Goal: Information Seeking & Learning: Learn about a topic

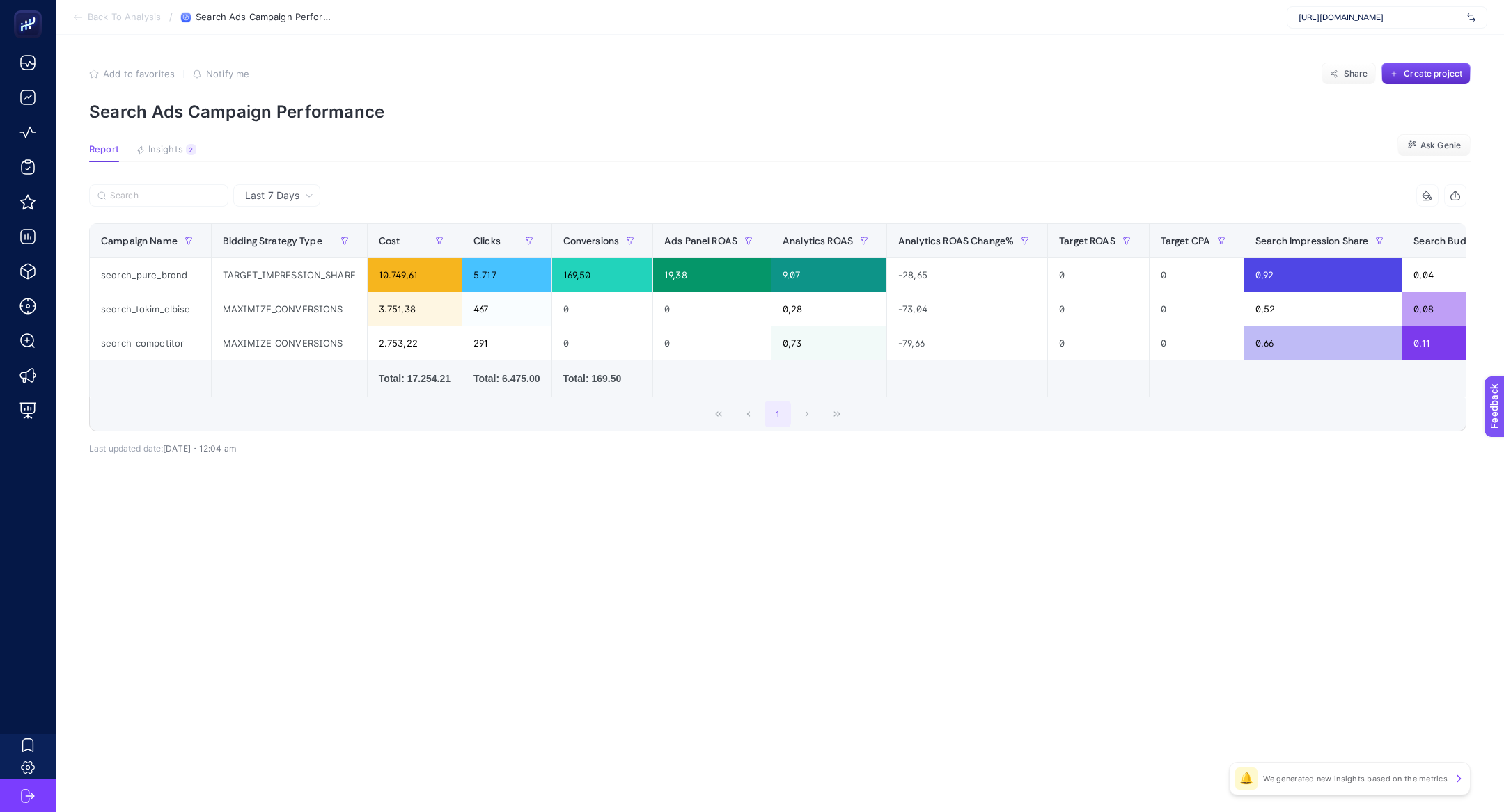
click at [1327, 23] on span "https://www.hatemoglu.com/" at bounding box center [1380, 17] width 163 height 11
type input "he-qa"
click at [1318, 44] on span "[DOMAIN_NAME]" at bounding box center [1331, 45] width 64 height 11
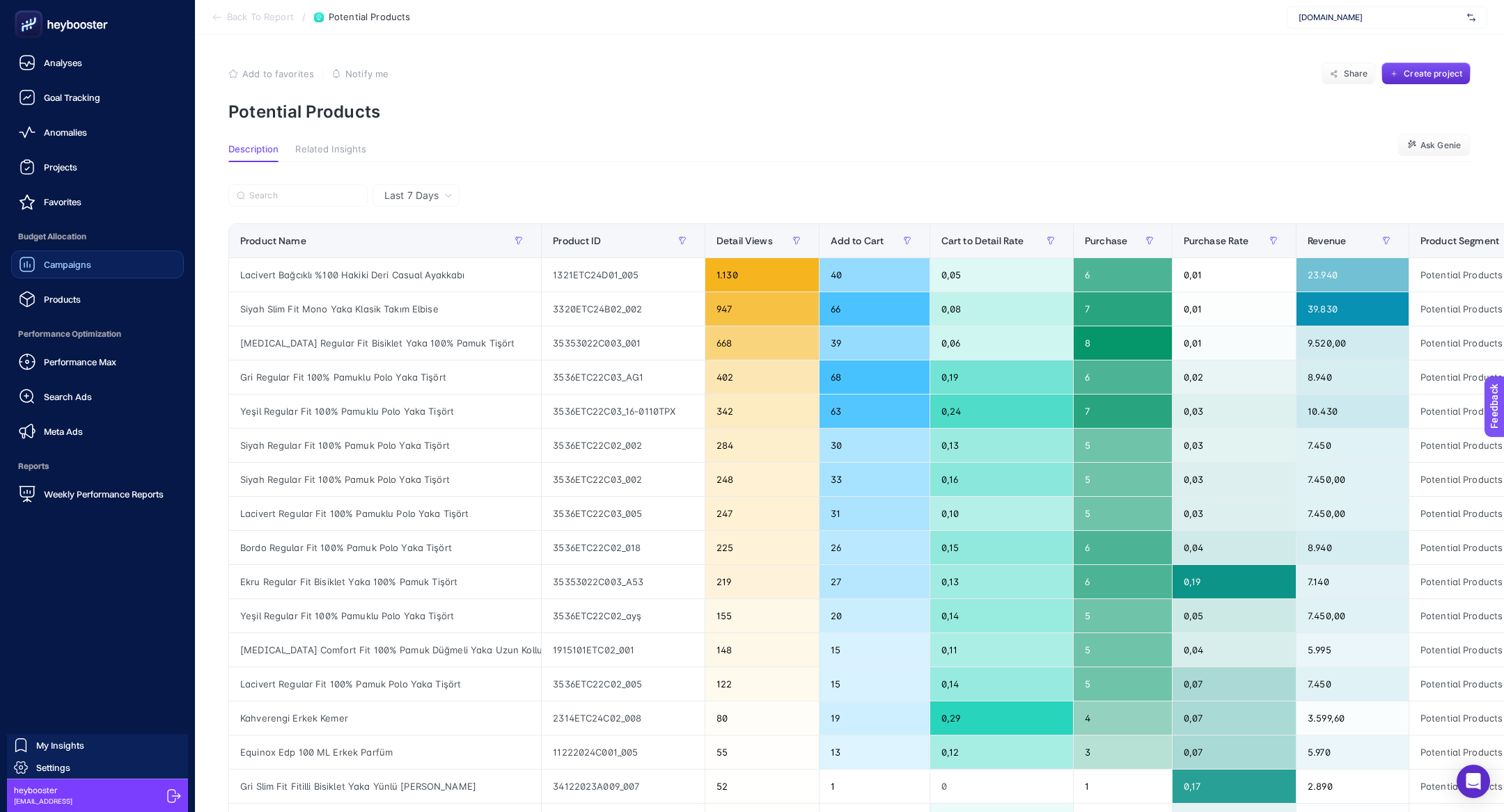
click at [85, 250] on link "Campaigns" at bounding box center [97, 264] width 172 height 28
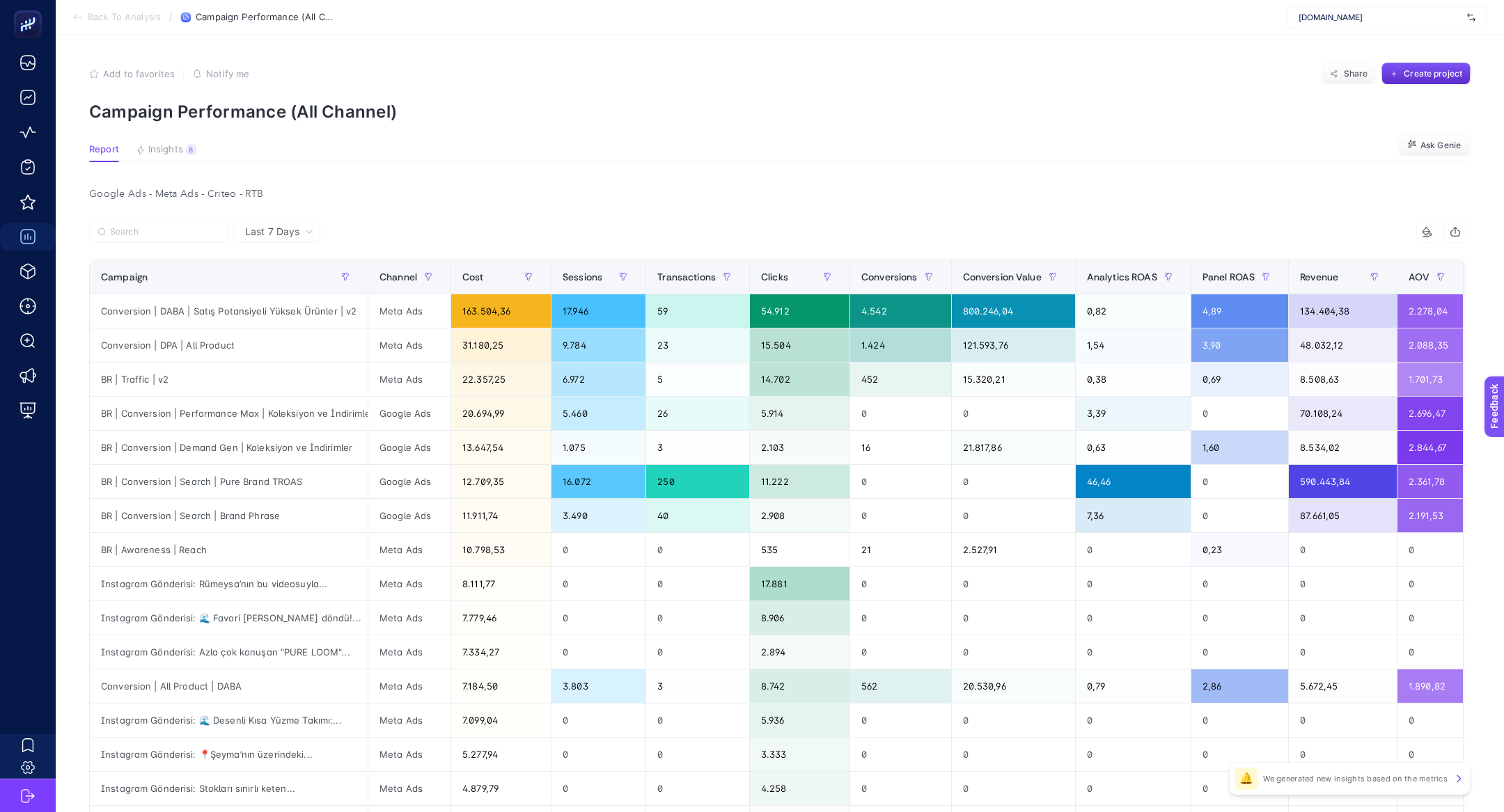
click at [156, 137] on article "Add to favorites false Notify me Share Create project Campaign Performance (All…" at bounding box center [779, 597] width 1448 height 1124
click at [165, 148] on span "Insights" at bounding box center [166, 149] width 35 height 11
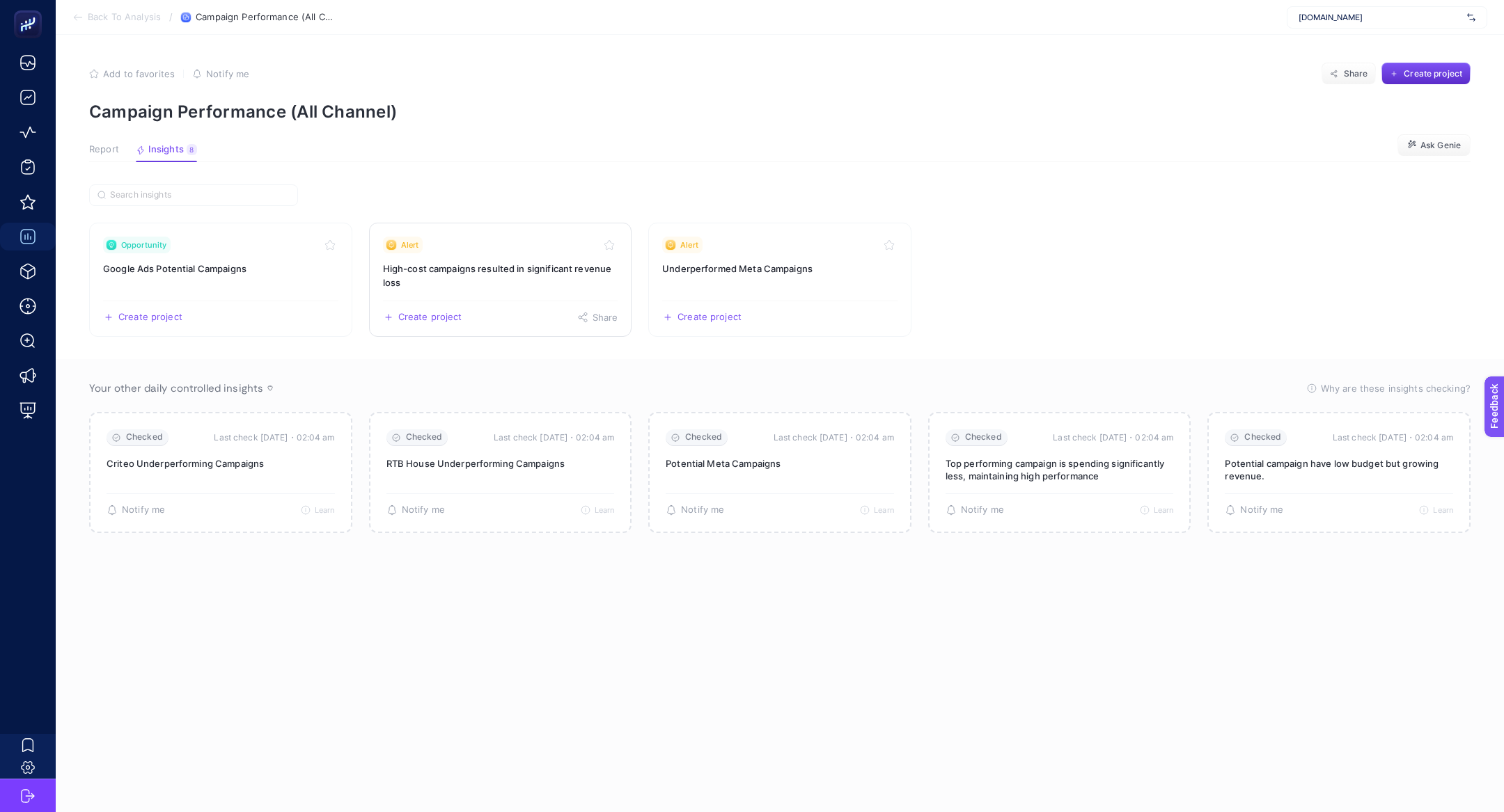
click at [545, 253] on link "Alert High-cost campaigns resulted in significant revenue loss Create project S…" at bounding box center [500, 280] width 263 height 114
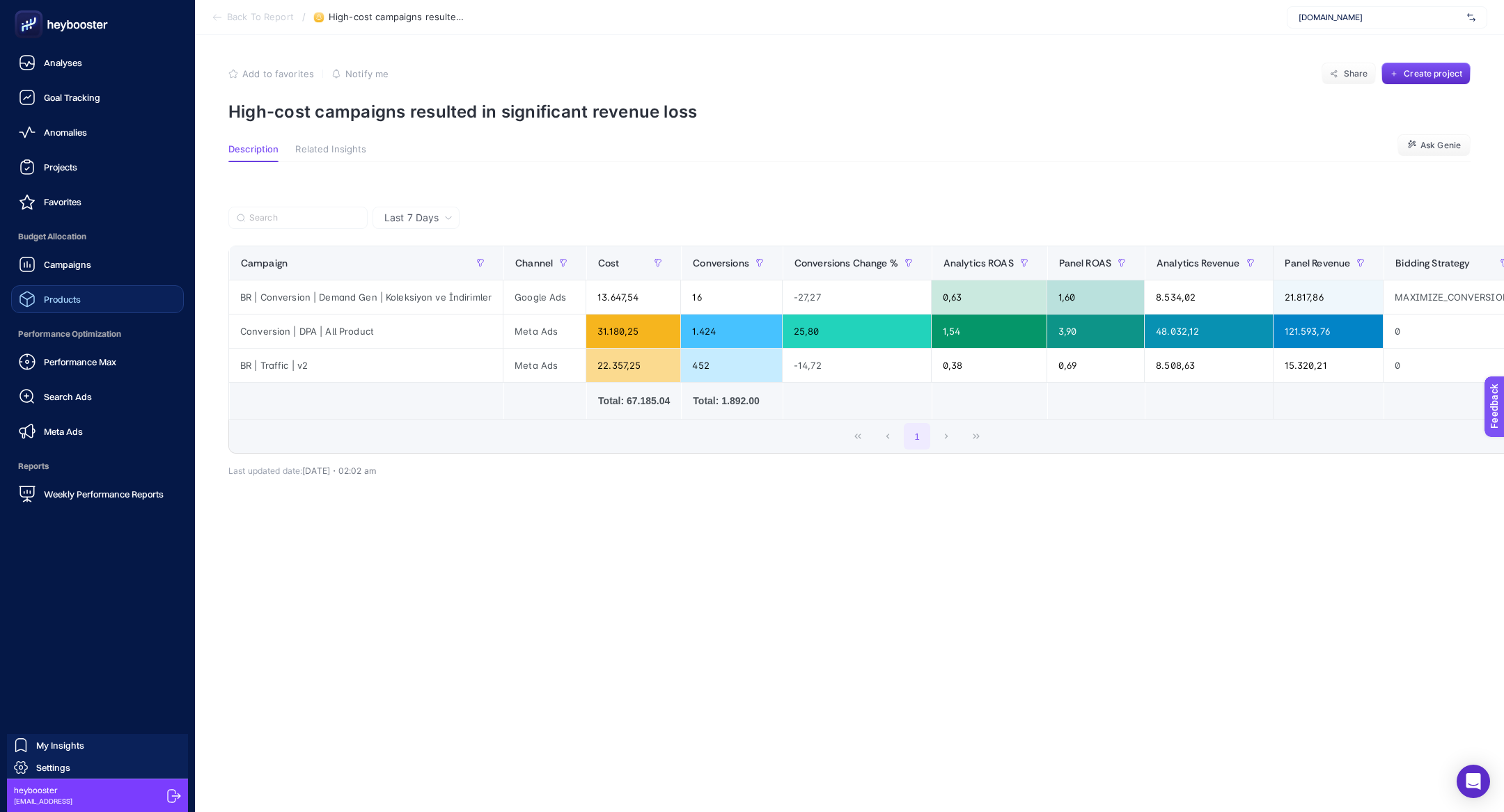
click at [74, 303] on span "Products" at bounding box center [62, 299] width 37 height 11
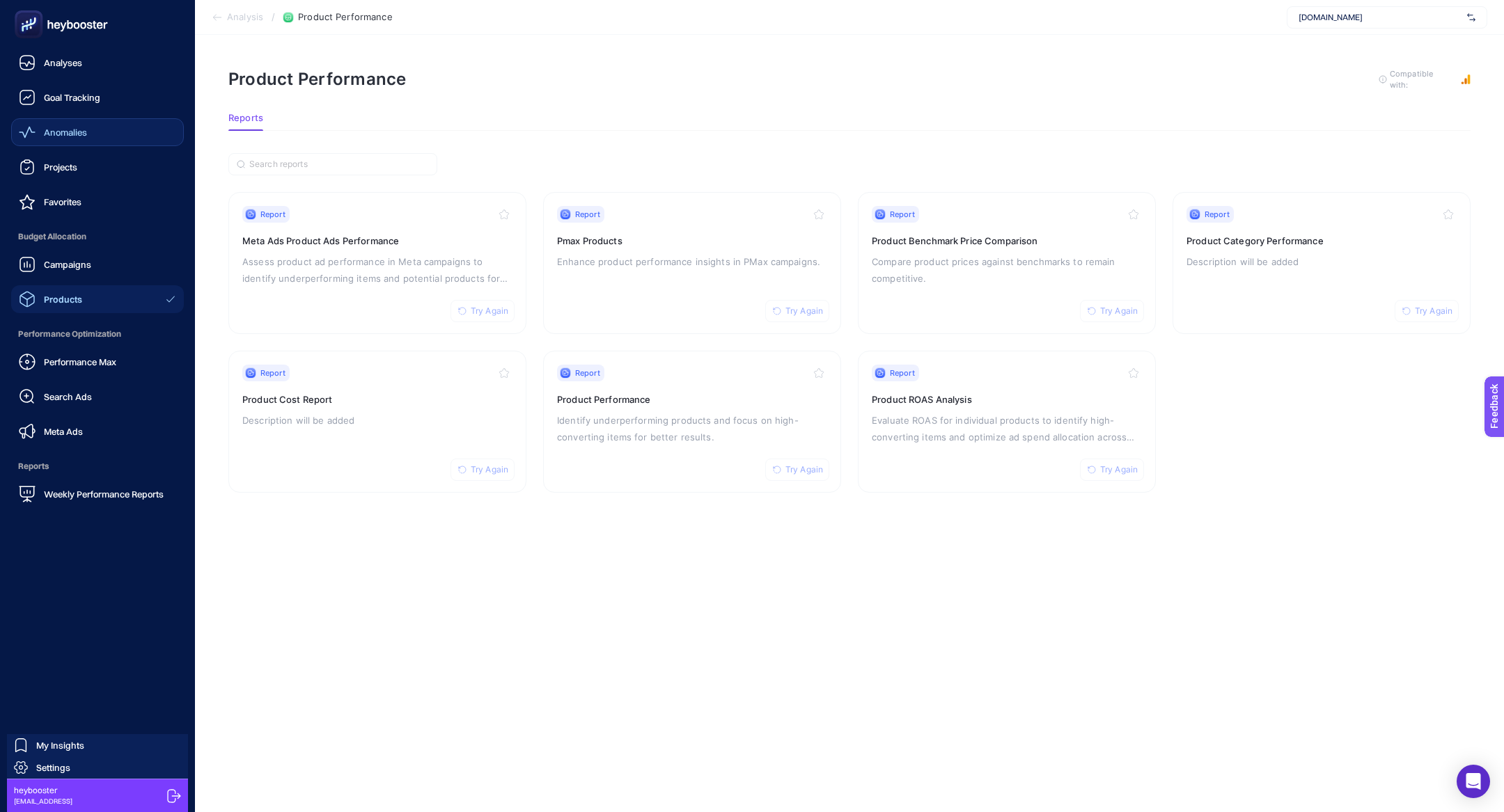
click at [65, 142] on link "Anomalies" at bounding box center [97, 132] width 172 height 28
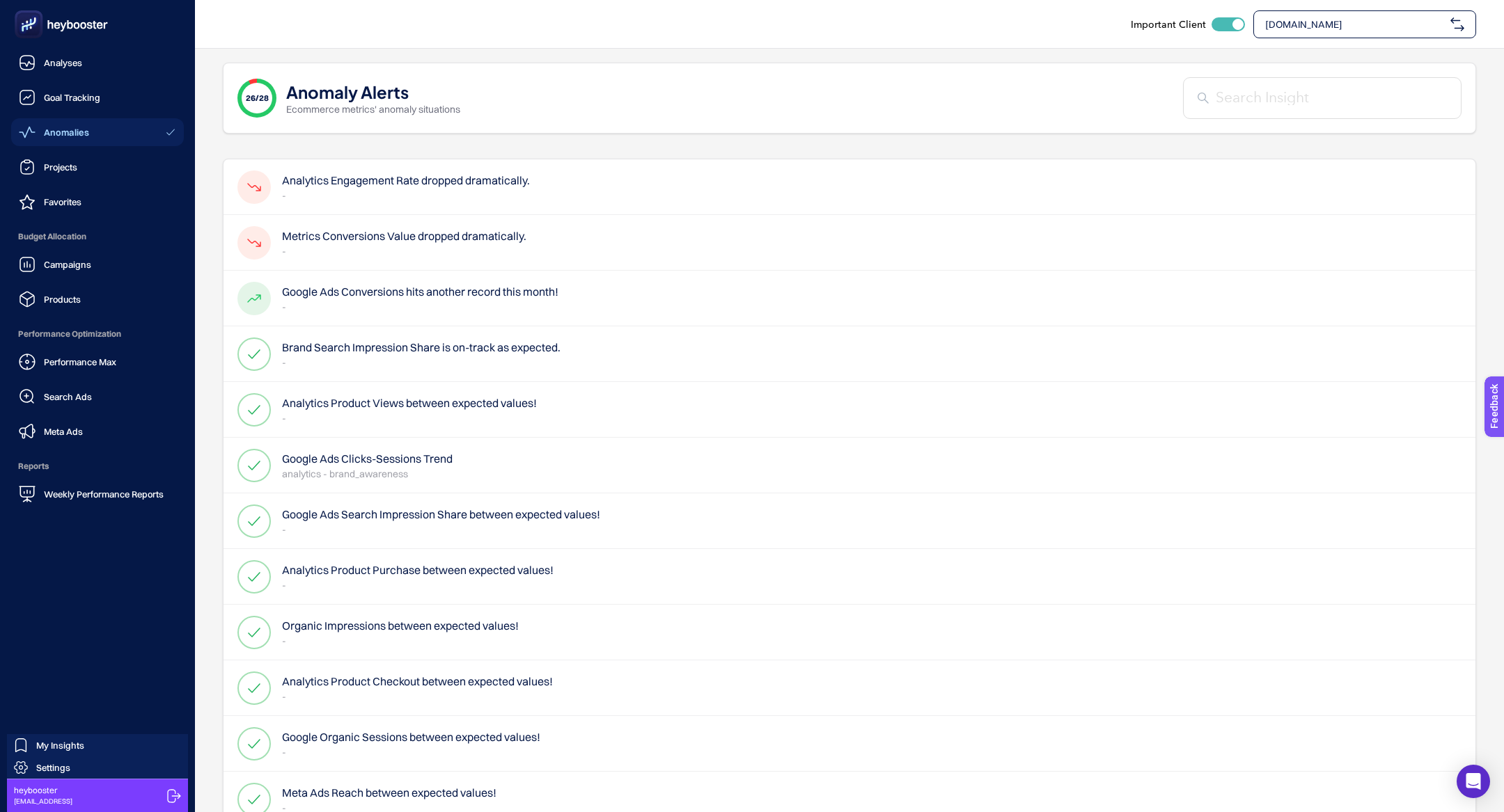
click at [75, 19] on icon at bounding box center [61, 24] width 100 height 28
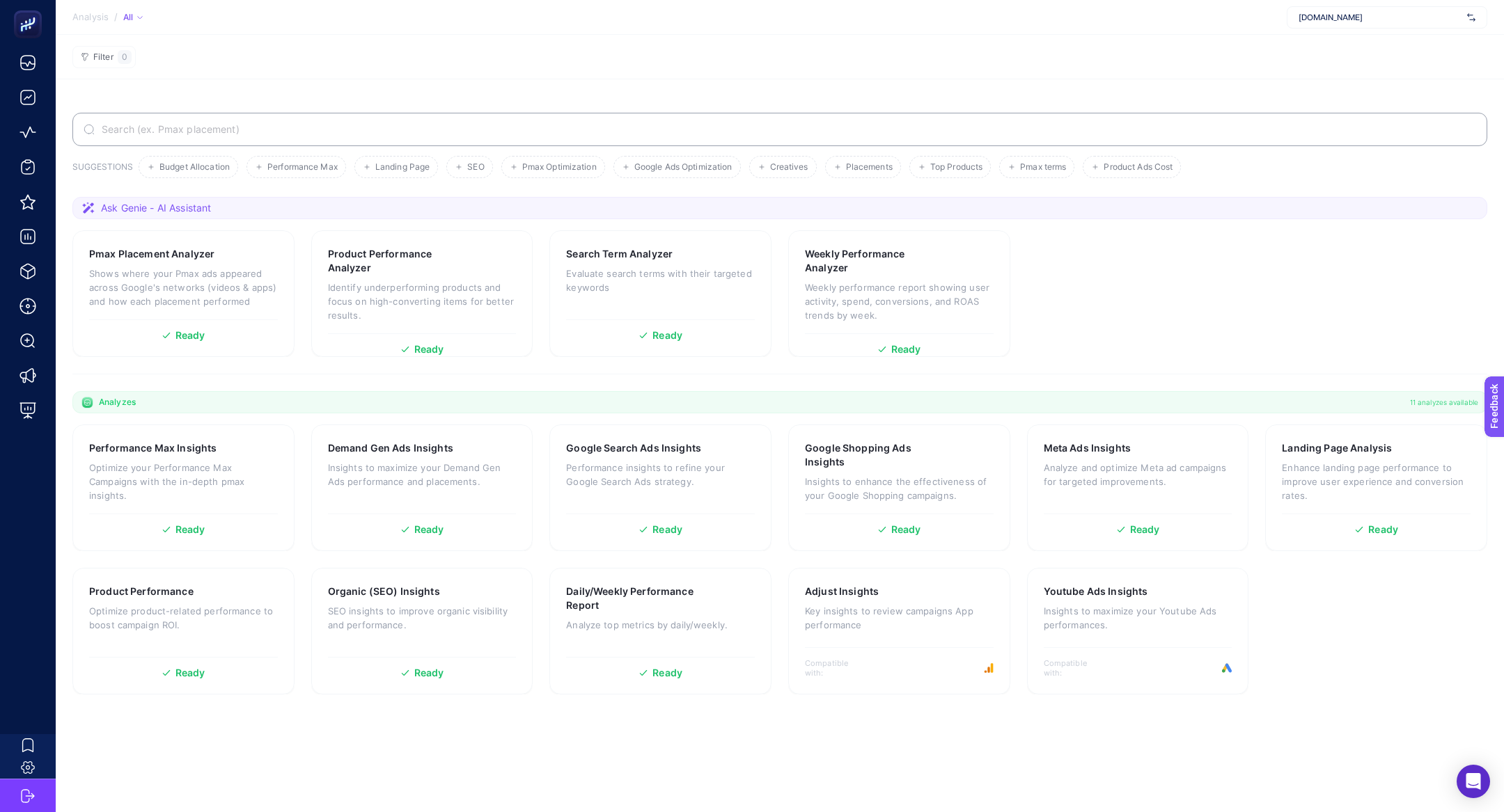
click at [386, 134] on input "Search" at bounding box center [787, 129] width 1377 height 11
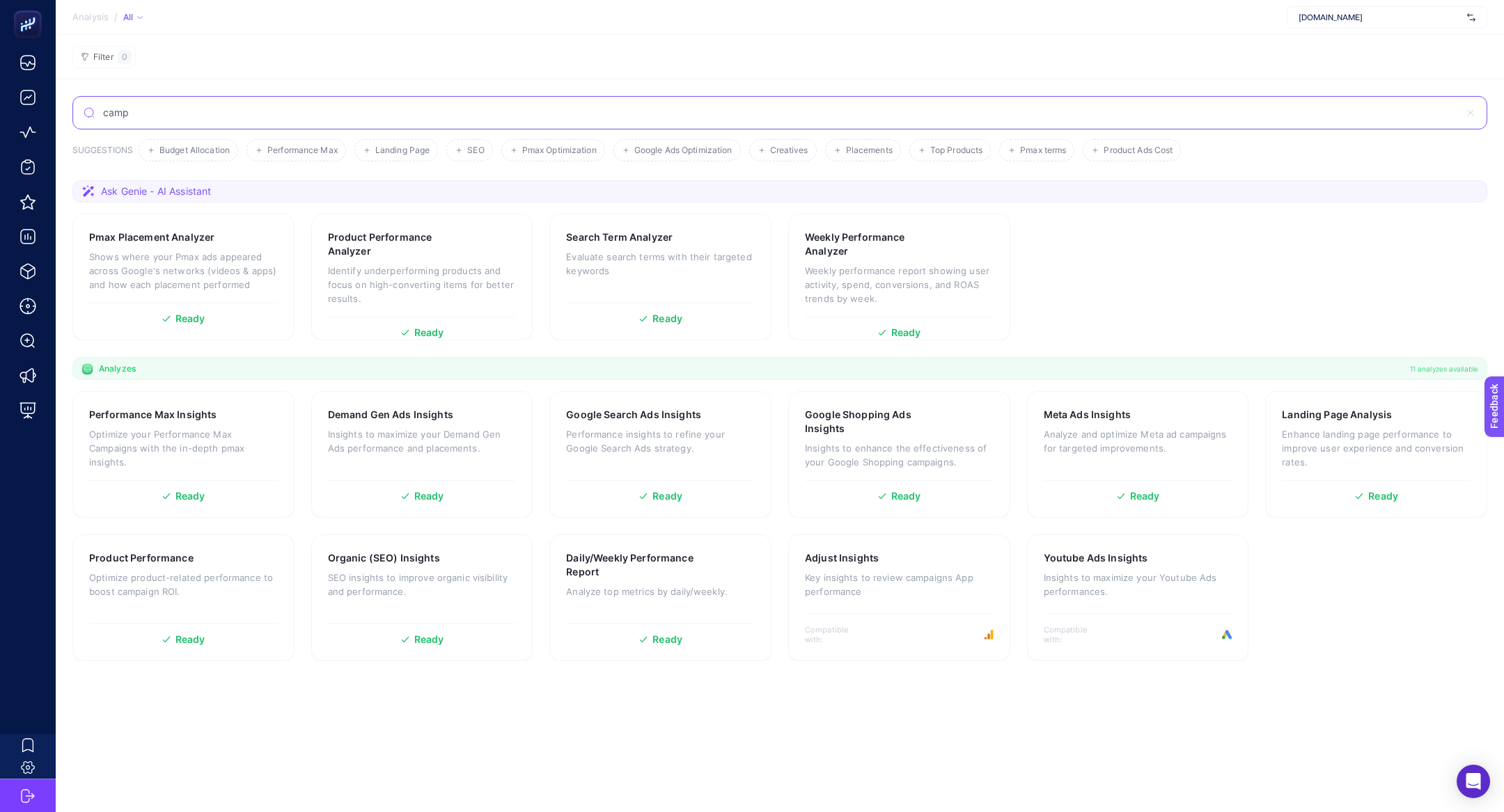
type input "camp"
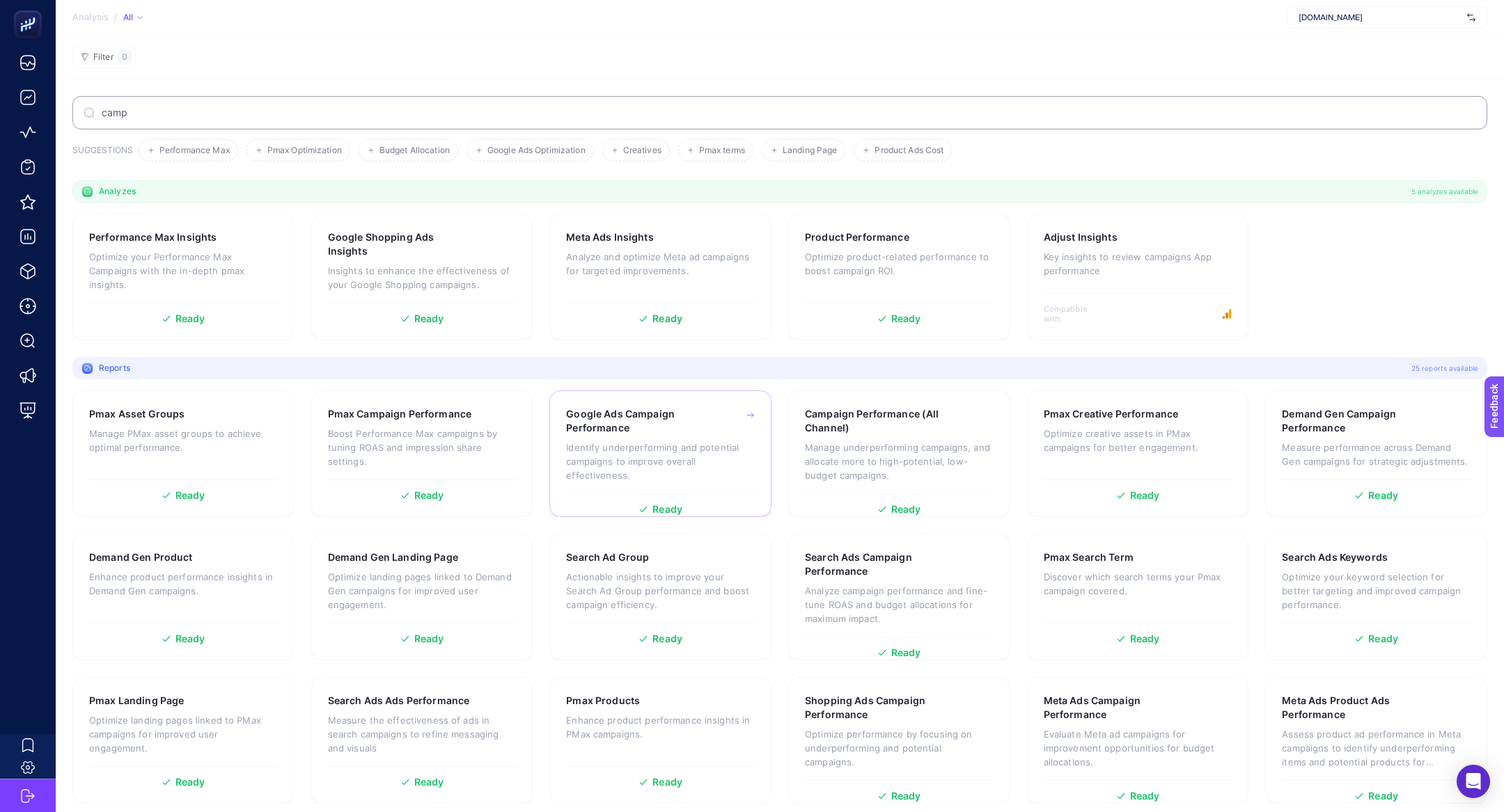
click at [554, 446] on div "Google Ads Campaign Performance Identify underperforming and potential campaign…" at bounding box center [660, 453] width 222 height 126
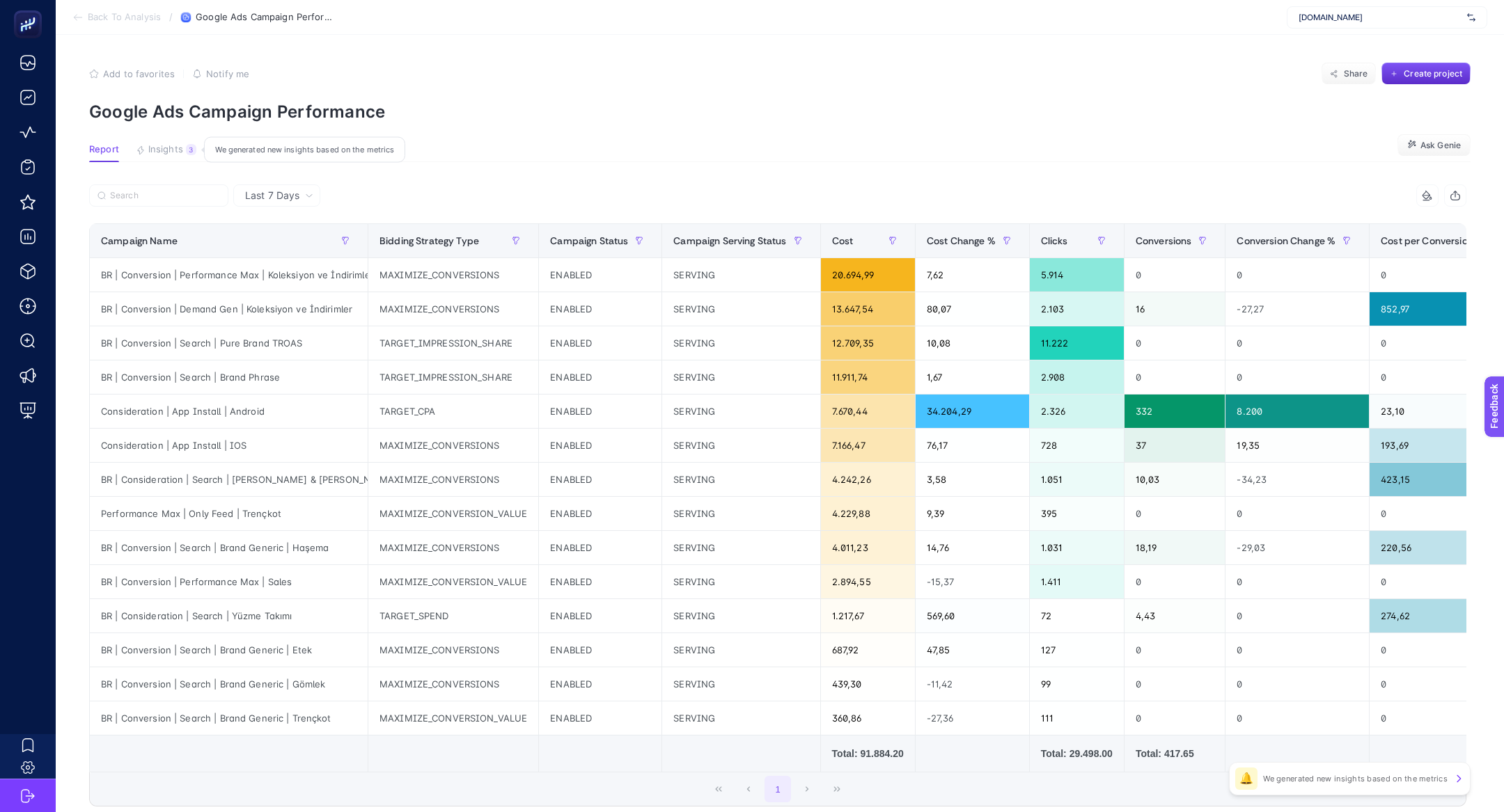
click at [161, 158] on button "Insights 3 We generated new insights based on the metrics" at bounding box center [166, 153] width 61 height 18
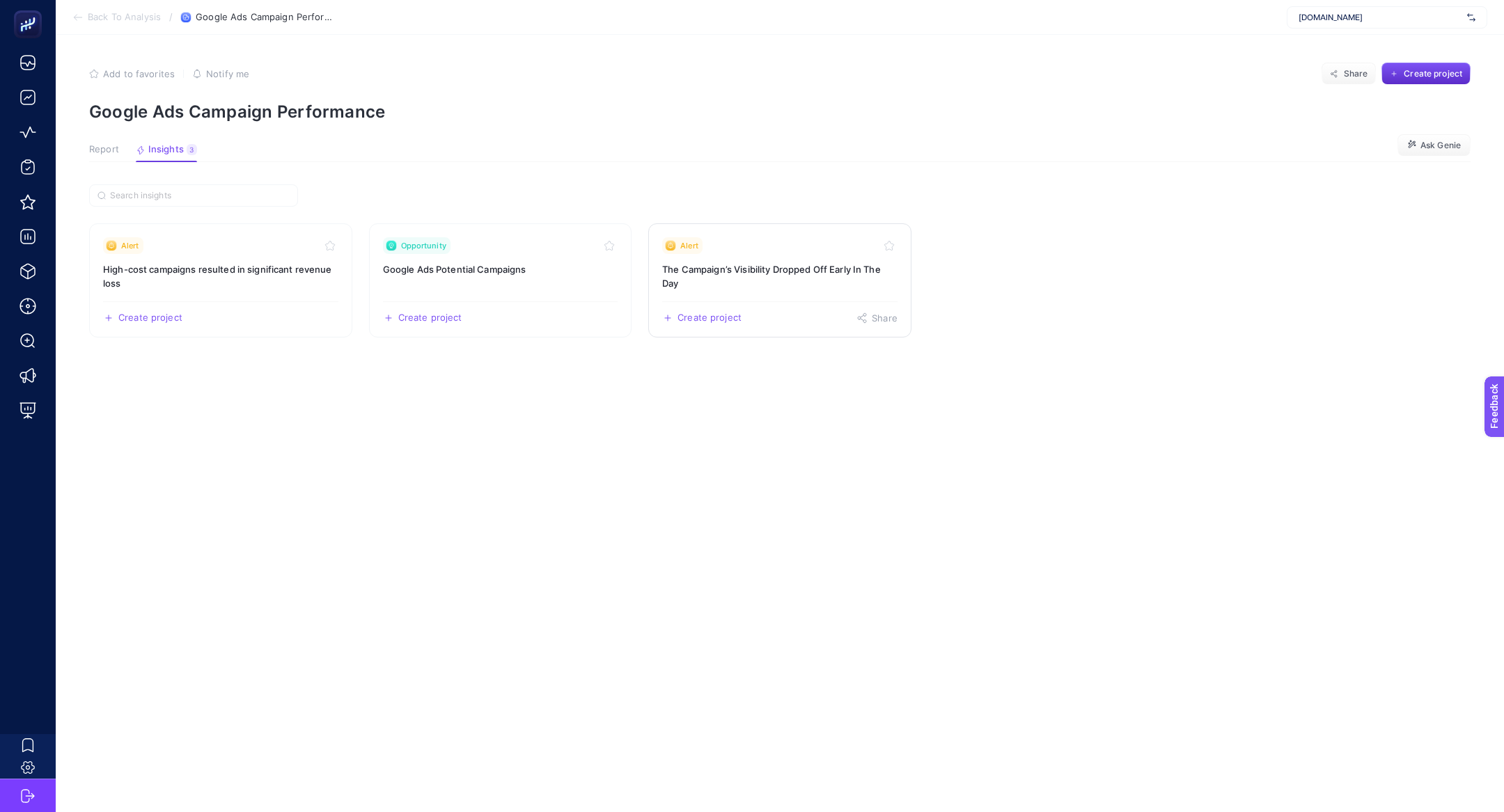
click at [801, 300] on link "Alert The Campaign’s Visibility Dropped Off Early In The Day Create project Sha…" at bounding box center [779, 280] width 263 height 114
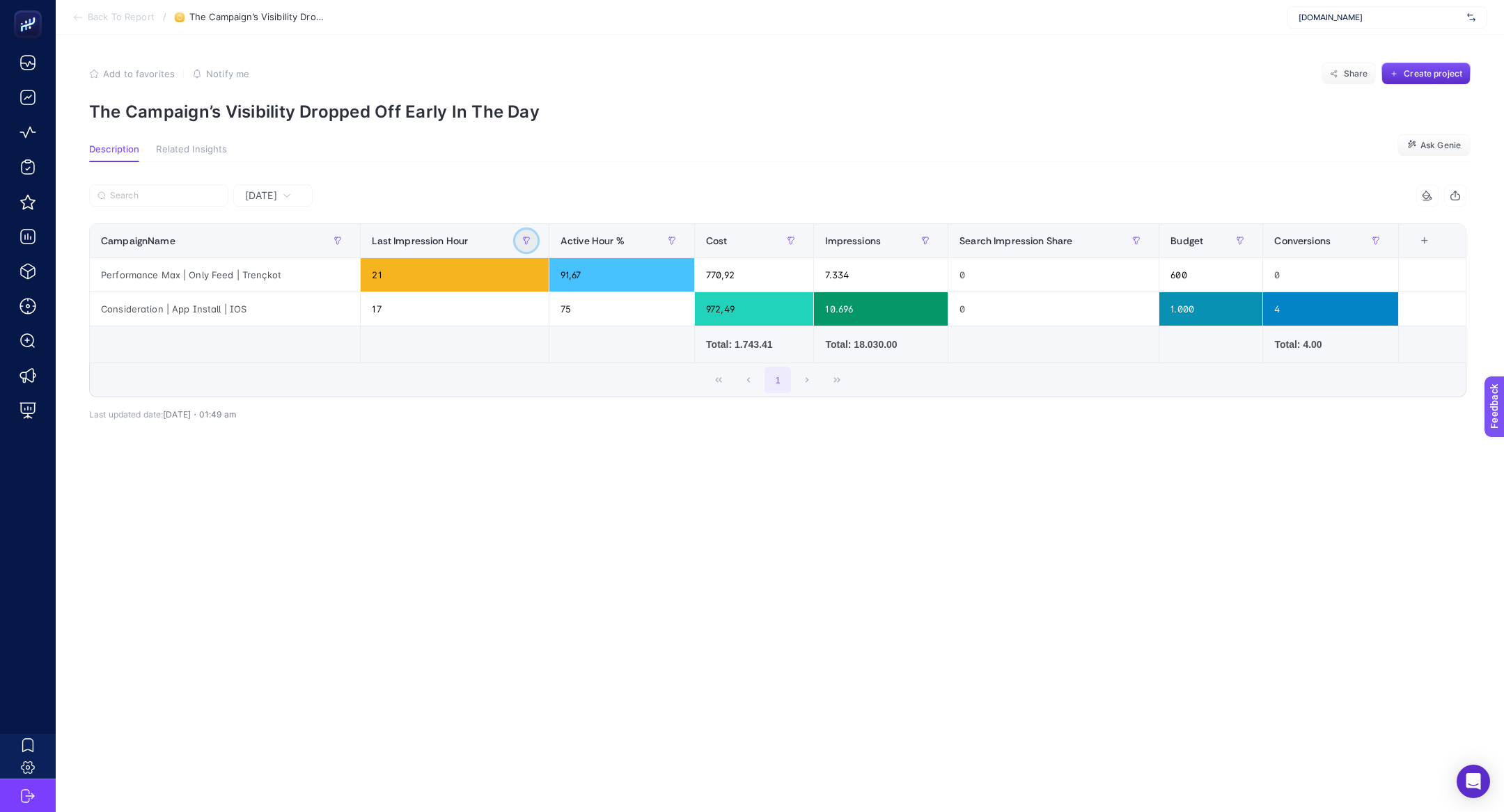
click at [528, 237] on icon "button" at bounding box center [526, 240] width 8 height 8
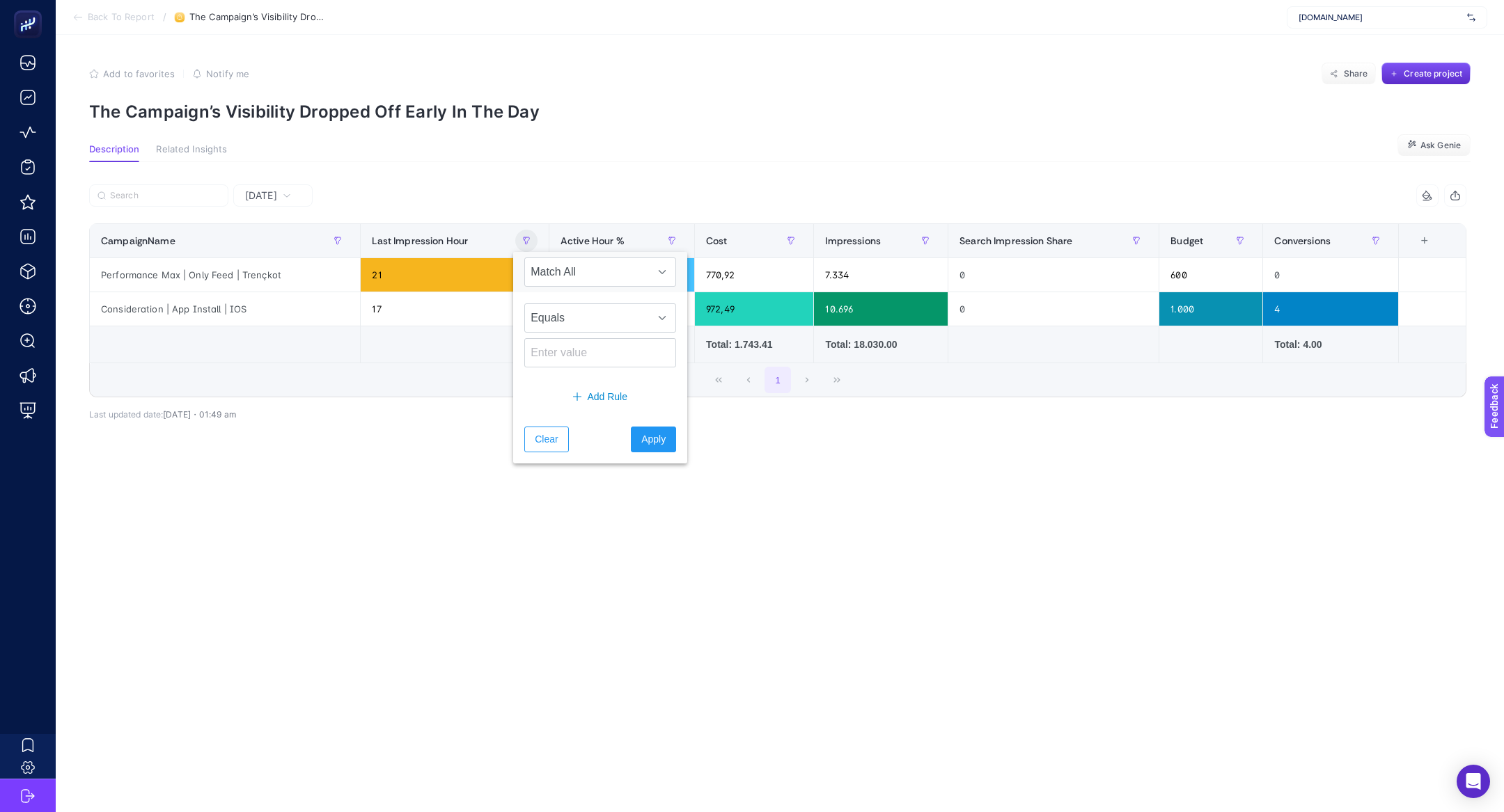
click at [291, 195] on icon at bounding box center [286, 195] width 8 height 8
click at [303, 238] on li "Last 7 Days" at bounding box center [272, 250] width 71 height 25
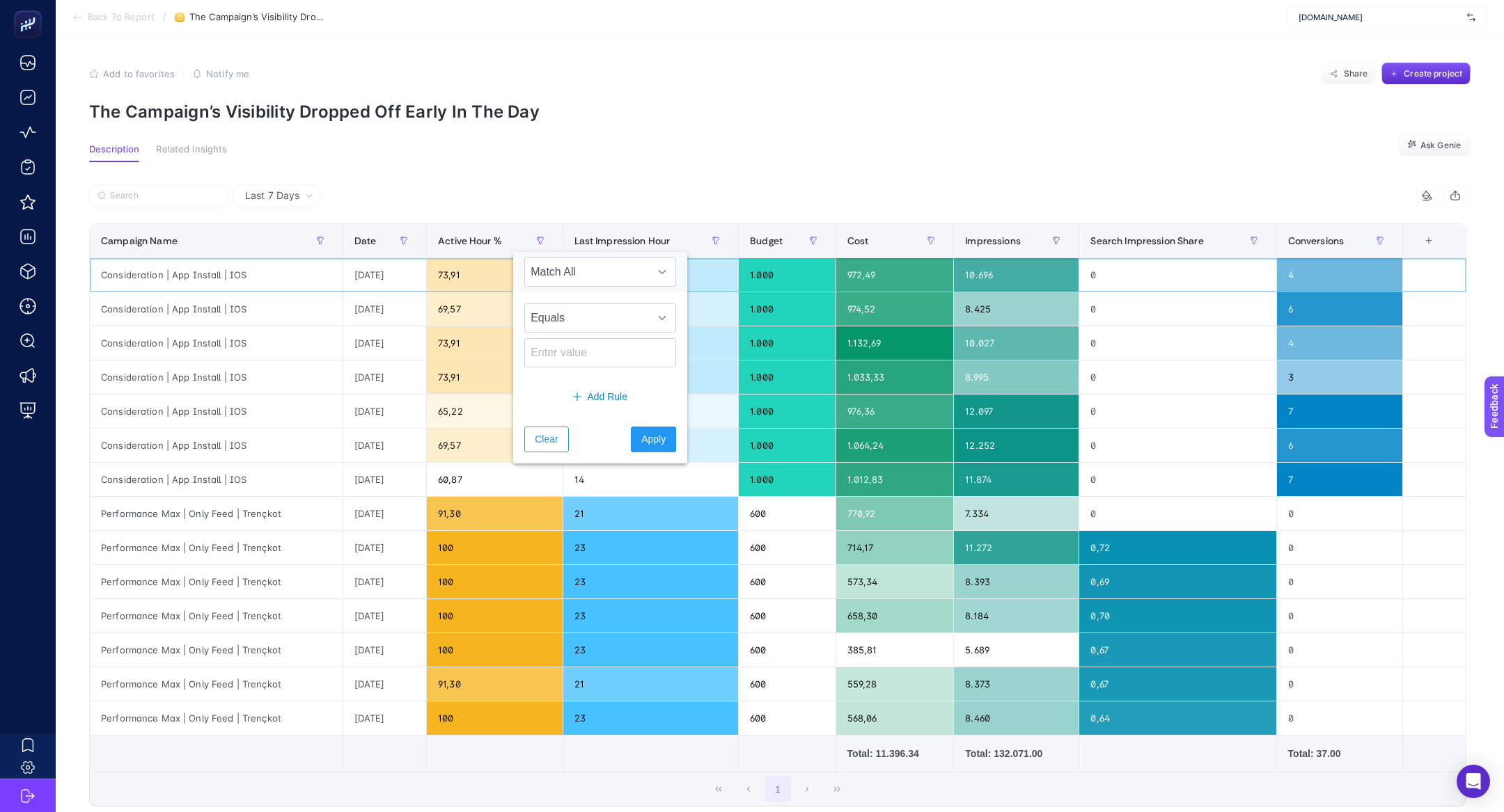
click at [262, 269] on div "Consideration | App Install | IOS" at bounding box center [216, 275] width 253 height 34
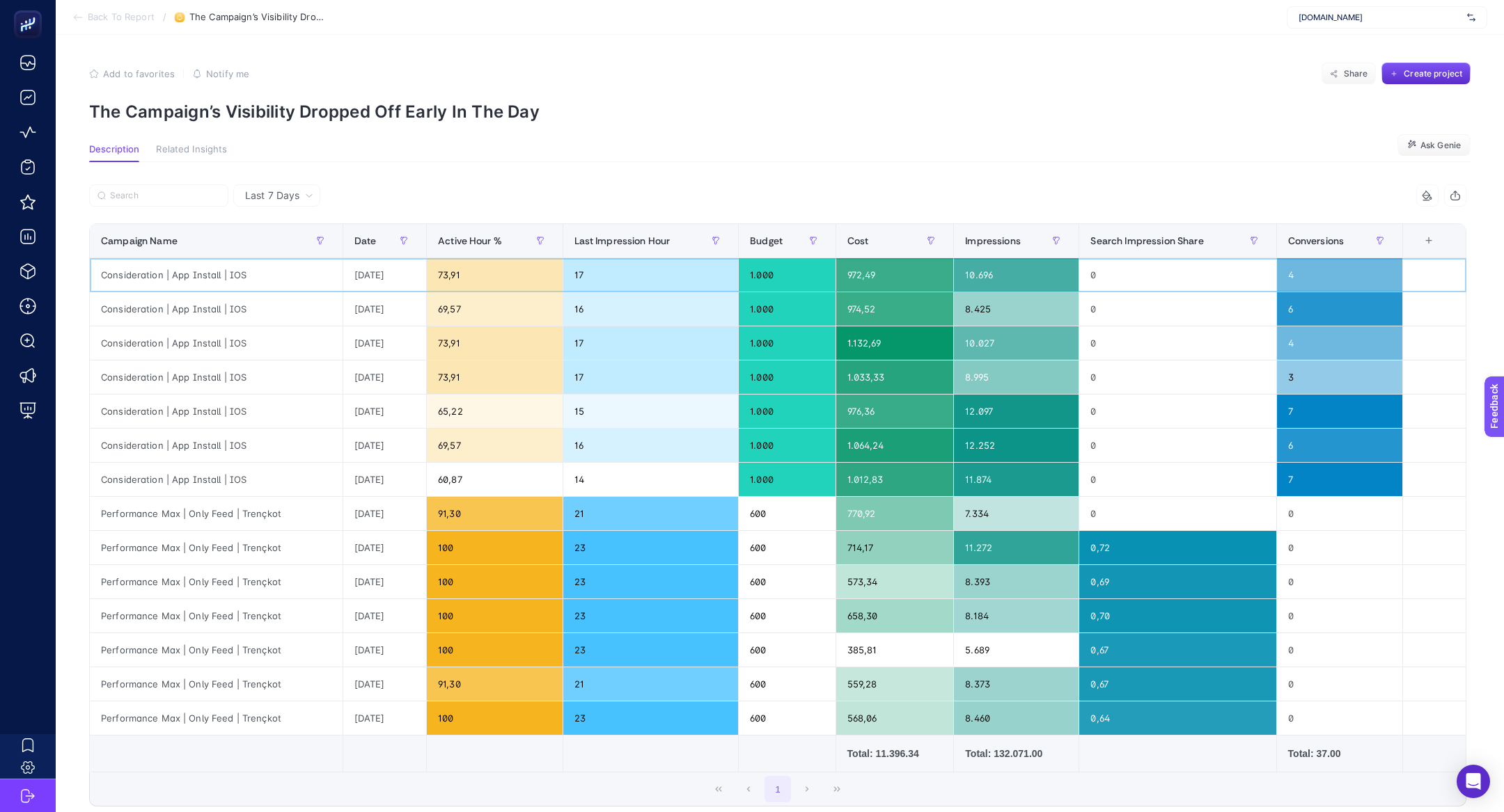
click at [240, 277] on div "Consideration | App Install | IOS" at bounding box center [216, 275] width 253 height 34
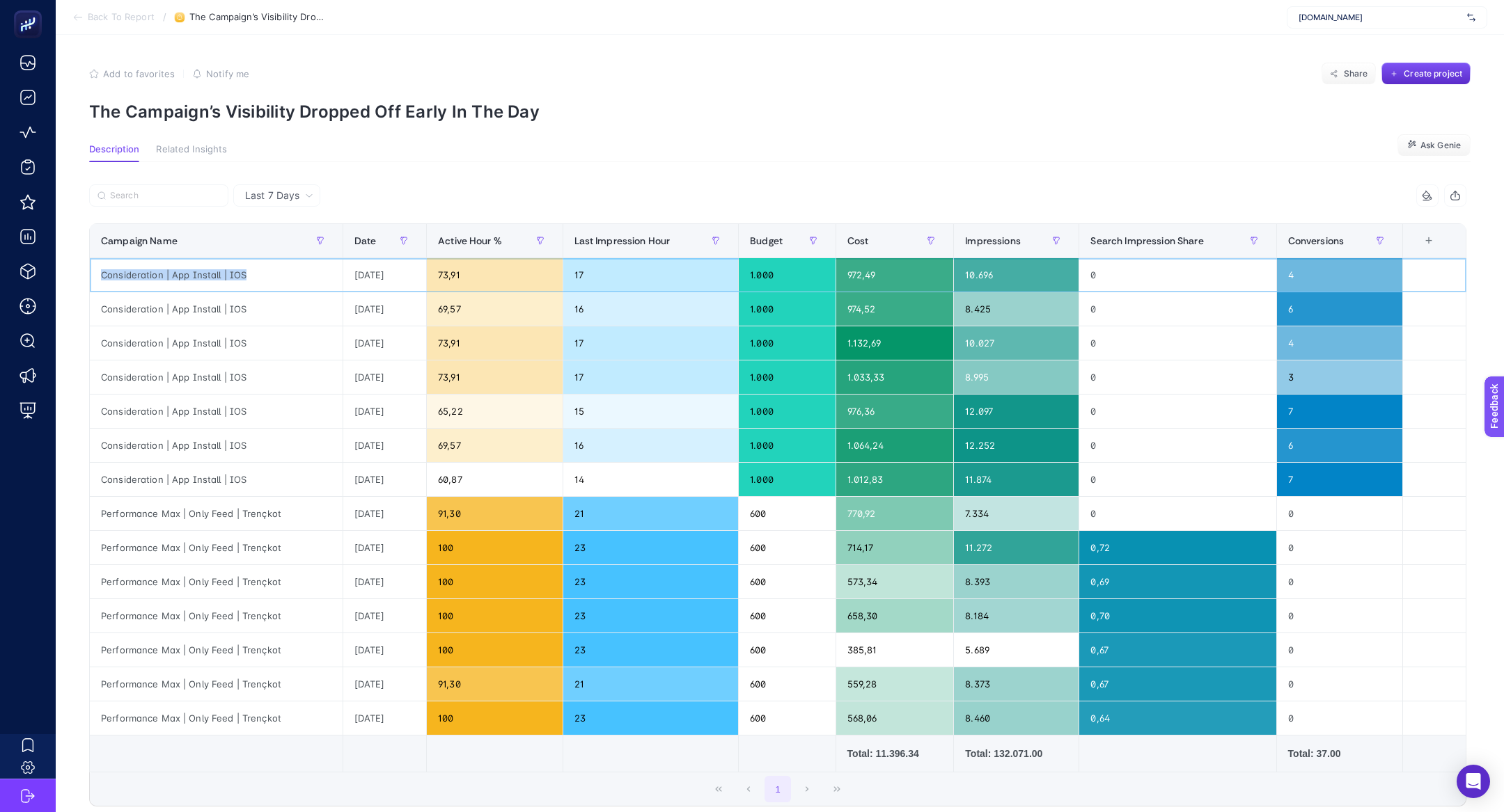
click at [240, 277] on div "Consideration | App Install | IOS" at bounding box center [216, 275] width 253 height 34
click at [160, 194] on input "Search" at bounding box center [165, 196] width 110 height 10
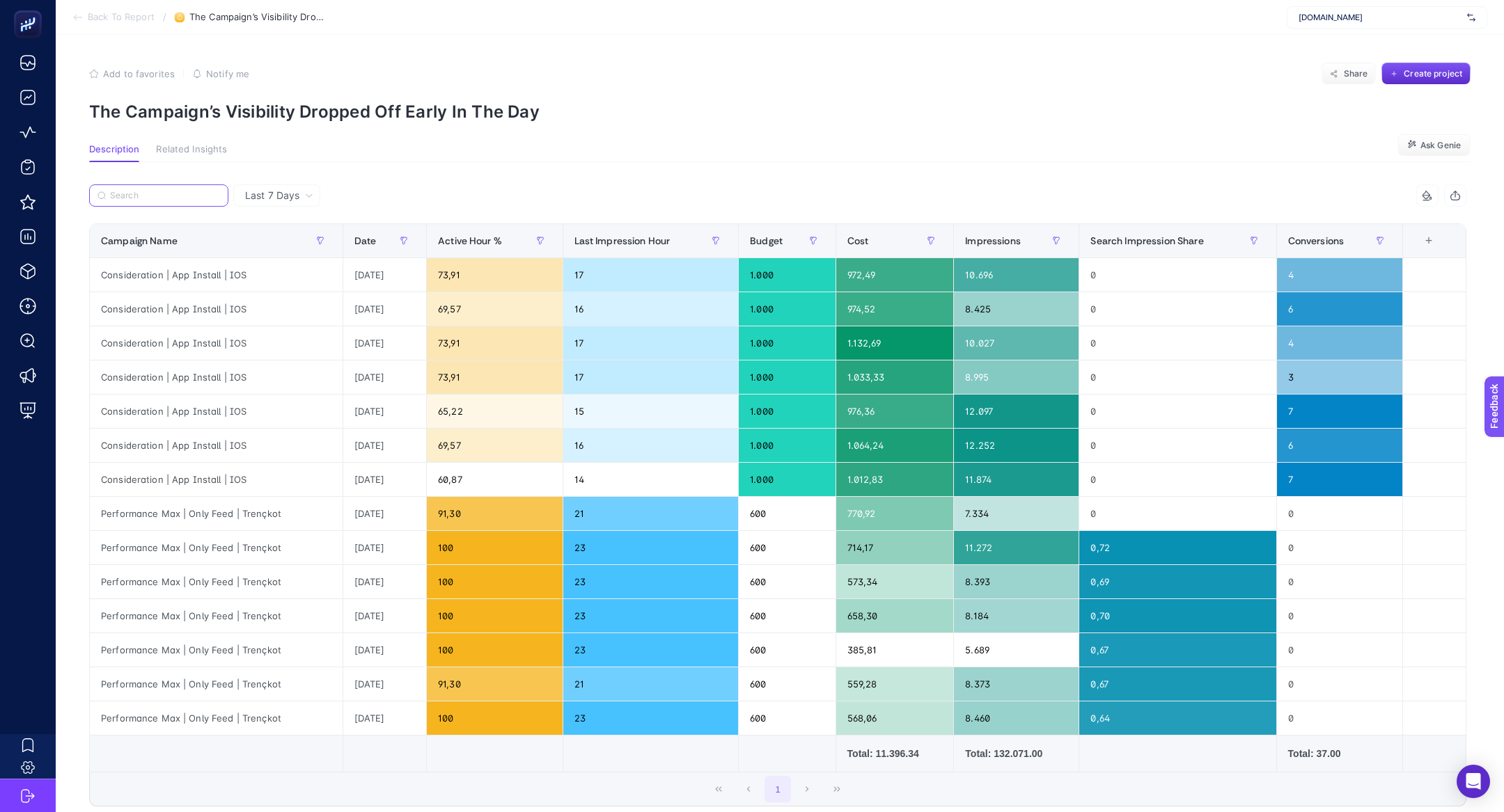
paste input "Consideration | App Install | IOS"
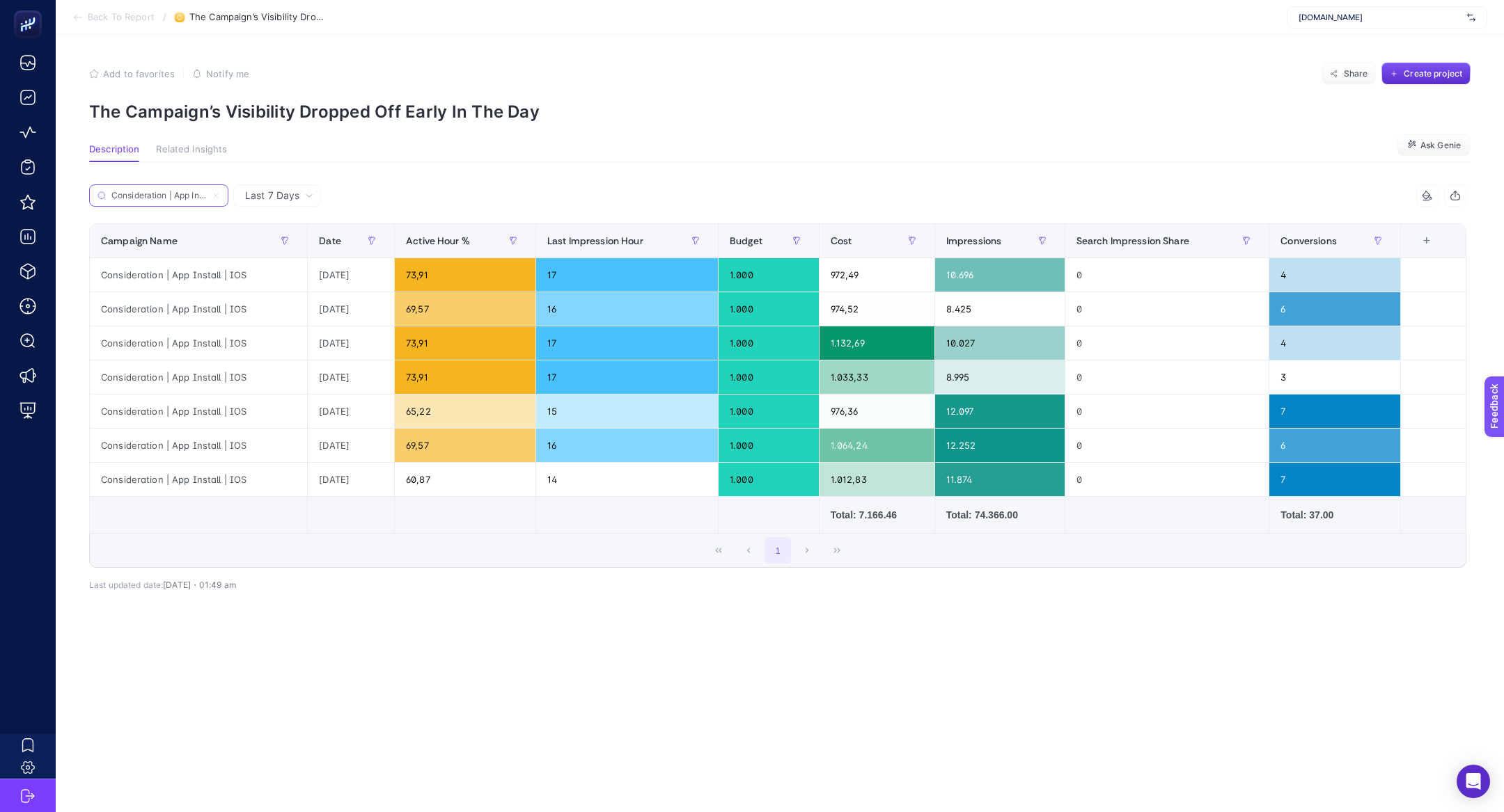
scroll to position [0, 31]
type input "Consideration | App Install | IOS"
click at [480, 90] on section "Add to favorites false Notify me Share Create project The Campaign’s Visibility…" at bounding box center [779, 92] width 1381 height 59
click at [1448, 74] on span "Create project" at bounding box center [1433, 73] width 58 height 11
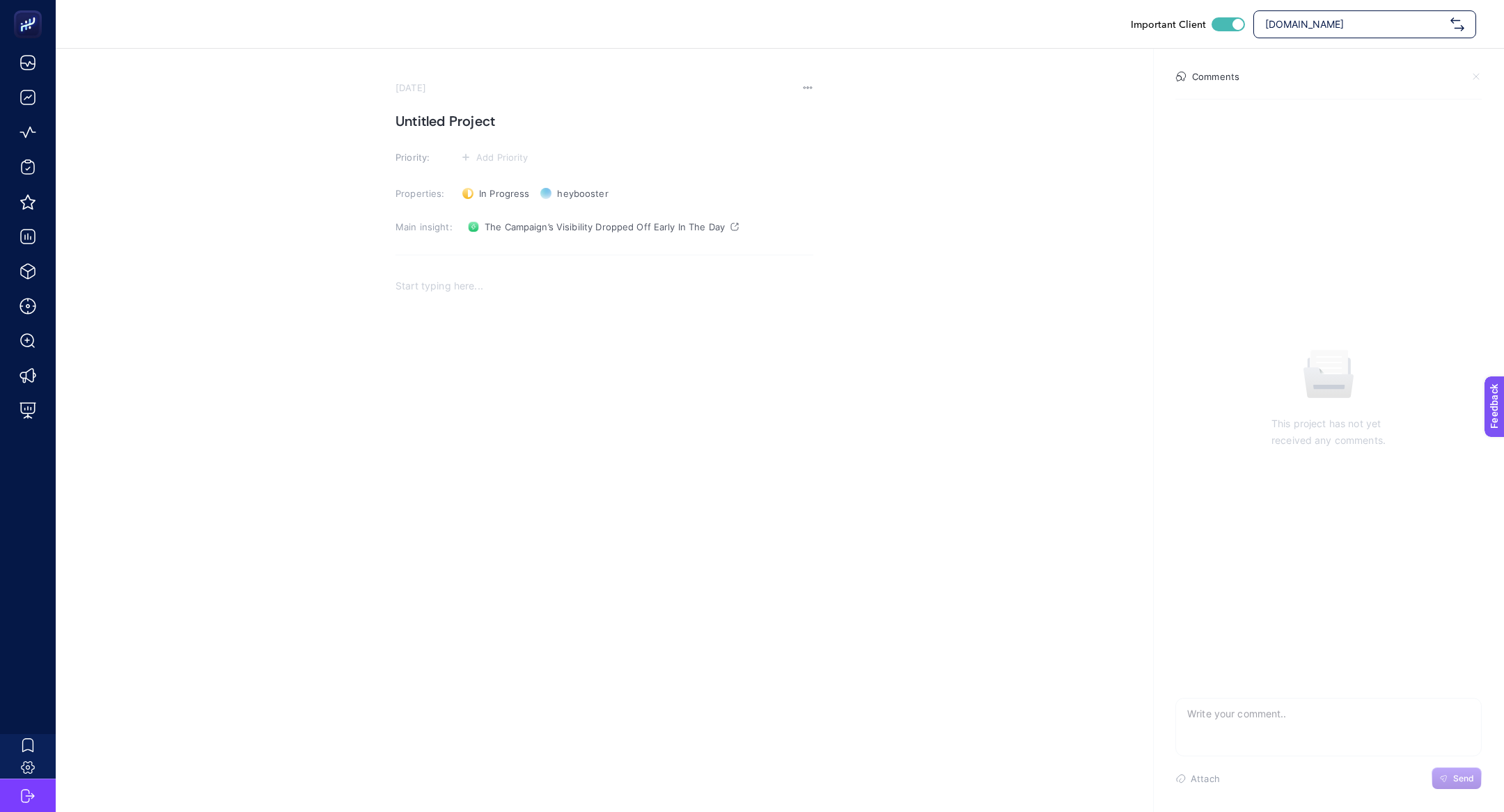
click at [505, 309] on div "Rich Text Editor. Editing area: main" at bounding box center [604, 407] width 418 height 278
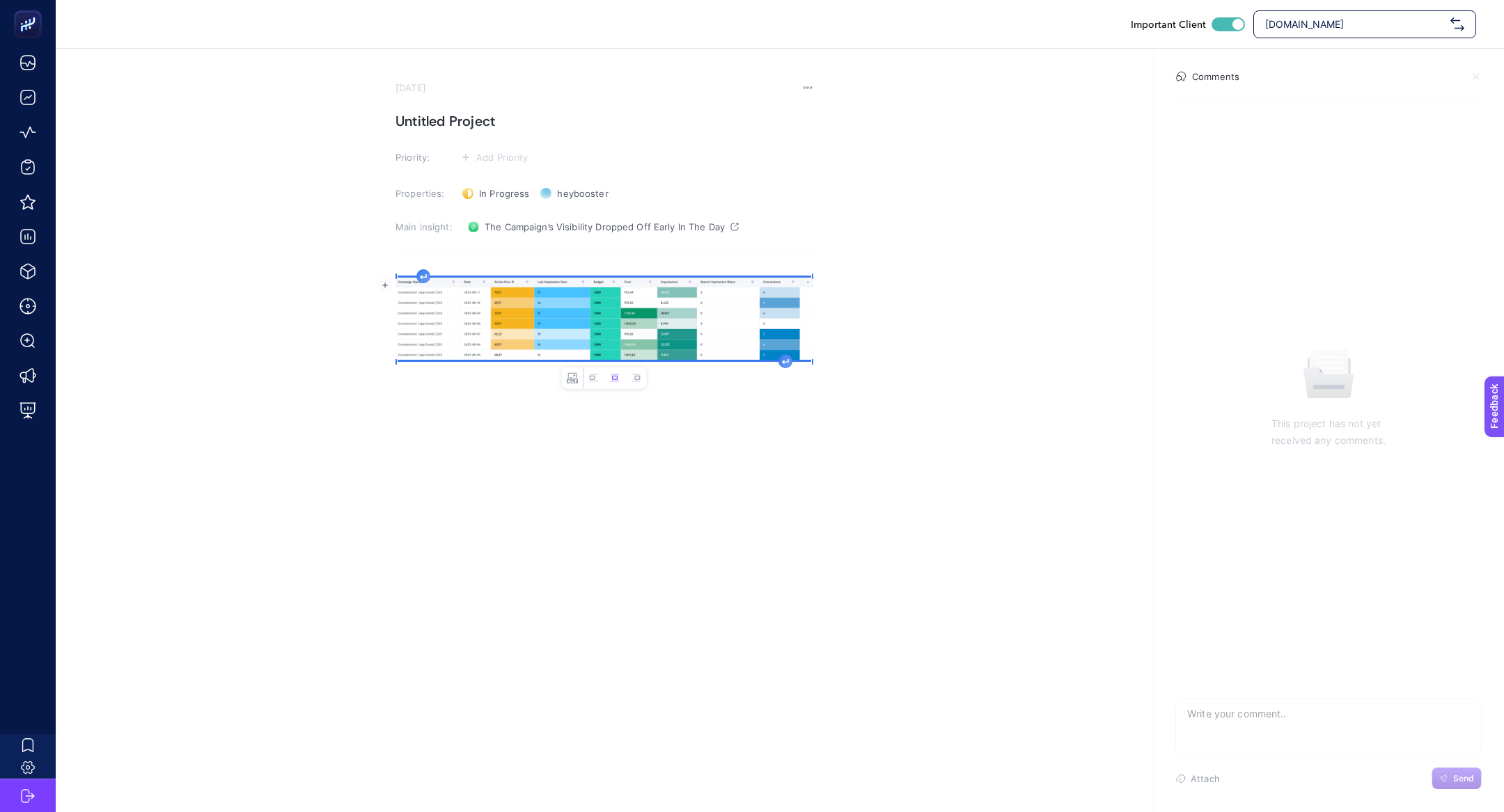
click at [475, 126] on h1 "Untitled Project" at bounding box center [604, 121] width 418 height 23
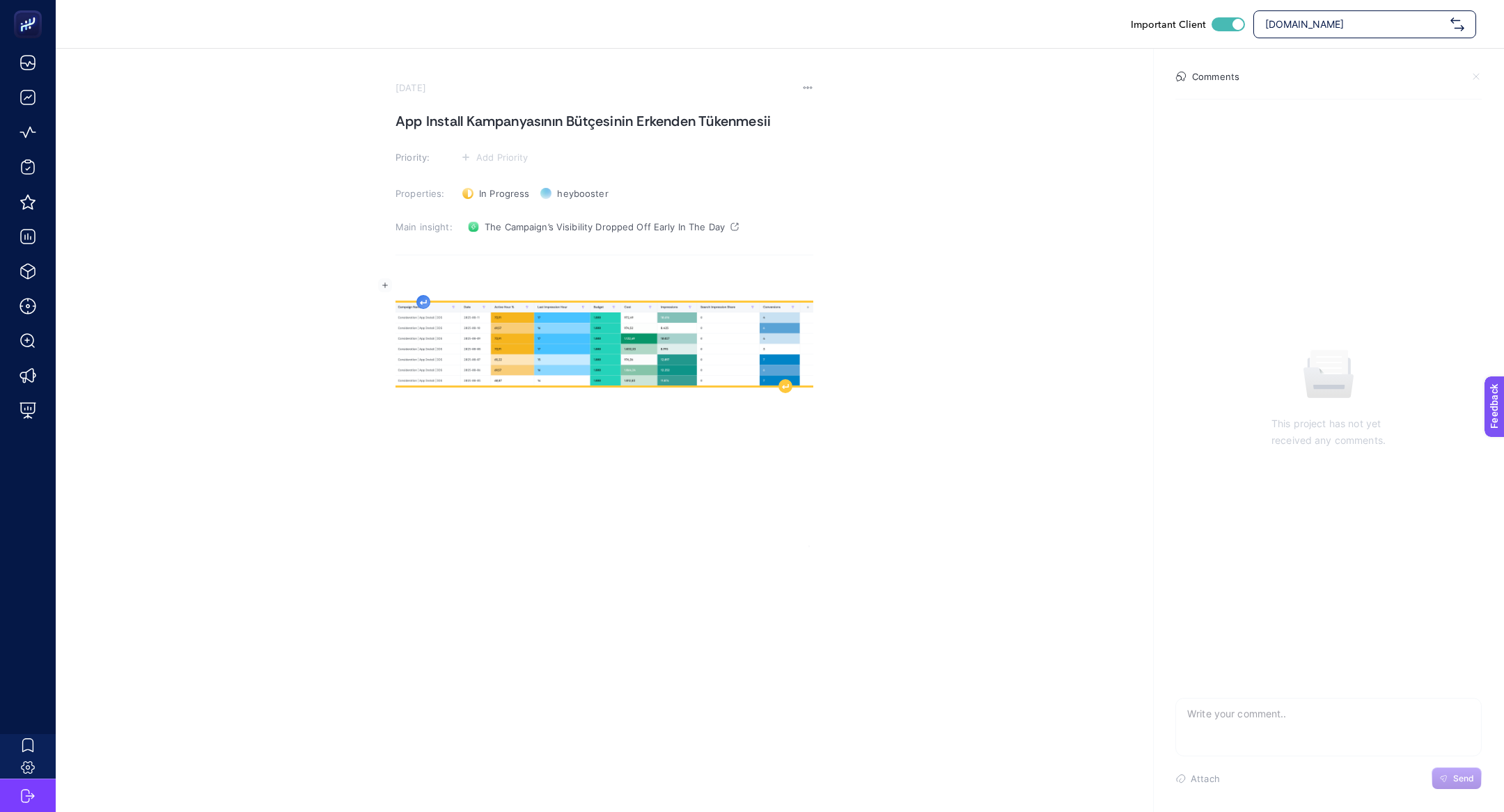
click at [421, 278] on div "Rich Text Editor. Editing area: main" at bounding box center [604, 407] width 418 height 278
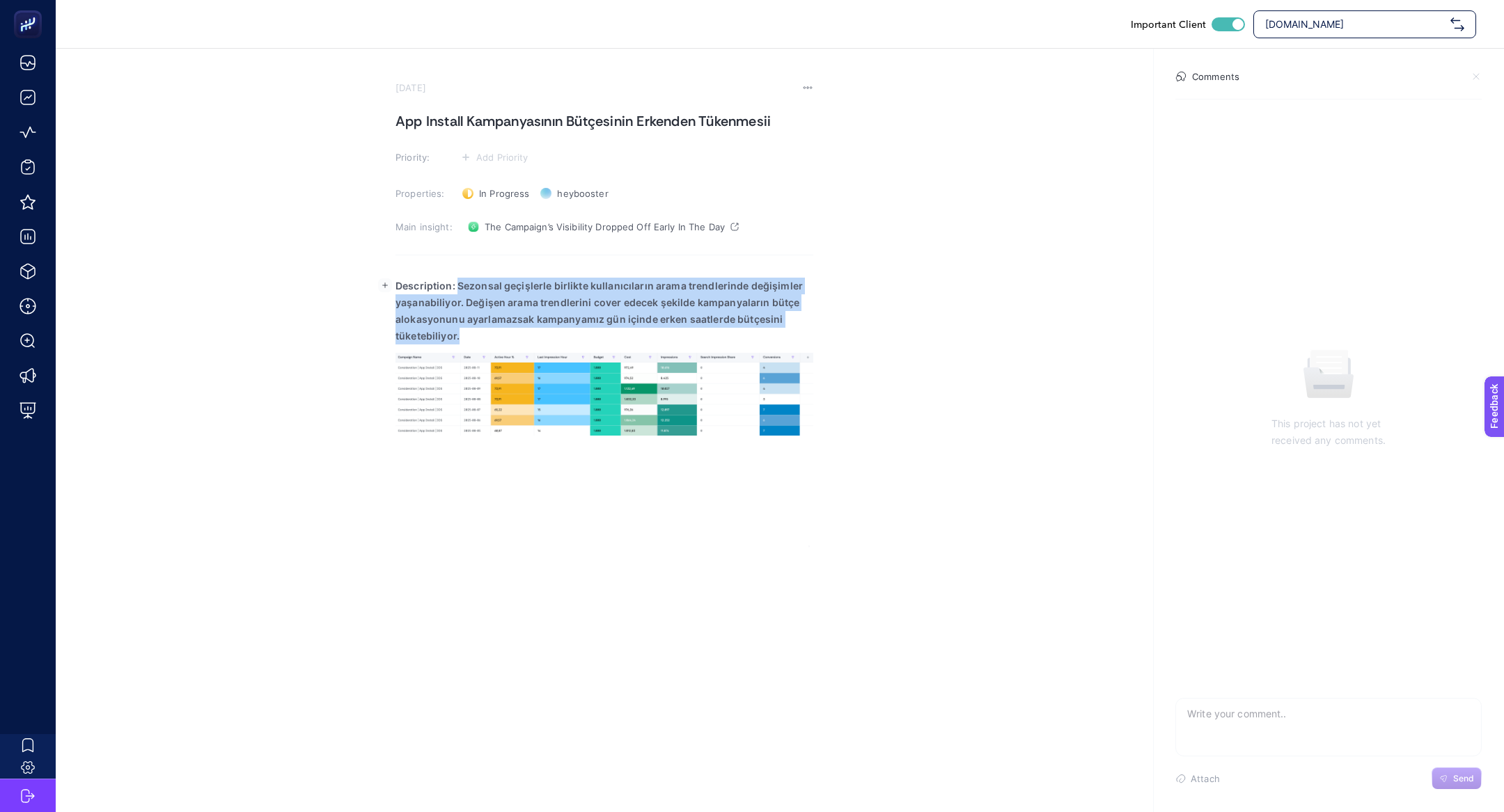
drag, startPoint x: 458, startPoint y: 284, endPoint x: 486, endPoint y: 342, distance: 64.4
click at [486, 343] on p "Description: Sezonsal geçişlerle birlikte kullanıcıların arama trendlerinde değ…" at bounding box center [604, 311] width 418 height 67
click at [385, 283] on rect "button" at bounding box center [385, 285] width 14 height 14
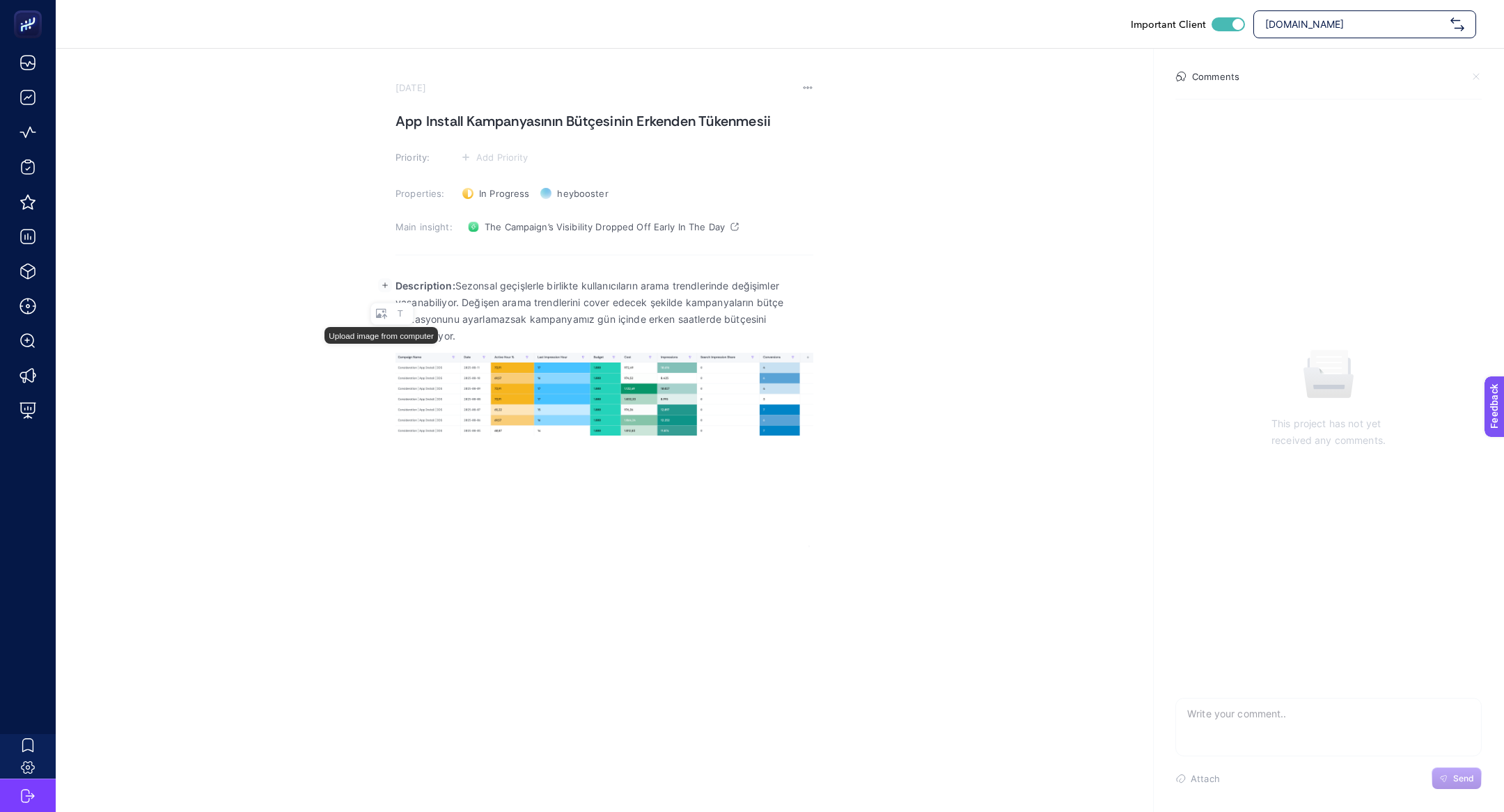
click at [400, 287] on strong "Description:" at bounding box center [425, 286] width 60 height 12
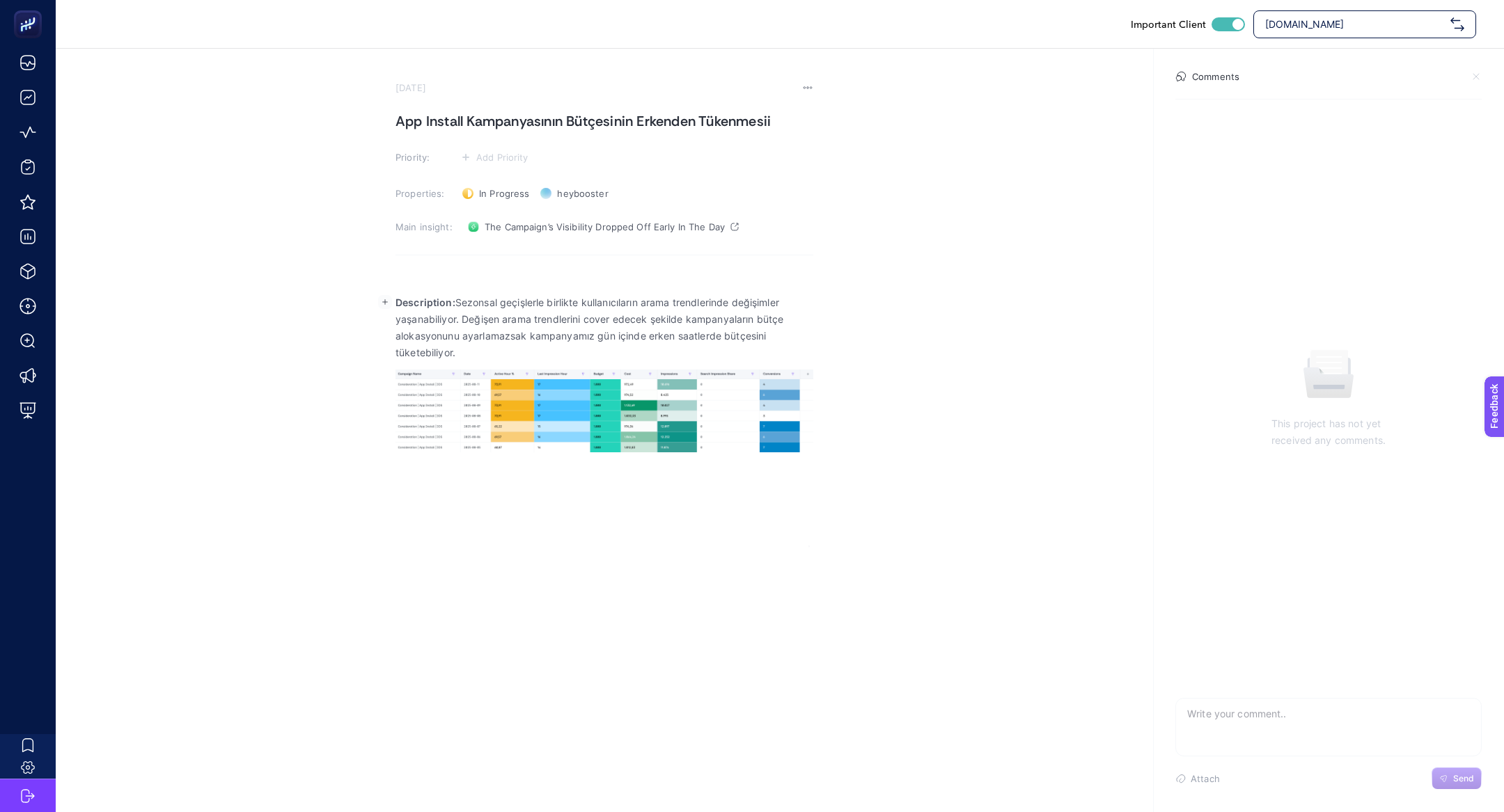
click at [428, 283] on p "Rich Text Editor. Editing area: main" at bounding box center [604, 286] width 418 height 17
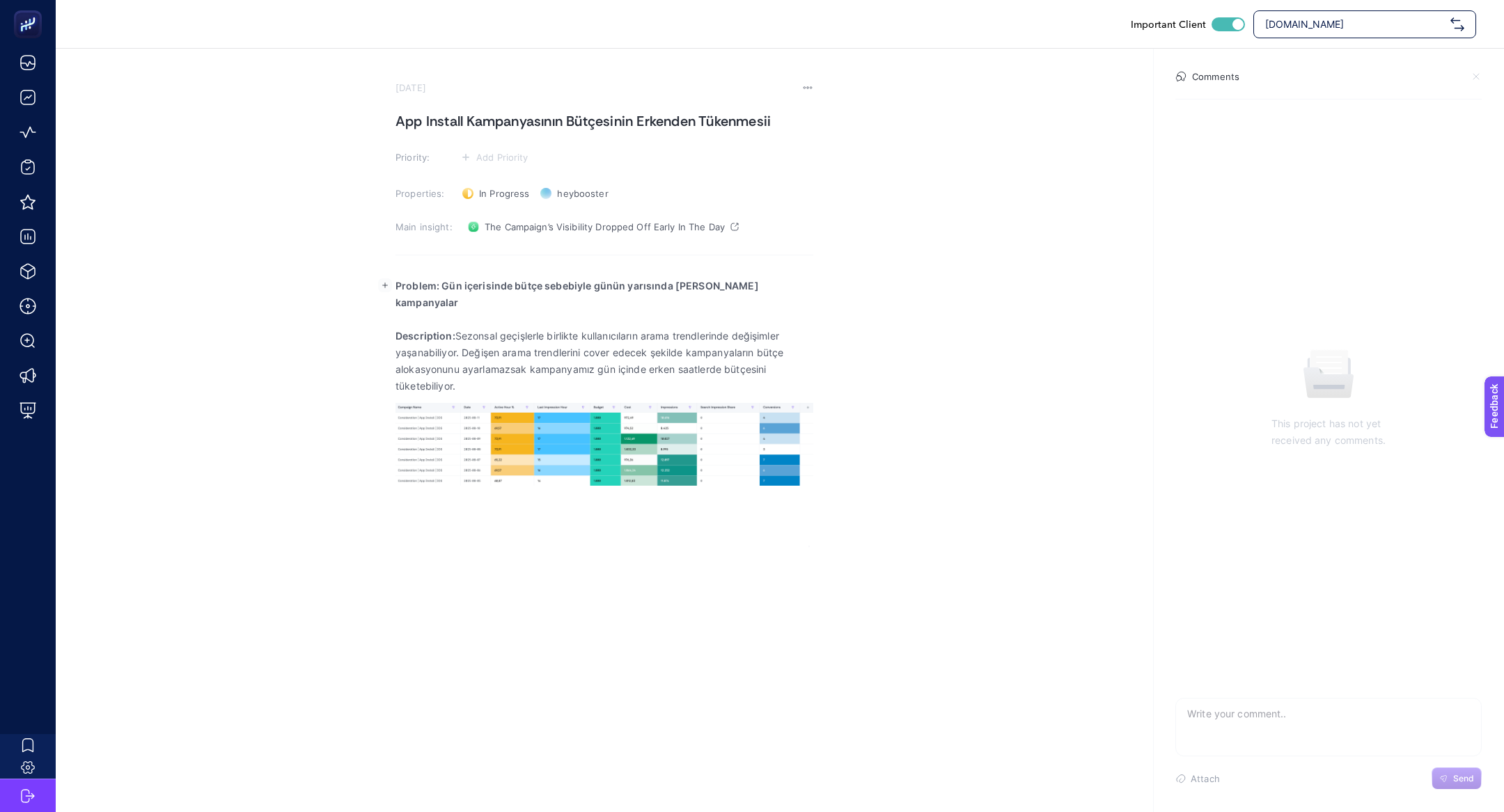
drag, startPoint x: 445, startPoint y: 290, endPoint x: 439, endPoint y: 283, distance: 9.2
click at [440, 286] on strong "Problem: Gün içerisinde bütçe sebebiyle günün yarısında [PERSON_NAME] kampanyal…" at bounding box center [577, 294] width 364 height 28
drag, startPoint x: 442, startPoint y: 284, endPoint x: 820, endPoint y: 292, distance: 378.1
click at [821, 294] on section "[DATE] App Install Kampanyasının Bütçesinin Erkenden Tükenmesii Priority: Add P…" at bounding box center [779, 298] width 1448 height 499
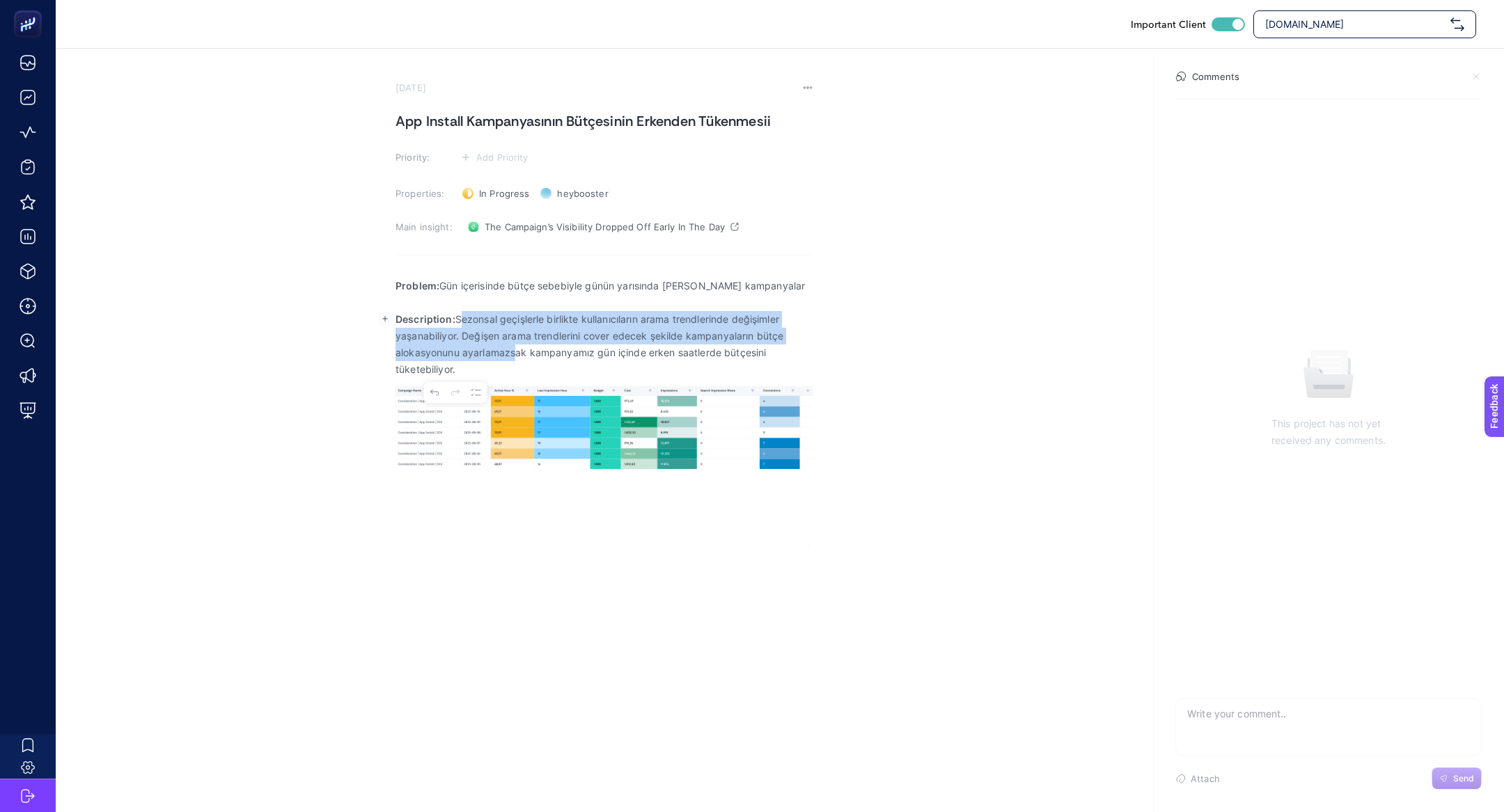
drag, startPoint x: 463, startPoint y: 319, endPoint x: 516, endPoint y: 357, distance: 65.2
click at [516, 357] on p "Description: Sezonsal geçişlerle birlikte kullanıcıların arama trendlerinde değ…" at bounding box center [604, 345] width 418 height 67
drag, startPoint x: 458, startPoint y: 321, endPoint x: 481, endPoint y: 364, distance: 48.8
click at [481, 365] on p "Description: Sezonsal geçişlerle birlikte kullanıcıların arama trendlerinde değ…" at bounding box center [604, 345] width 418 height 67
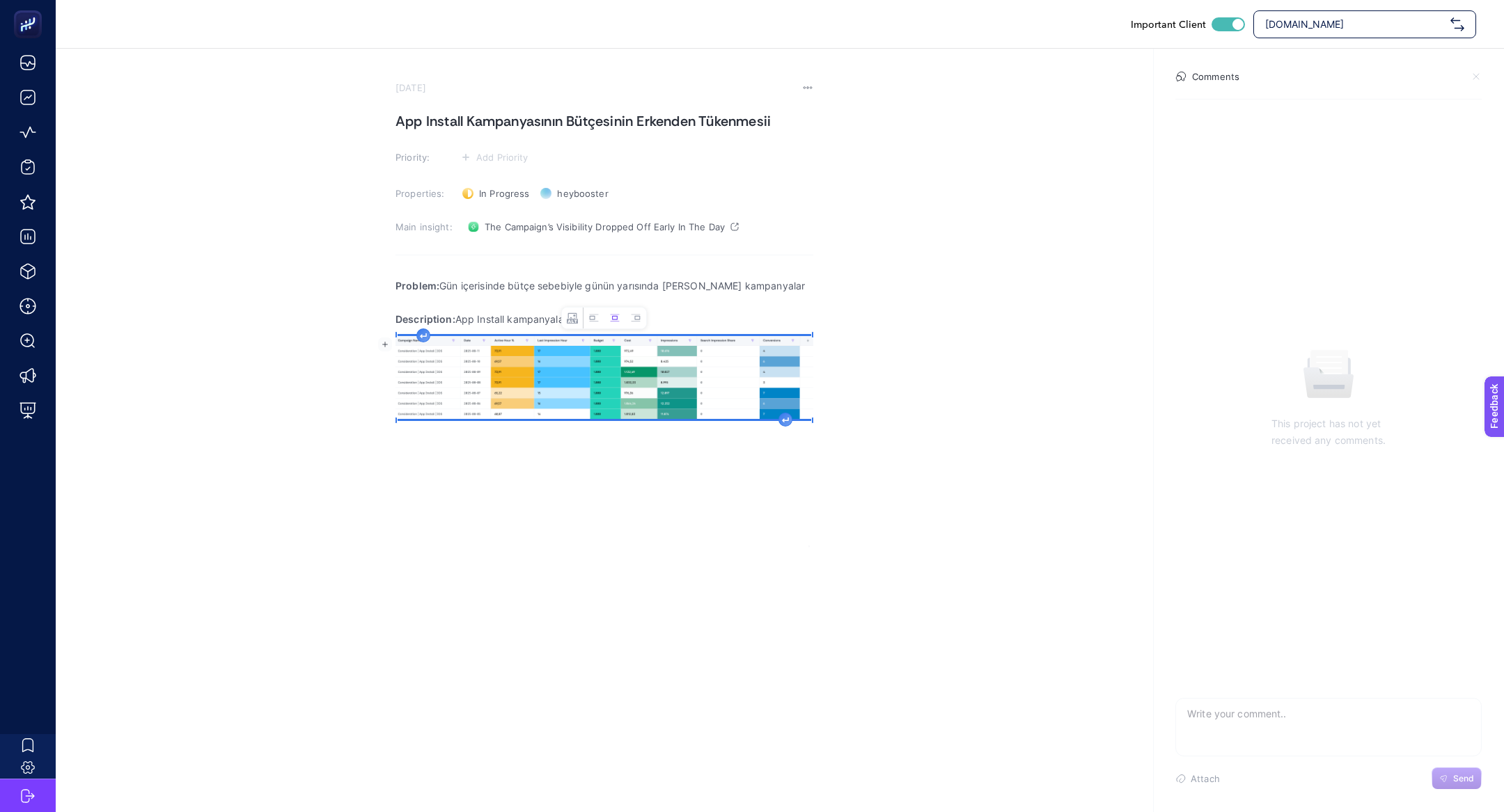
click at [586, 414] on img "Rich Text Editor. Editing area: main" at bounding box center [604, 377] width 418 height 83
click at [785, 424] on div "Rich Text Editor. Editing area: main" at bounding box center [785, 419] width 14 height 14
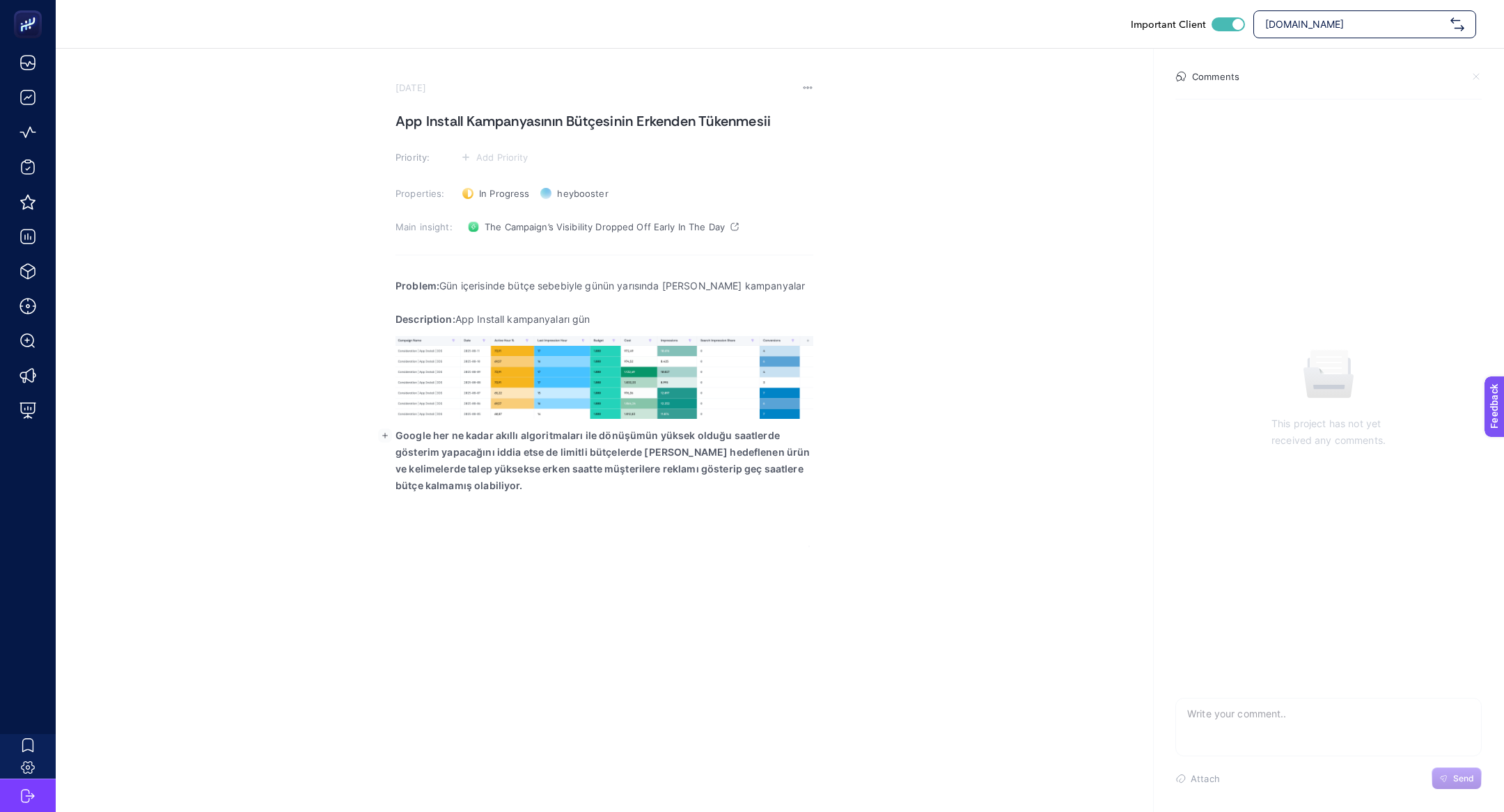
click at [504, 453] on strong "Google her ne kadar akıllı algoritmaları ile dönüşümün yüksek olduğu saatlerde …" at bounding box center [602, 460] width 414 height 62
click at [591, 425] on div "Problem: Gün içerisinde bütçe sebebiyle günün yarısında [PERSON_NAME] kampanyal…" at bounding box center [604, 407] width 418 height 278
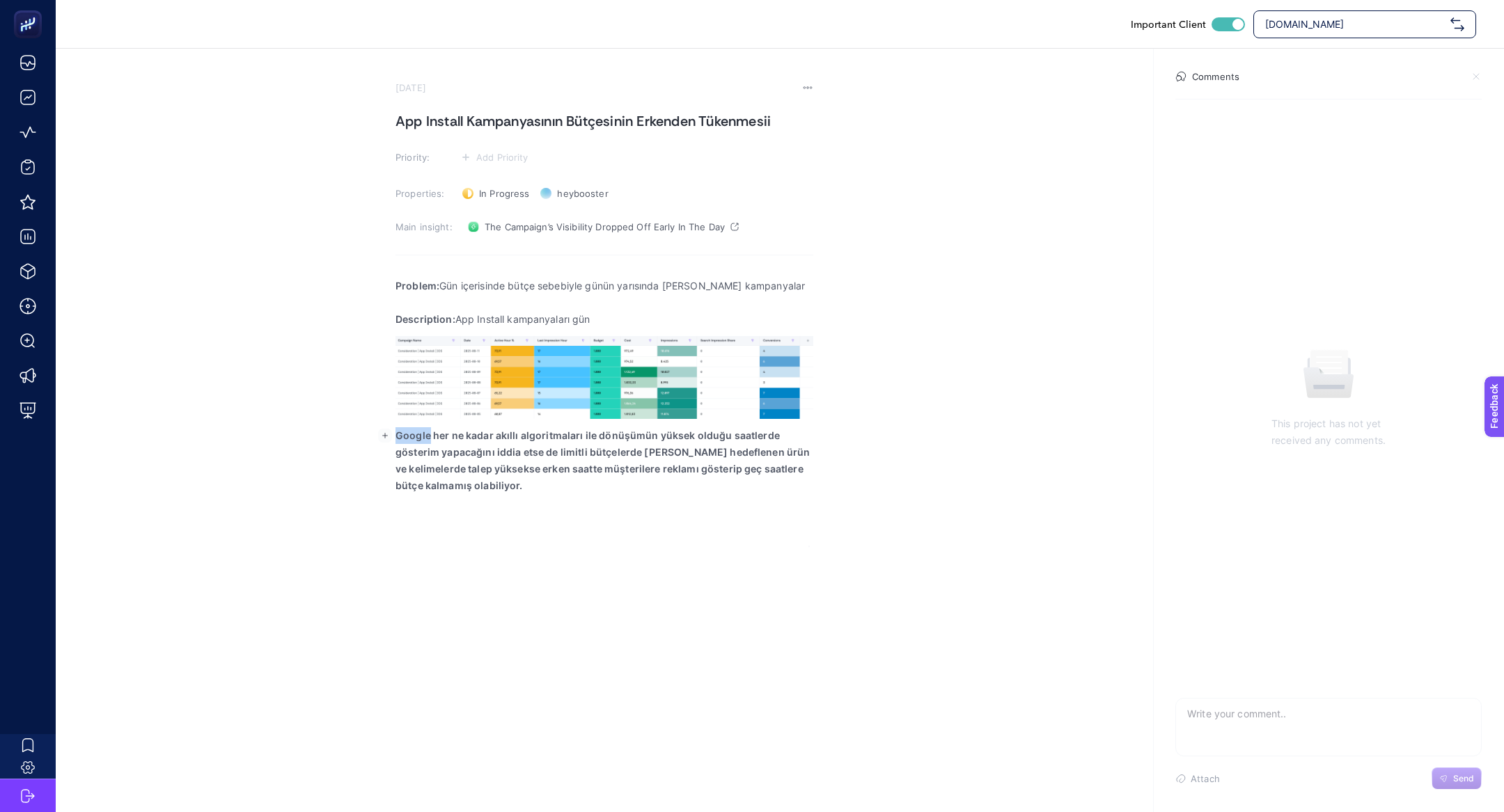
click at [591, 425] on div "Problem: Gün içerisinde bütçe sebebiyle günün yarısında [PERSON_NAME] kampanyal…" at bounding box center [604, 407] width 418 height 278
click at [595, 440] on strong "Google her ne kadar akıllı algoritmaları ile dönüşümün yüksek olduğu saatlerde …" at bounding box center [602, 460] width 414 height 62
click at [595, 440] on strong "Google her ne kadar akıllı algoritmaları ile dönüşümün yüksek olduğu saatlerde …" at bounding box center [602, 460] width 414 height 62
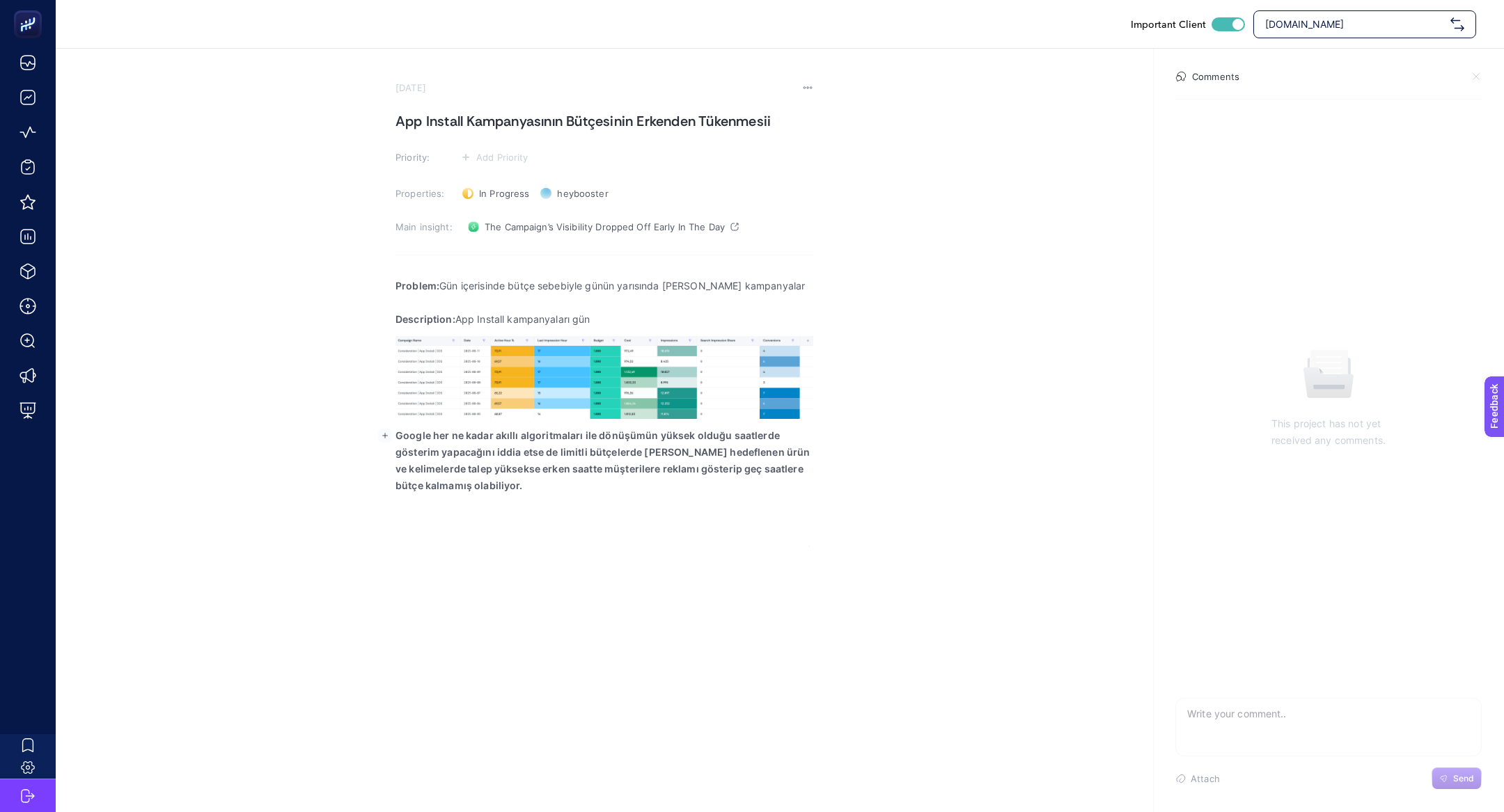
click at [595, 440] on strong "Google her ne kadar akıllı algoritmaları ile dönüşümün yüksek olduğu saatlerde …" at bounding box center [602, 460] width 414 height 62
click at [507, 485] on p "Google her ne kadar akıllı algoritmaları ile dönüşümün yüksek olduğu saatlerde …" at bounding box center [604, 461] width 418 height 67
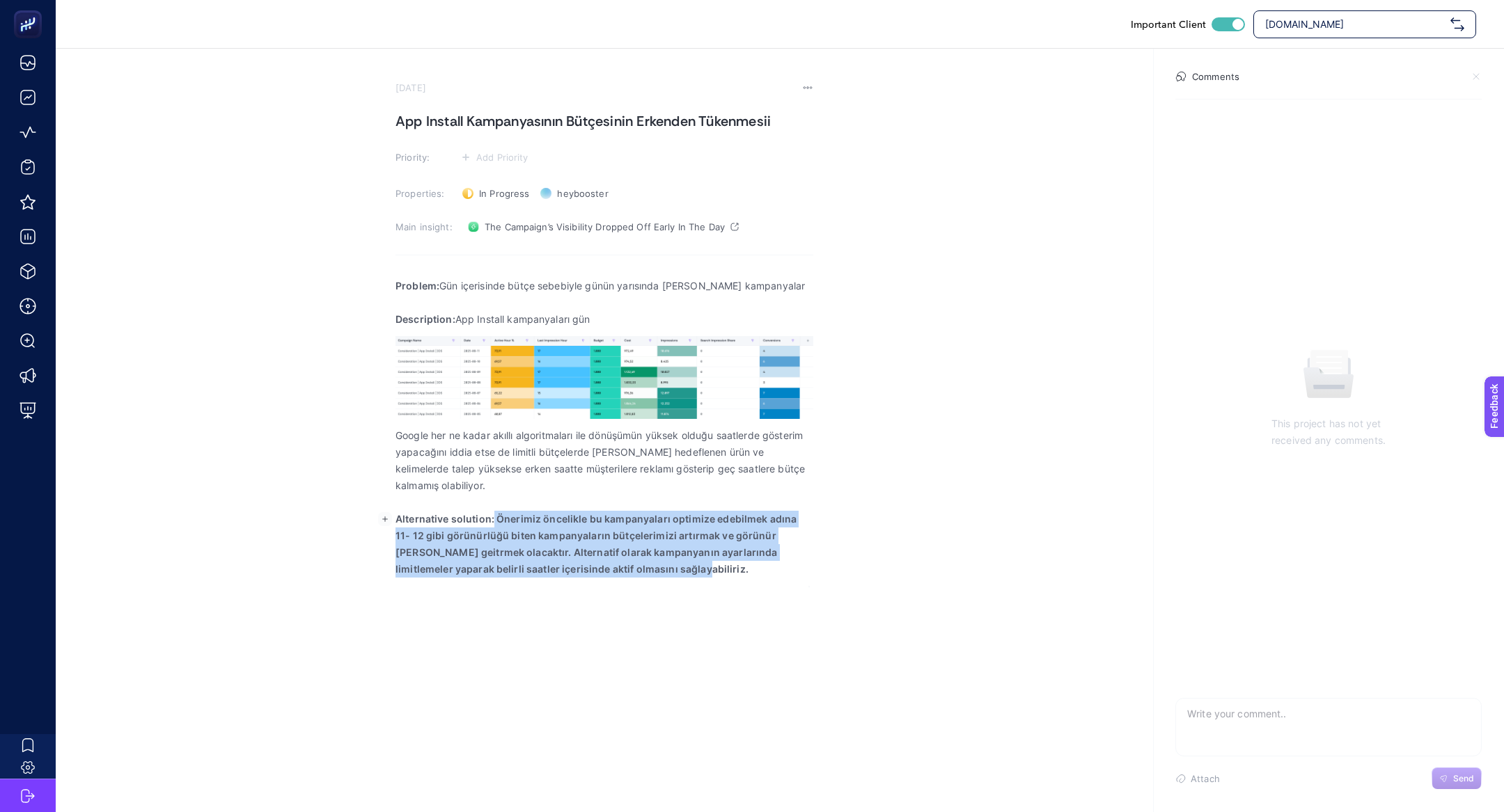
drag, startPoint x: 491, startPoint y: 517, endPoint x: 649, endPoint y: 621, distance: 189.2
click at [649, 621] on div "Important Client [DOMAIN_NAME] [DATE] App Install Kampanyasının Bütçesinin Erke…" at bounding box center [752, 406] width 1504 height 812
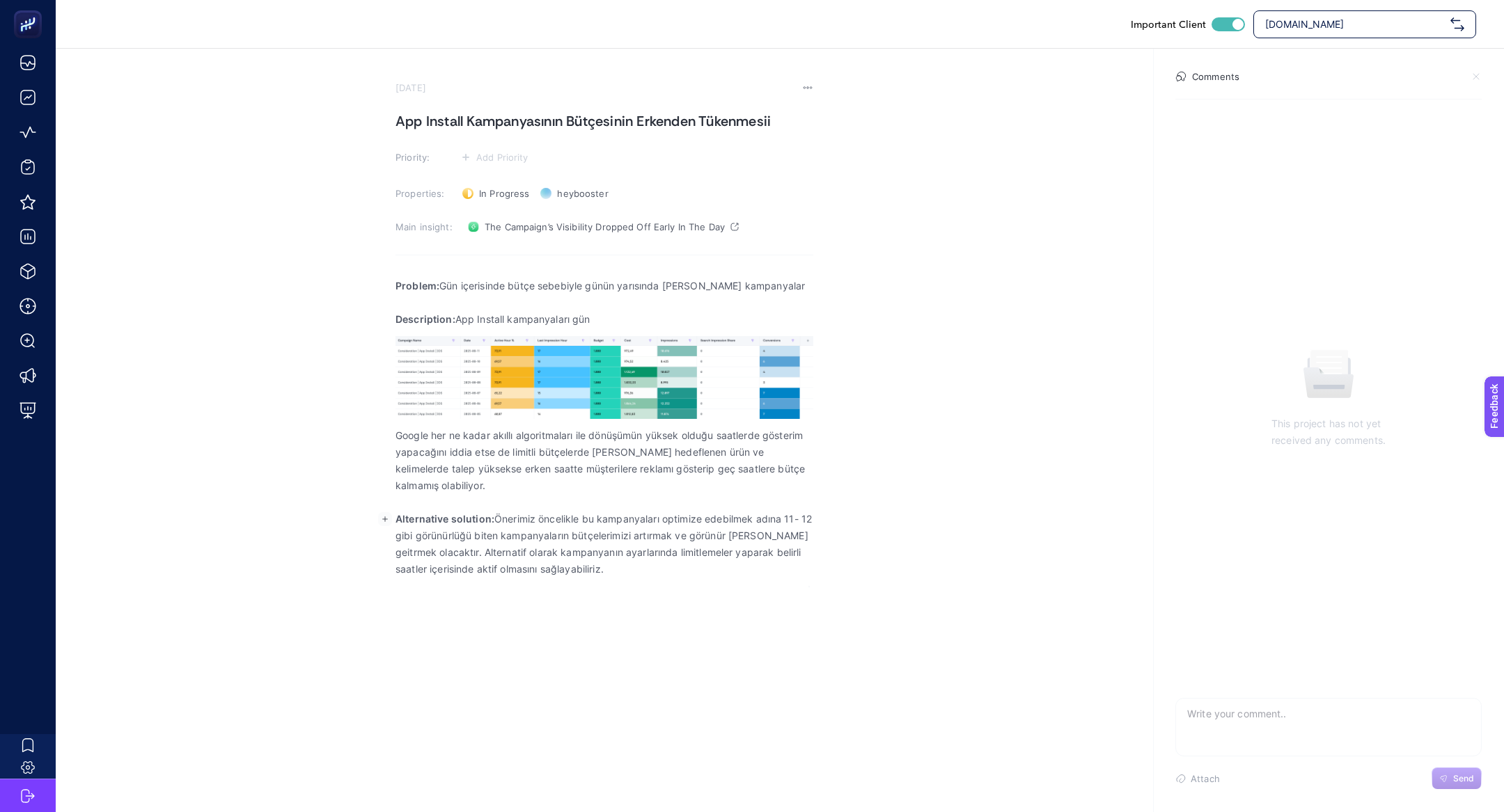
click at [801, 519] on p "Alternative solution: Önerimiz öncelikle bu kampanyaları optimize edebilmek adı…" at bounding box center [604, 545] width 418 height 67
drag, startPoint x: 785, startPoint y: 522, endPoint x: 830, endPoint y: 520, distance: 45.0
click at [830, 520] on section "[DATE] App Install Kampanyasının Bütçesinin Erkenden Tükenmesii Priority: Add P…" at bounding box center [779, 318] width 1448 height 538
click at [663, 519] on p "Alternative solution: Önerimiz öncelikle bu kampanyaları optimize edebilmek adı…" at bounding box center [604, 545] width 418 height 67
drag, startPoint x: 779, startPoint y: 518, endPoint x: 809, endPoint y: 524, distance: 30.6
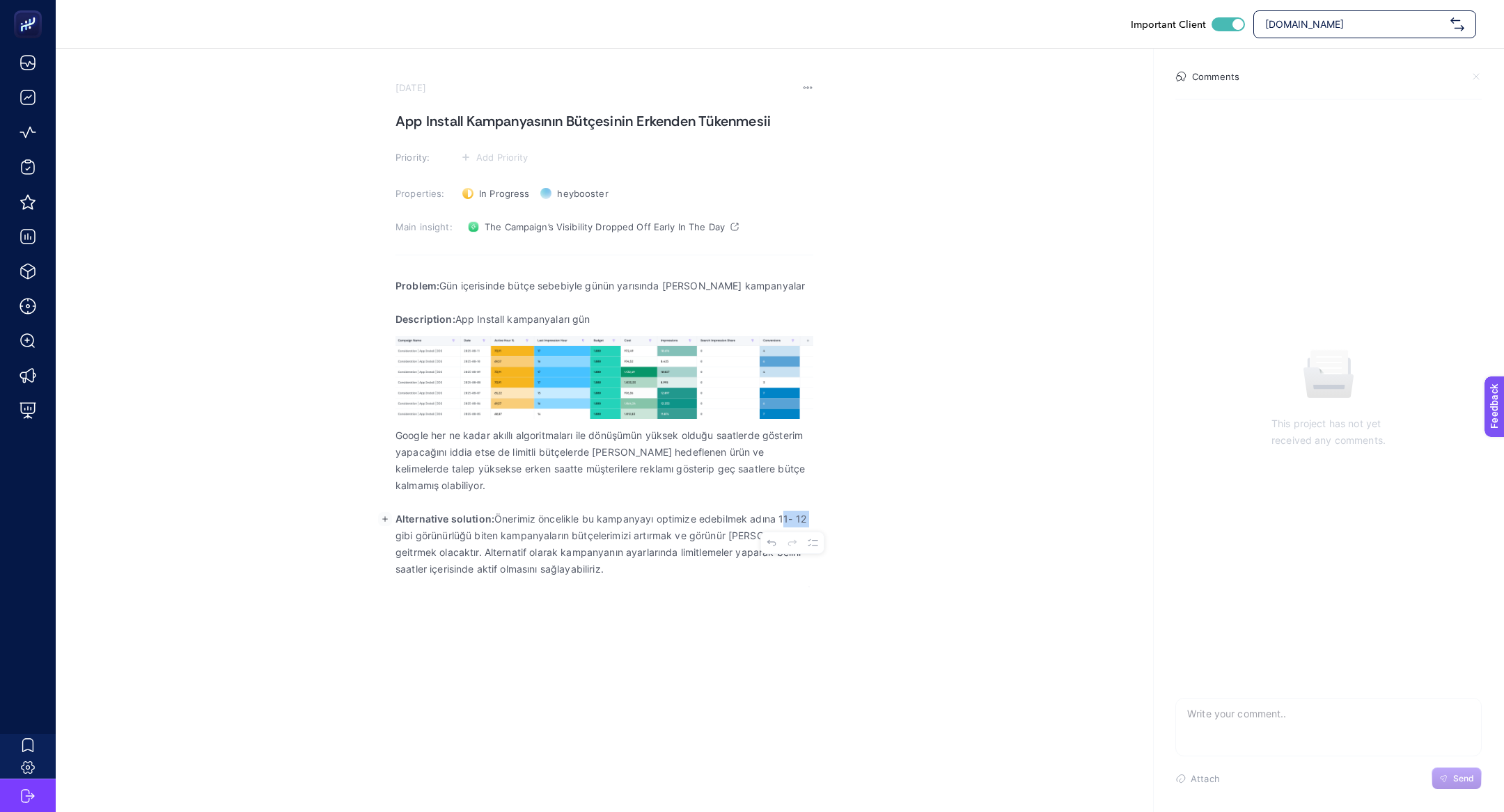
click at [809, 524] on p "Alternative solution: Önerimiz öncelikle bu kampanyayı optimize edebilmek adına…" at bounding box center [604, 545] width 418 height 67
click at [795, 518] on p "Alternative solution: Önerimiz öncelikle bu kampanyayı optimize edebilmek adına…" at bounding box center [604, 545] width 418 height 67
click at [659, 311] on p "Description: App Install kampanyaları gün" at bounding box center [604, 319] width 418 height 17
drag, startPoint x: 457, startPoint y: 315, endPoint x: 653, endPoint y: 315, distance: 196.0
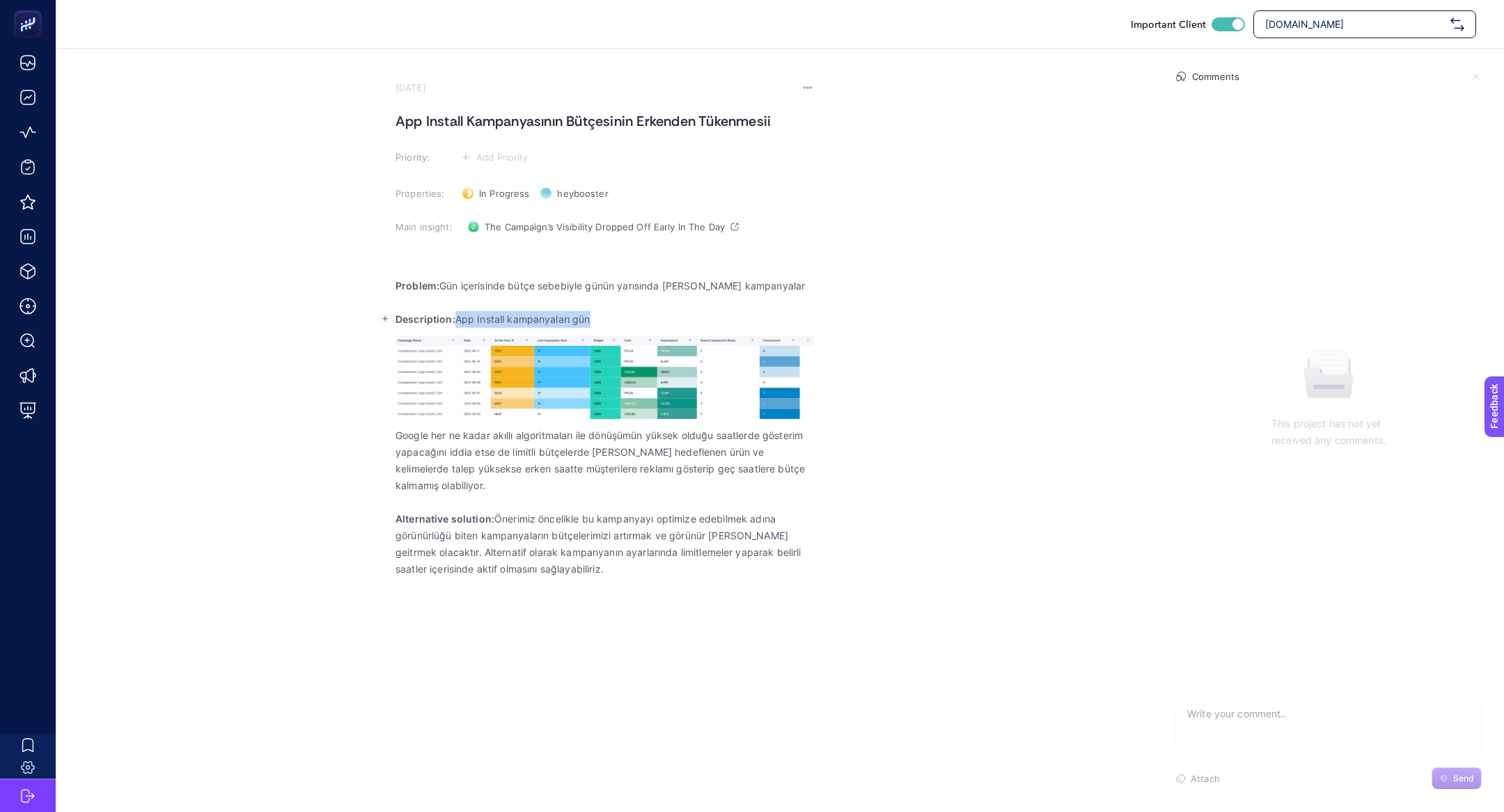
click at [654, 316] on p "Description: App Install kampanyaları gün" at bounding box center [604, 319] width 418 height 17
click at [653, 315] on p "Description: App Install kampanyaları gün" at bounding box center [604, 319] width 418 height 17
click at [635, 320] on p "Description: App Install kampanyaları gün içerisindha acim" at bounding box center [604, 319] width 418 height 17
click at [652, 323] on p "Description: App Install kampanyaları gün içerisind ha acim" at bounding box center [604, 319] width 418 height 17
click at [687, 322] on p "Description: App Install kampanyaları gün içerisind hacim" at bounding box center [604, 319] width 418 height 17
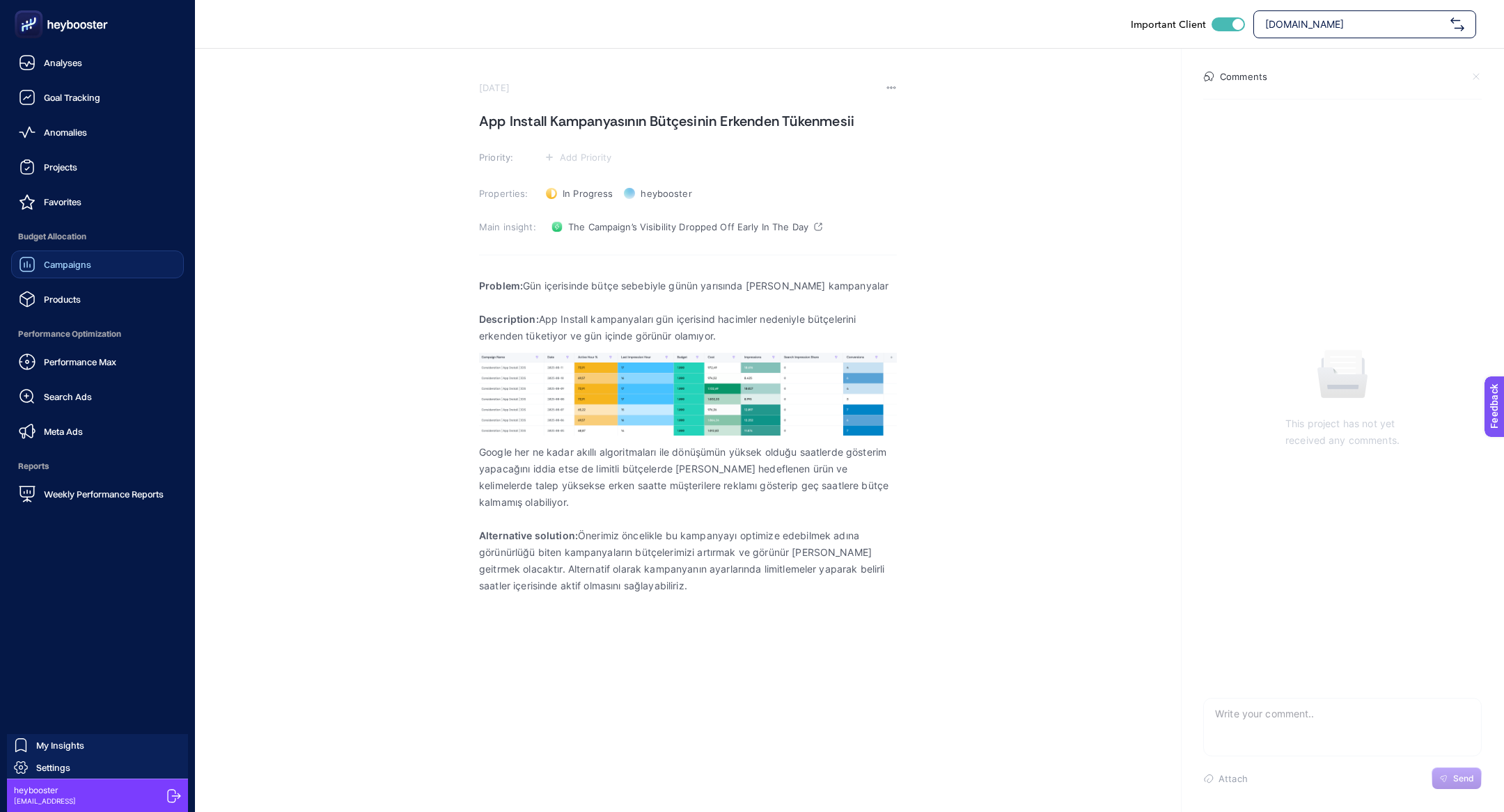
click at [104, 261] on link "Campaigns" at bounding box center [97, 264] width 172 height 28
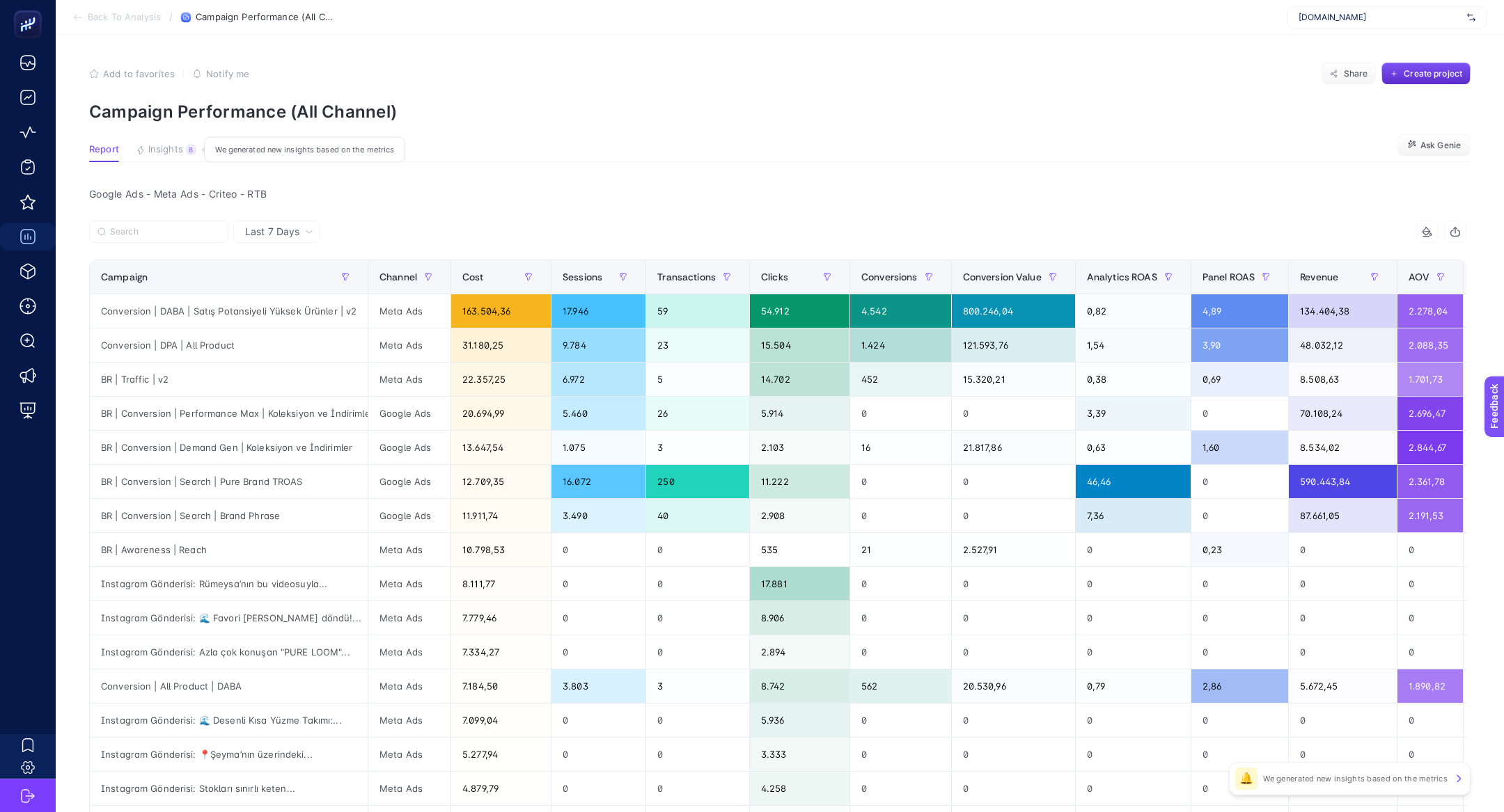
click at [165, 149] on span "Insights" at bounding box center [166, 149] width 35 height 11
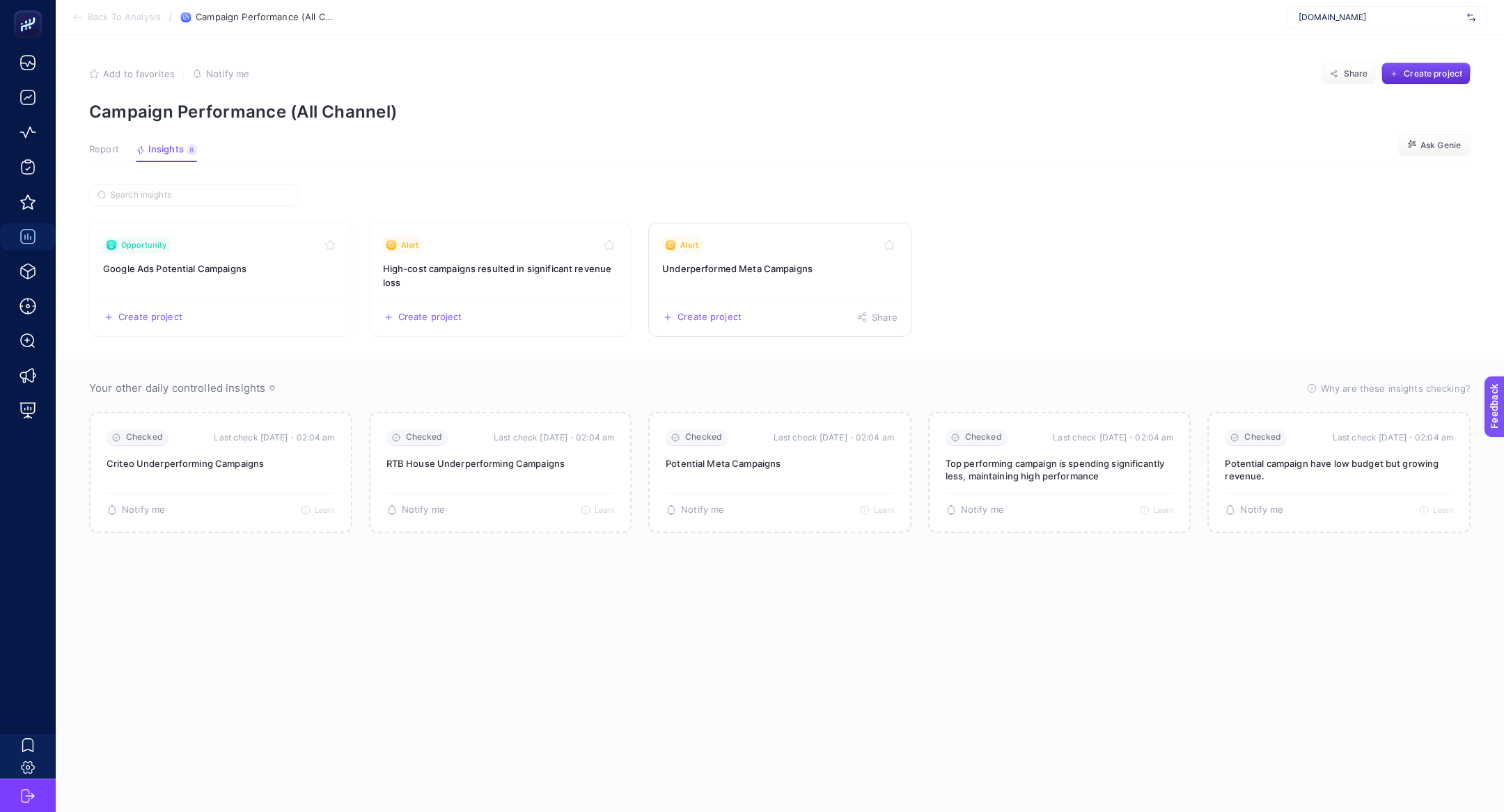
click at [765, 280] on link "Alert Underperformed Meta Campaigns Create project Share" at bounding box center [779, 280] width 263 height 114
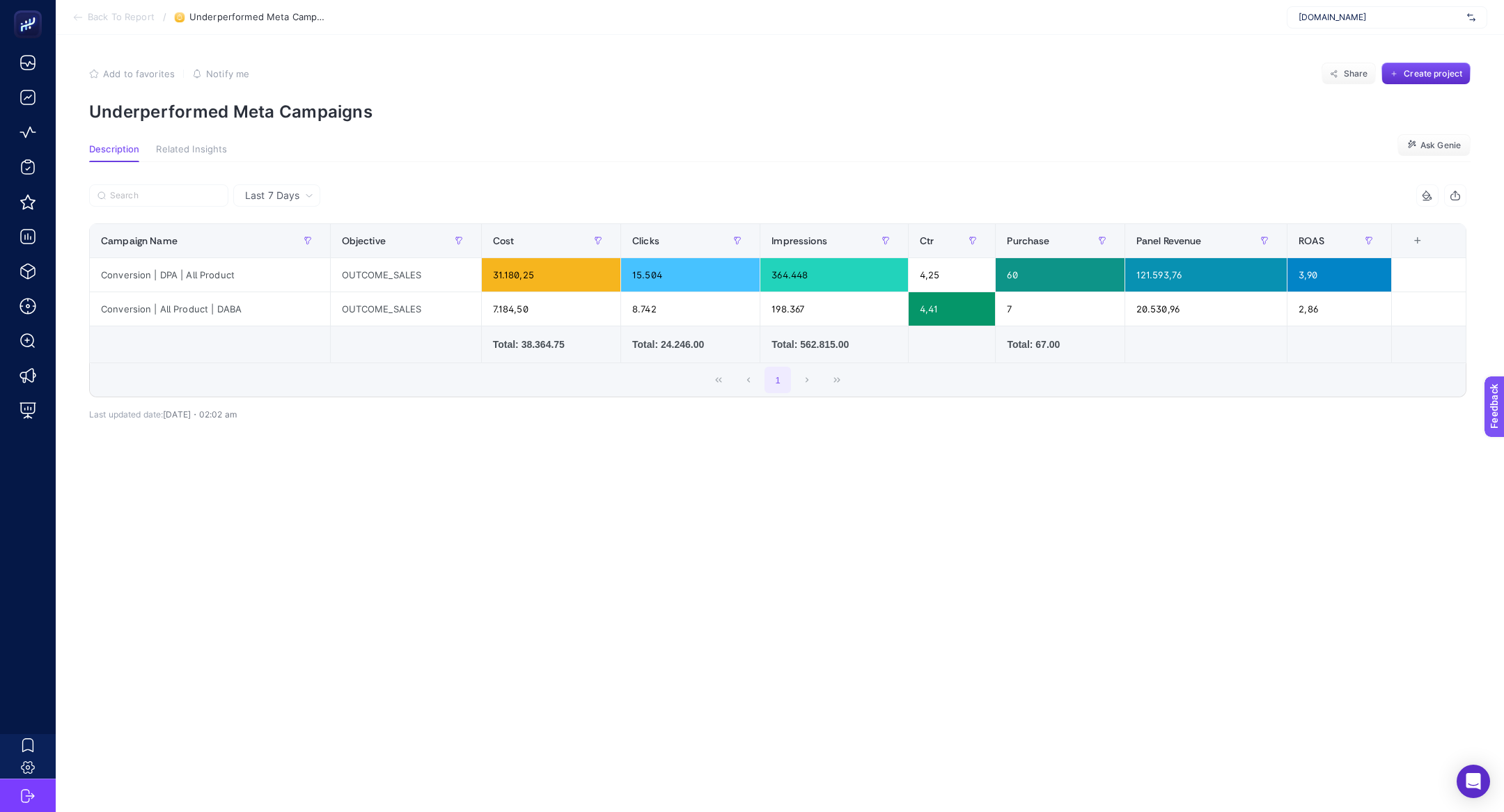
click at [297, 186] on div "Last 7 Days" at bounding box center [276, 196] width 87 height 23
click at [291, 237] on li "Last 30 Days" at bounding box center [277, 250] width 79 height 25
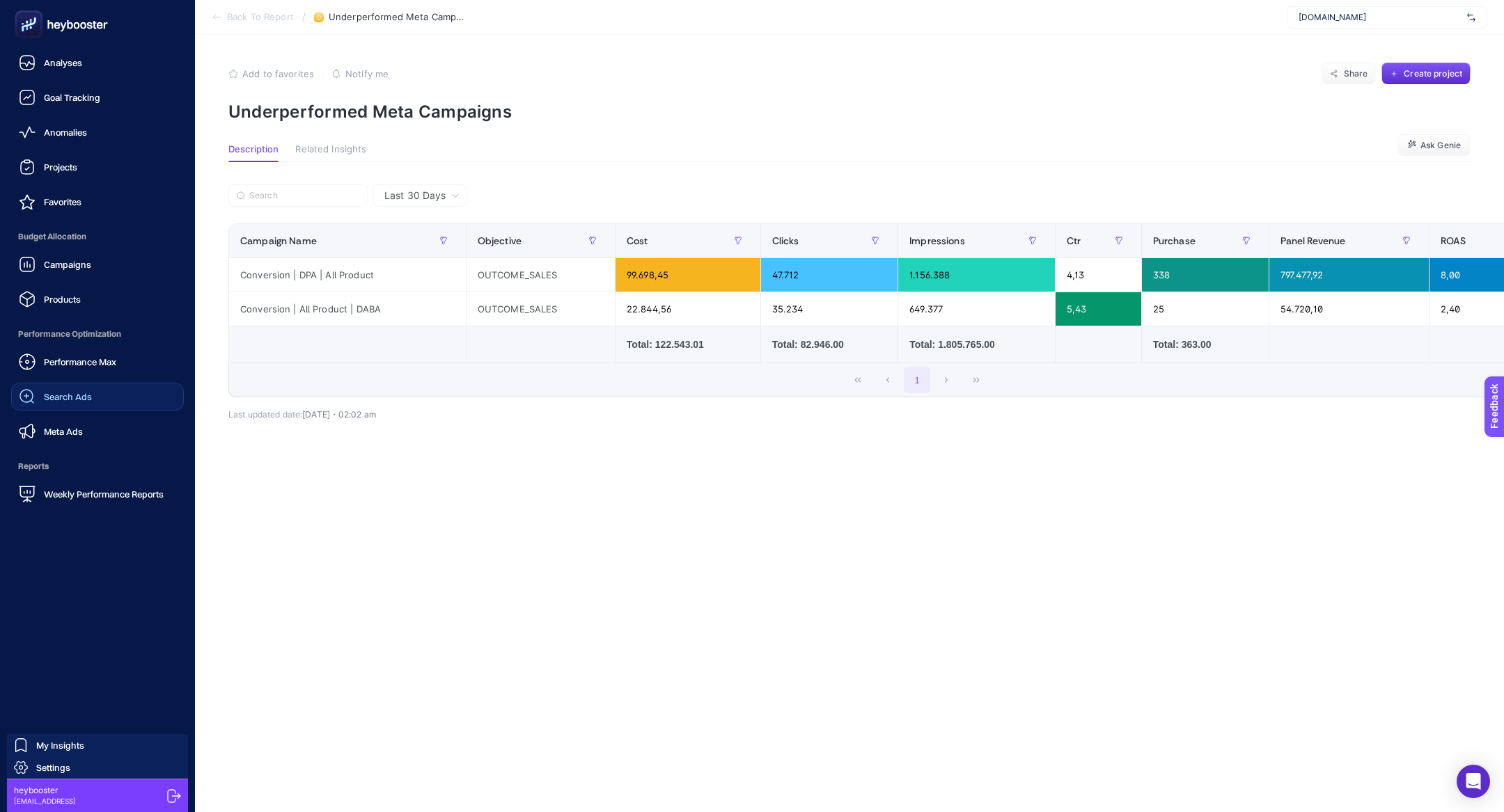
click at [120, 399] on link "Search Ads" at bounding box center [97, 397] width 172 height 28
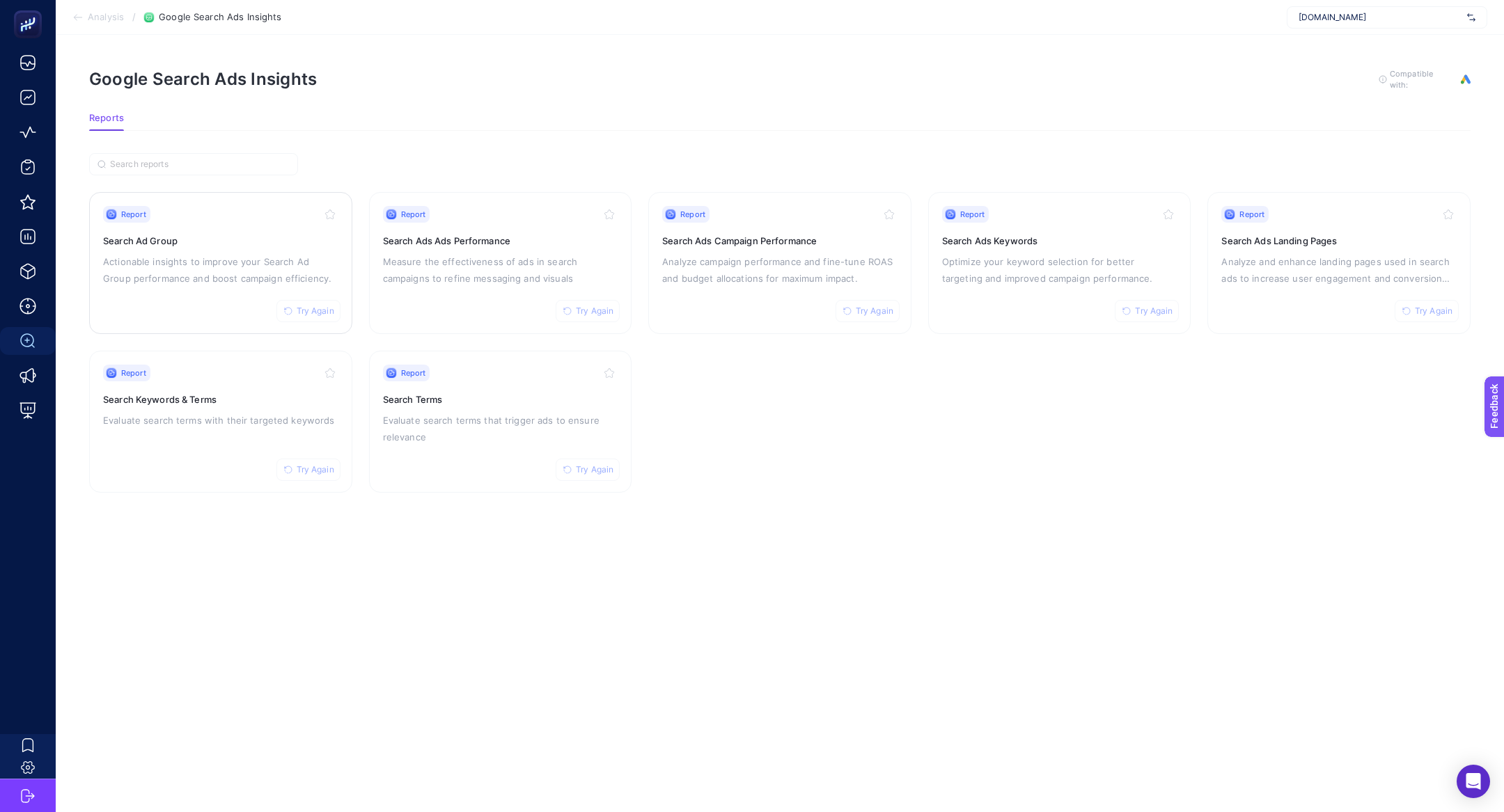
click at [173, 262] on p "Actionable insights to improve your Search Ad Group performance and boost campa…" at bounding box center [221, 270] width 235 height 34
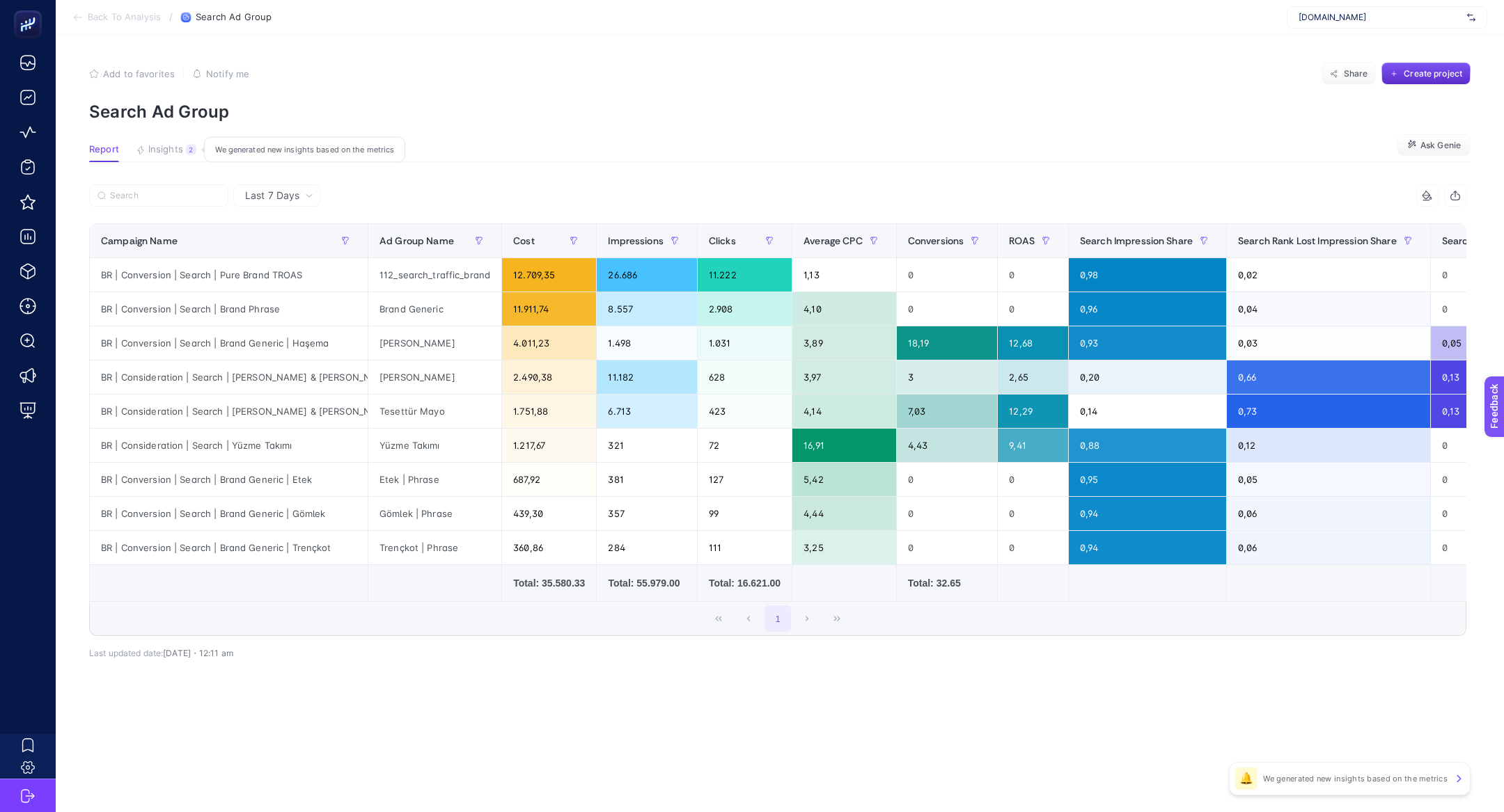
click at [180, 157] on button "Insights 2 We generated new insights based on the metrics" at bounding box center [166, 153] width 61 height 18
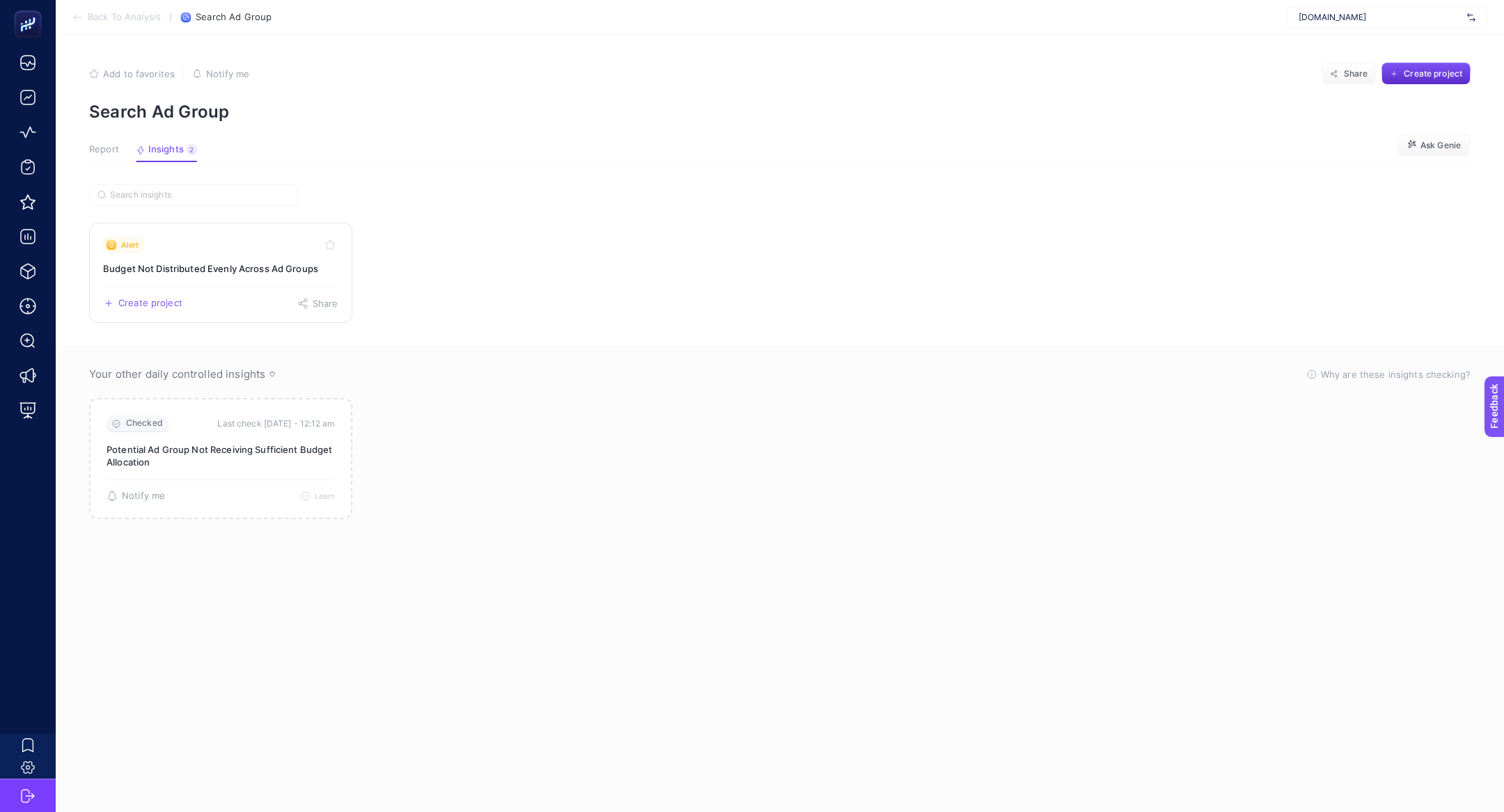
click at [212, 246] on div "Alert" at bounding box center [221, 245] width 235 height 17
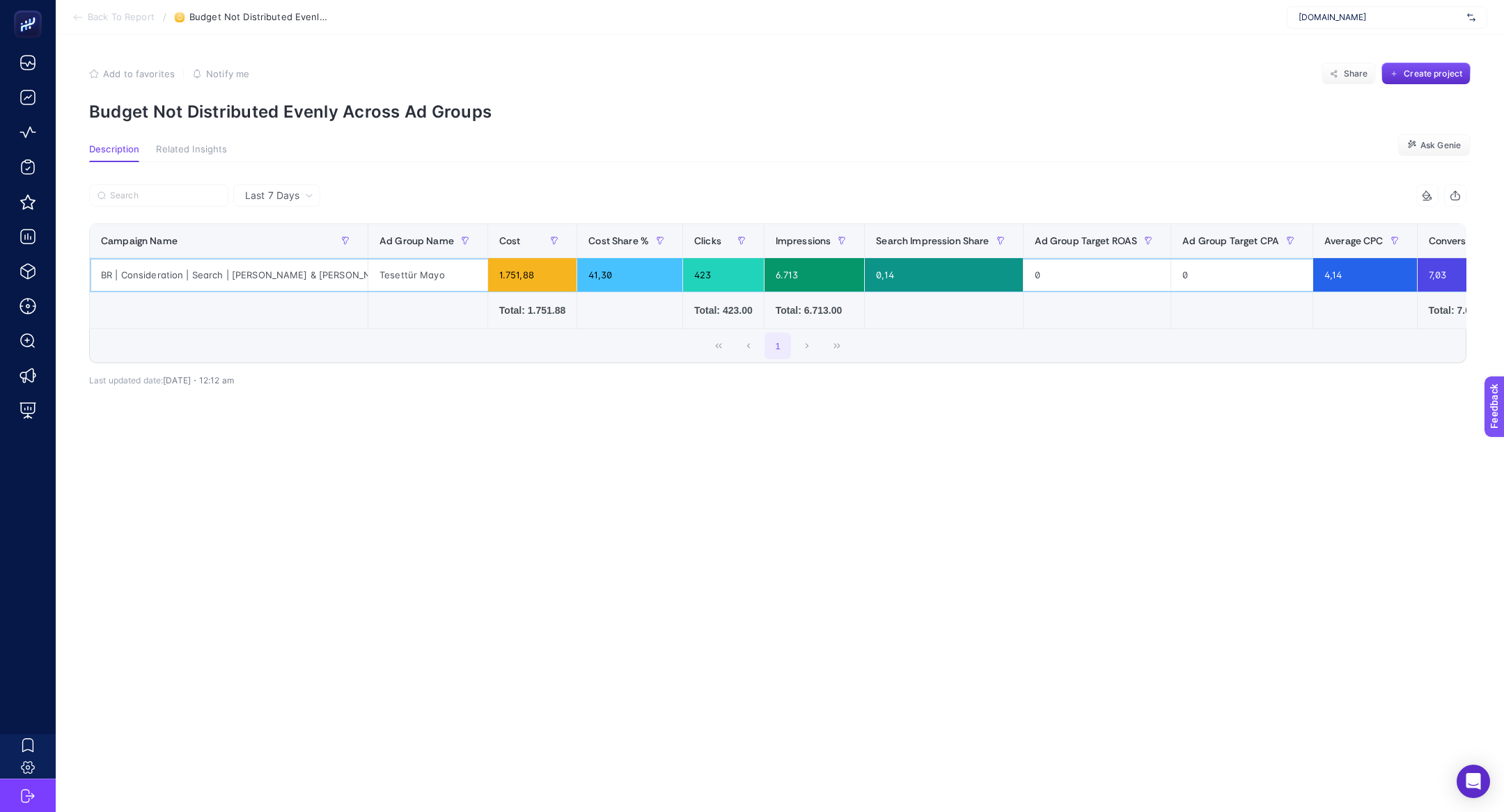
click at [261, 274] on div "BR | Consideration | Search | [PERSON_NAME] & [PERSON_NAME]" at bounding box center [229, 275] width 278 height 34
click at [104, 18] on span "Back To Report" at bounding box center [121, 17] width 67 height 11
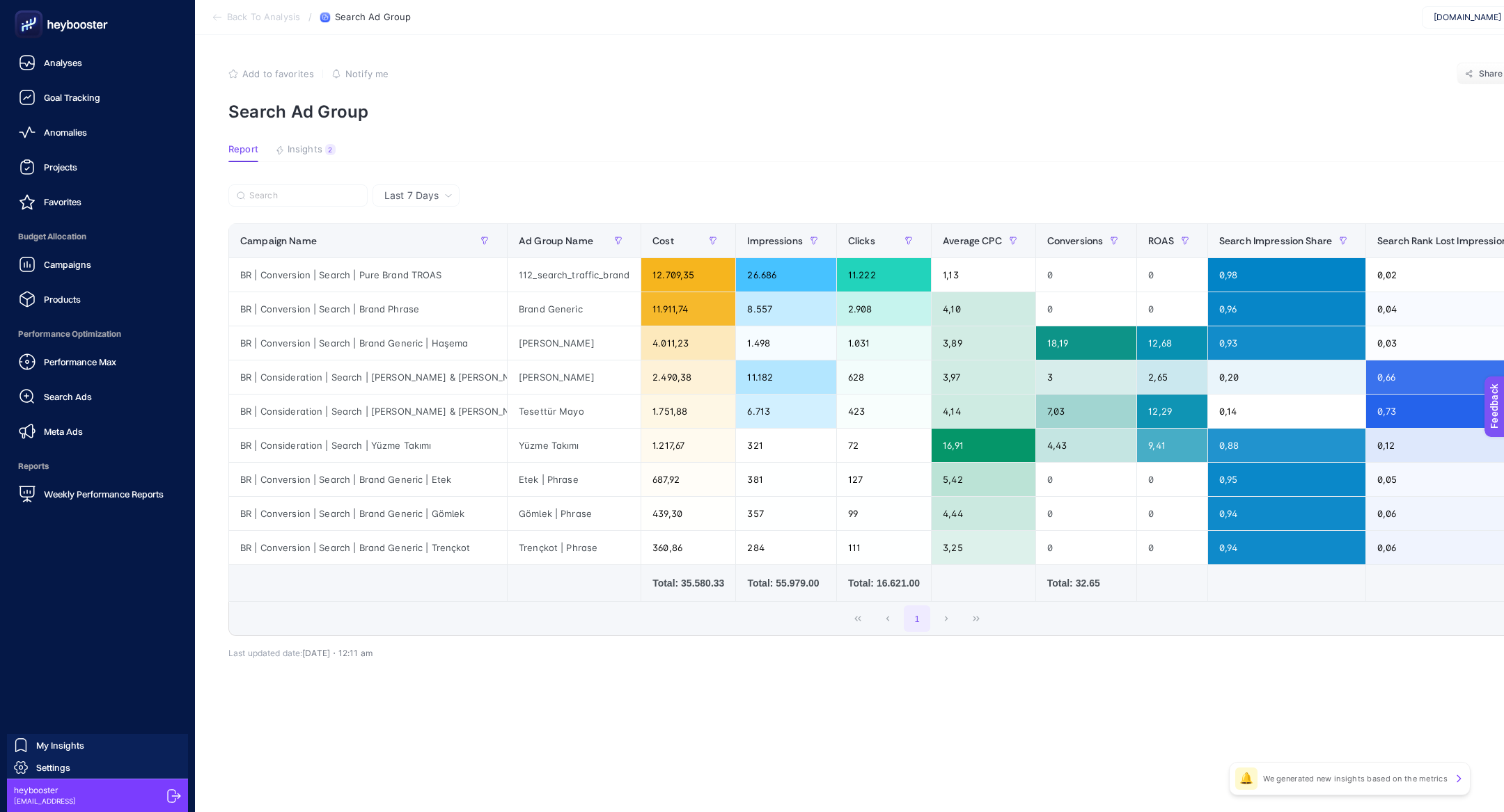
click at [58, 376] on div "Performance Max Search Ads Meta Ads" at bounding box center [97, 397] width 172 height 97
click at [56, 367] on span "Performance Max" at bounding box center [80, 361] width 72 height 11
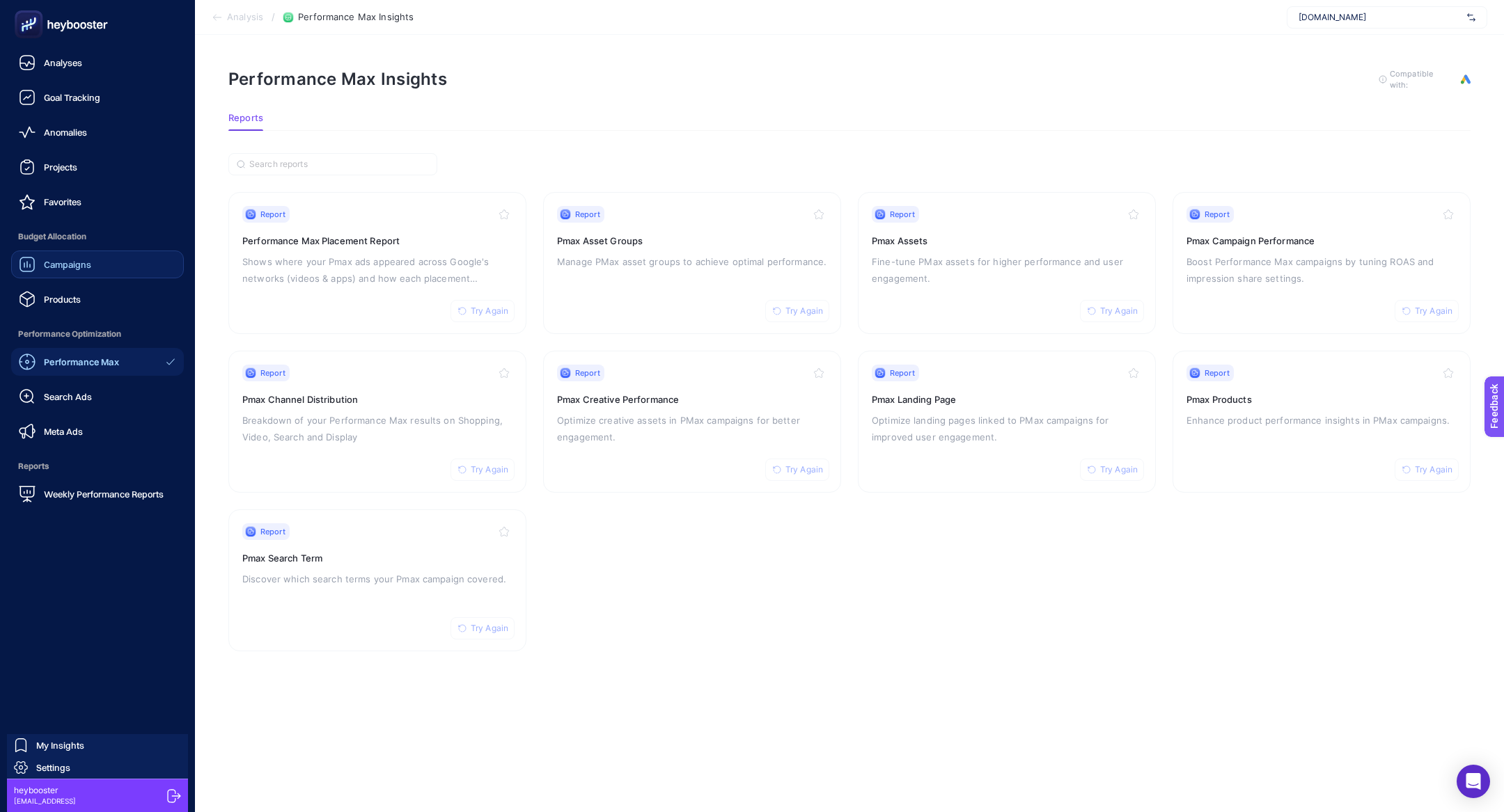
click at [75, 273] on link "Campaigns" at bounding box center [97, 264] width 172 height 28
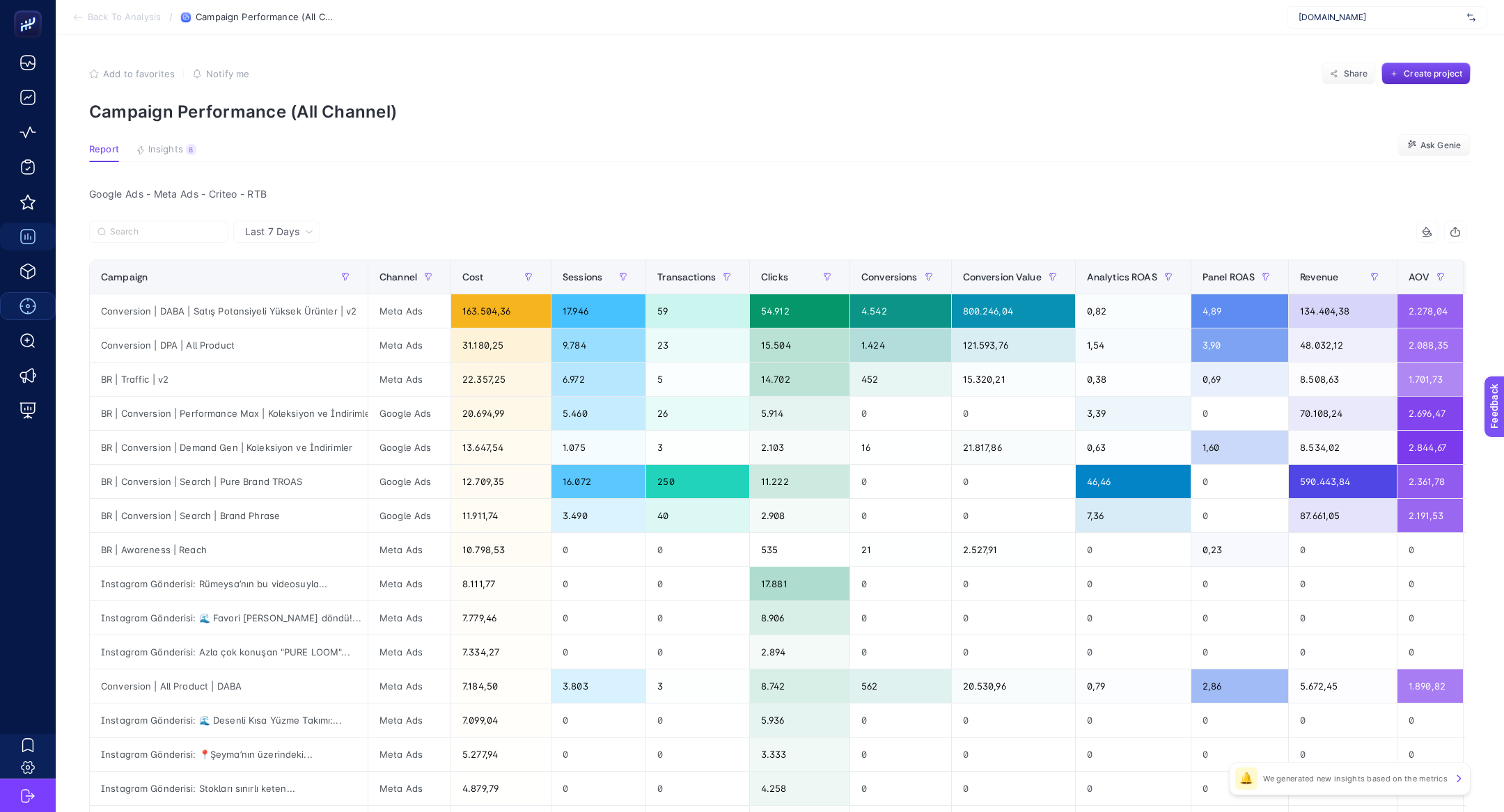
click at [196, 154] on section "Report Insights 8 We generated new insights based on the metrics Ask Genie" at bounding box center [779, 153] width 1381 height 18
click at [169, 153] on span "Insights" at bounding box center [166, 149] width 35 height 11
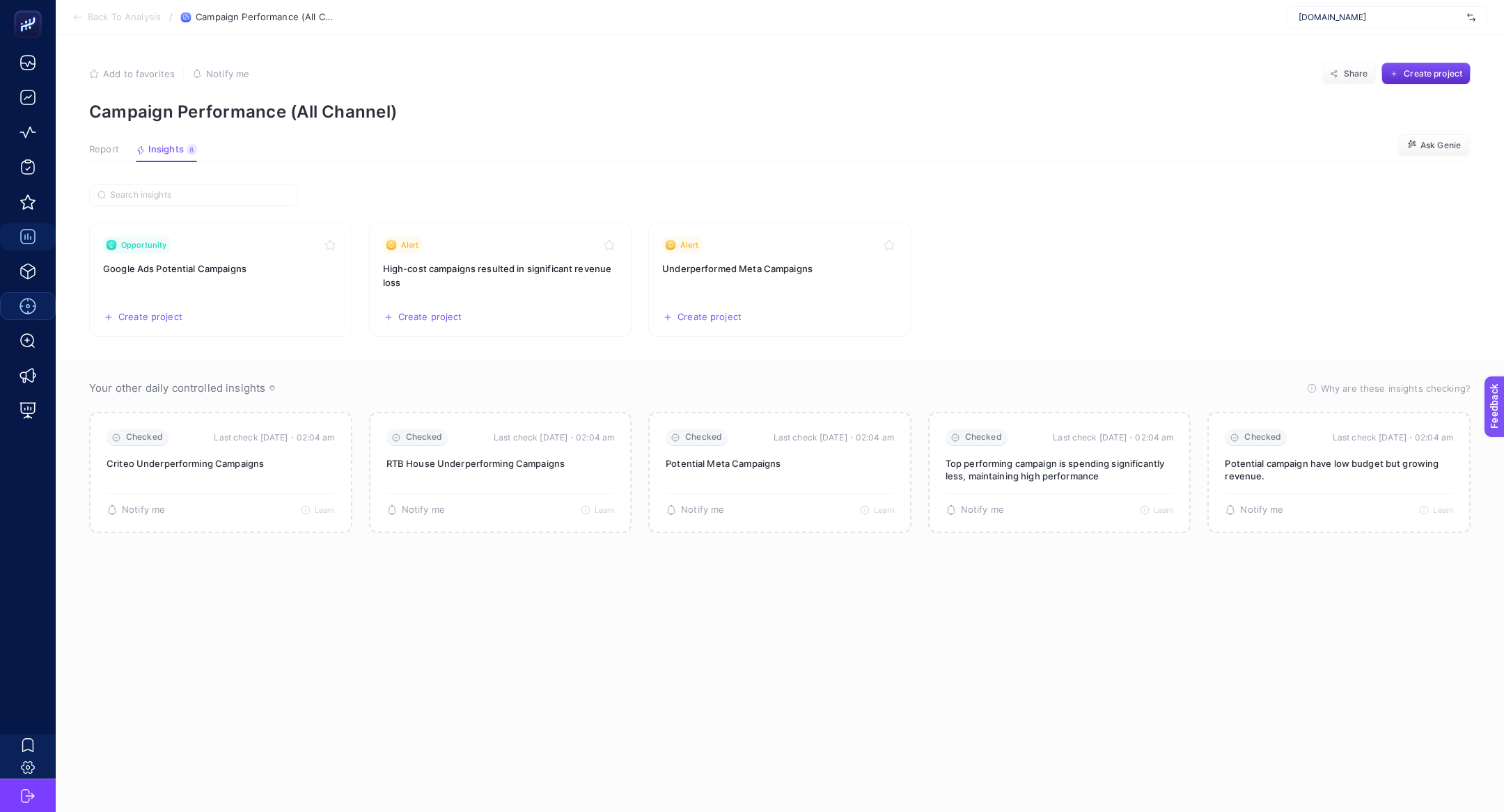
click at [104, 152] on span "Report" at bounding box center [104, 149] width 30 height 11
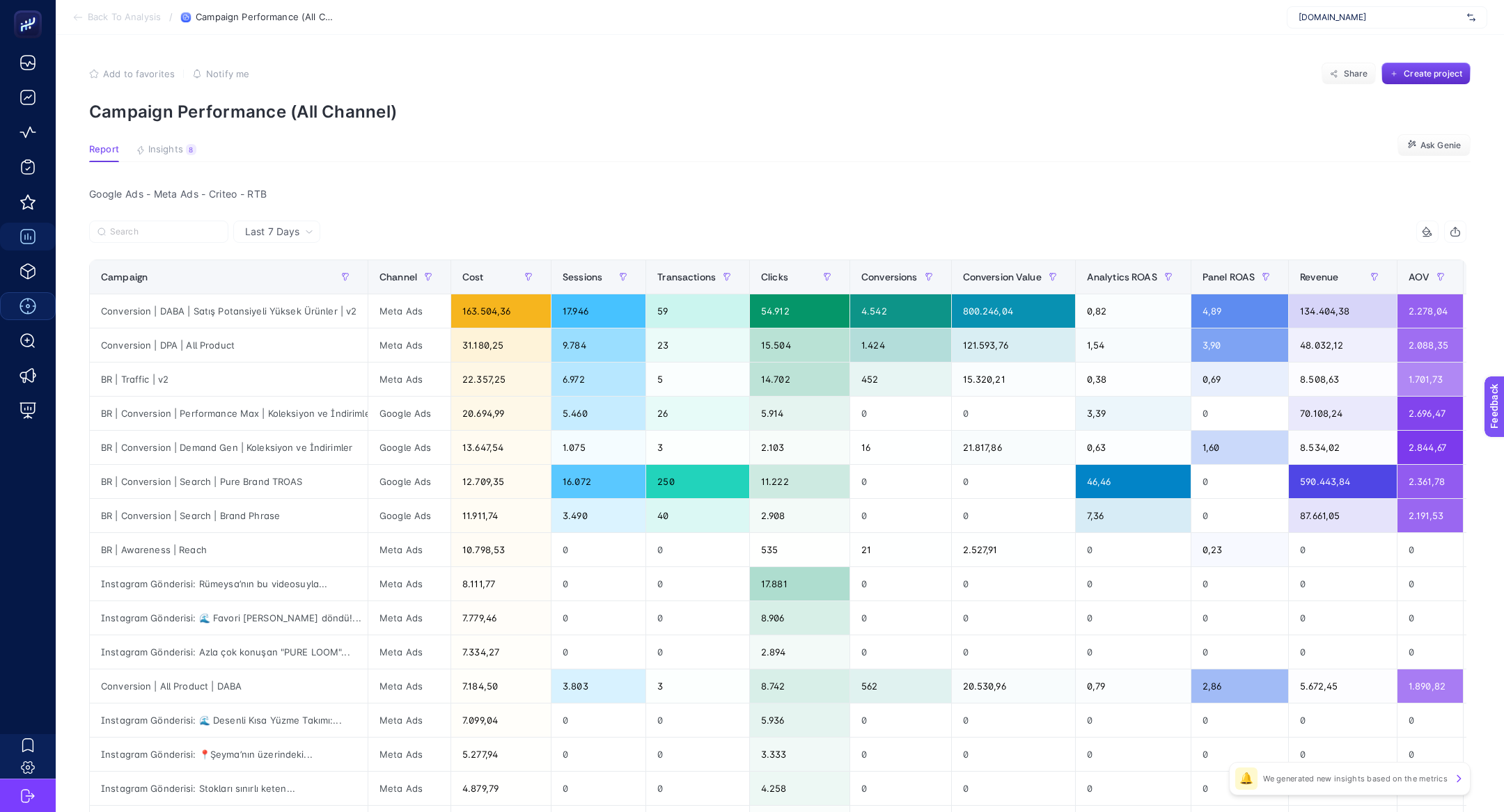
click at [104, 151] on span "Report" at bounding box center [104, 149] width 30 height 11
click at [173, 149] on span "Insights" at bounding box center [166, 149] width 35 height 11
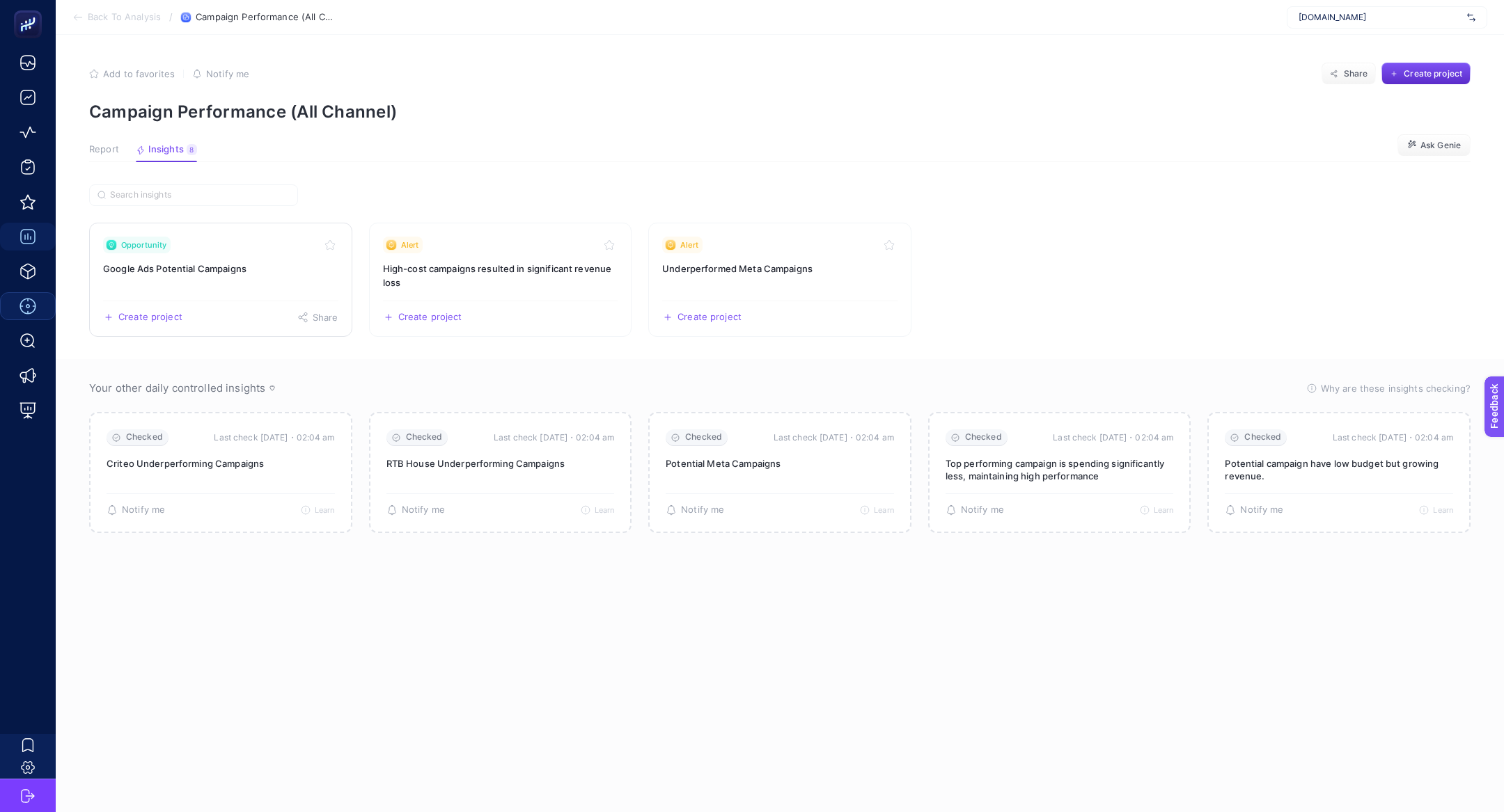
click at [150, 301] on div "Create project Share" at bounding box center [221, 312] width 235 height 23
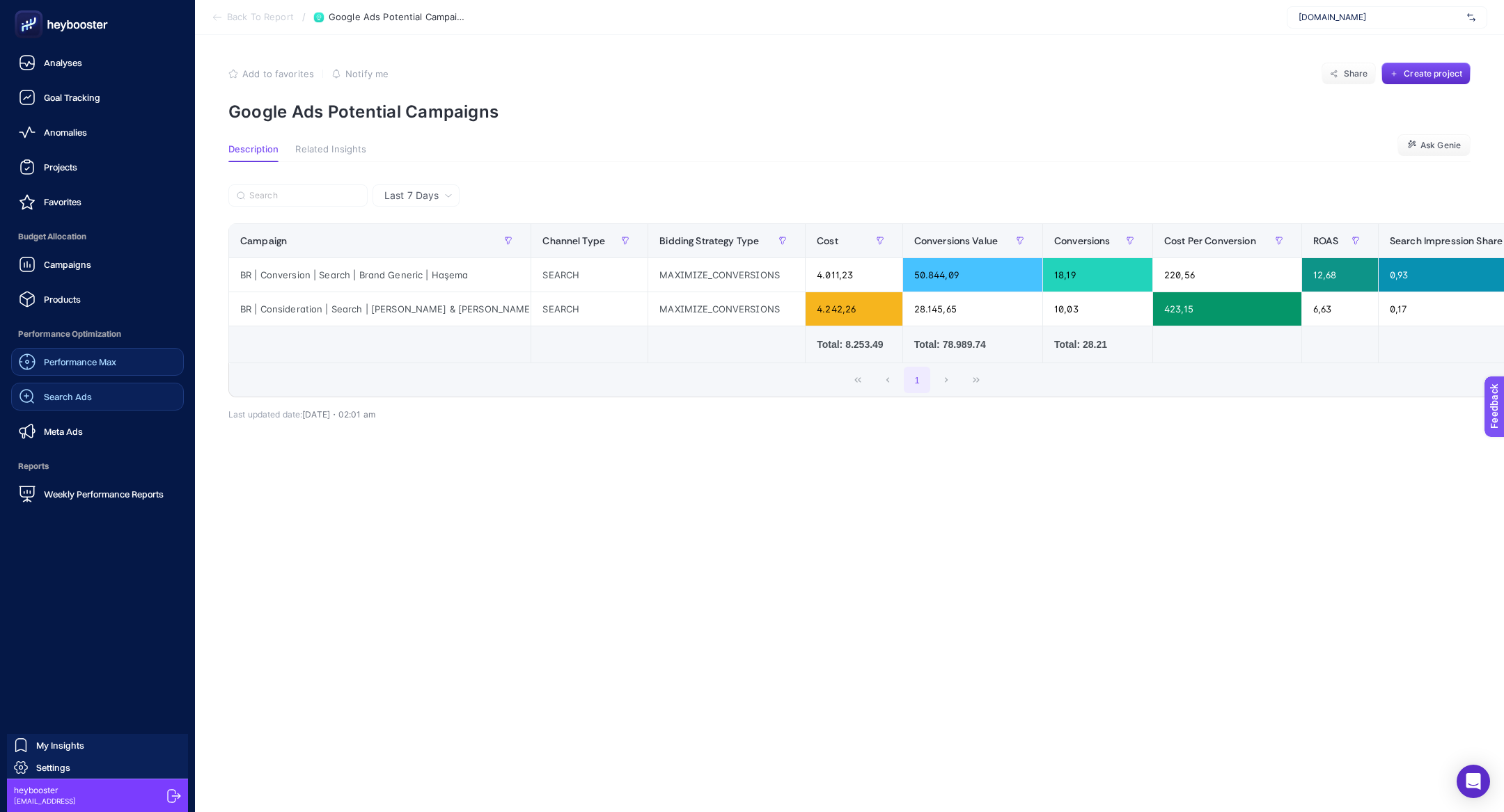
click at [64, 396] on span "Search Ads" at bounding box center [68, 397] width 48 height 11
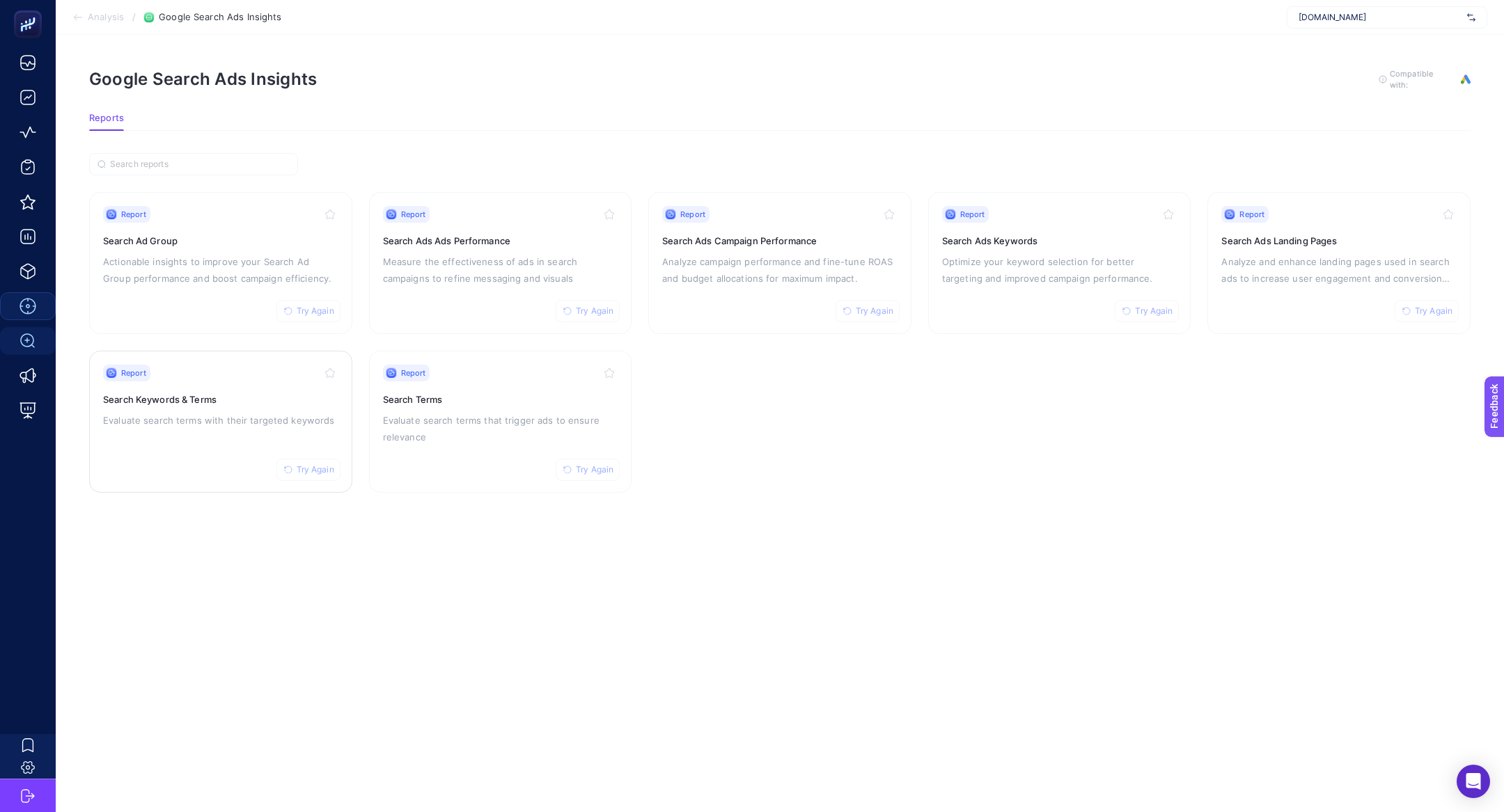
click at [232, 407] on div "Report Try Again Search Keywords & Terms Evaluate search terms with their targe…" at bounding box center [221, 421] width 235 height 114
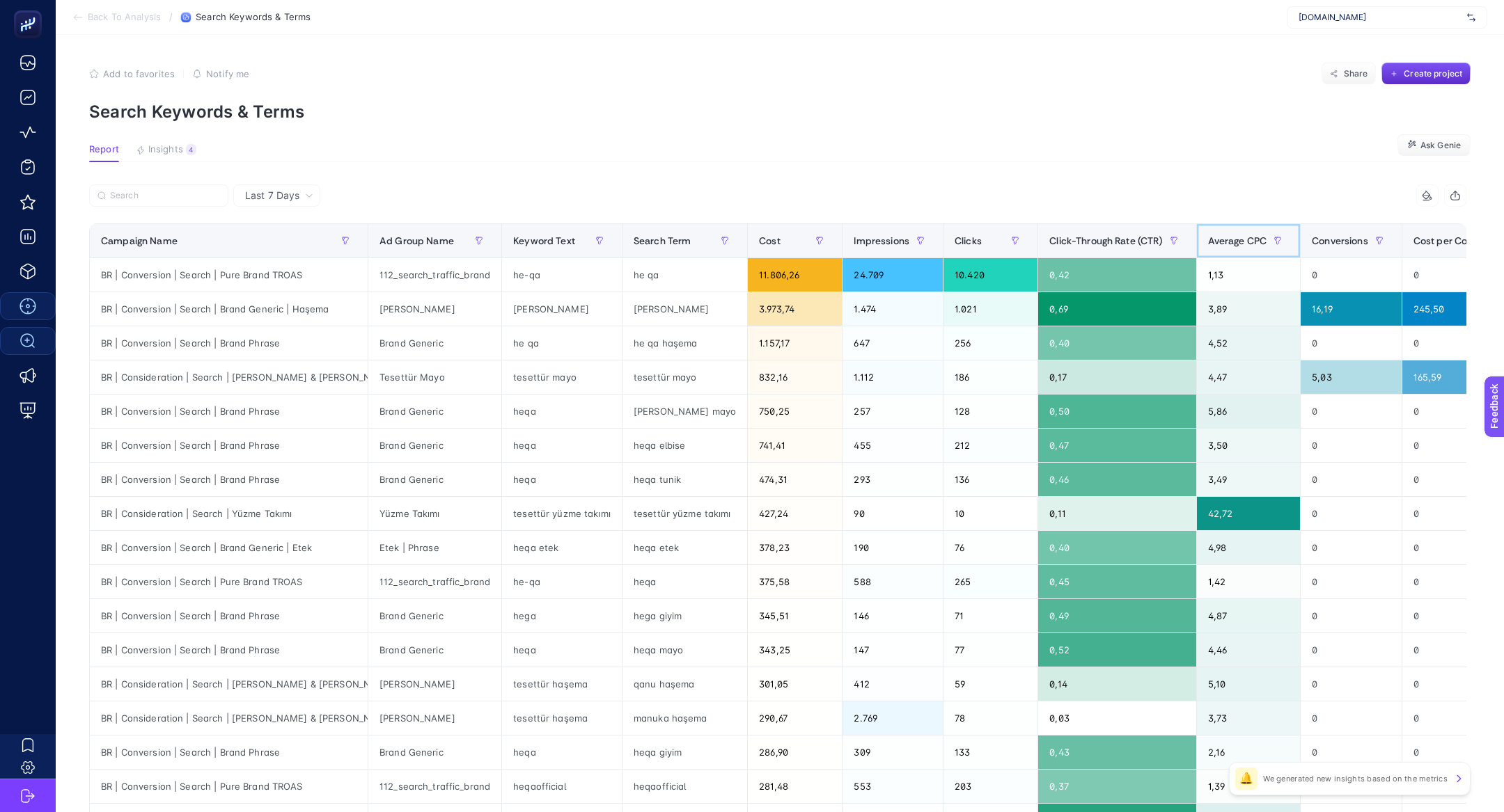
click at [1234, 240] on span "Average CPC" at bounding box center [1237, 240] width 59 height 11
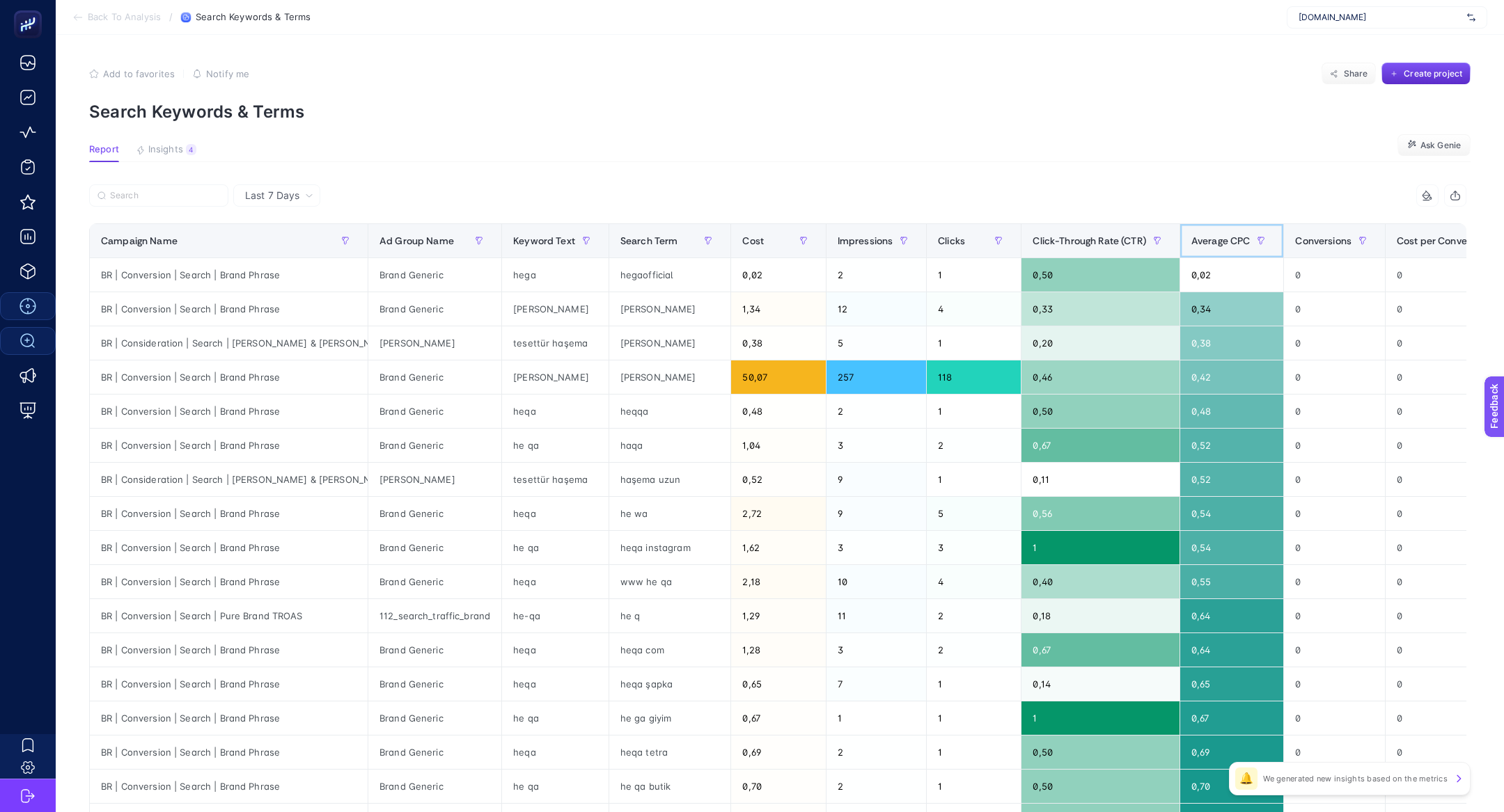
click at [1231, 240] on span "Average CPC" at bounding box center [1221, 240] width 59 height 11
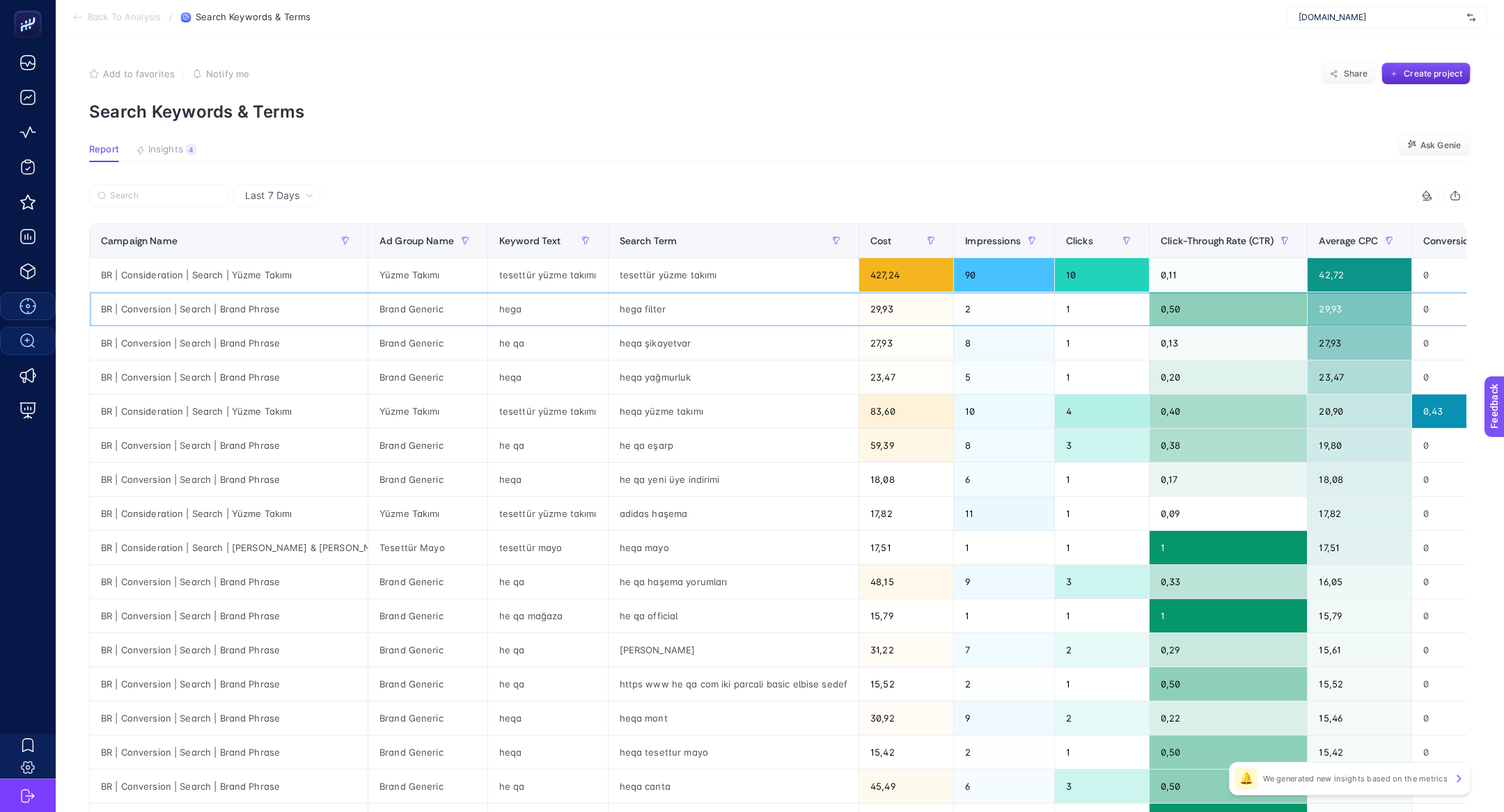
click at [619, 303] on div "hega filter" at bounding box center [733, 309] width 251 height 34
click at [619, 305] on div "hega filter" at bounding box center [733, 309] width 251 height 34
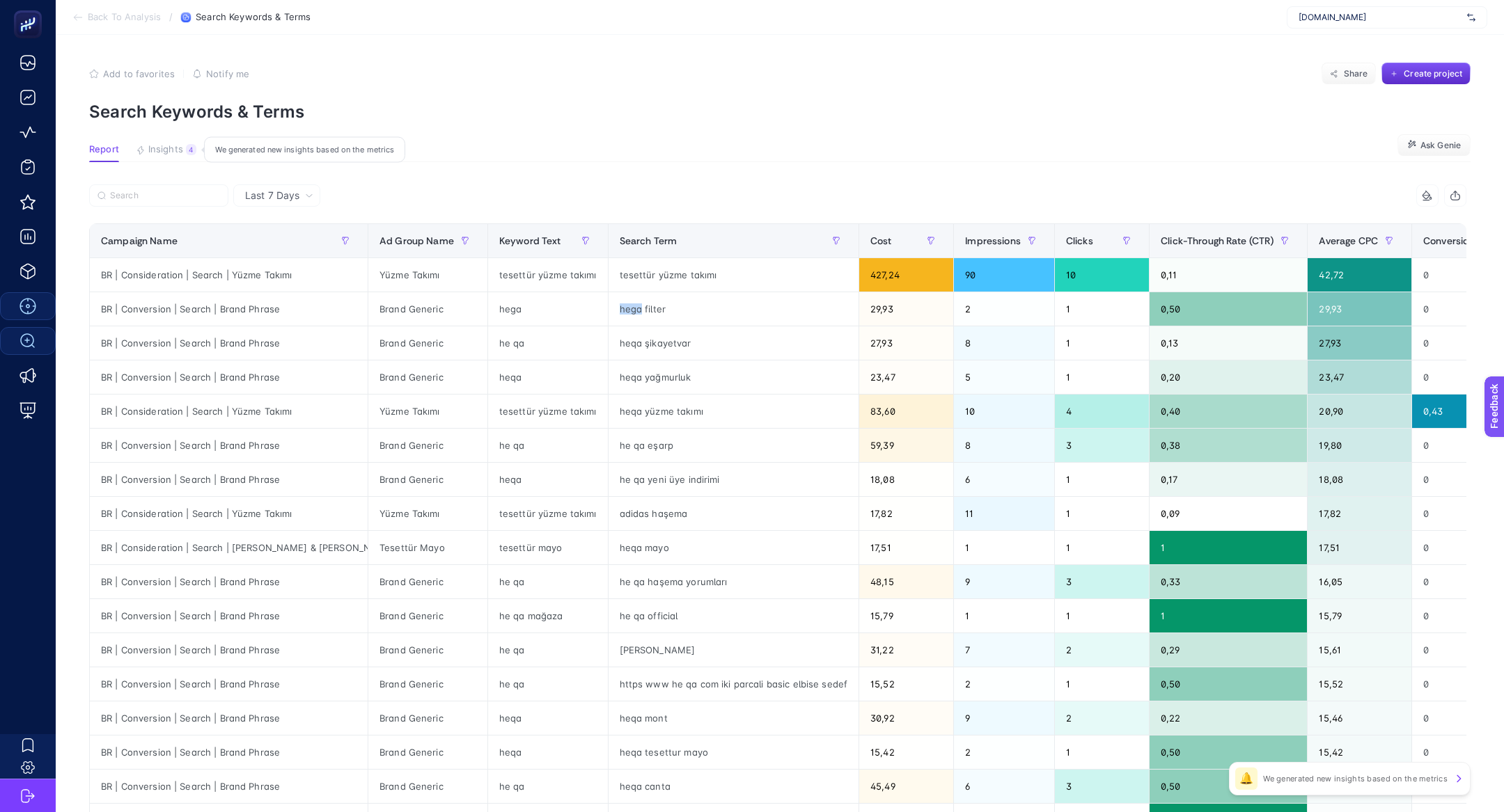
click at [147, 149] on button "Insights 4 We generated new insights based on the metrics" at bounding box center [166, 153] width 61 height 18
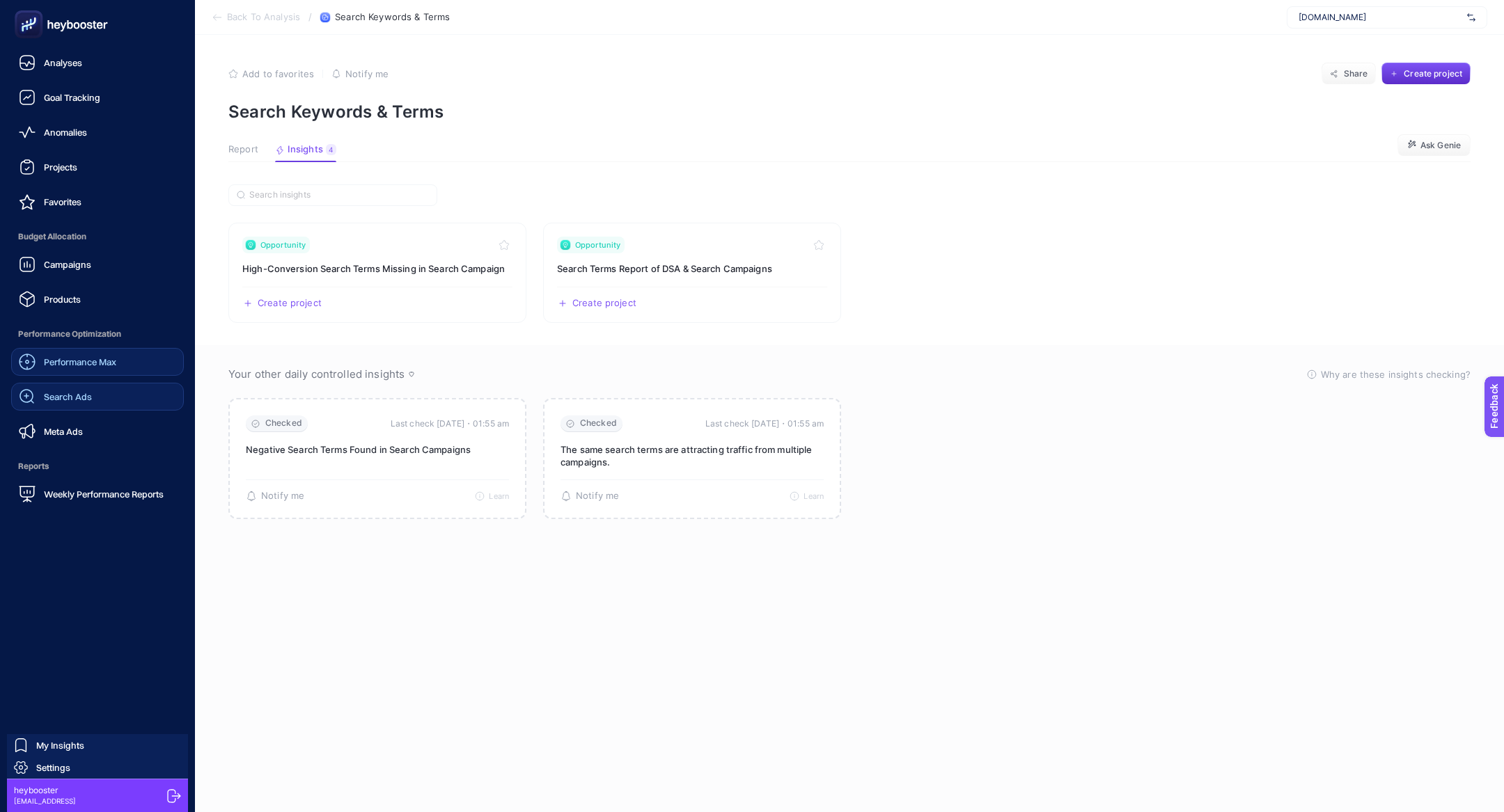
click at [50, 398] on span "Search Ads" at bounding box center [68, 397] width 48 height 11
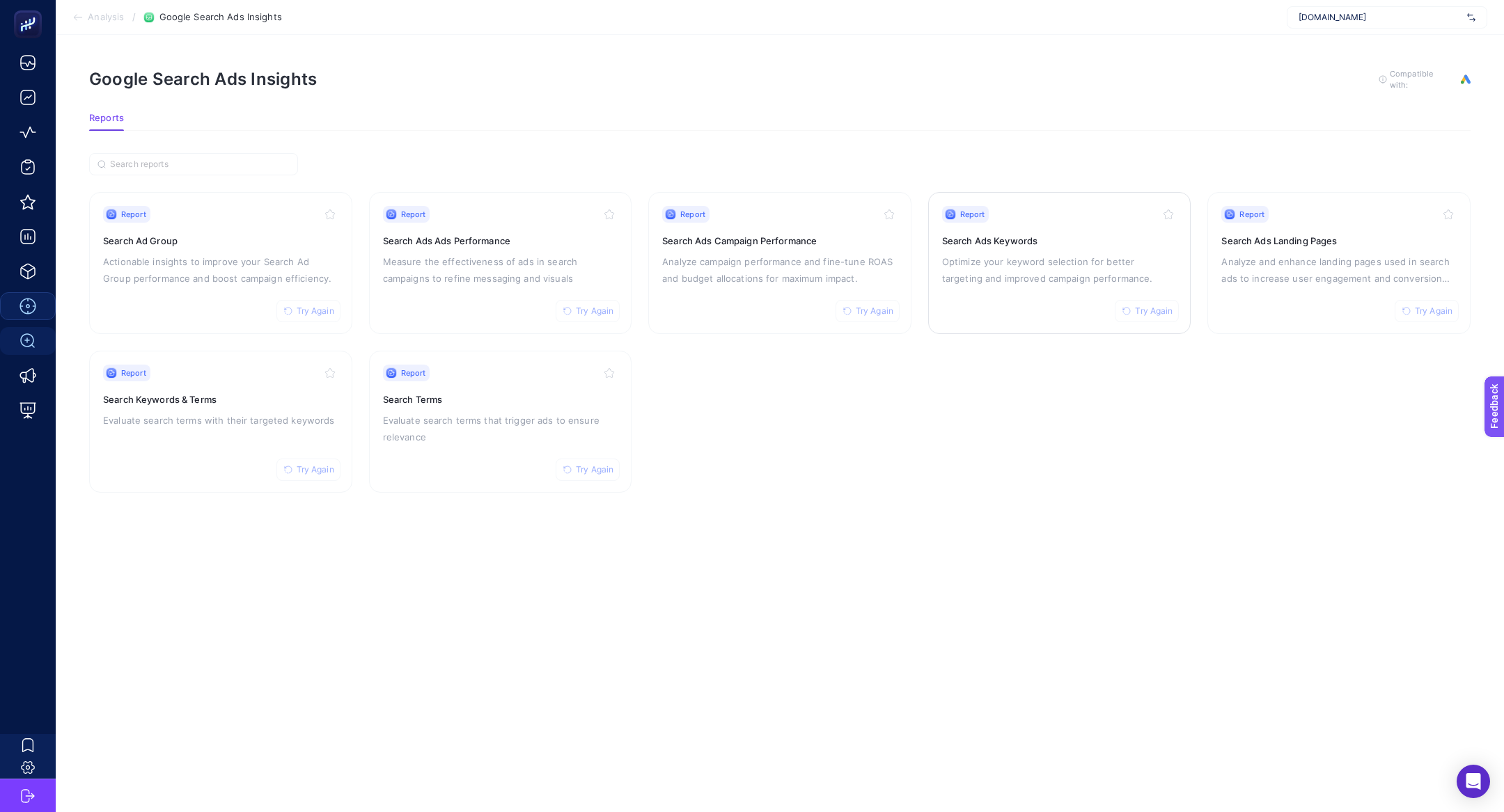
click at [1115, 245] on h3 "Search Ads Keywords" at bounding box center [1060, 240] width 235 height 14
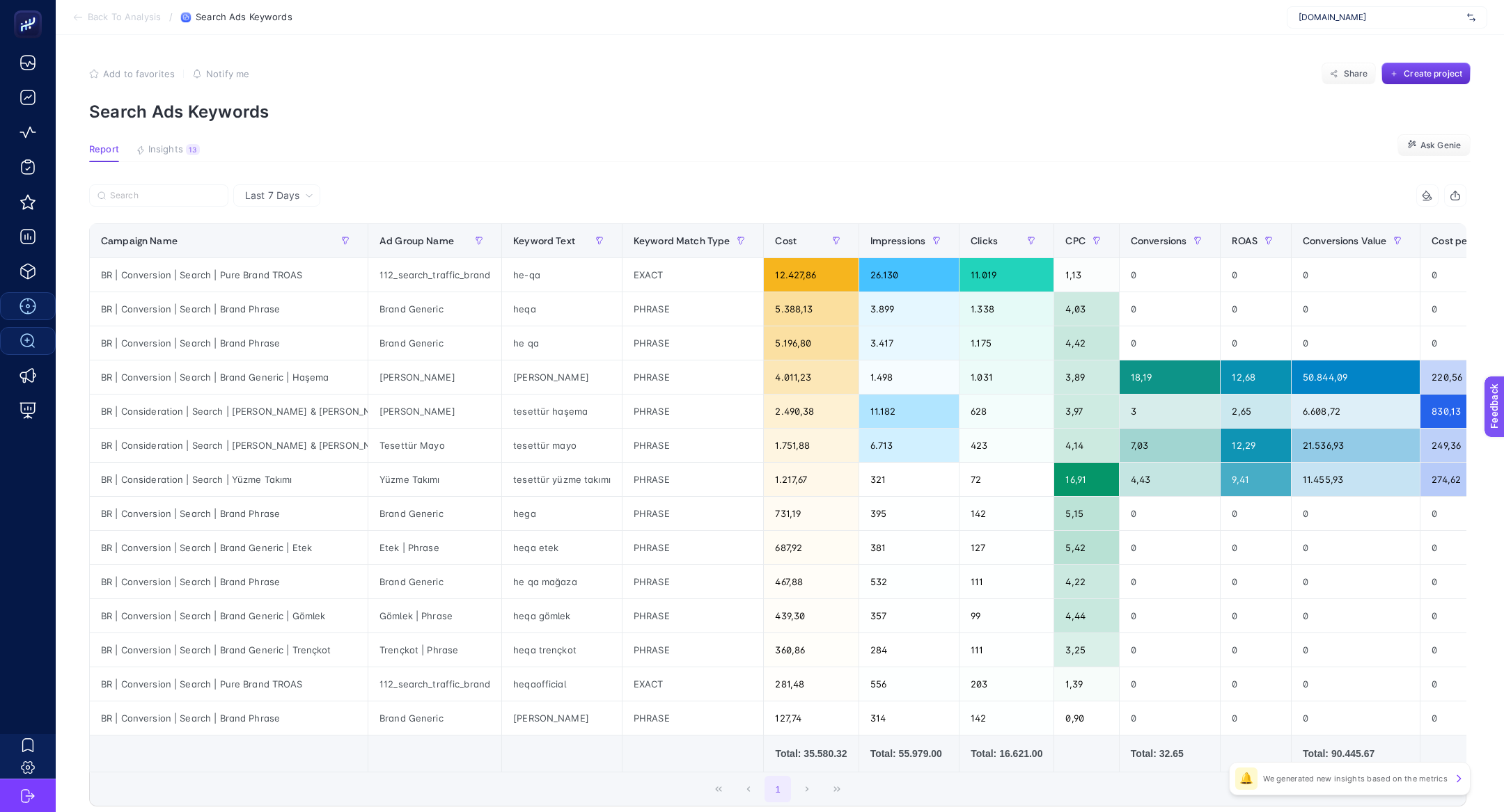
click at [169, 130] on article "Add to favorites false Notify me Share Create project Search Ads Keywords Repor…" at bounding box center [779, 477] width 1448 height 884
click at [168, 148] on span "Insights" at bounding box center [166, 149] width 35 height 11
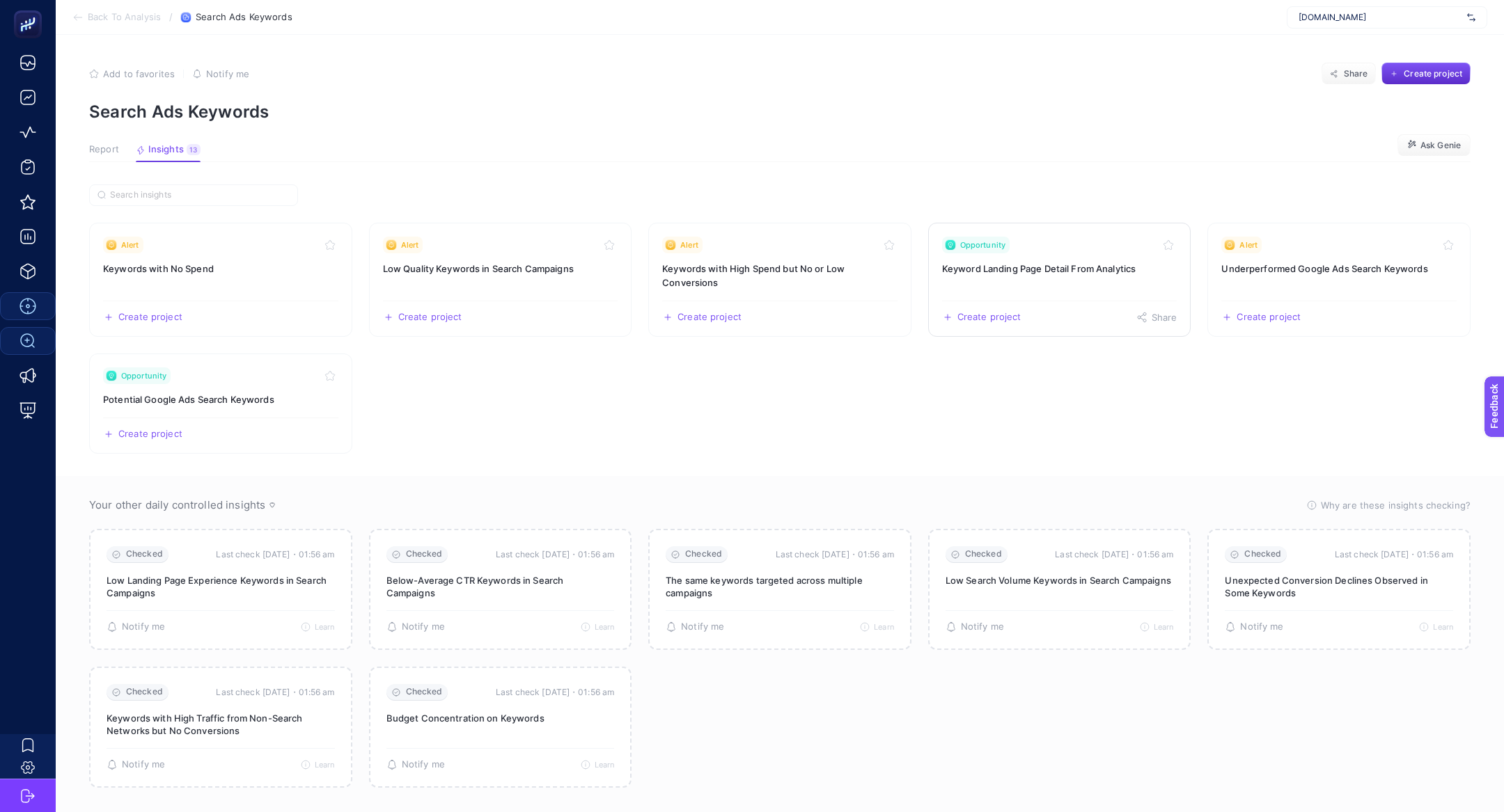
click at [949, 273] on h3 "Keyword Landing Page Detail From Analytics" at bounding box center [1060, 268] width 235 height 14
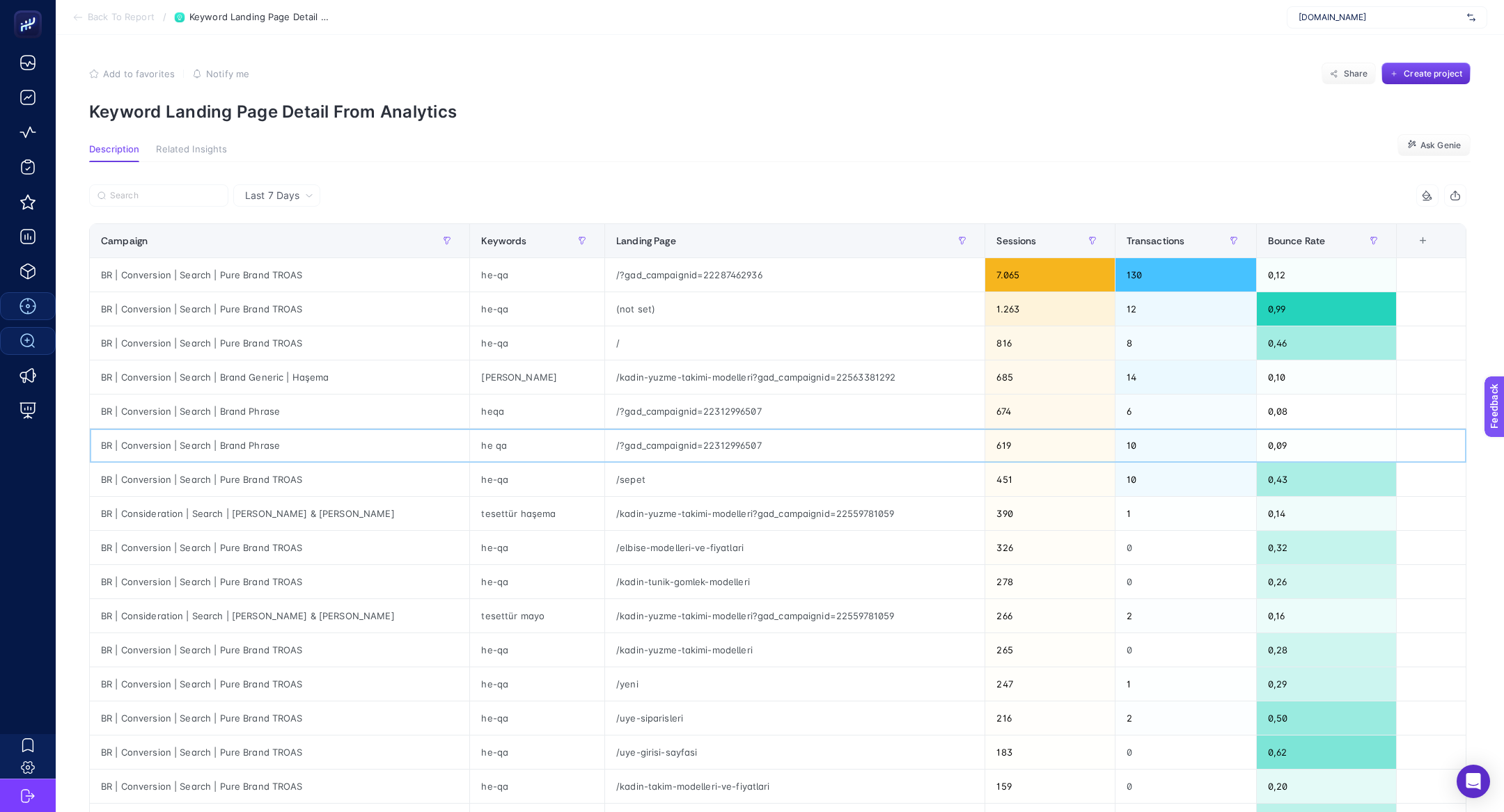
click at [776, 429] on div "/?gad_campaignid=22312996507" at bounding box center [795, 445] width 380 height 34
click at [776, 417] on div "/?gad_campaignid=22312996507" at bounding box center [795, 411] width 380 height 34
click at [768, 391] on div "/kadin-yuzme-takimi-modelleri?gad_campaignid=22563381292" at bounding box center [795, 378] width 380 height 34
click at [768, 386] on div "/kadin-yuzme-takimi-modelleri?gad_campaignid=22563381292" at bounding box center [795, 378] width 380 height 34
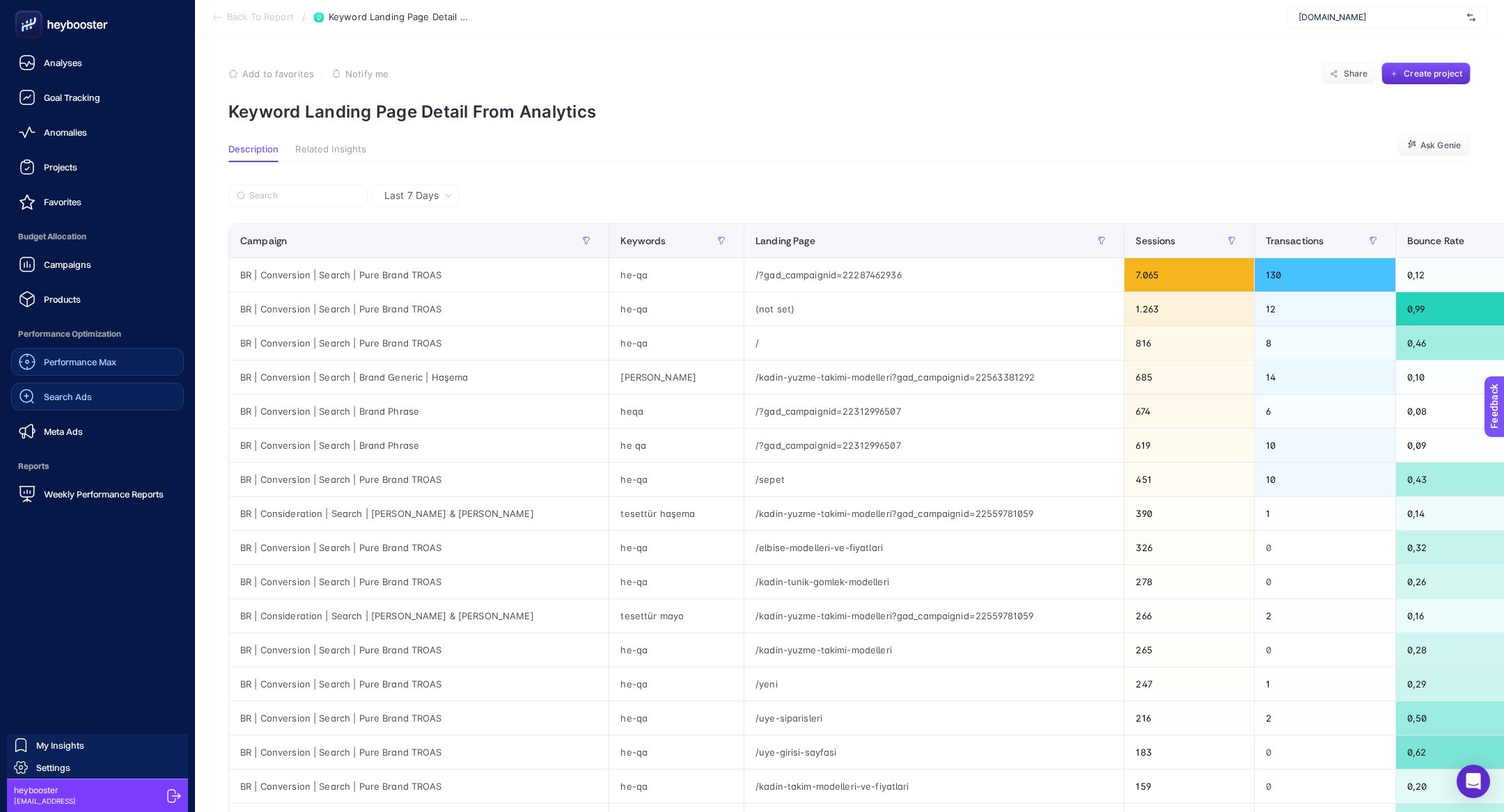
click at [70, 23] on icon at bounding box center [70, 25] width 6 height 9
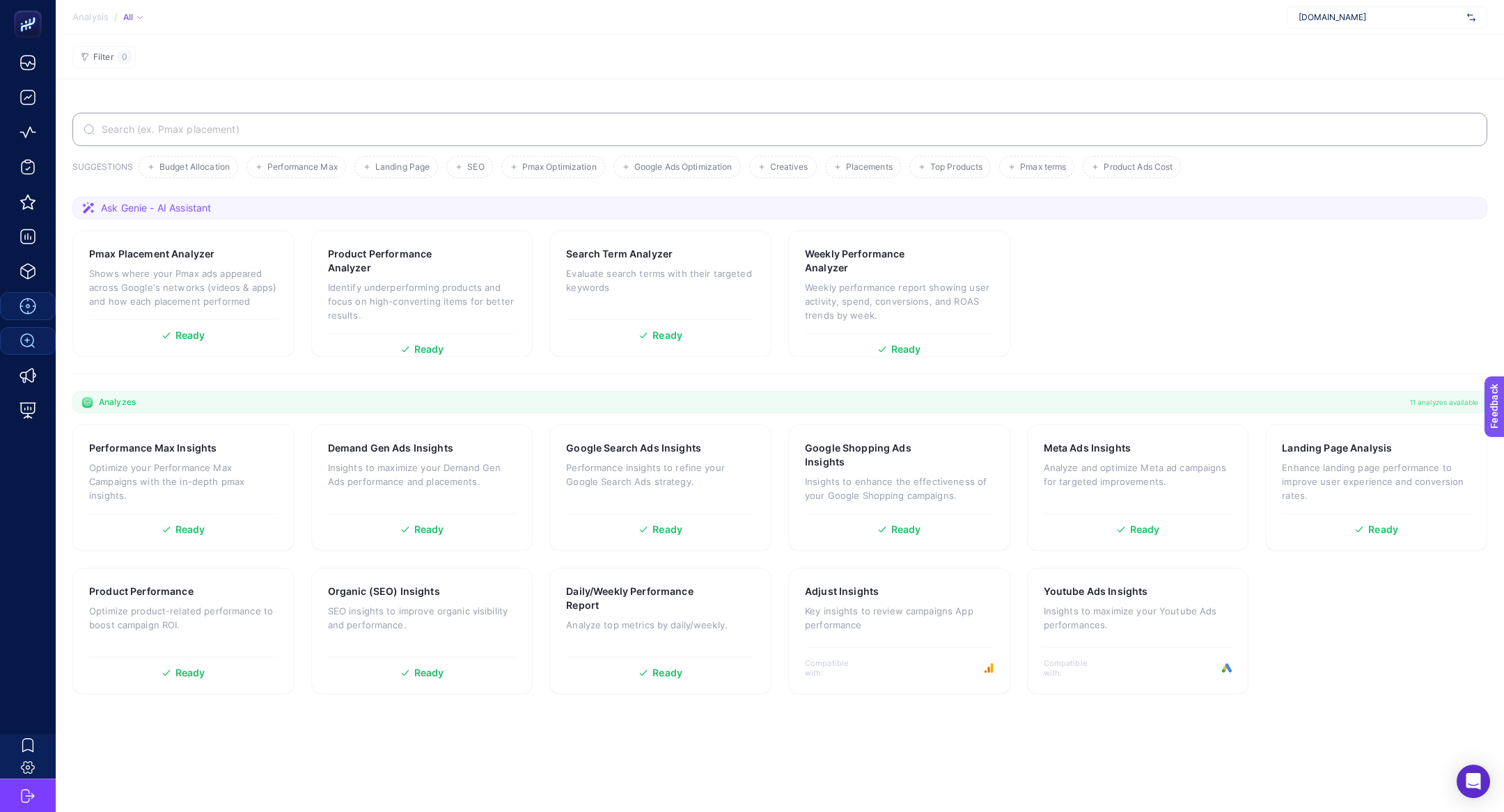
click at [364, 111] on section "SUGGESTIONS Budget Allocation Performance Max Landing Page SEO Pmax Optimizatio…" at bounding box center [779, 446] width 1448 height 733
click at [364, 112] on section "SUGGESTIONS Budget Allocation Performance Max Landing Page SEO Pmax Optimizatio…" at bounding box center [779, 446] width 1448 height 733
click at [364, 126] on input "Search" at bounding box center [787, 129] width 1377 height 11
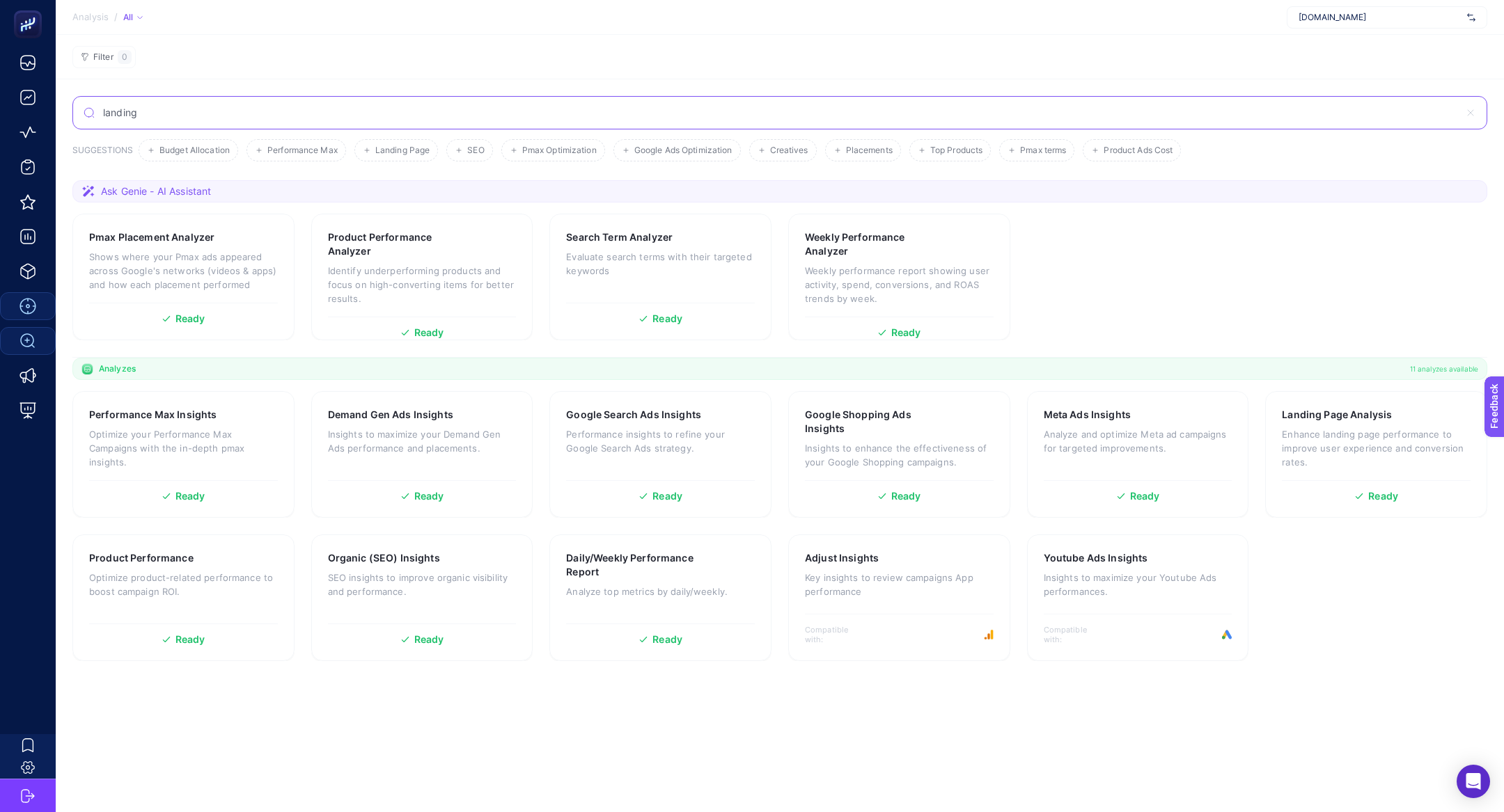
type input "landing"
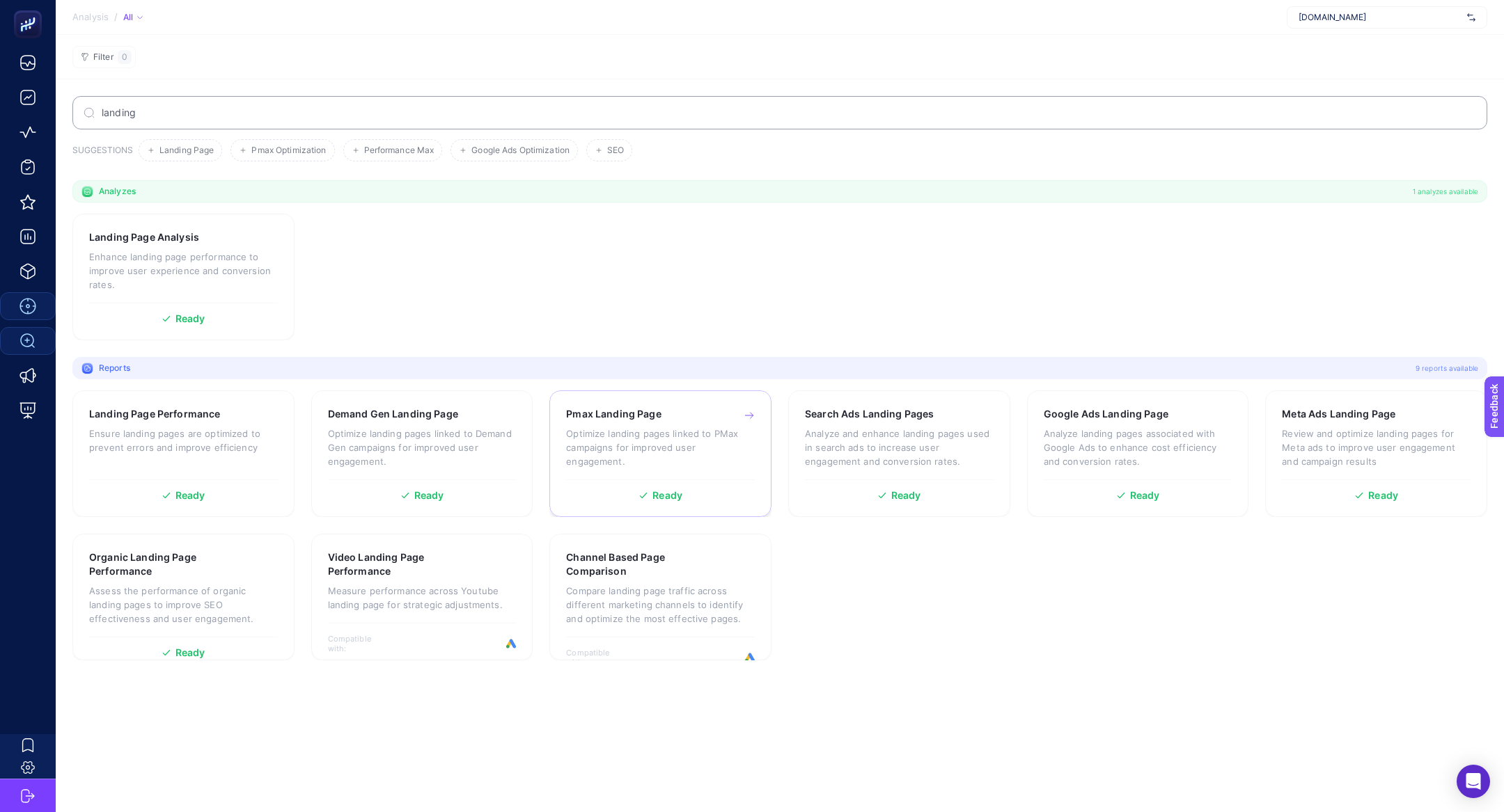
click at [717, 428] on p "Optimize landing pages linked to PMax campaigns for improved user engagement." at bounding box center [660, 447] width 188 height 42
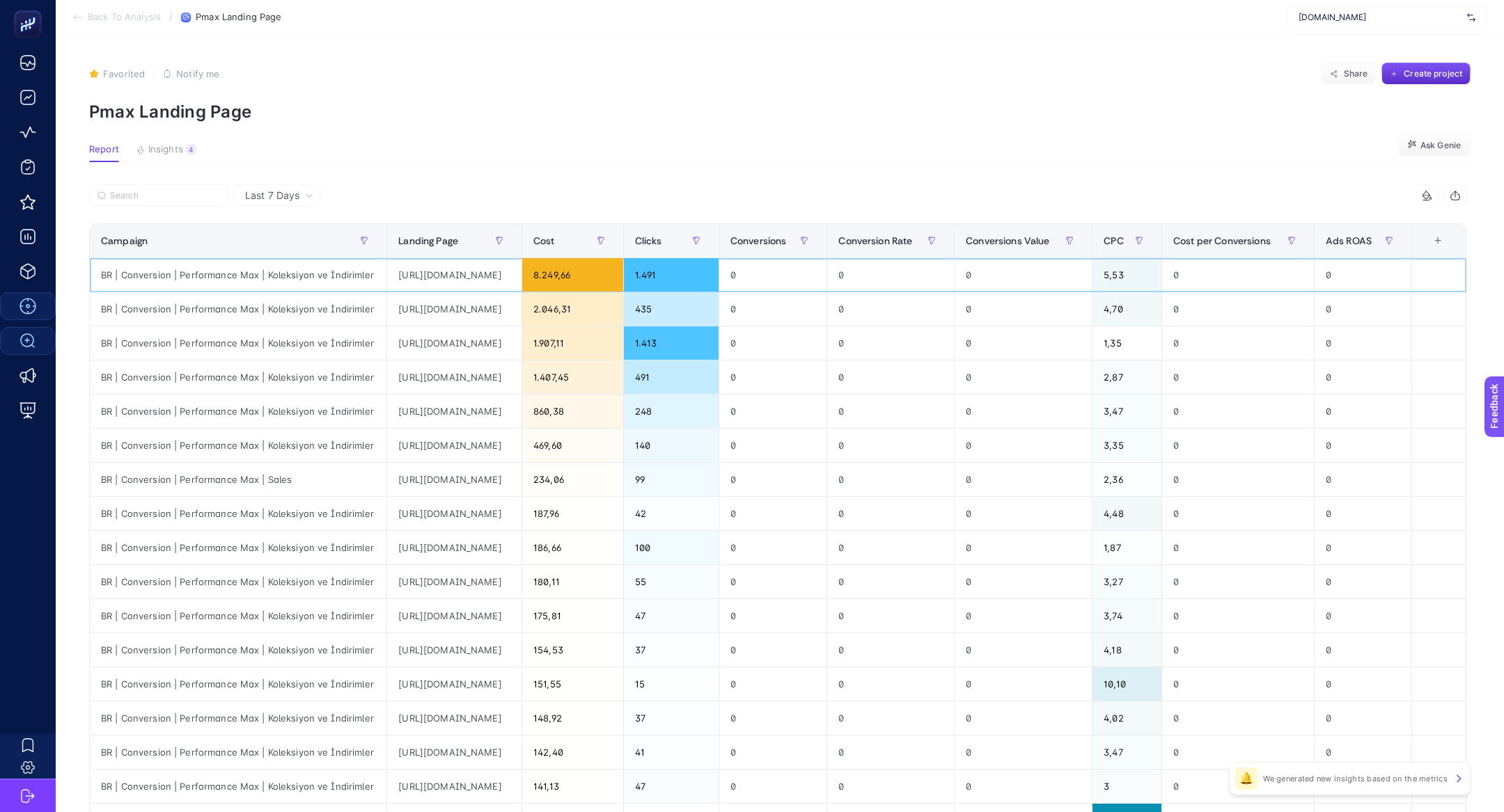
click at [522, 287] on div "[URL][DOMAIN_NAME]" at bounding box center [454, 275] width 134 height 34
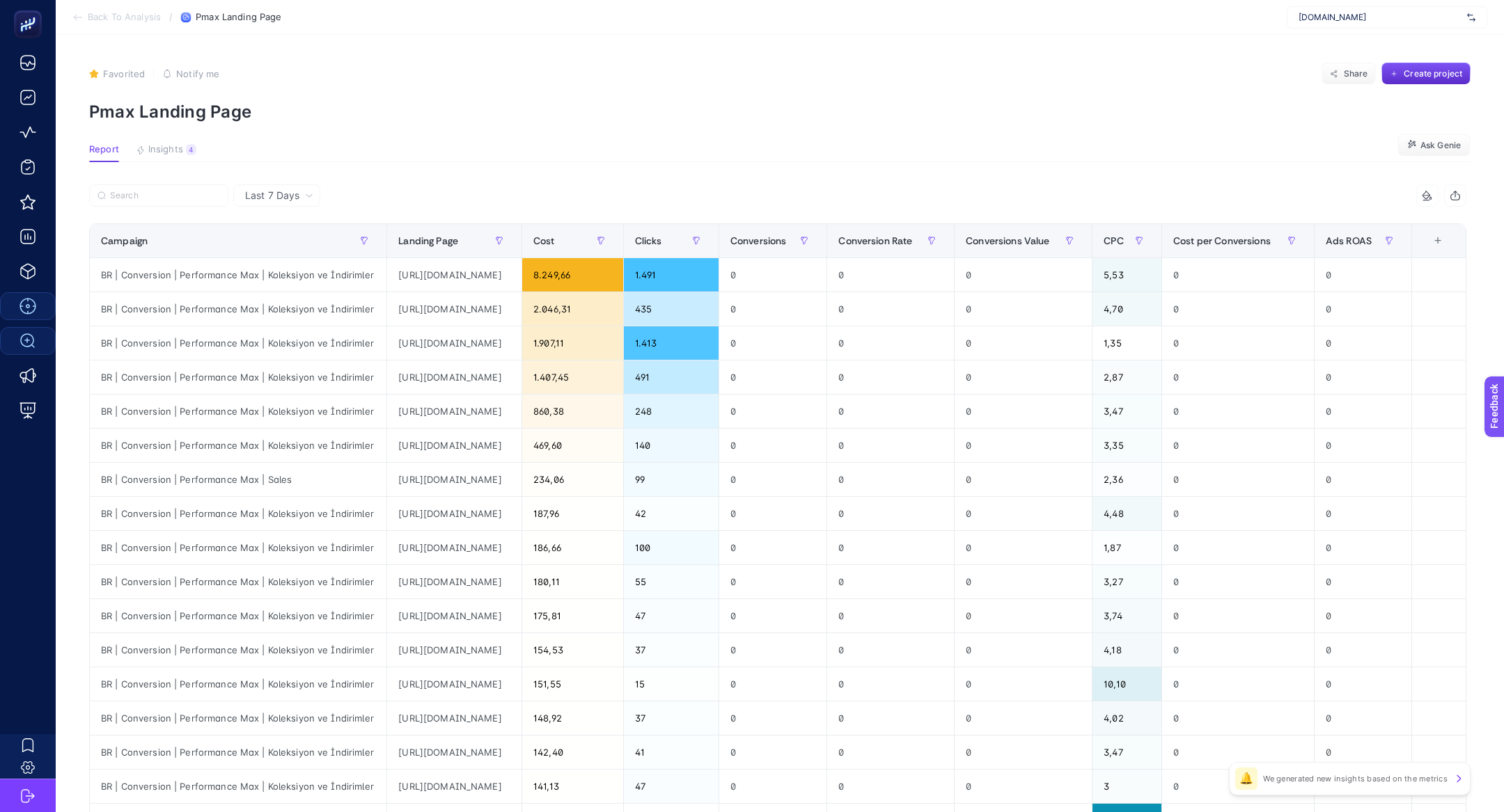
click at [171, 164] on article "Favorited true Notify me Share Create project Pmax Landing Page Report Insights…" at bounding box center [779, 579] width 1448 height 1088
click at [172, 153] on span "Insights" at bounding box center [166, 149] width 35 height 11
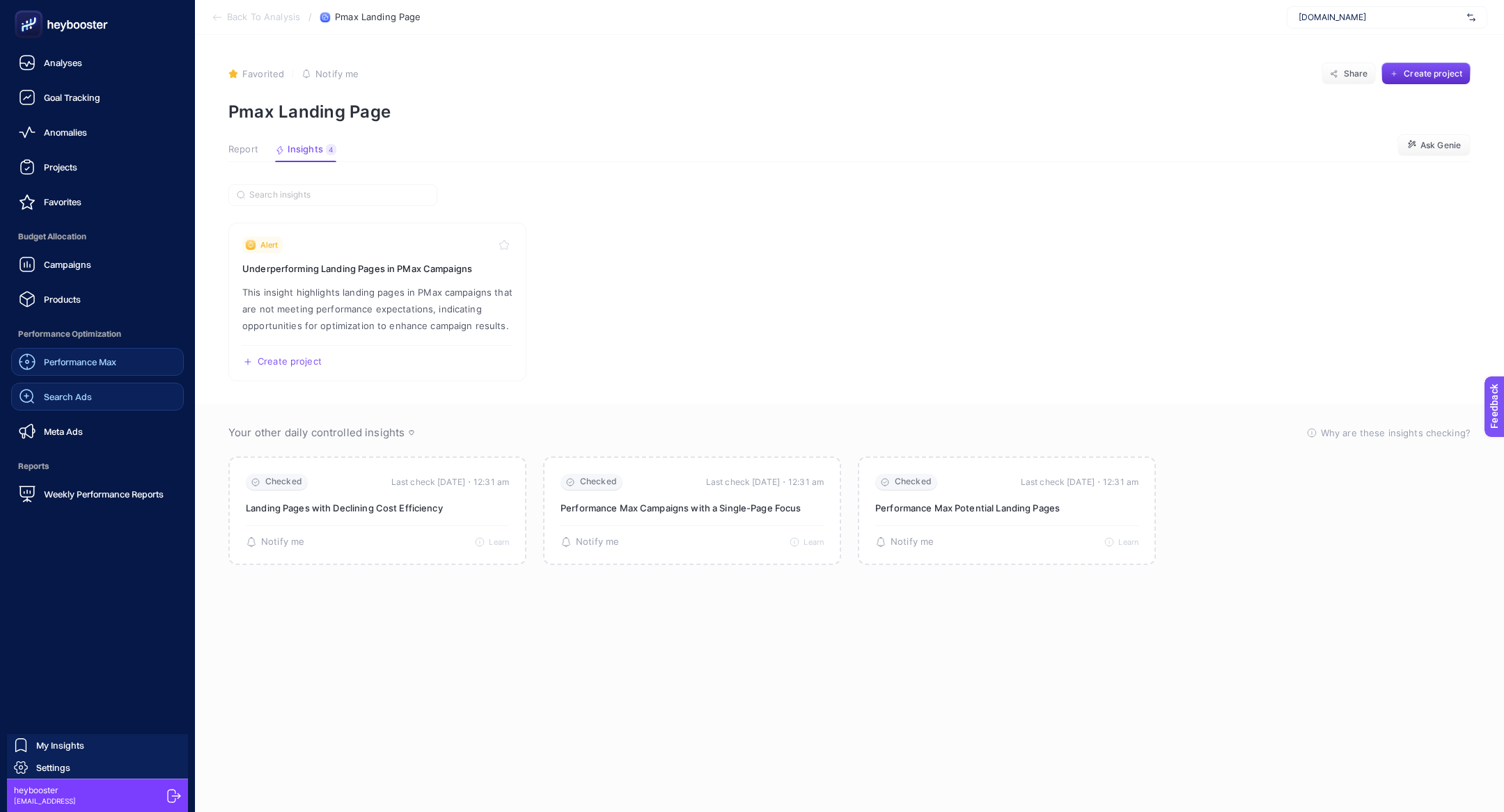
click at [44, 401] on span "Search Ads" at bounding box center [68, 397] width 48 height 11
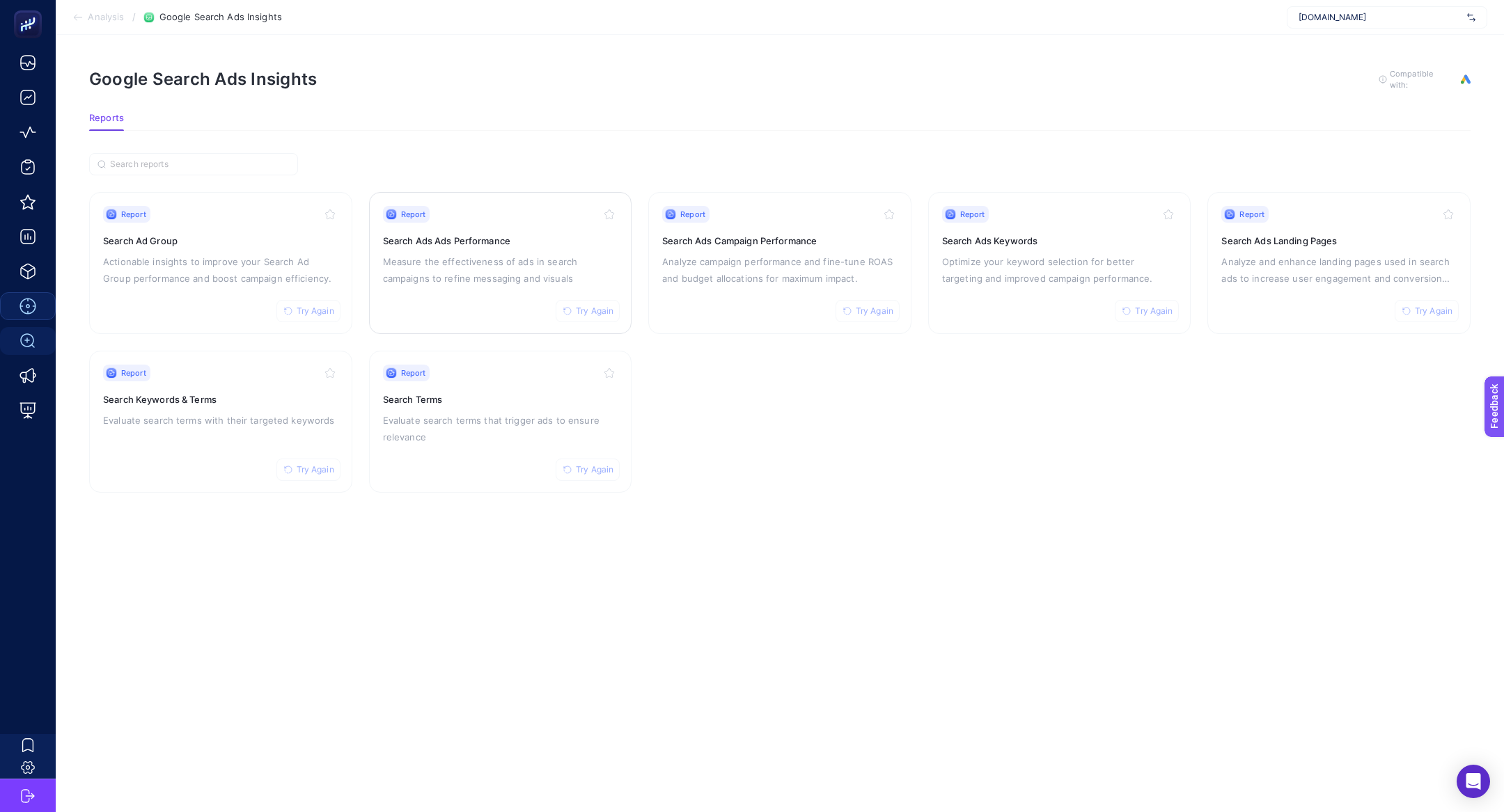
click at [457, 280] on p "Measure the effectiveness of ads in search campaigns to refine messaging and vi…" at bounding box center [500, 270] width 235 height 34
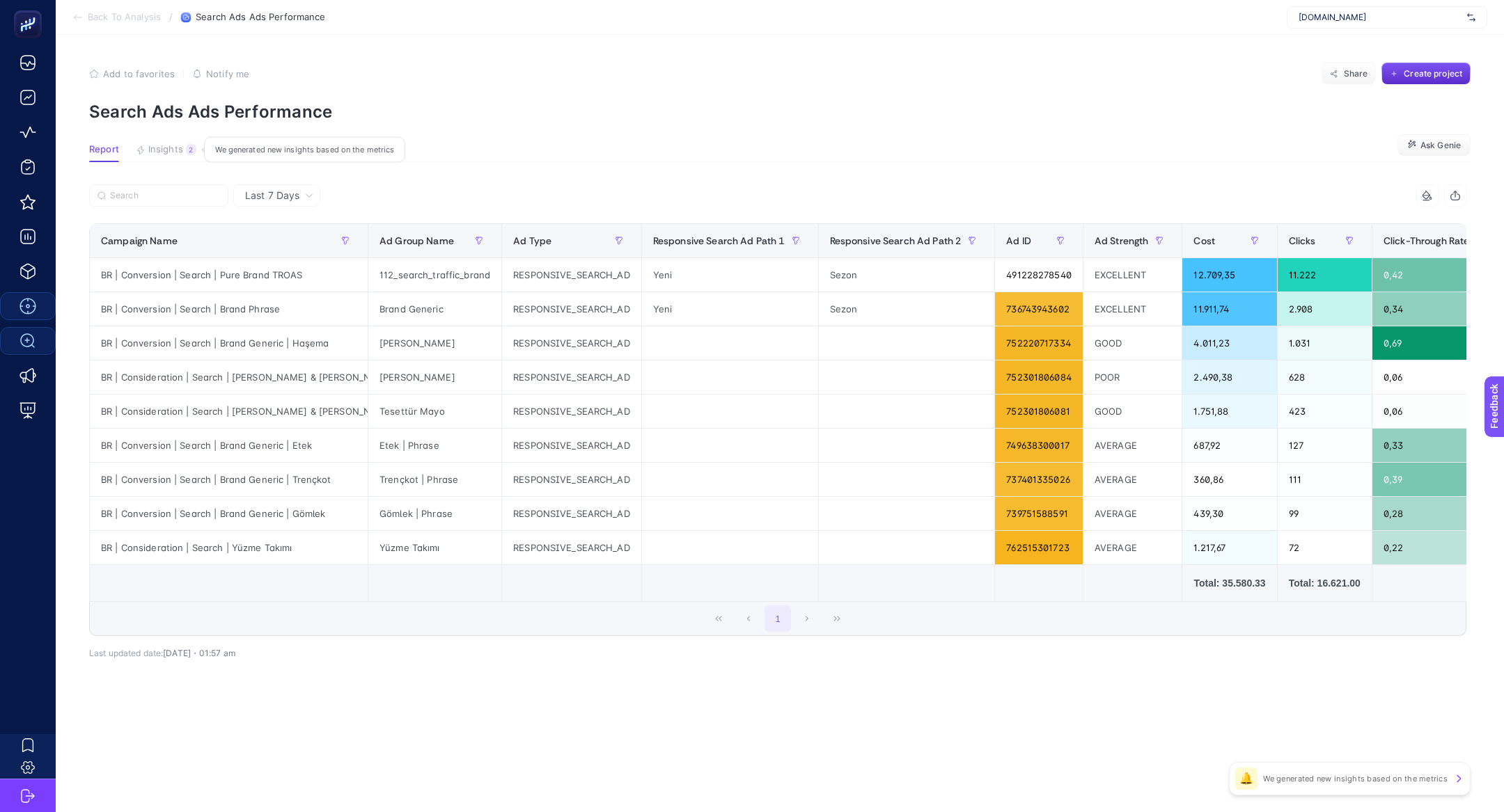
click at [180, 152] on span "Insights" at bounding box center [166, 149] width 35 height 11
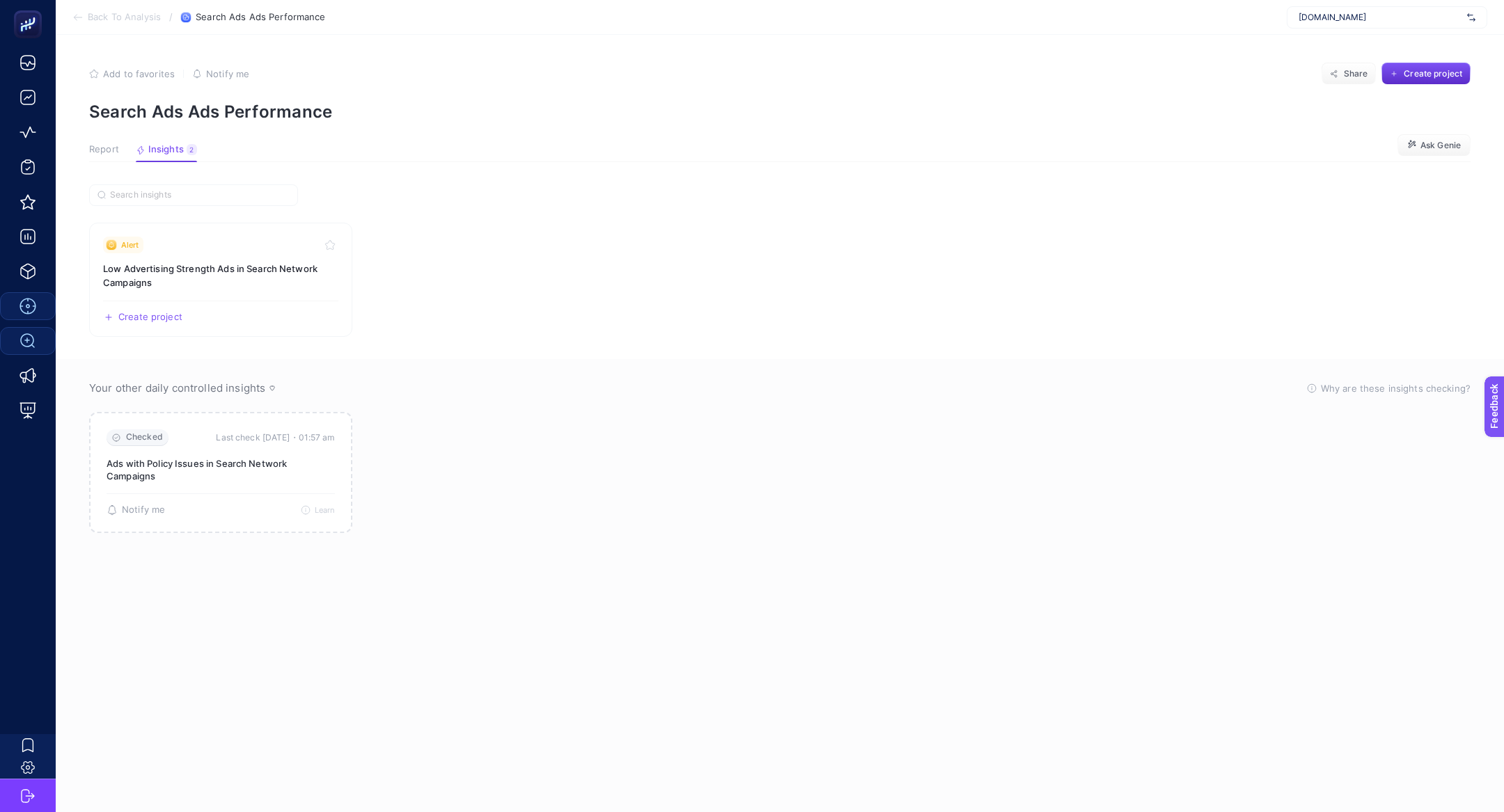
click at [101, 153] on span "Report" at bounding box center [104, 149] width 30 height 11
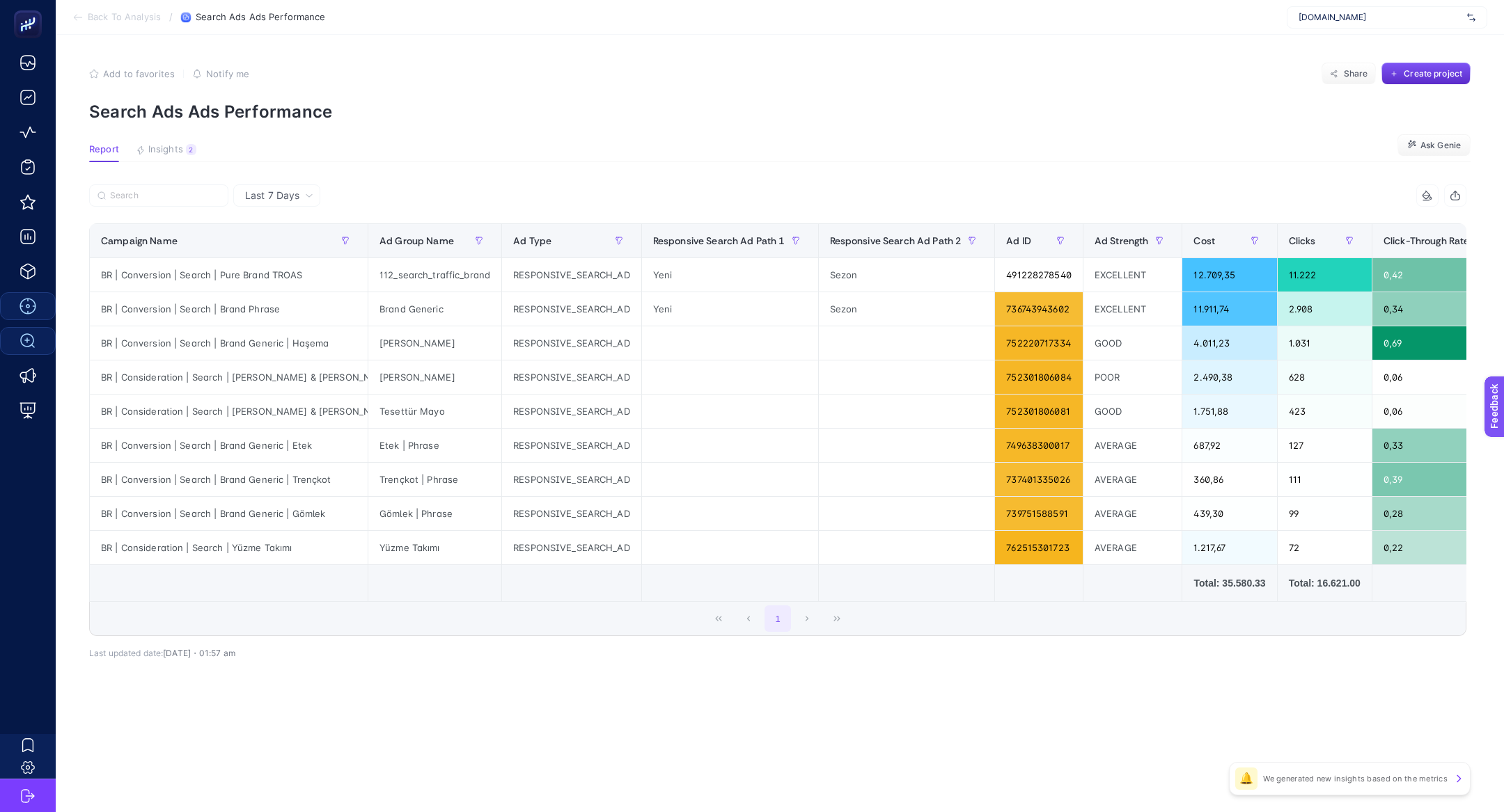
click at [199, 158] on section "Report Insights 2 We generated new insights based on the metrics Ask Genie" at bounding box center [779, 153] width 1381 height 18
click at [191, 158] on button "Insights 2 We generated new insights based on the metrics" at bounding box center [166, 153] width 61 height 18
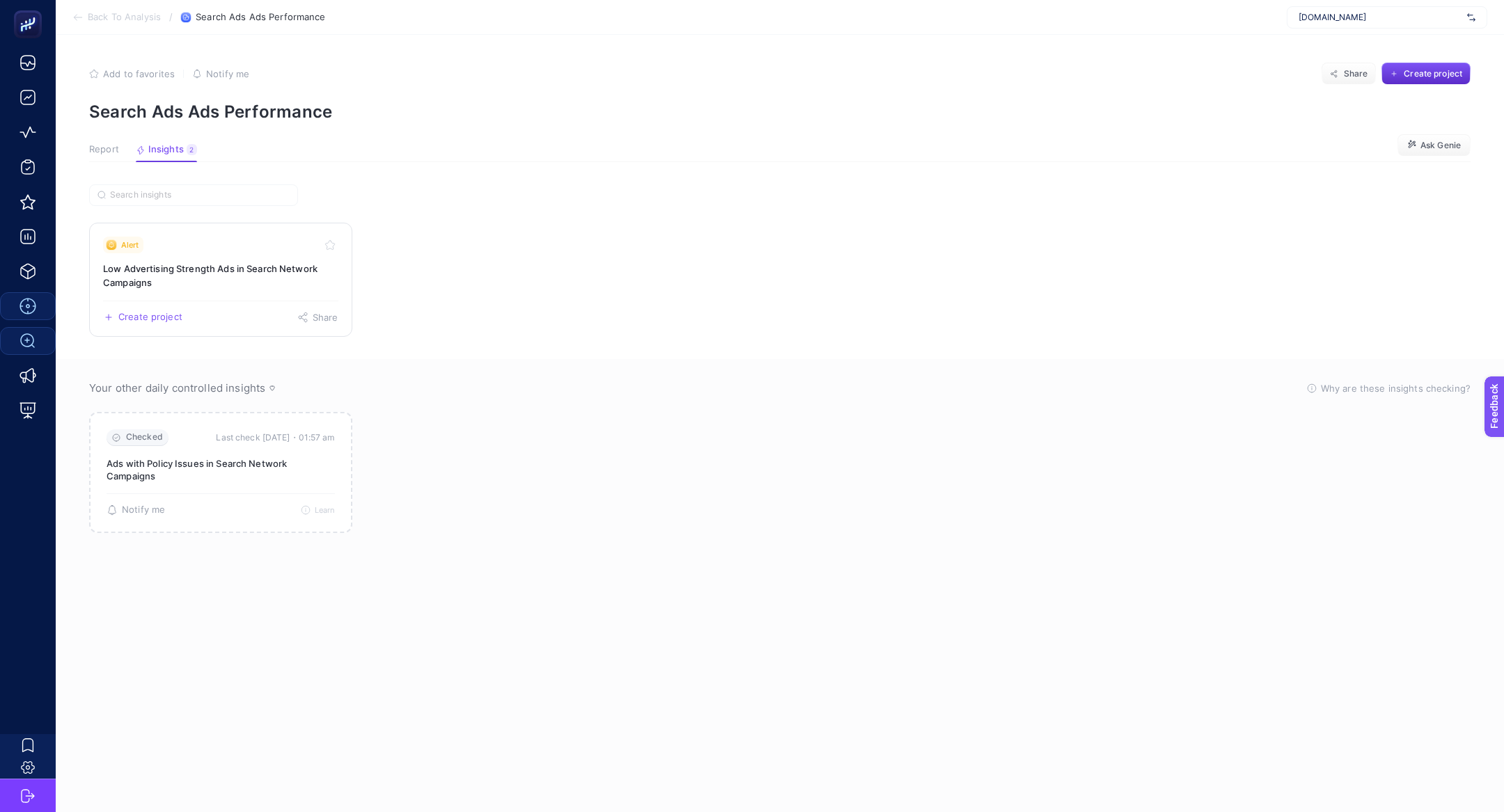
click at [194, 245] on div "Alert" at bounding box center [221, 245] width 235 height 17
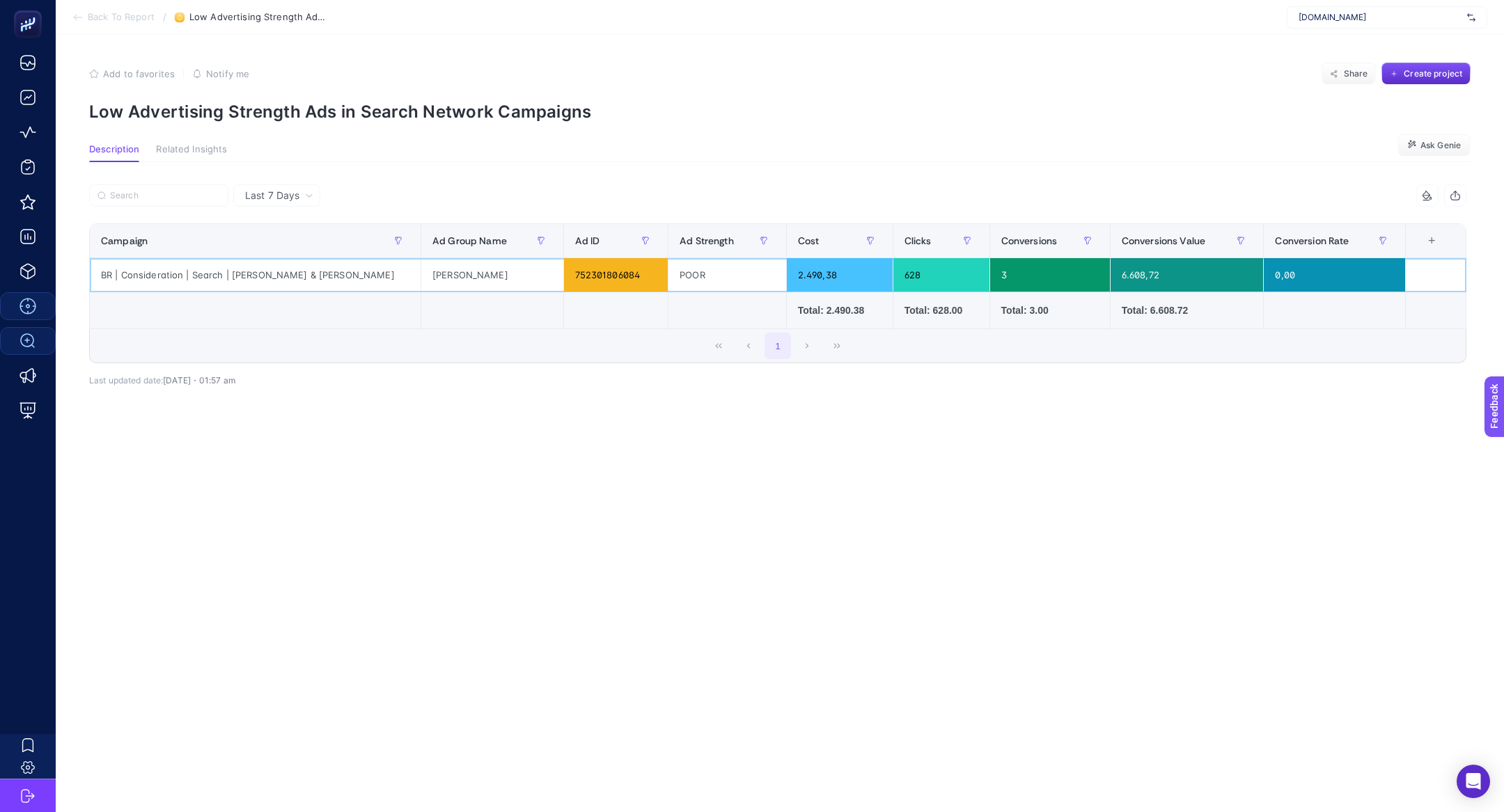
click at [329, 265] on div "BR | Consideration | Search | [PERSON_NAME] & [PERSON_NAME]" at bounding box center [255, 275] width 331 height 34
click at [312, 272] on div "BR | Consideration | Search | [PERSON_NAME] & [PERSON_NAME]" at bounding box center [255, 275] width 331 height 34
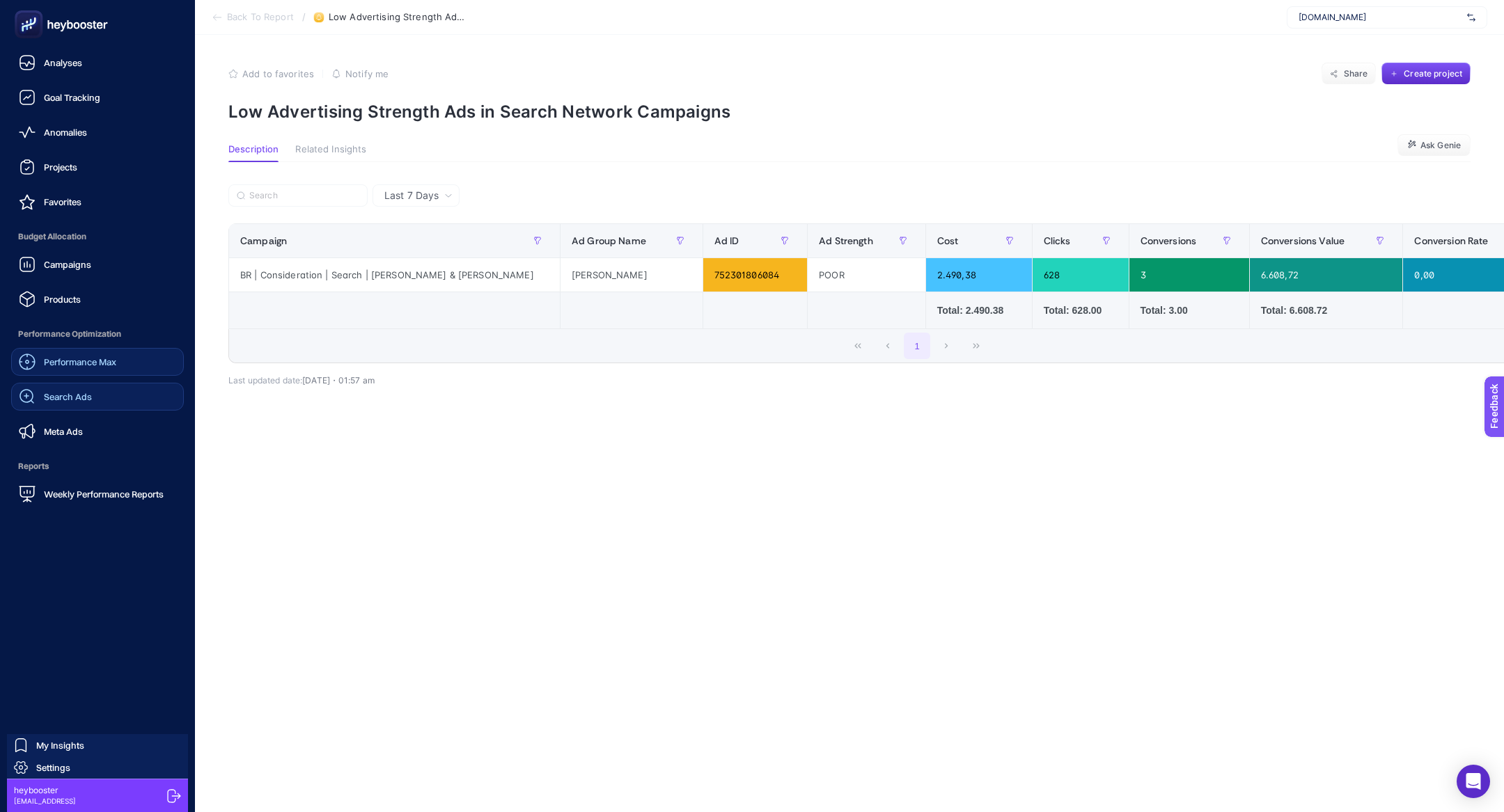
click at [85, 390] on div "Search Ads" at bounding box center [56, 397] width 73 height 17
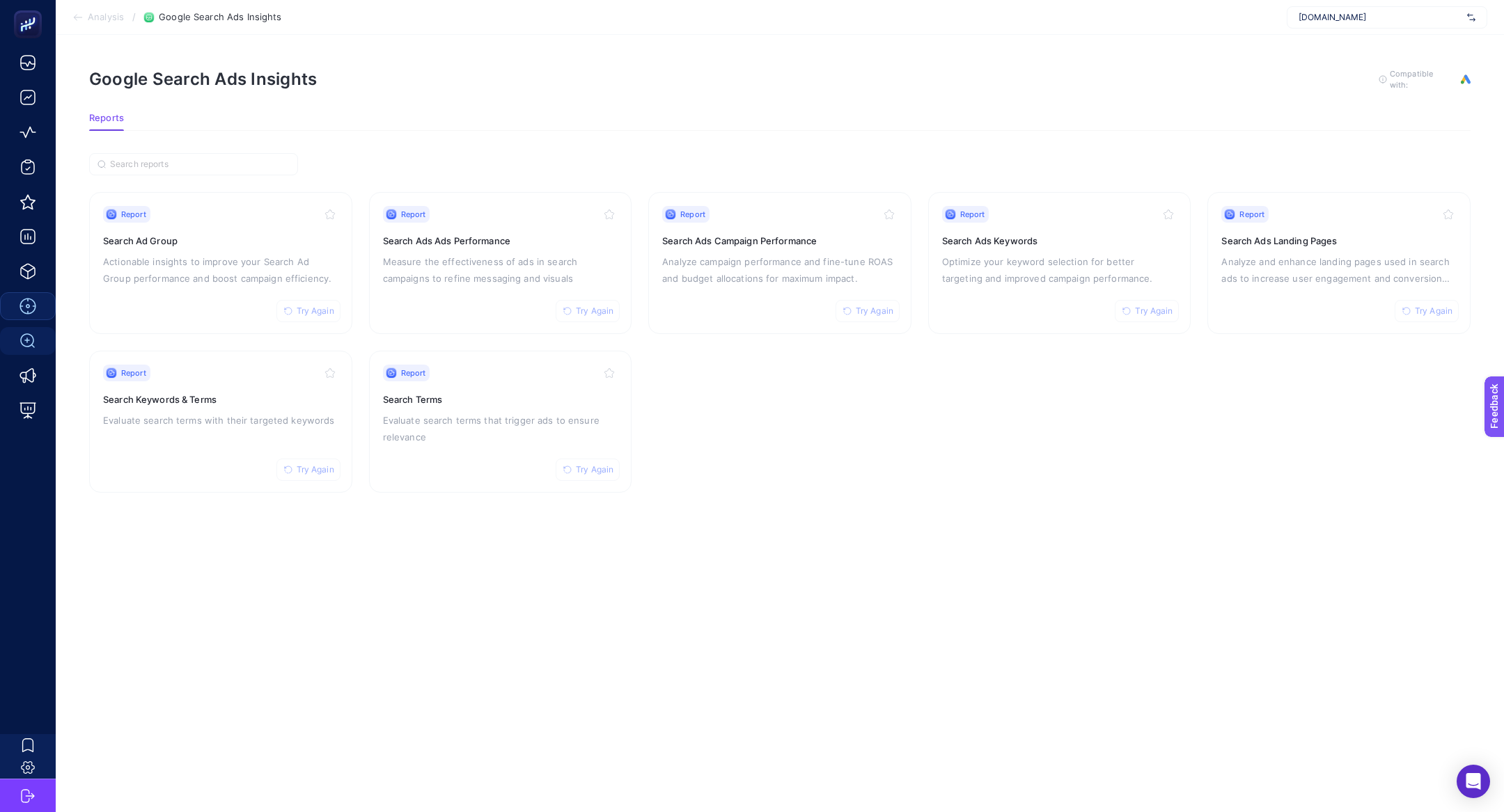
click at [1195, 262] on section "Report Try Again Search Ad Group Actionable insights to improve your Search Ad …" at bounding box center [779, 342] width 1381 height 301
click at [1239, 258] on p "Analyze and enhance landing pages used in search ads to increase user engagemen…" at bounding box center [1339, 270] width 235 height 34
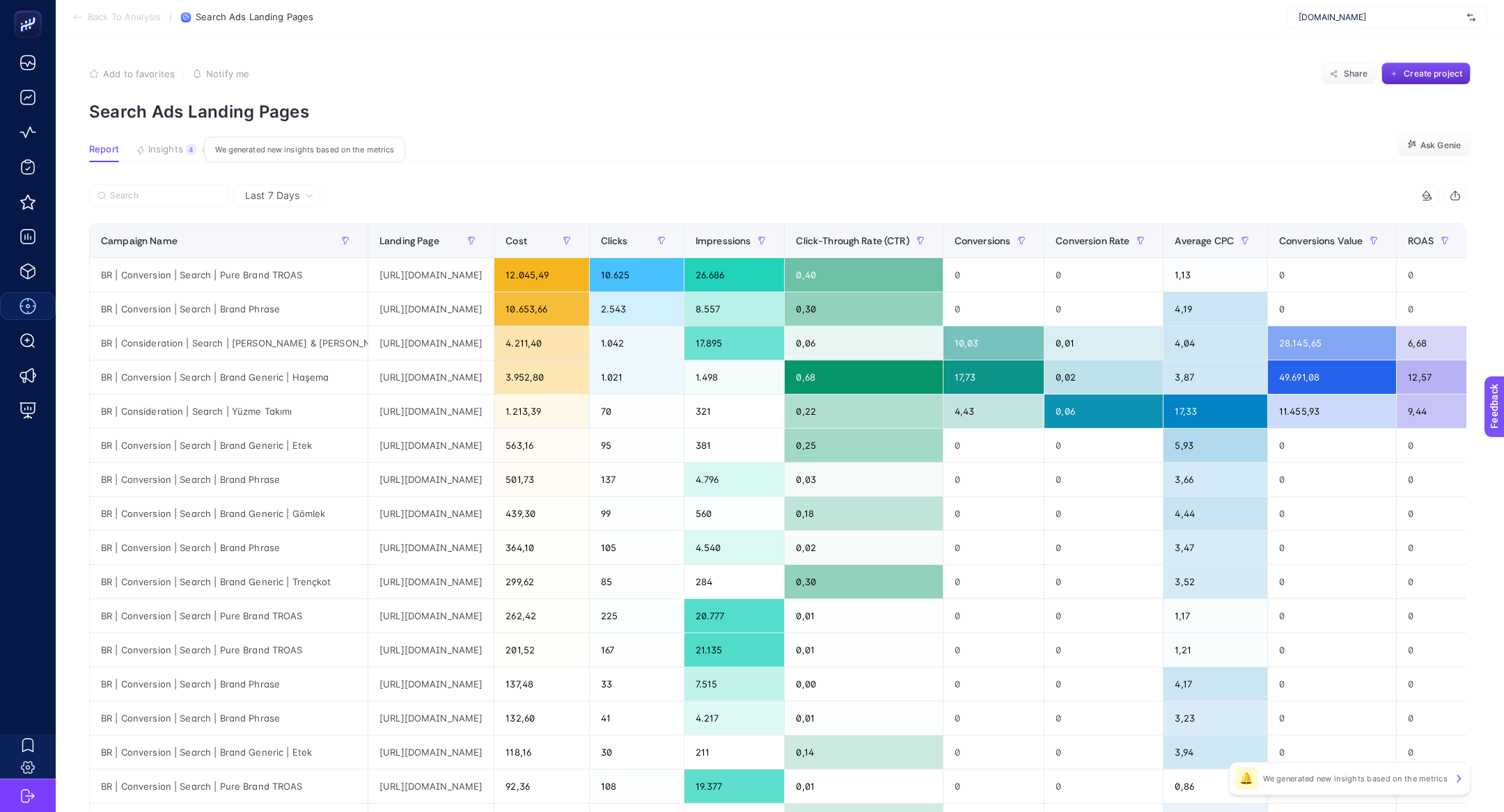
click at [182, 155] on button "Insights 4 We generated new insights based on the metrics" at bounding box center [166, 153] width 61 height 18
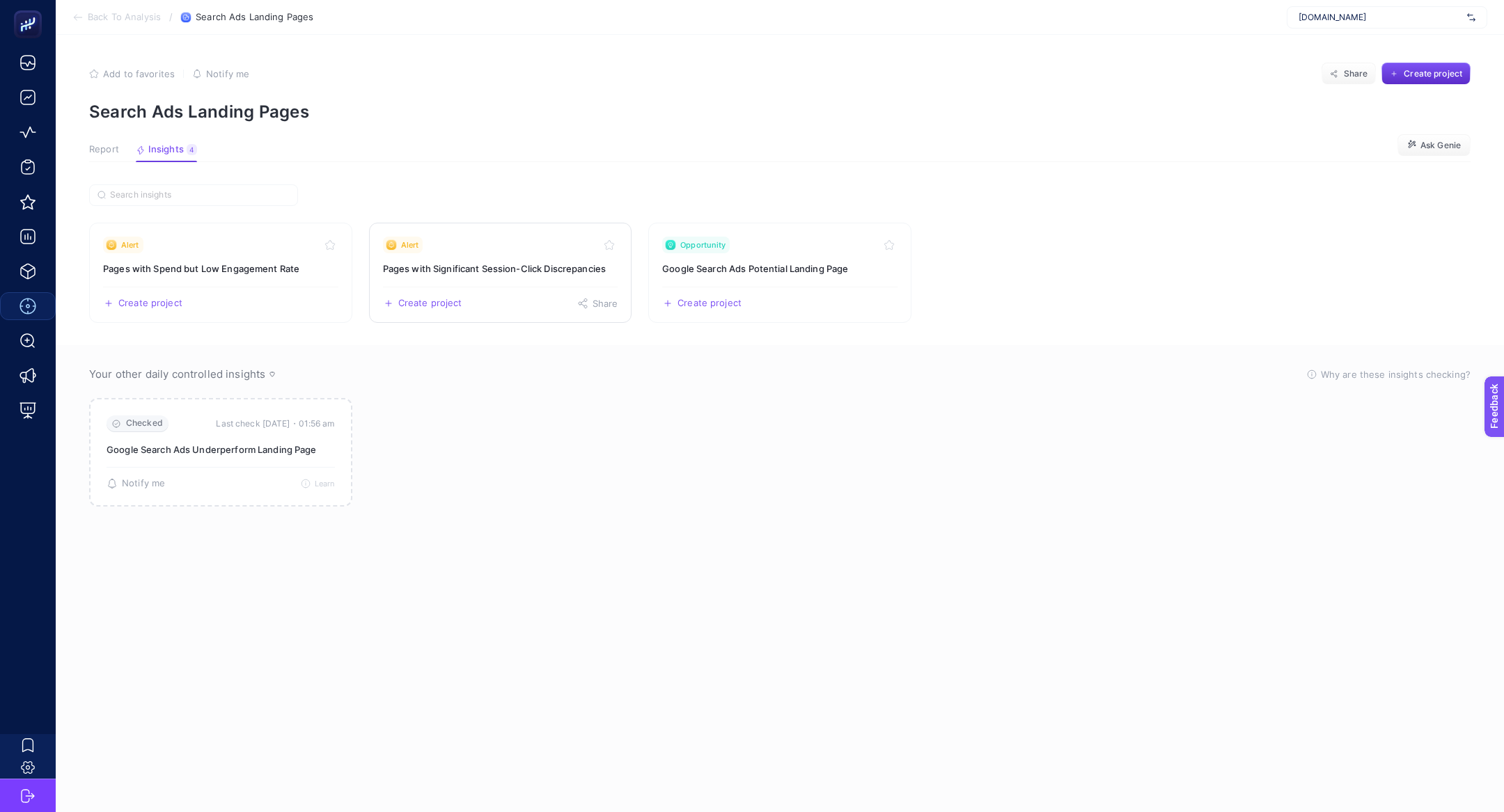
click at [488, 256] on link "Alert Pages with Significant Session-Click Discrepancies Create project Share" at bounding box center [500, 272] width 263 height 100
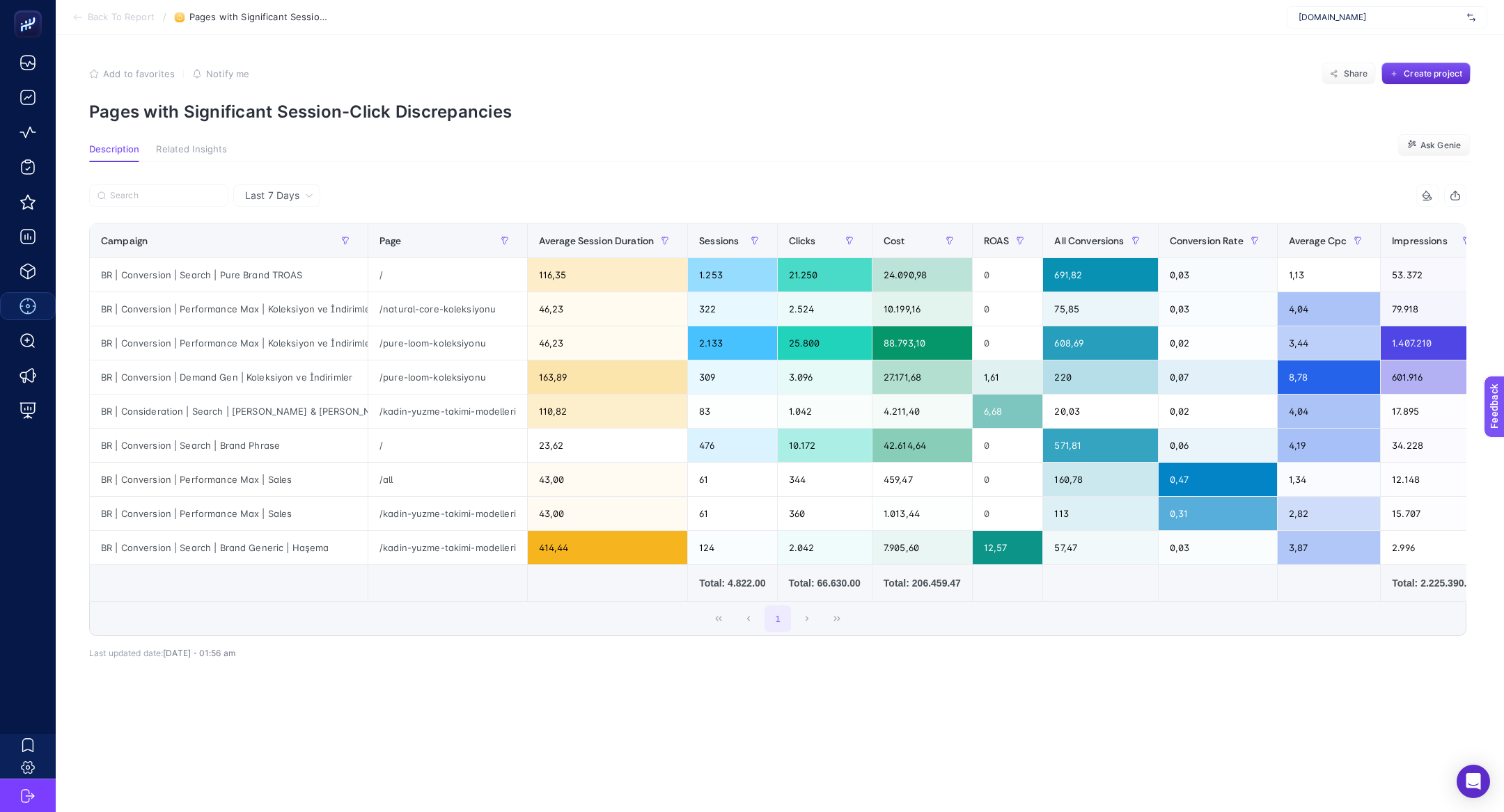
click at [97, 12] on span "Back To Report" at bounding box center [121, 17] width 67 height 11
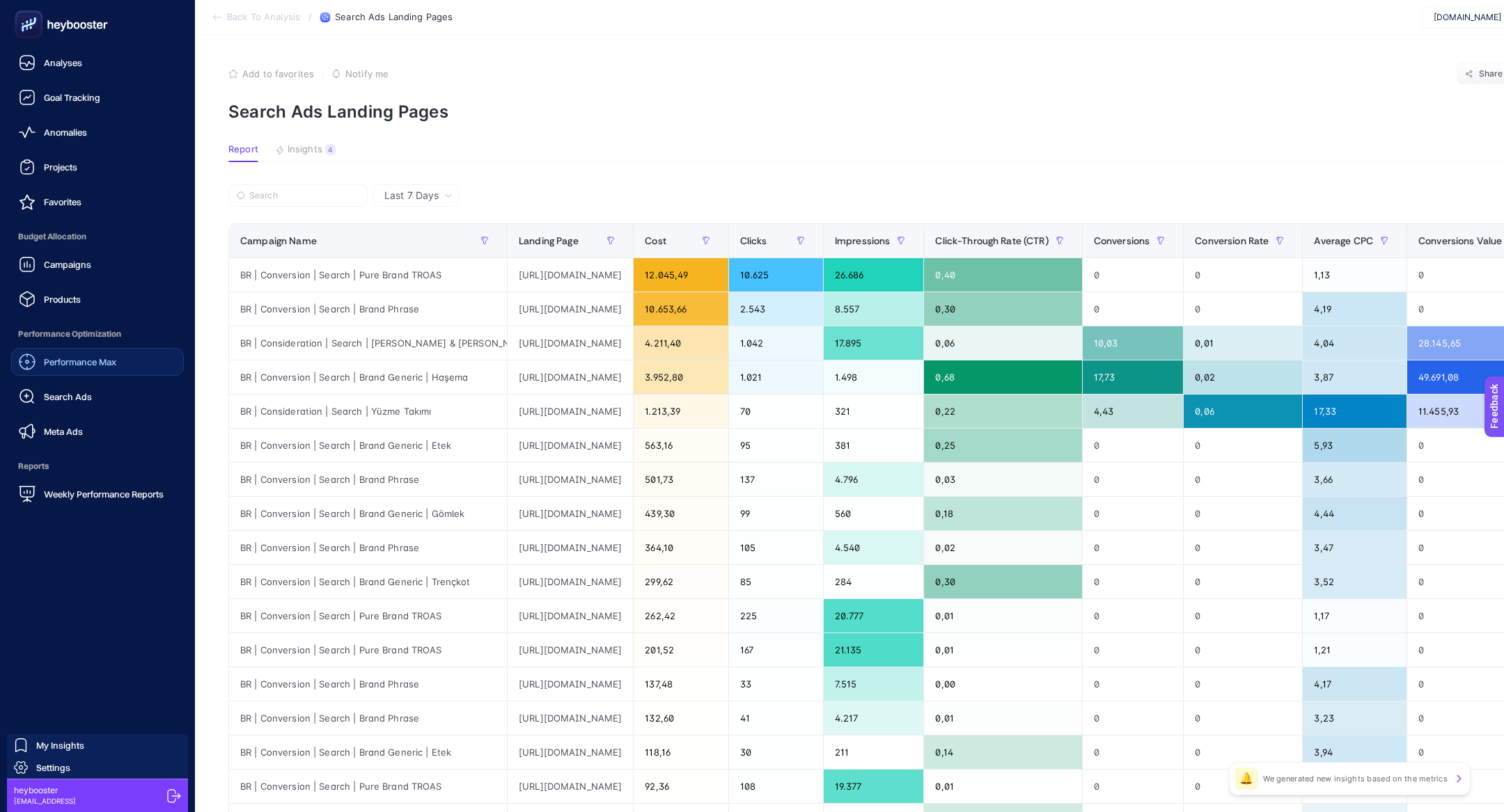
click at [123, 354] on link "Performance Max" at bounding box center [97, 362] width 172 height 28
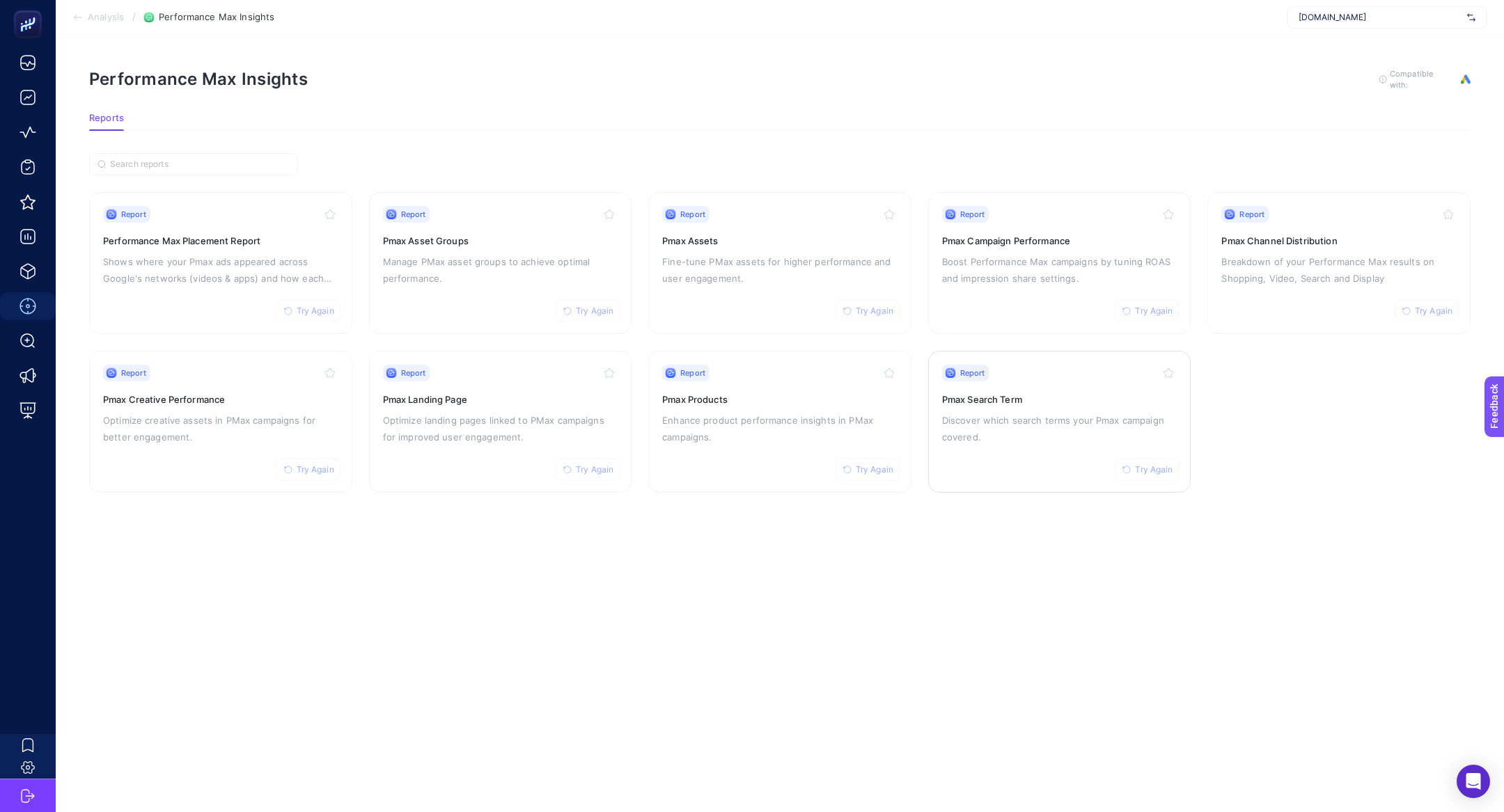
click at [1027, 401] on h3 "Pmax Search Term" at bounding box center [1060, 399] width 235 height 14
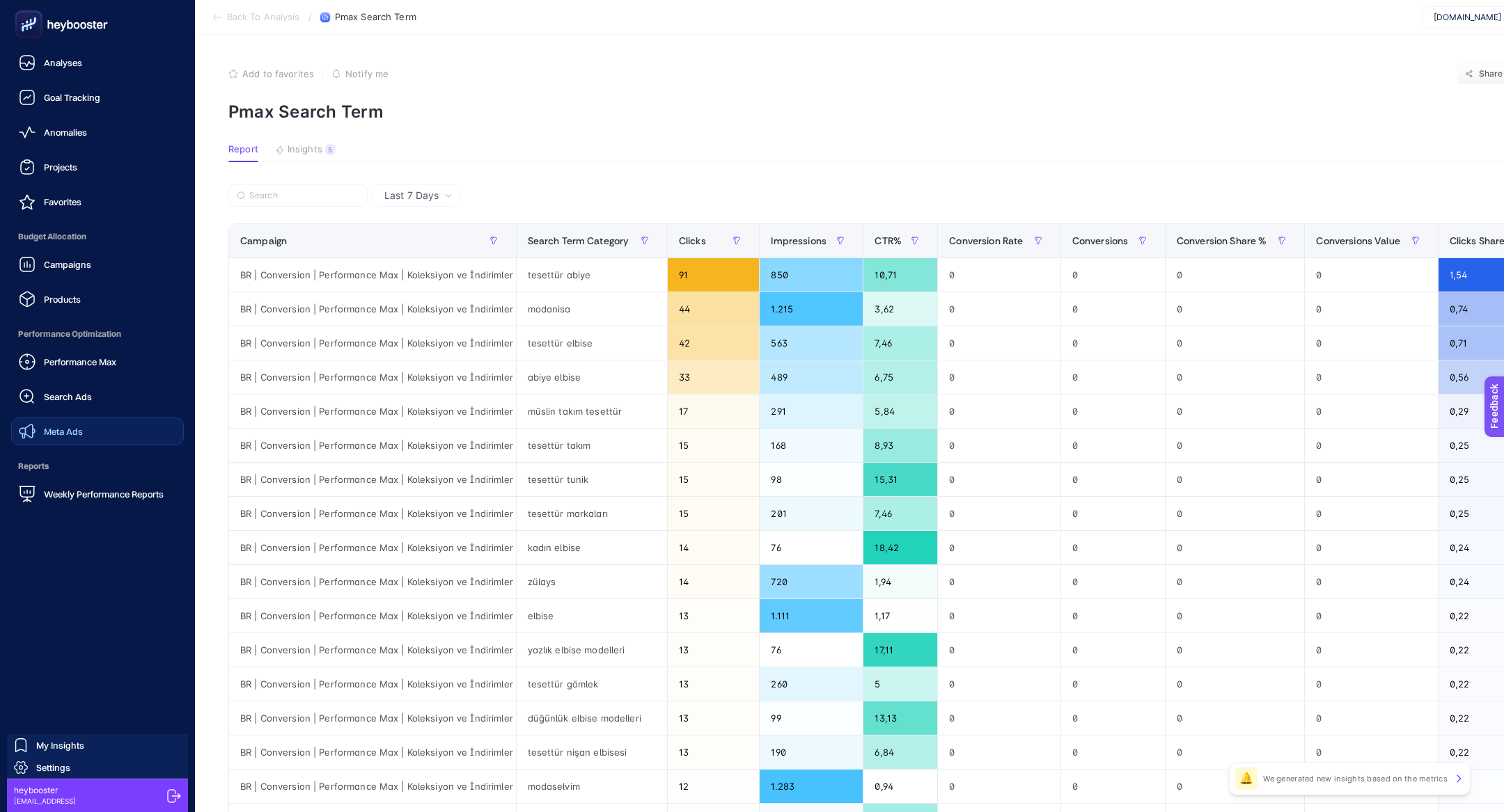
click at [64, 439] on div "Meta Ads" at bounding box center [51, 432] width 64 height 17
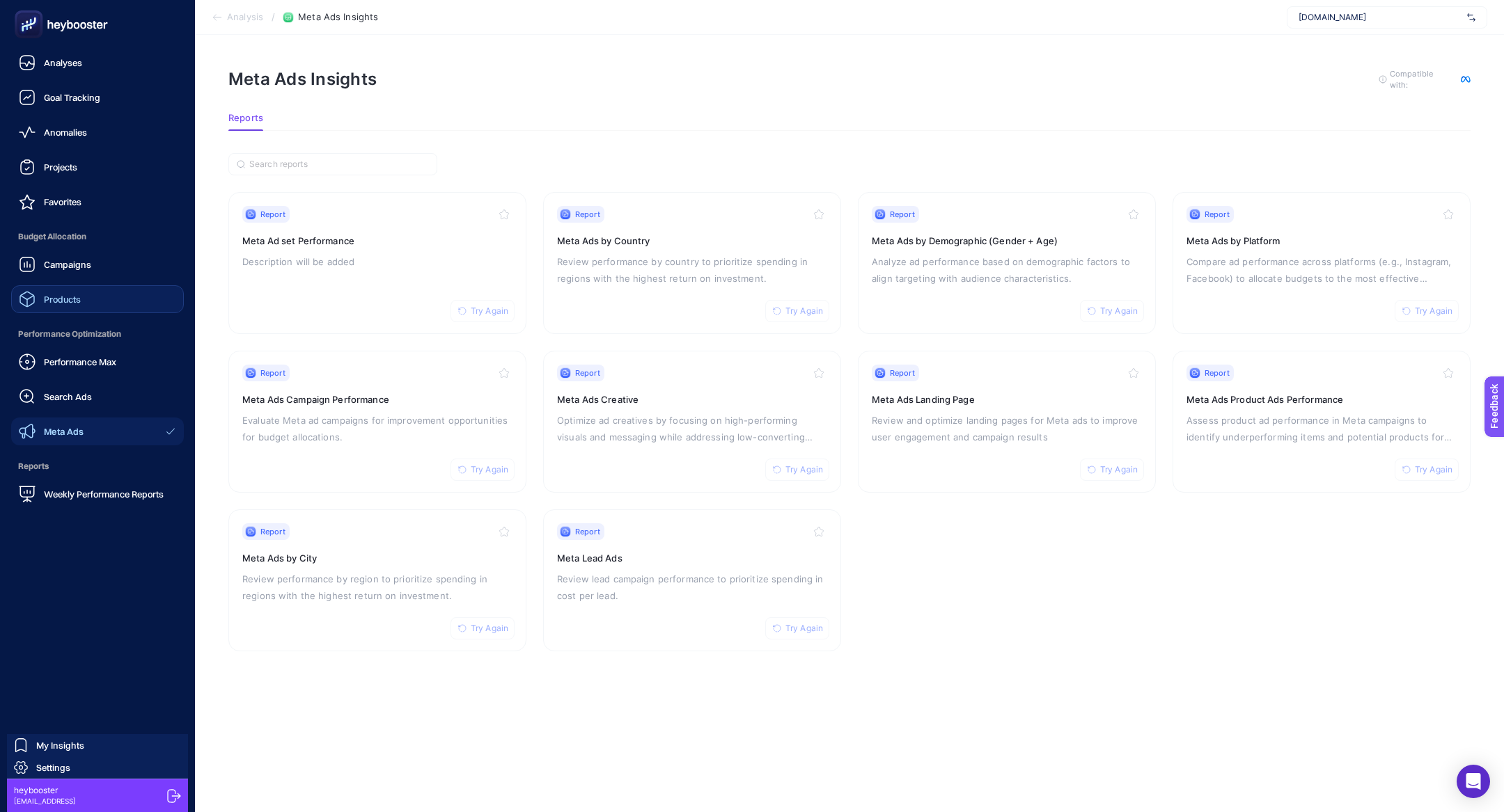
click at [123, 295] on link "Products" at bounding box center [97, 299] width 172 height 28
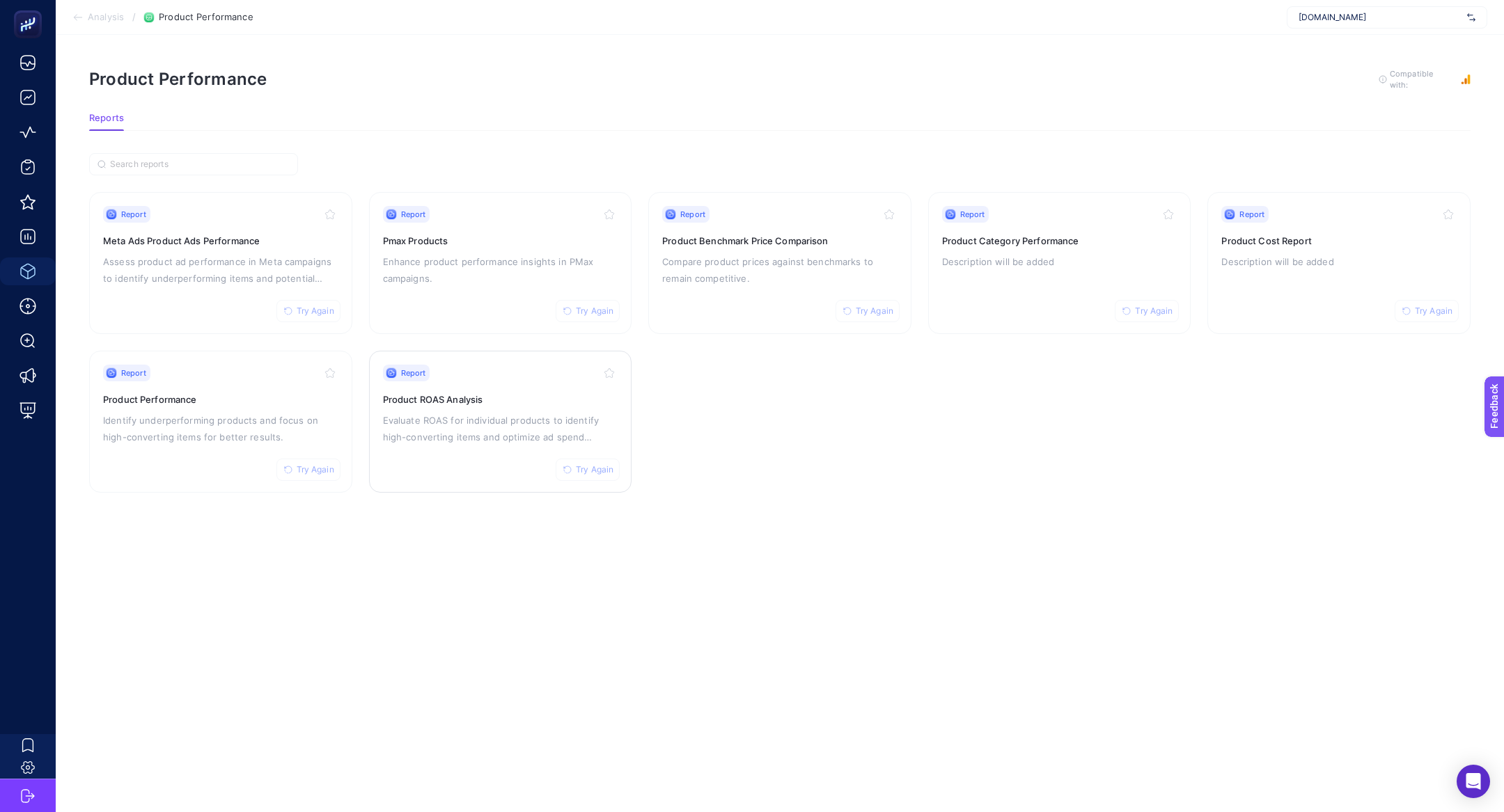
click at [532, 408] on div "Report Try Again Product ROAS Analysis Evaluate ROAS for individual products to…" at bounding box center [500, 421] width 235 height 114
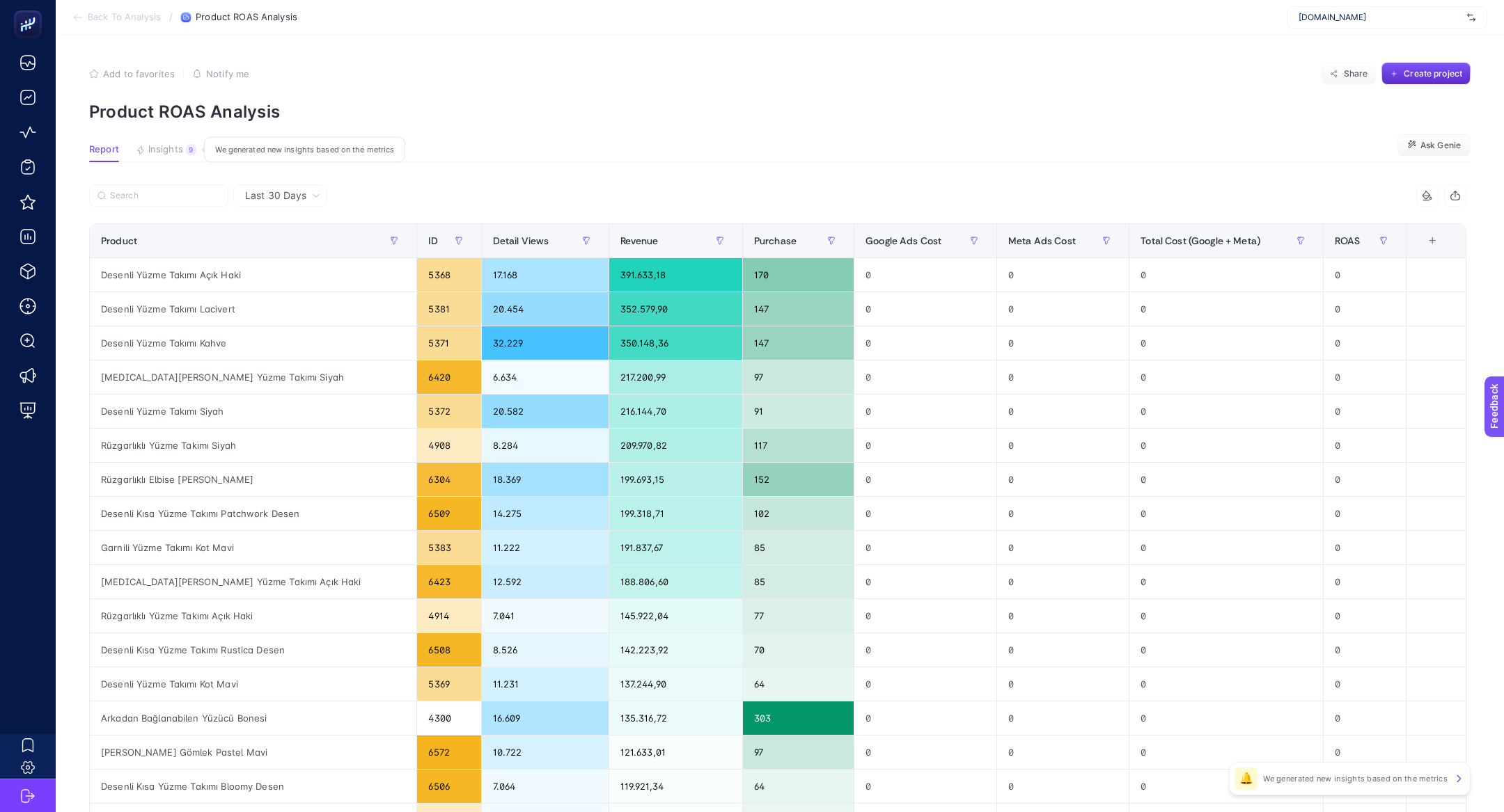
click at [164, 148] on span "Insights" at bounding box center [166, 149] width 35 height 11
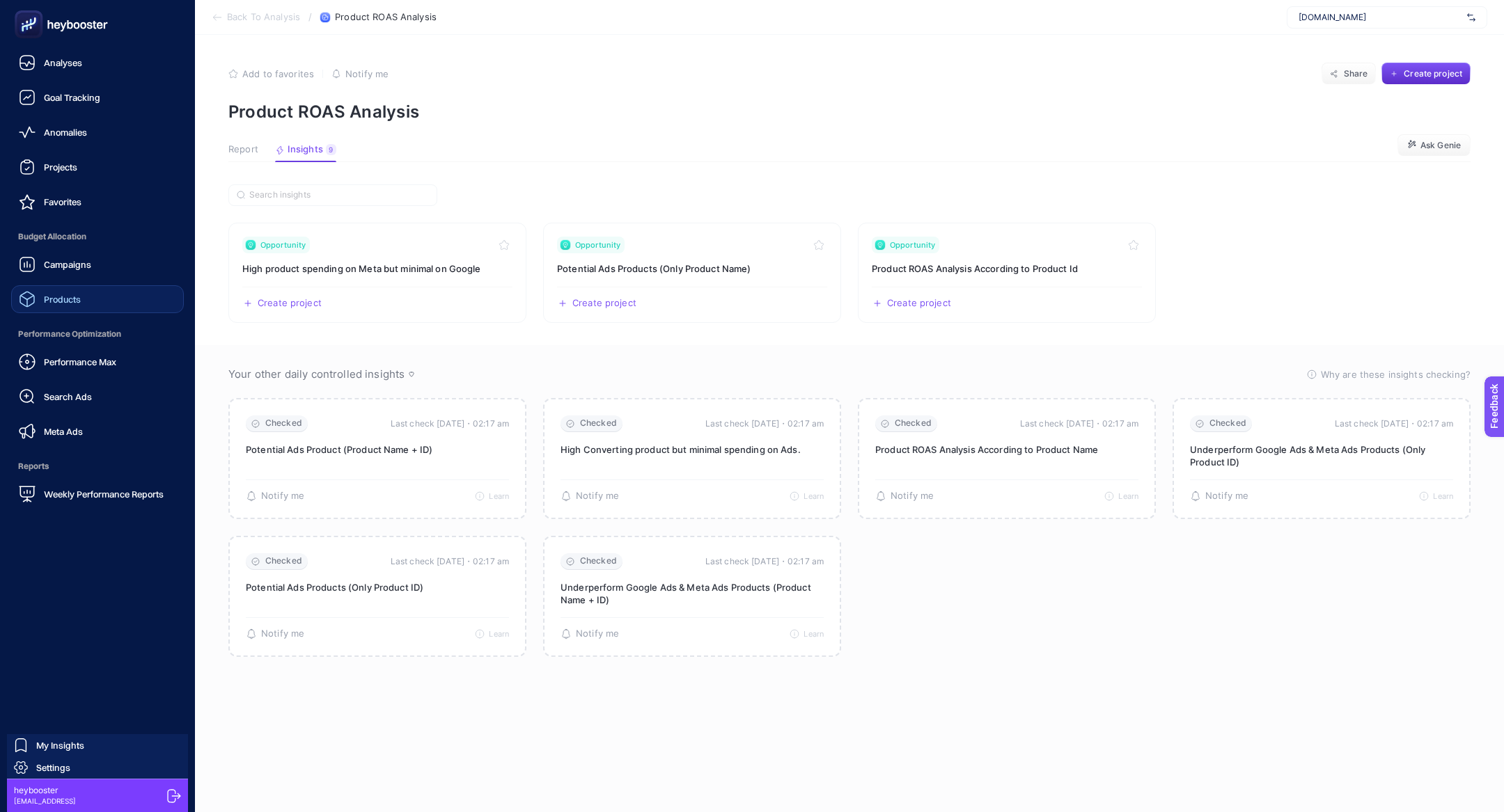
click at [75, 313] on link "Products" at bounding box center [97, 299] width 172 height 28
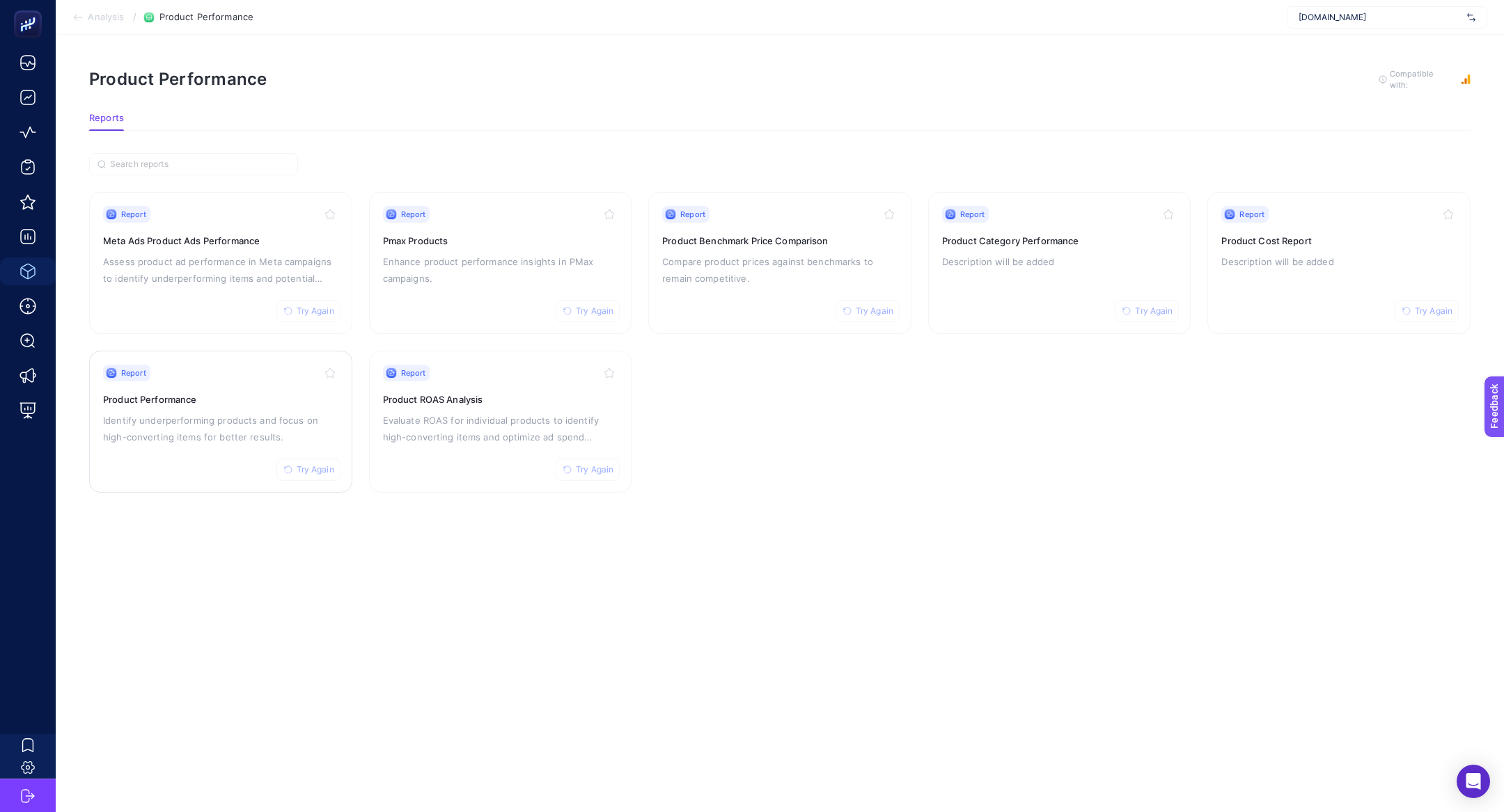
click at [166, 394] on h3 "Product Performance" at bounding box center [221, 399] width 235 height 14
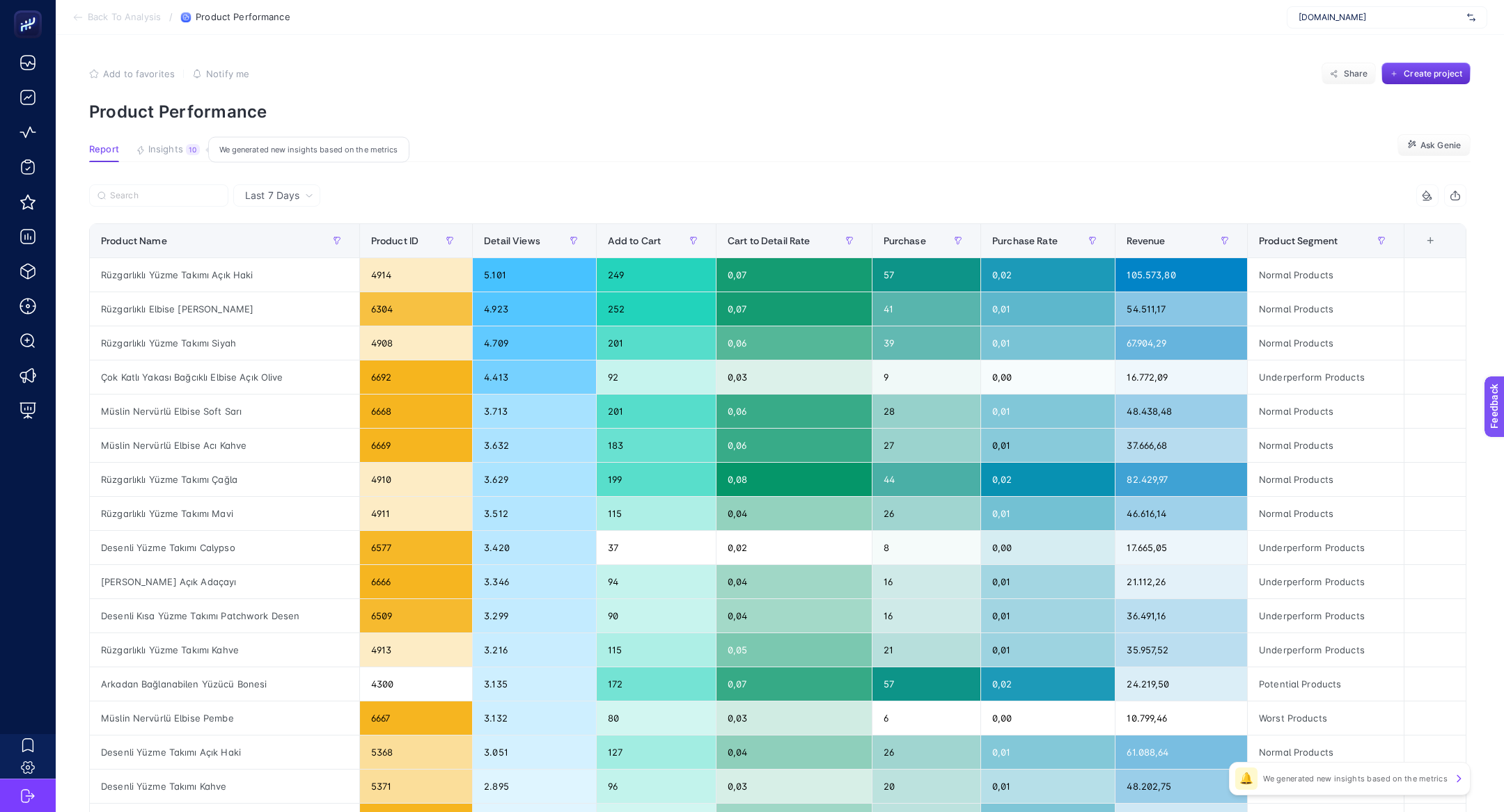
click at [161, 146] on span "Insights" at bounding box center [166, 149] width 35 height 11
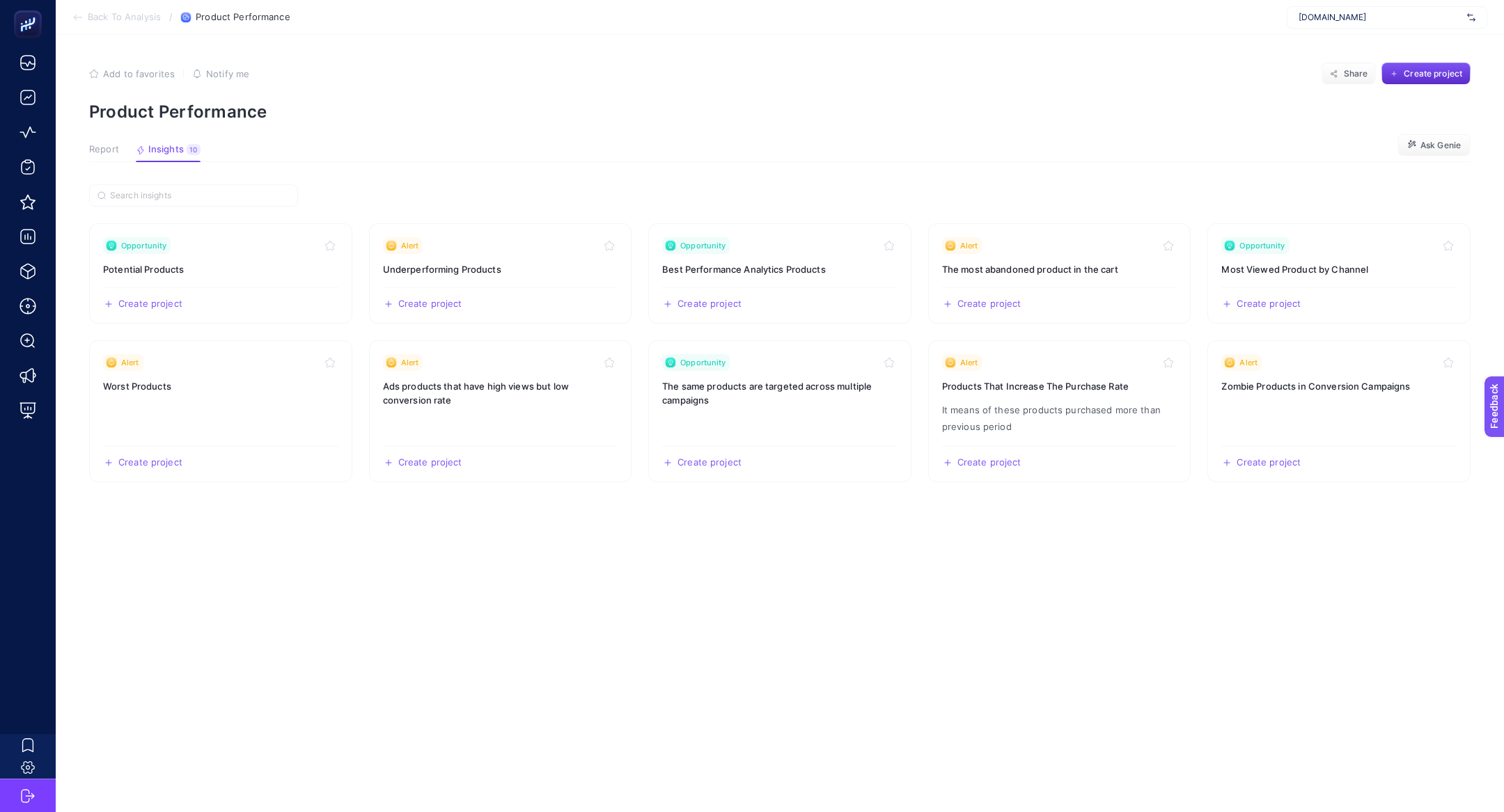
click at [136, 158] on button "Report" at bounding box center [168, 153] width 65 height 18
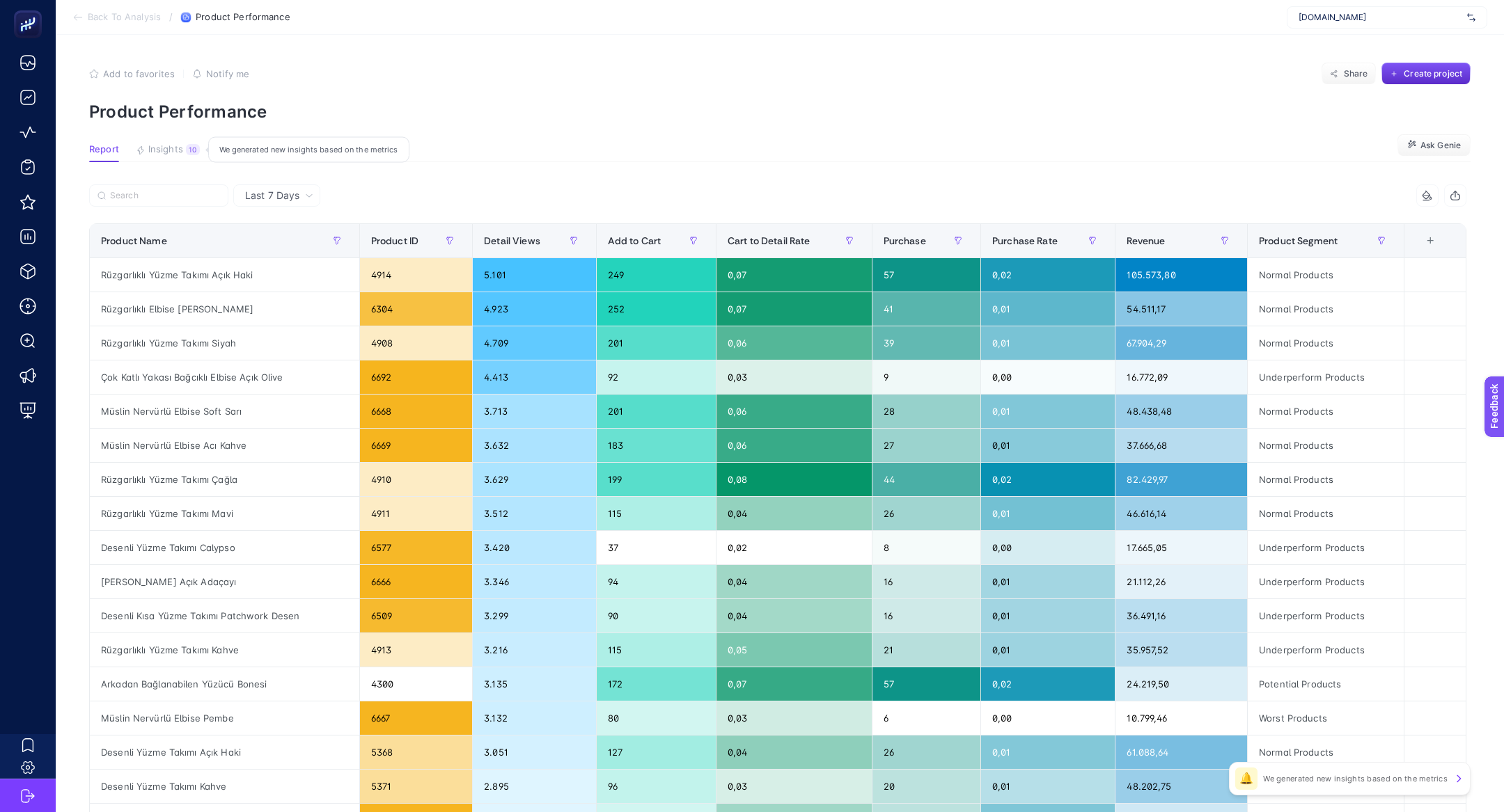
click at [194, 155] on div "10" at bounding box center [193, 149] width 14 height 11
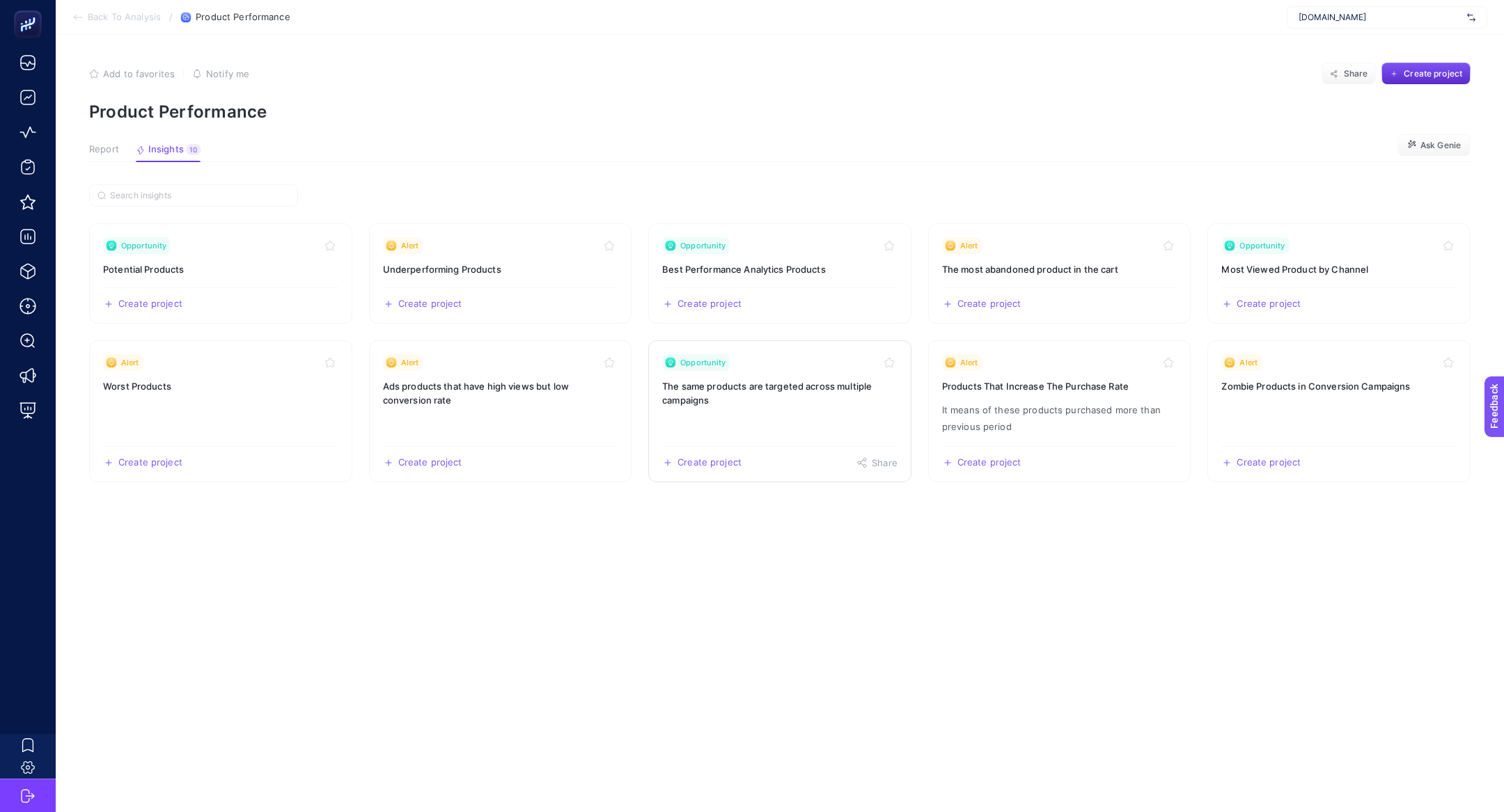
click at [703, 426] on link "Opportunity The same products are targeted across multiple campaigns Create pro…" at bounding box center [779, 411] width 263 height 142
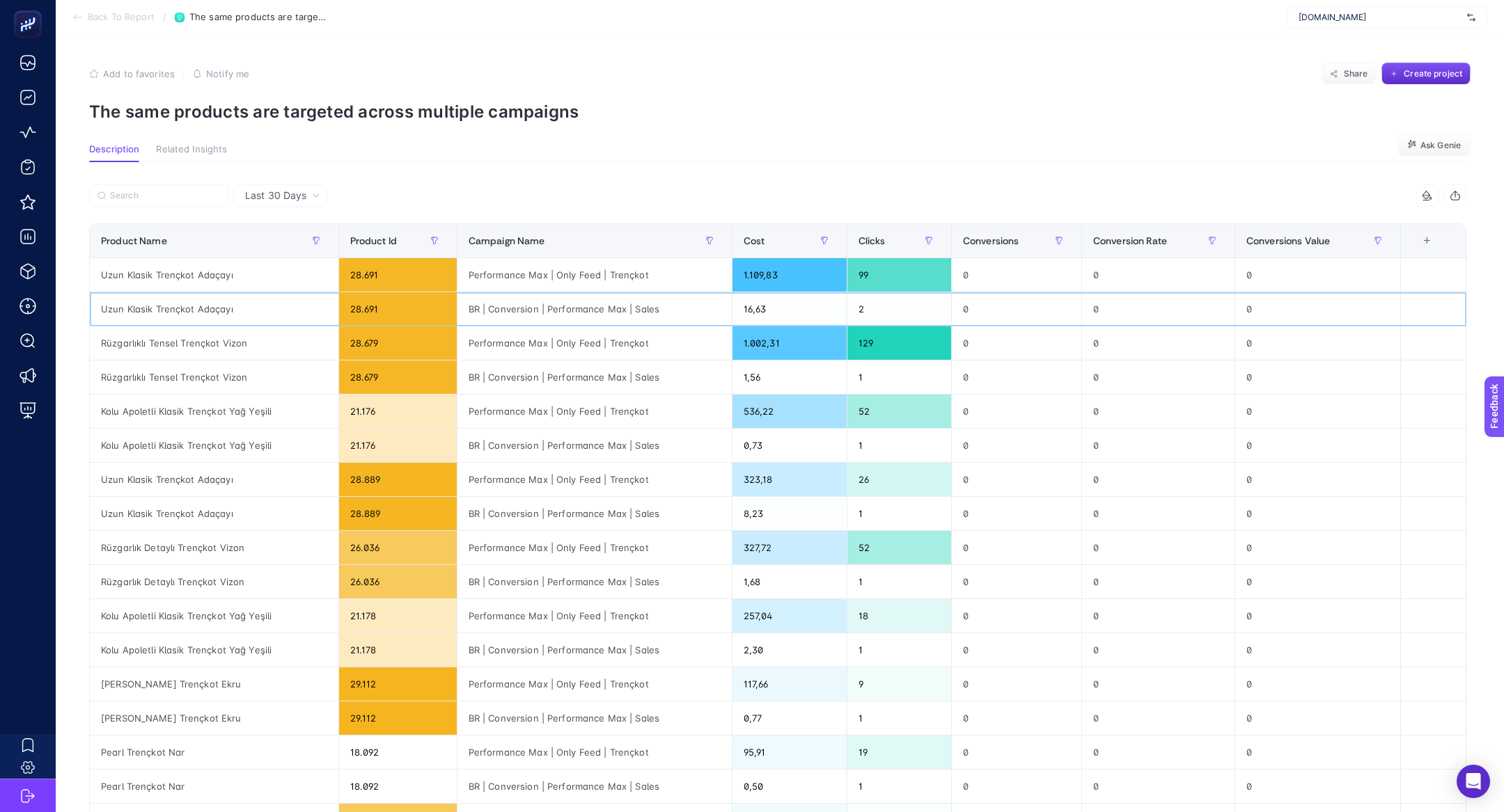
click at [208, 307] on div "Uzun Klasik Trençkot Adaçayı" at bounding box center [214, 309] width 248 height 34
click at [208, 300] on div "Uzun Klasik Trençkot Adaçayı" at bounding box center [214, 309] width 248 height 34
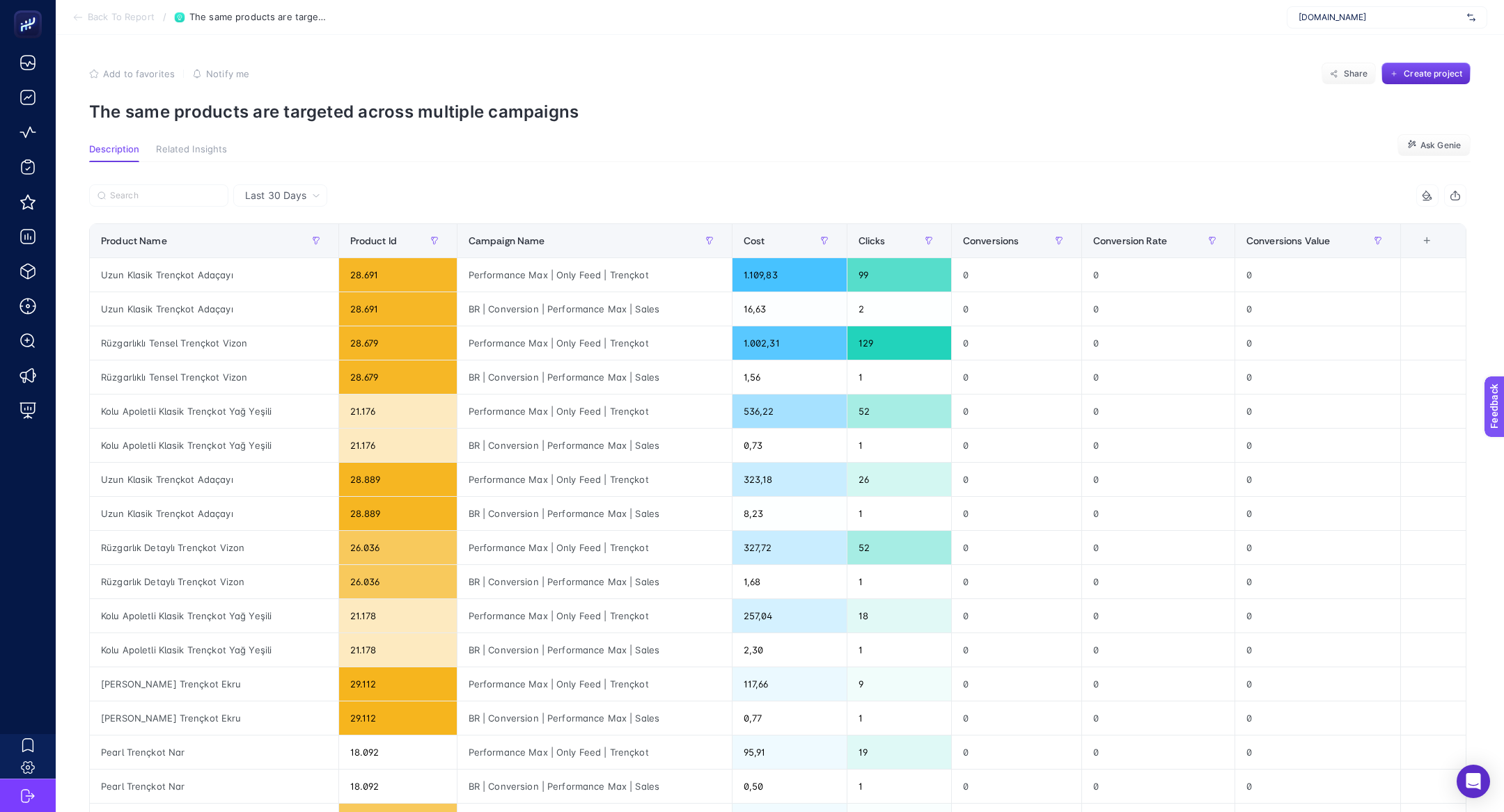
click at [77, 23] on section "Back To Report / The same products are targeted across multiple campaigns [DOMA…" at bounding box center [779, 18] width 1448 height 35
click at [76, 11] on section "Back To Report / The same products are targeted across multiple campaigns [DOMA…" at bounding box center [779, 18] width 1448 height 35
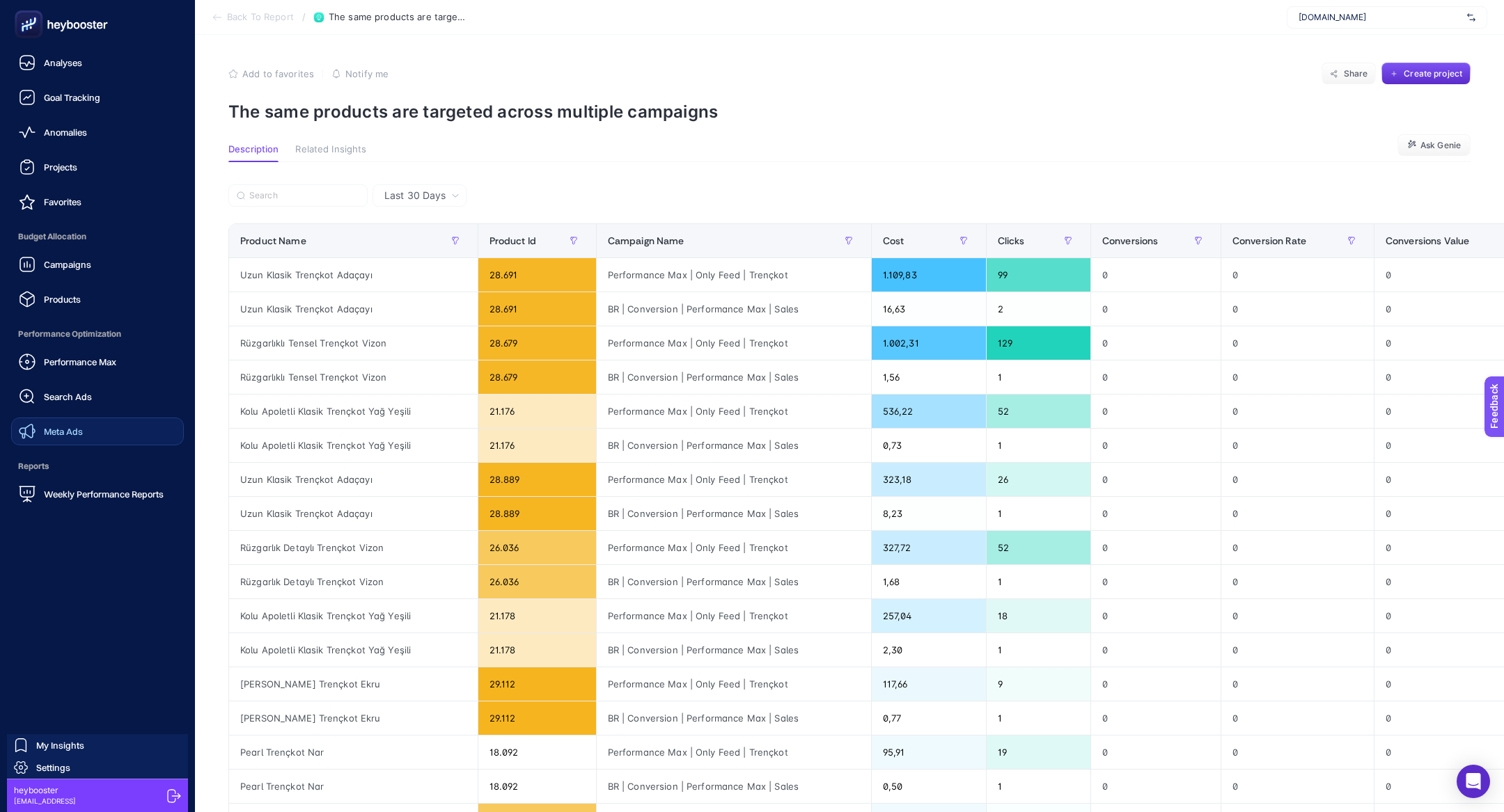
click at [95, 427] on link "Meta Ads" at bounding box center [97, 432] width 172 height 28
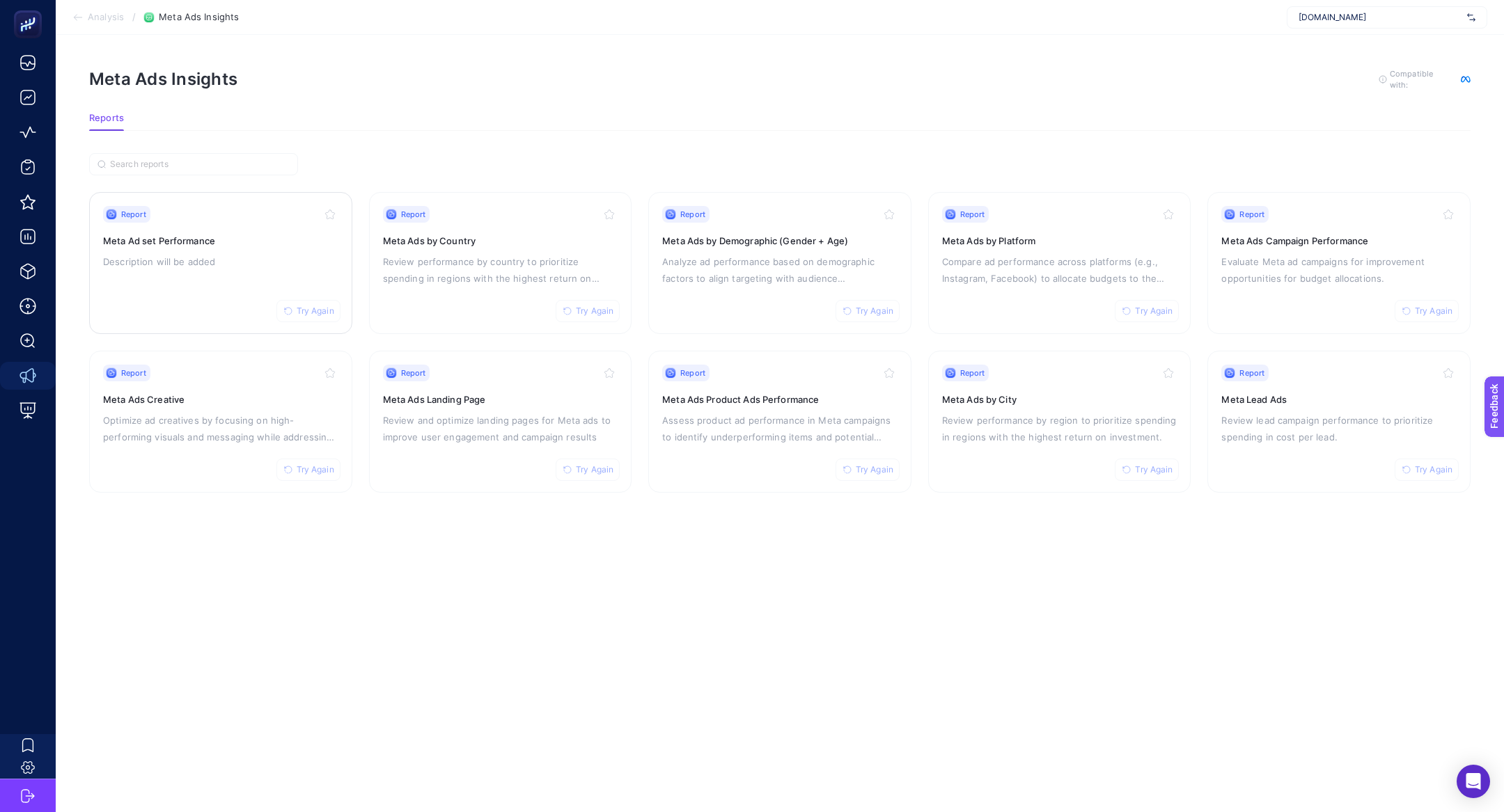
click at [177, 213] on div "Report Try Again" at bounding box center [221, 214] width 235 height 17
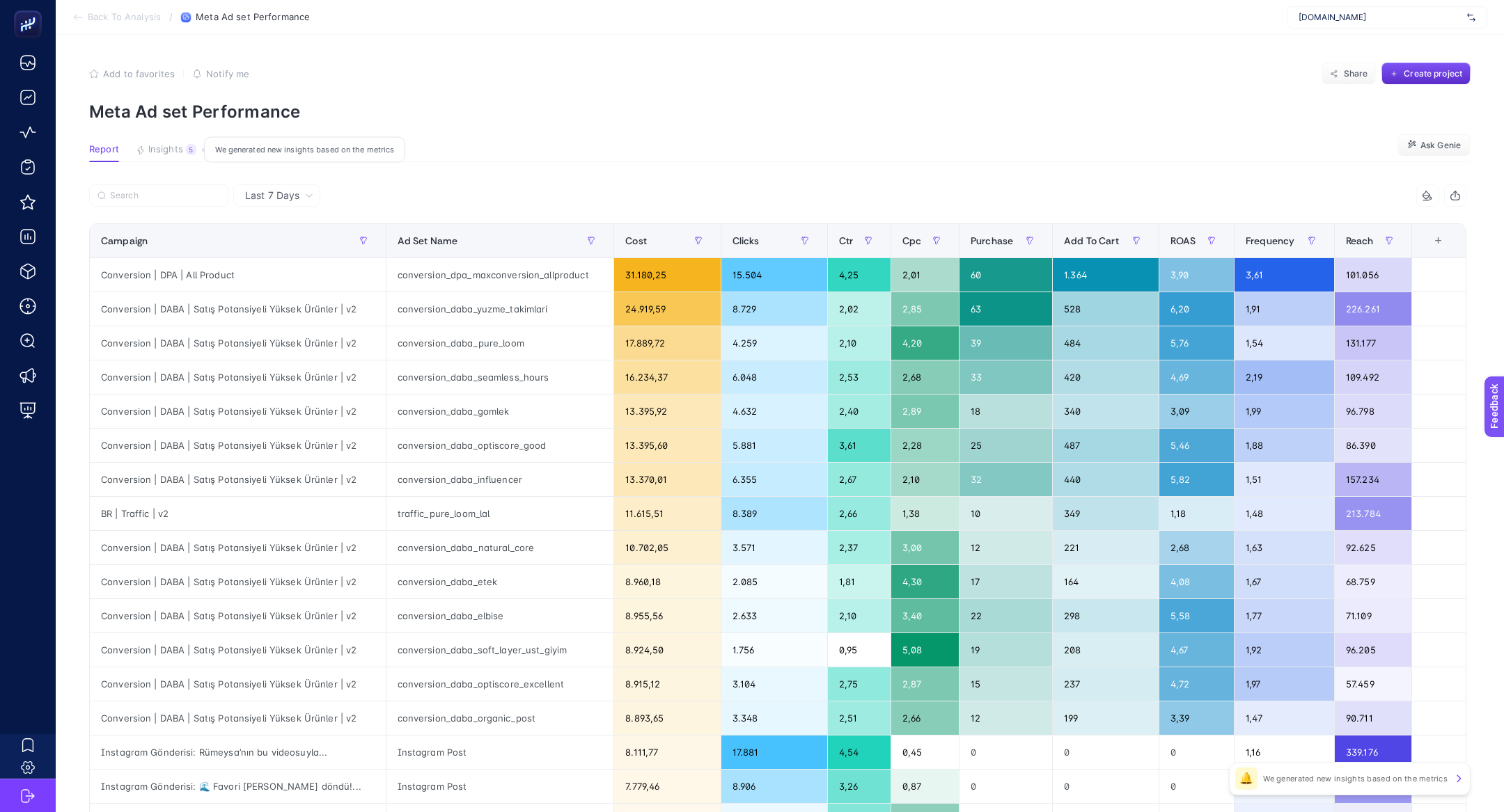
click at [182, 158] on button "Insights 5 We generated new insights based on the metrics" at bounding box center [166, 153] width 61 height 18
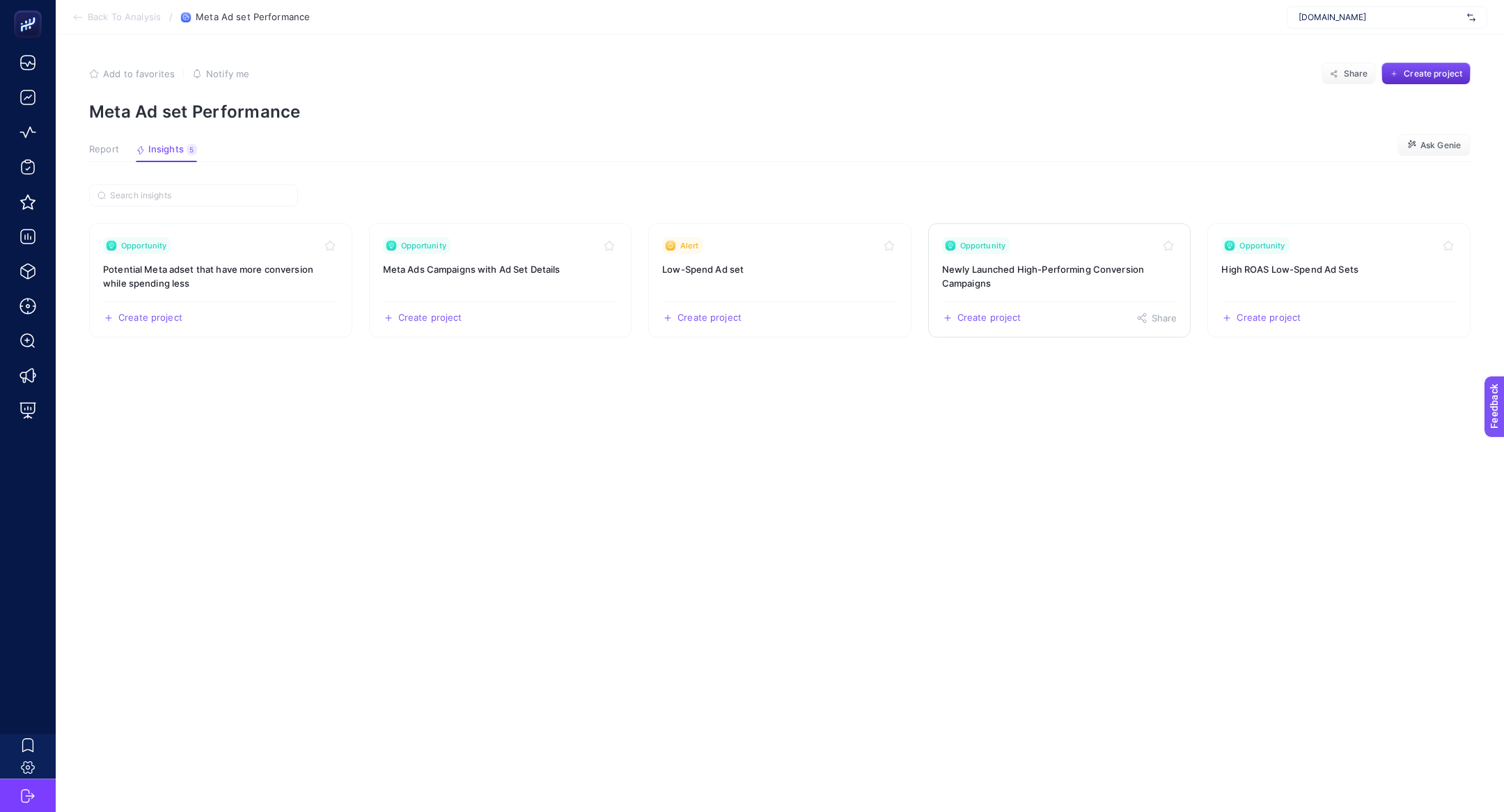
click at [1074, 269] on h3 "Newly Launched High-Performing Conversion Campaigns" at bounding box center [1060, 276] width 235 height 28
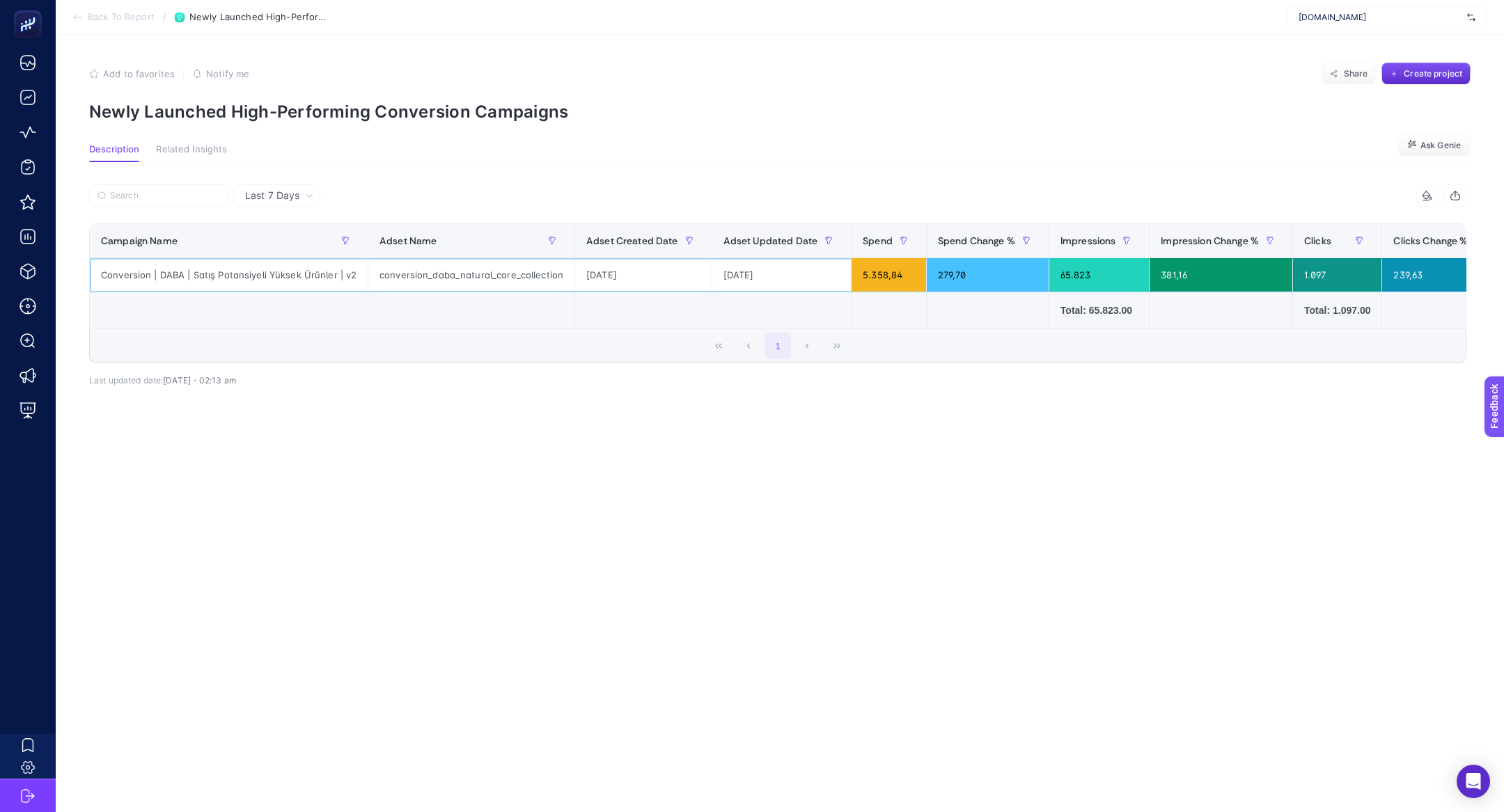
click at [741, 276] on div "[DATE]" at bounding box center [782, 275] width 140 height 34
click at [670, 287] on div "[DATE]" at bounding box center [643, 275] width 137 height 34
click at [659, 278] on div "[DATE]" at bounding box center [643, 275] width 137 height 34
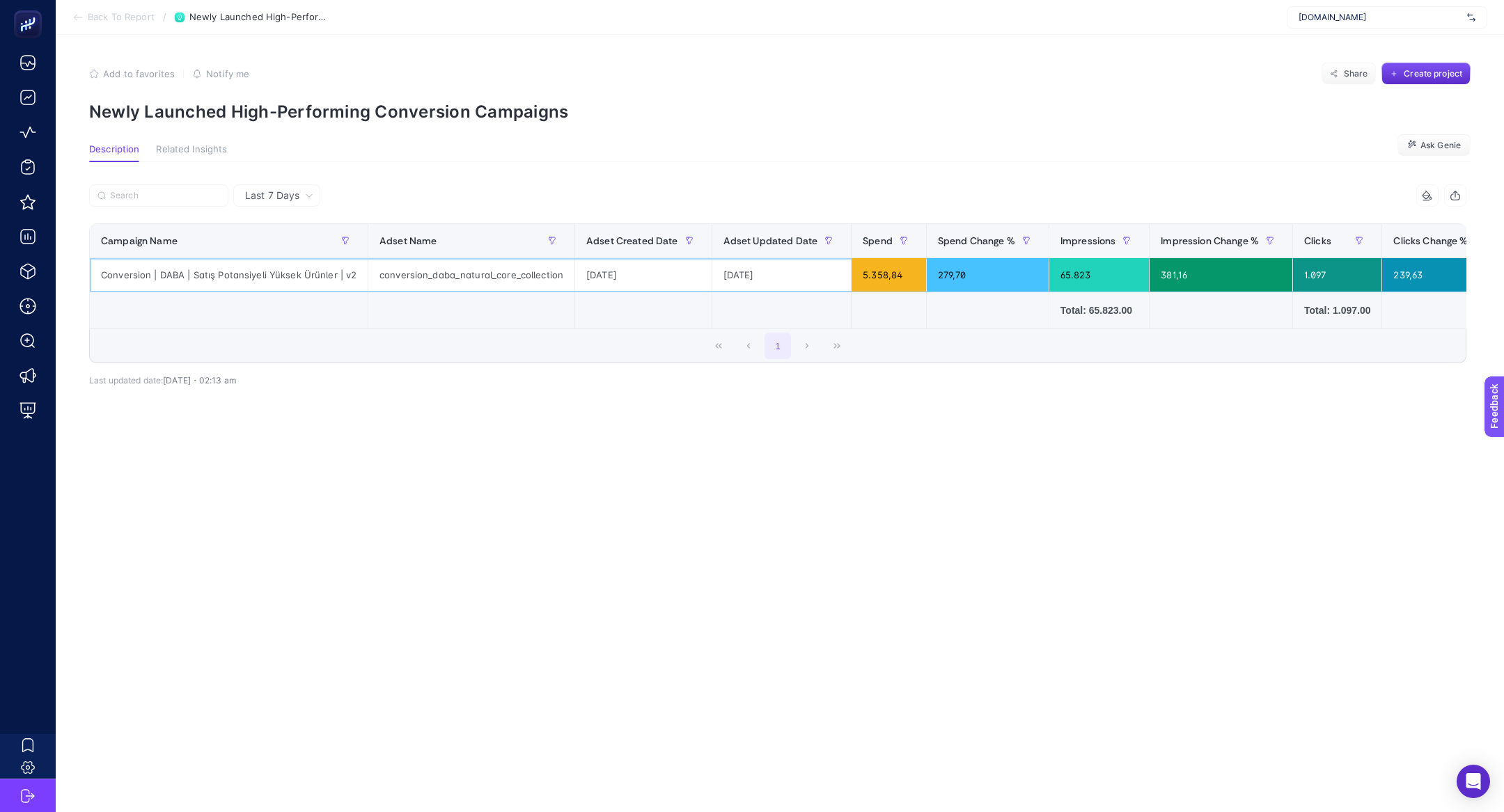
click at [659, 278] on div "[DATE]" at bounding box center [643, 275] width 137 height 34
click at [303, 195] on div "Last 7 Days" at bounding box center [279, 195] width 80 height 9
click at [418, 154] on section "Description Related Insights Ask Genie" at bounding box center [779, 153] width 1381 height 18
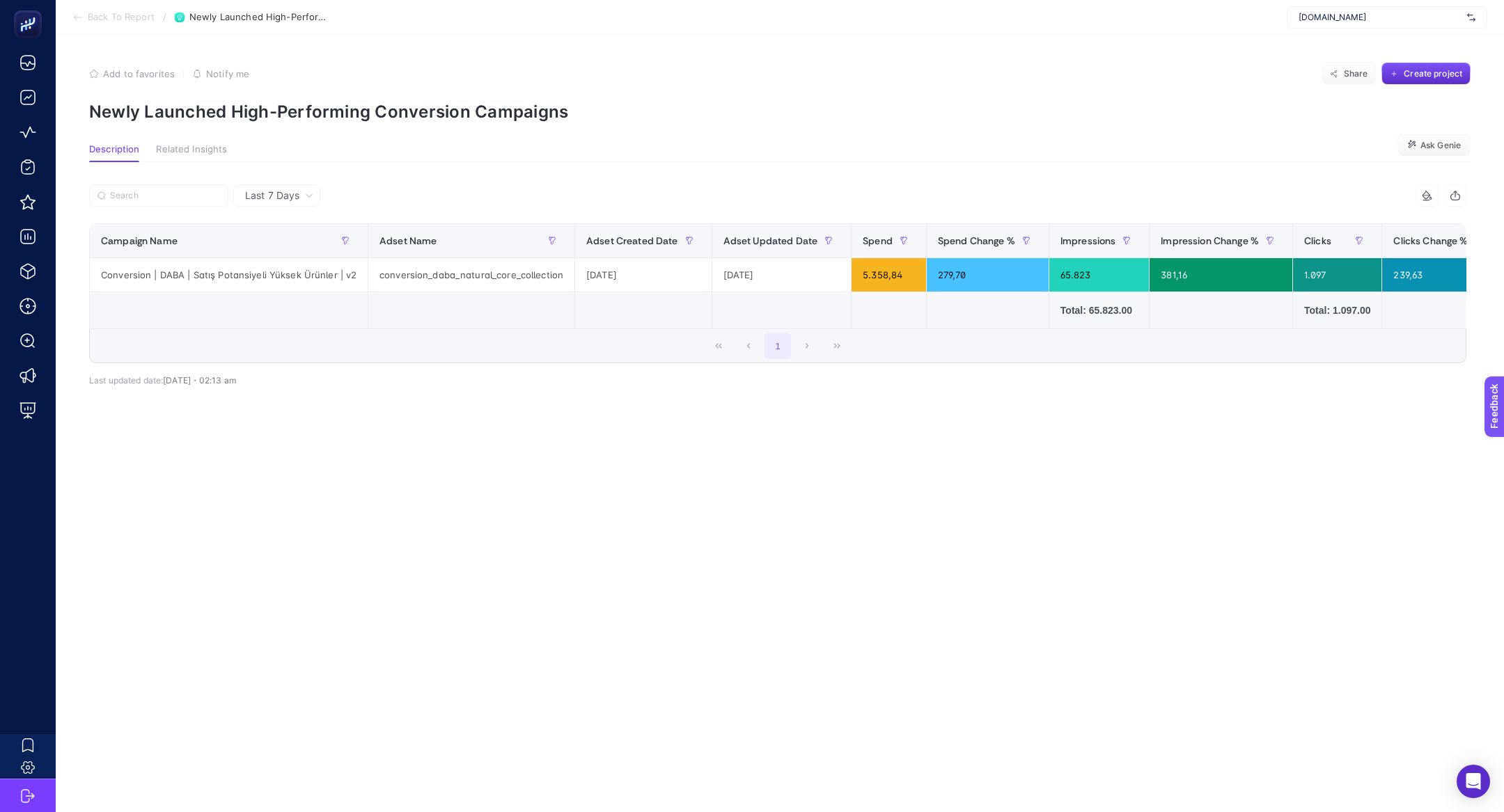
click at [120, 22] on span "Back To Report" at bounding box center [121, 17] width 67 height 11
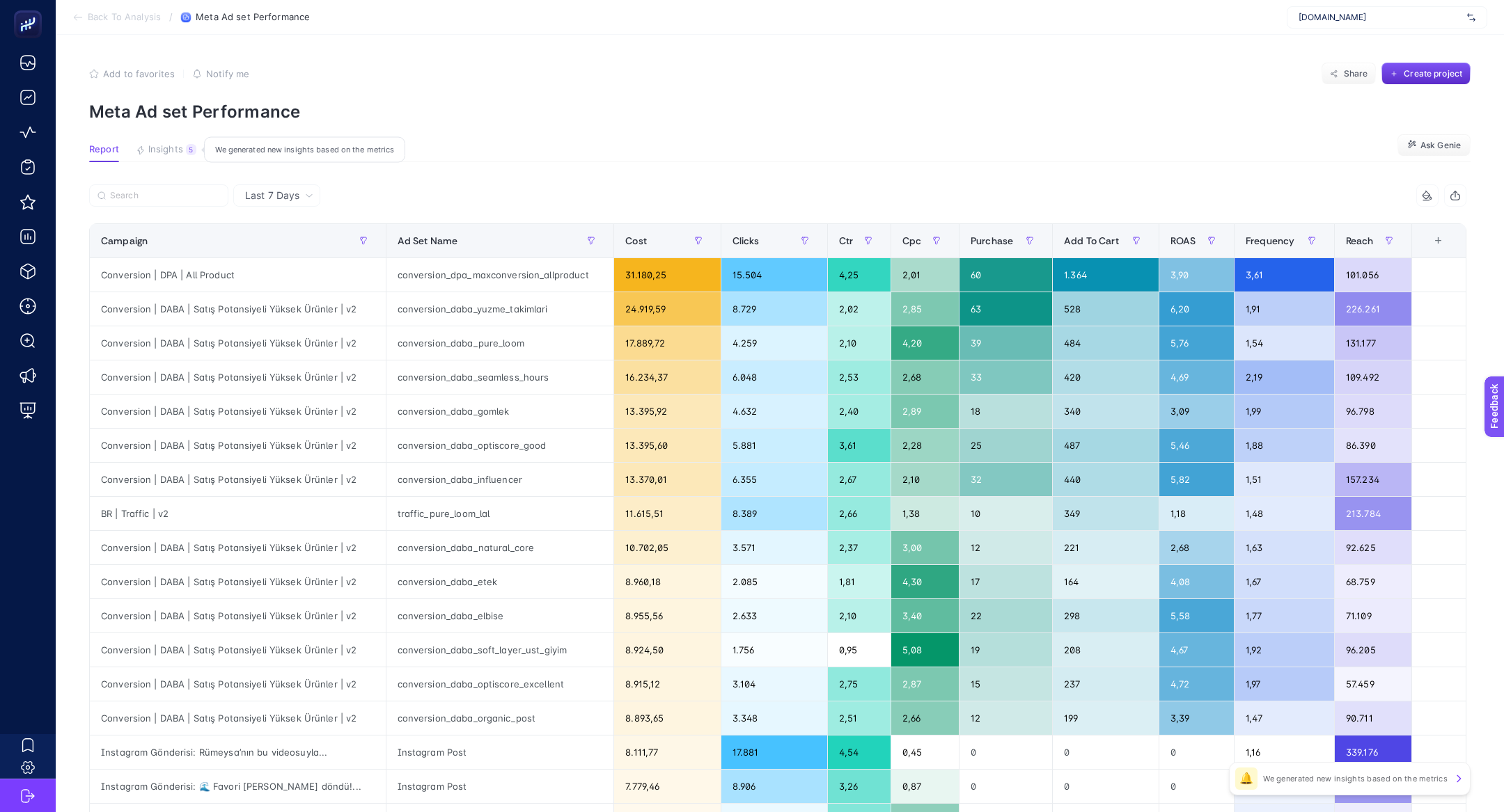
click at [164, 144] on span "Insights" at bounding box center [166, 149] width 35 height 11
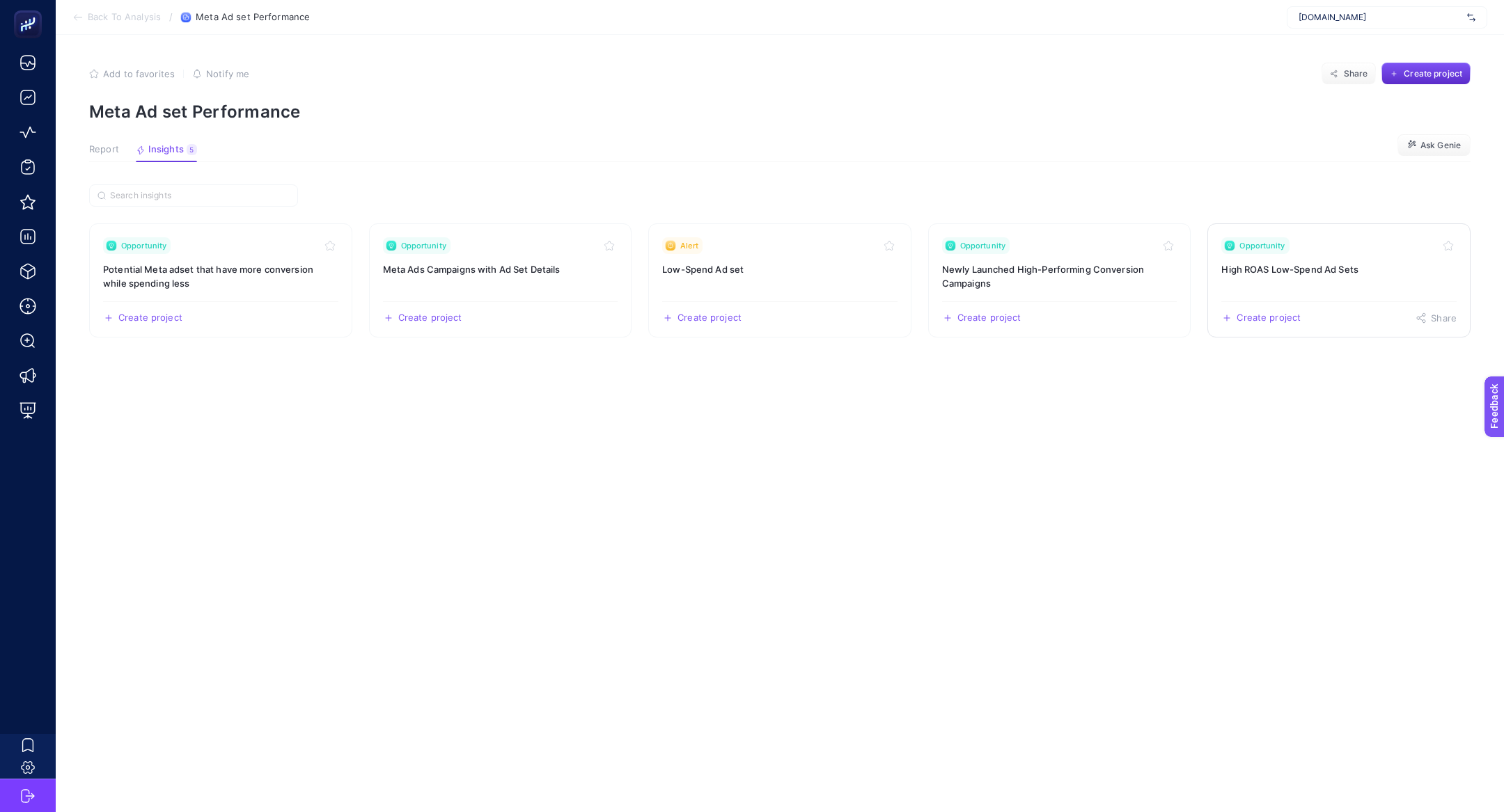
click at [1258, 271] on h3 "High ROAS Low-Spend Ad Sets" at bounding box center [1339, 269] width 235 height 14
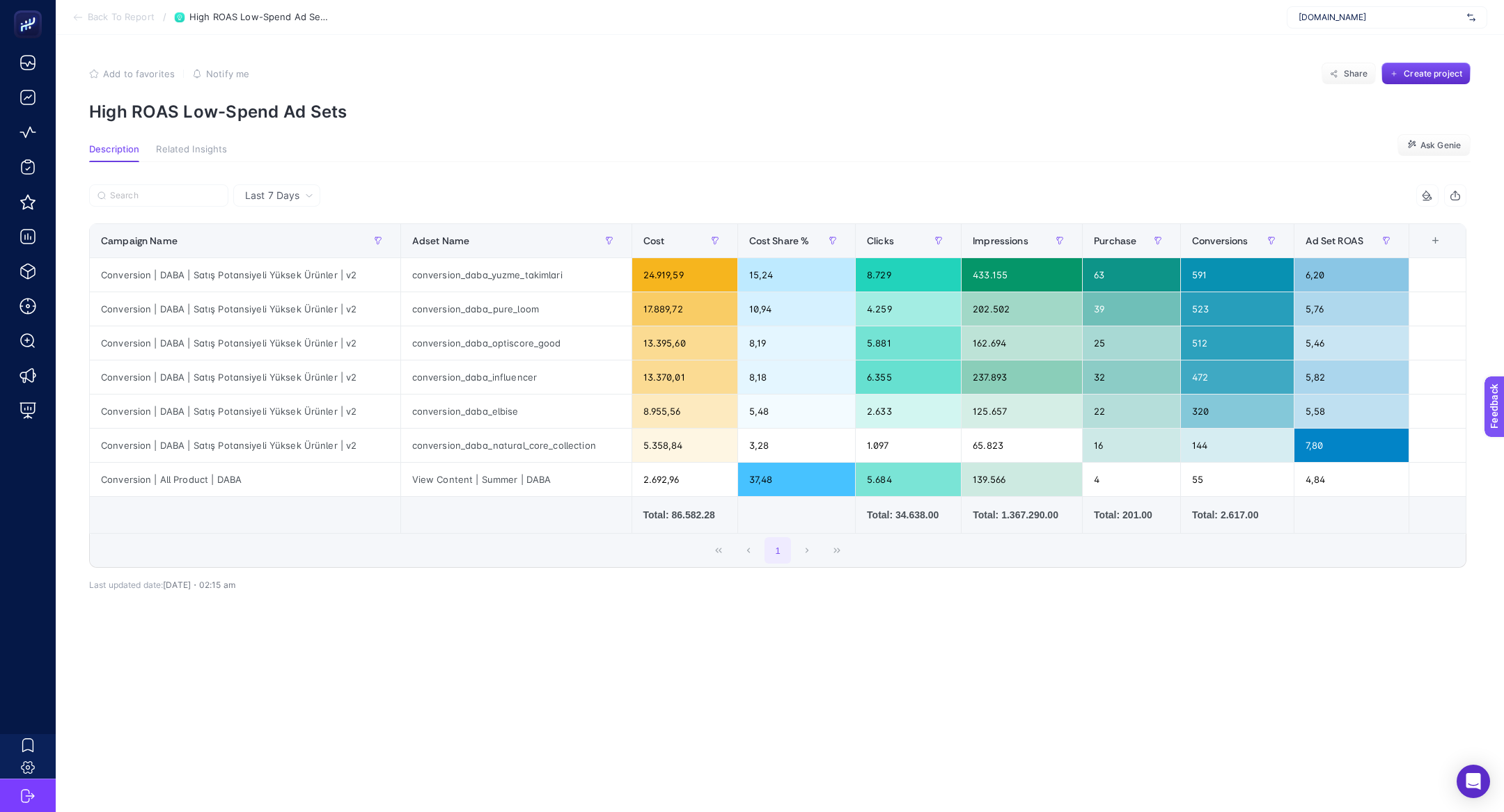
click at [118, 2] on section "Back To Report / High ROAS Low-Spend Ad Sets [DOMAIN_NAME]" at bounding box center [779, 18] width 1448 height 35
click at [118, 23] on section "Back To Report / High ROAS Low-Spend Ad Sets [DOMAIN_NAME]" at bounding box center [779, 18] width 1448 height 35
click at [109, 23] on section "Back To Report / High ROAS Low-Spend Ad Sets [DOMAIN_NAME]" at bounding box center [779, 18] width 1448 height 35
click at [90, 12] on span "Back To Report" at bounding box center [121, 17] width 67 height 11
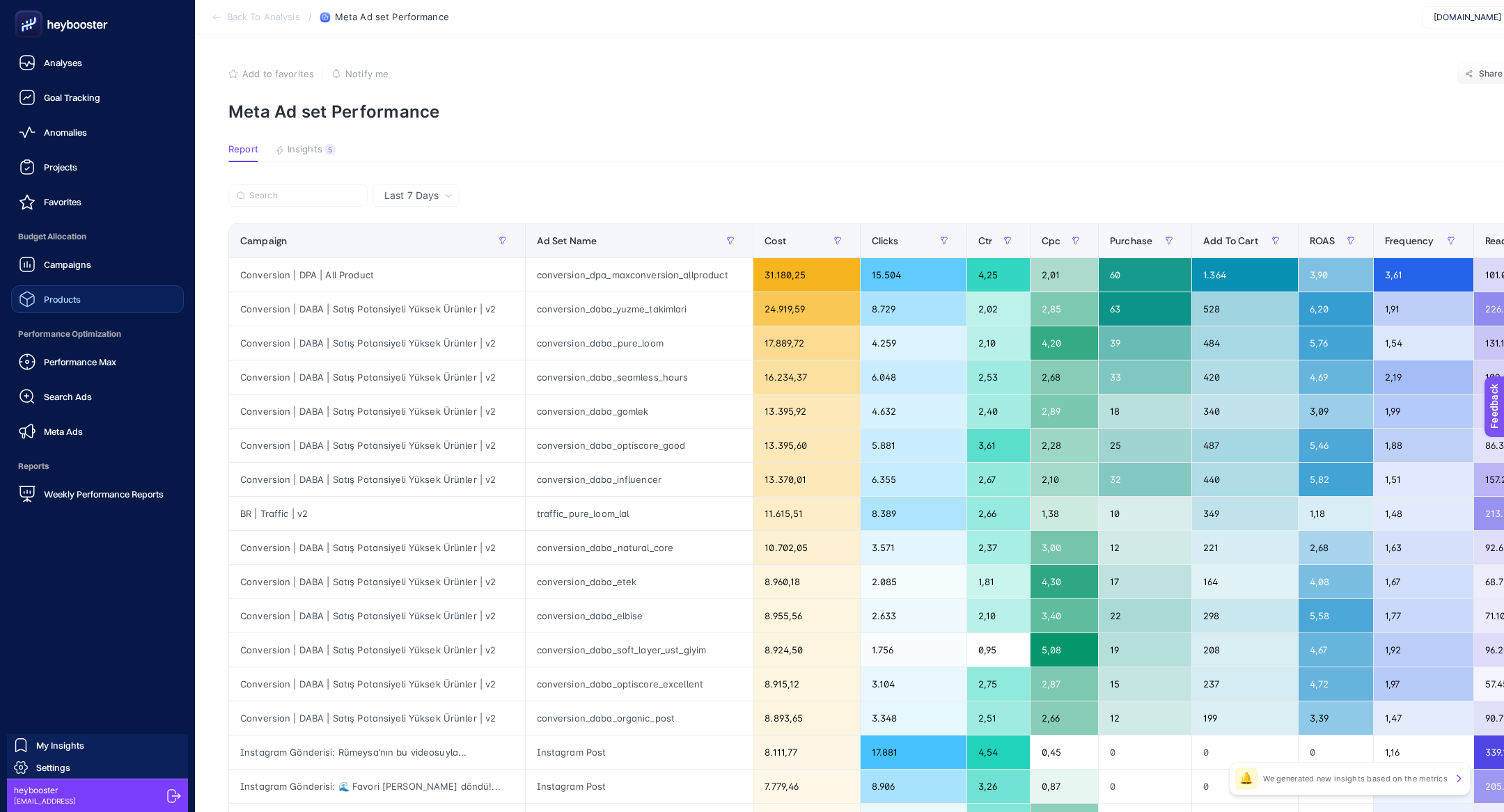
click at [62, 300] on span "Products" at bounding box center [62, 299] width 37 height 11
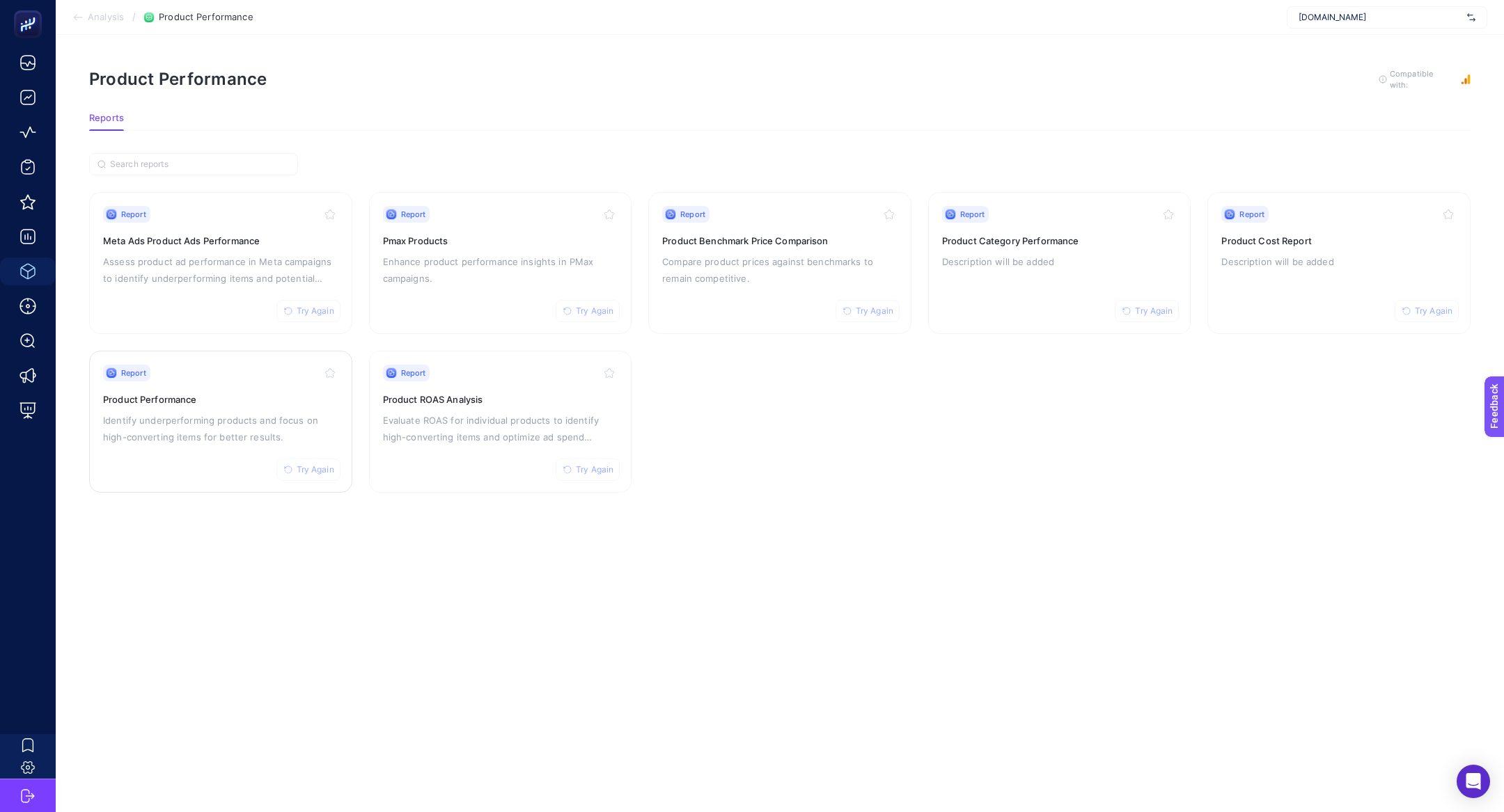
click at [273, 407] on div "Report Try Again Product Performance Identify underperforming products and focu…" at bounding box center [221, 421] width 235 height 114
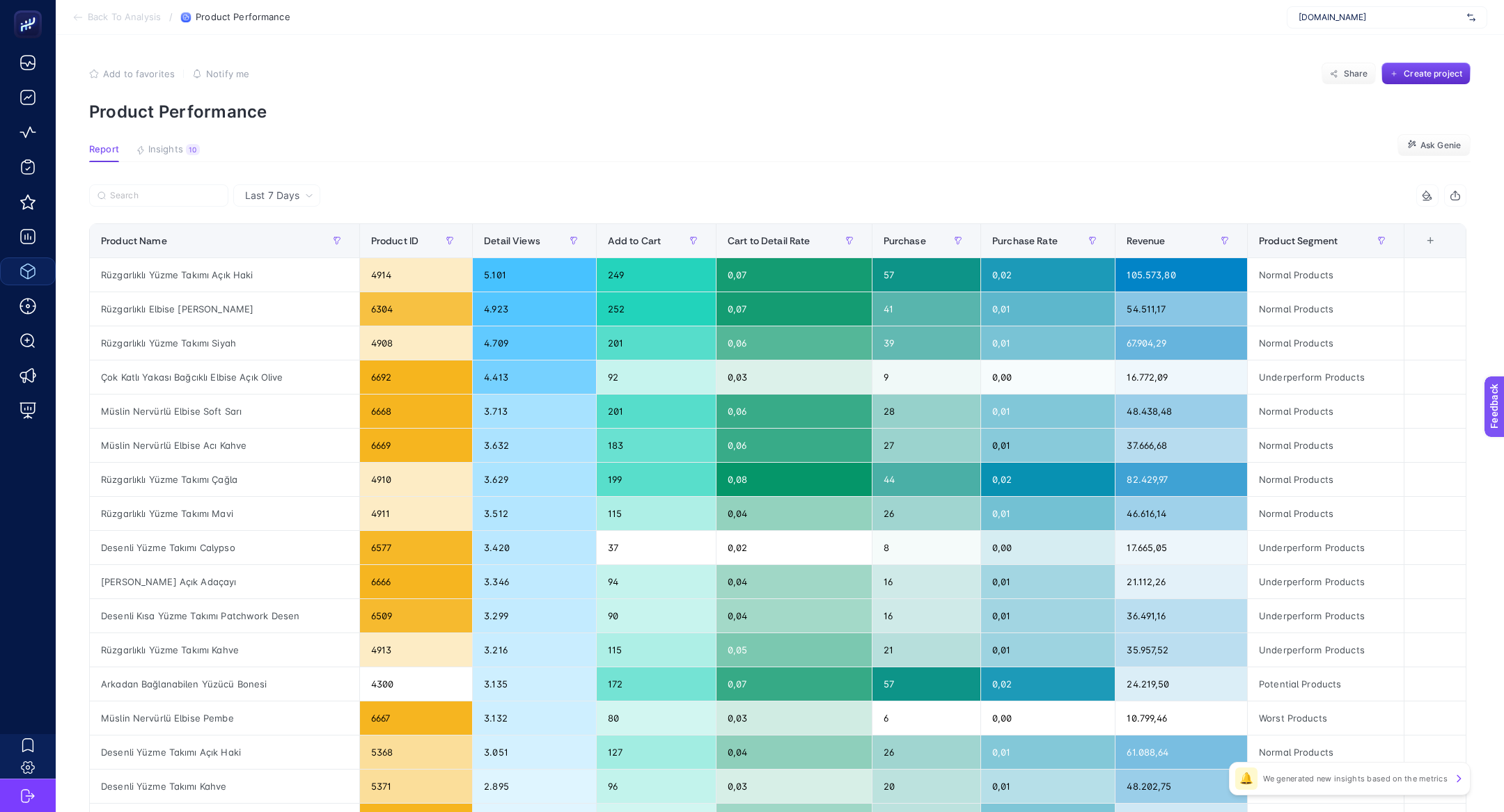
click at [1134, 220] on div "7 items selected Product Name Product ID Detail Views Add to Cart Cart to Detai…" at bounding box center [777, 598] width 1377 height 827
click at [1196, 233] on div "Revenue" at bounding box center [1181, 241] width 110 height 23
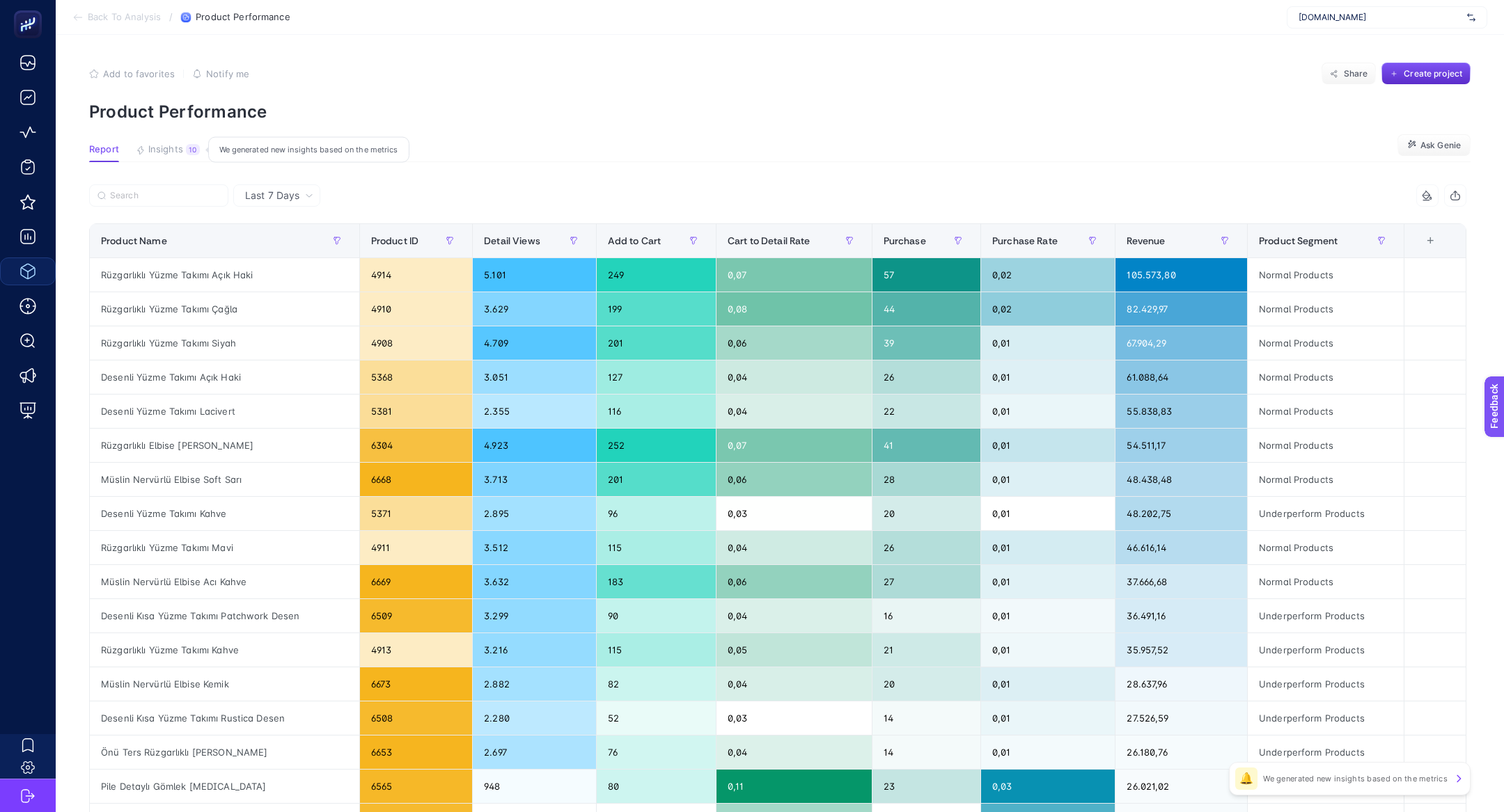
click at [148, 145] on span "Insights" at bounding box center [166, 149] width 35 height 11
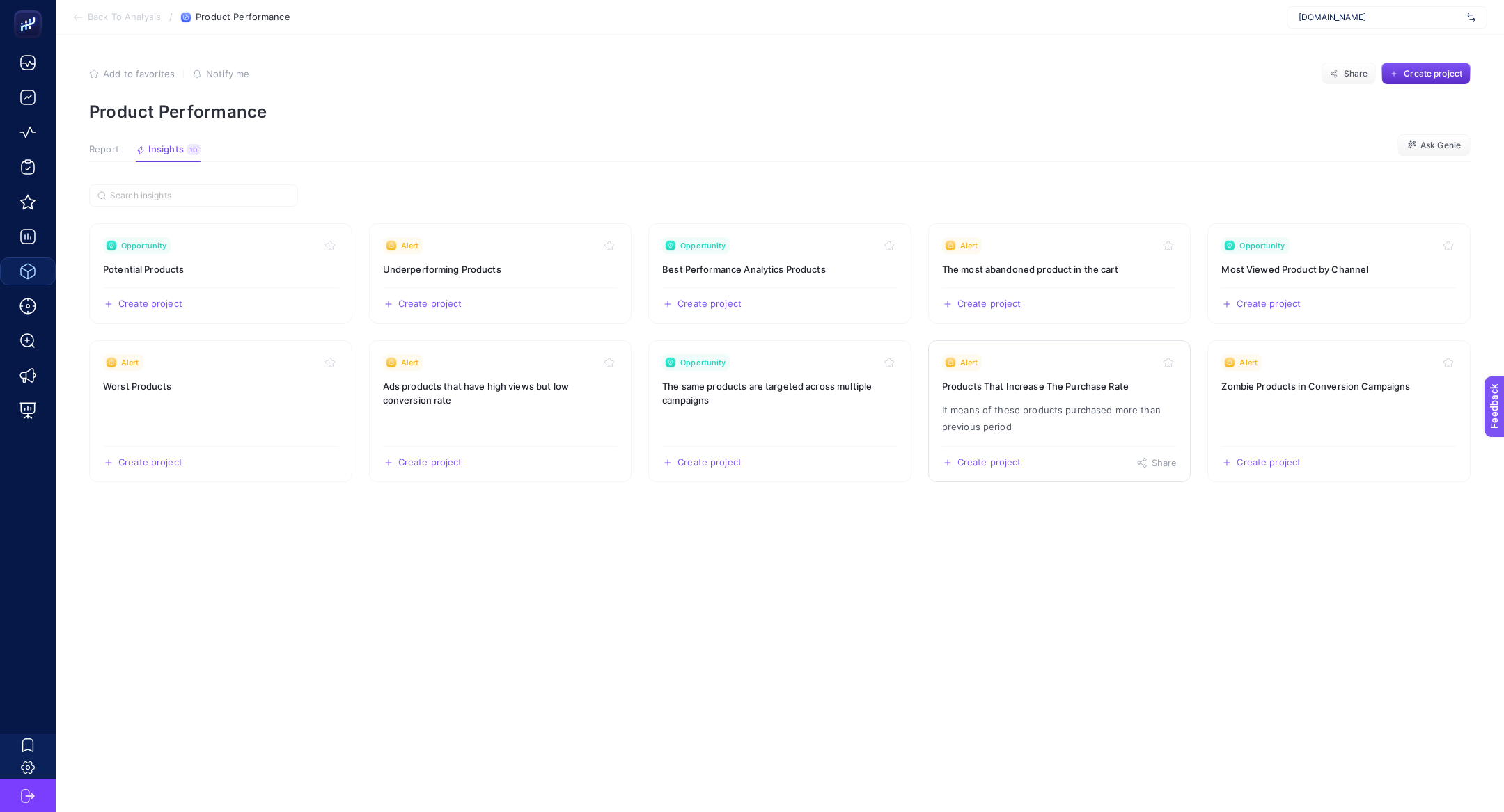
click at [995, 394] on link "Alert Products That Increase The Purchase Rate It means of these products purch…" at bounding box center [1060, 411] width 263 height 142
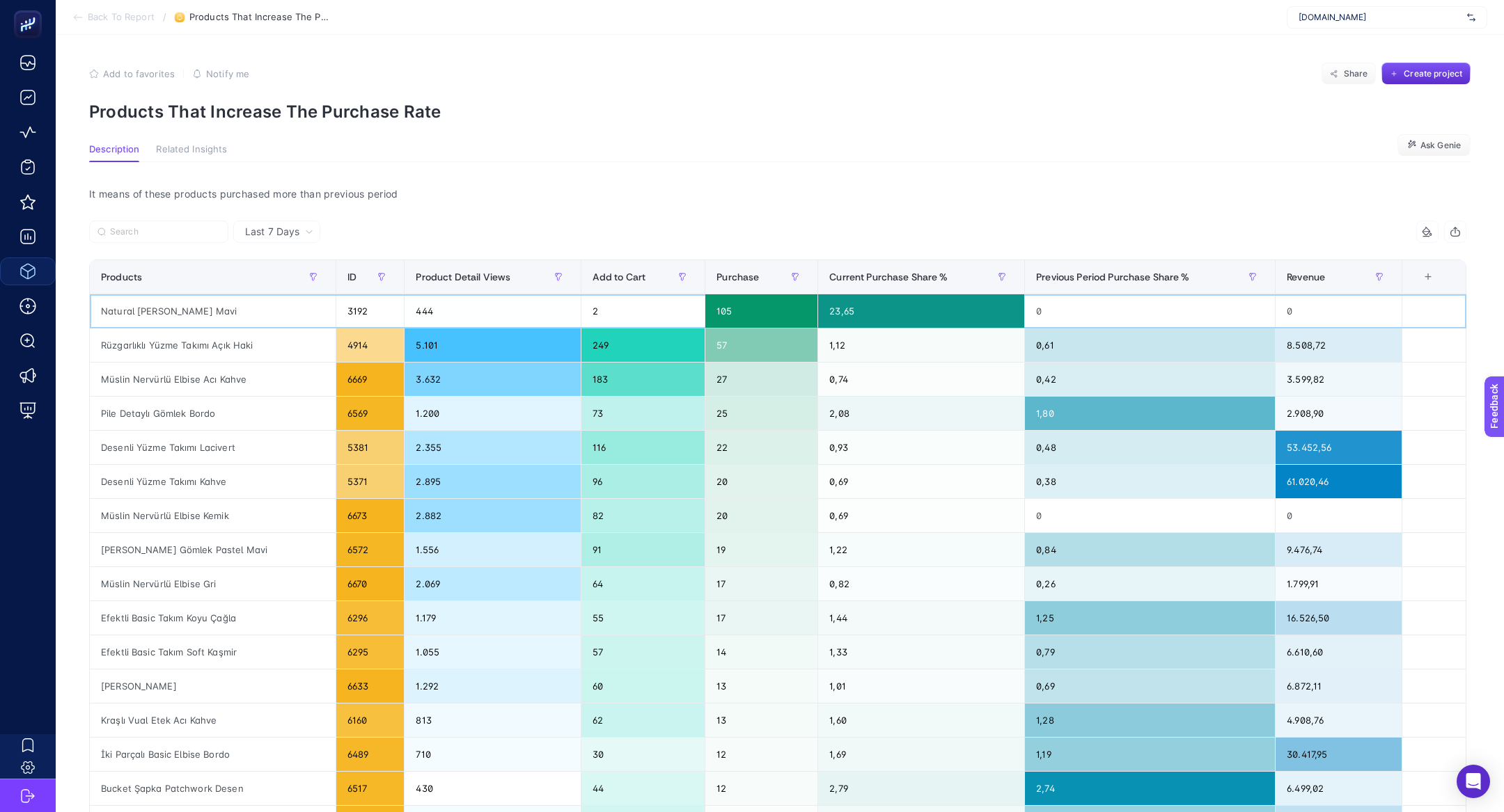
click at [150, 307] on div "Natural [PERSON_NAME] Mavi" at bounding box center [213, 311] width 245 height 34
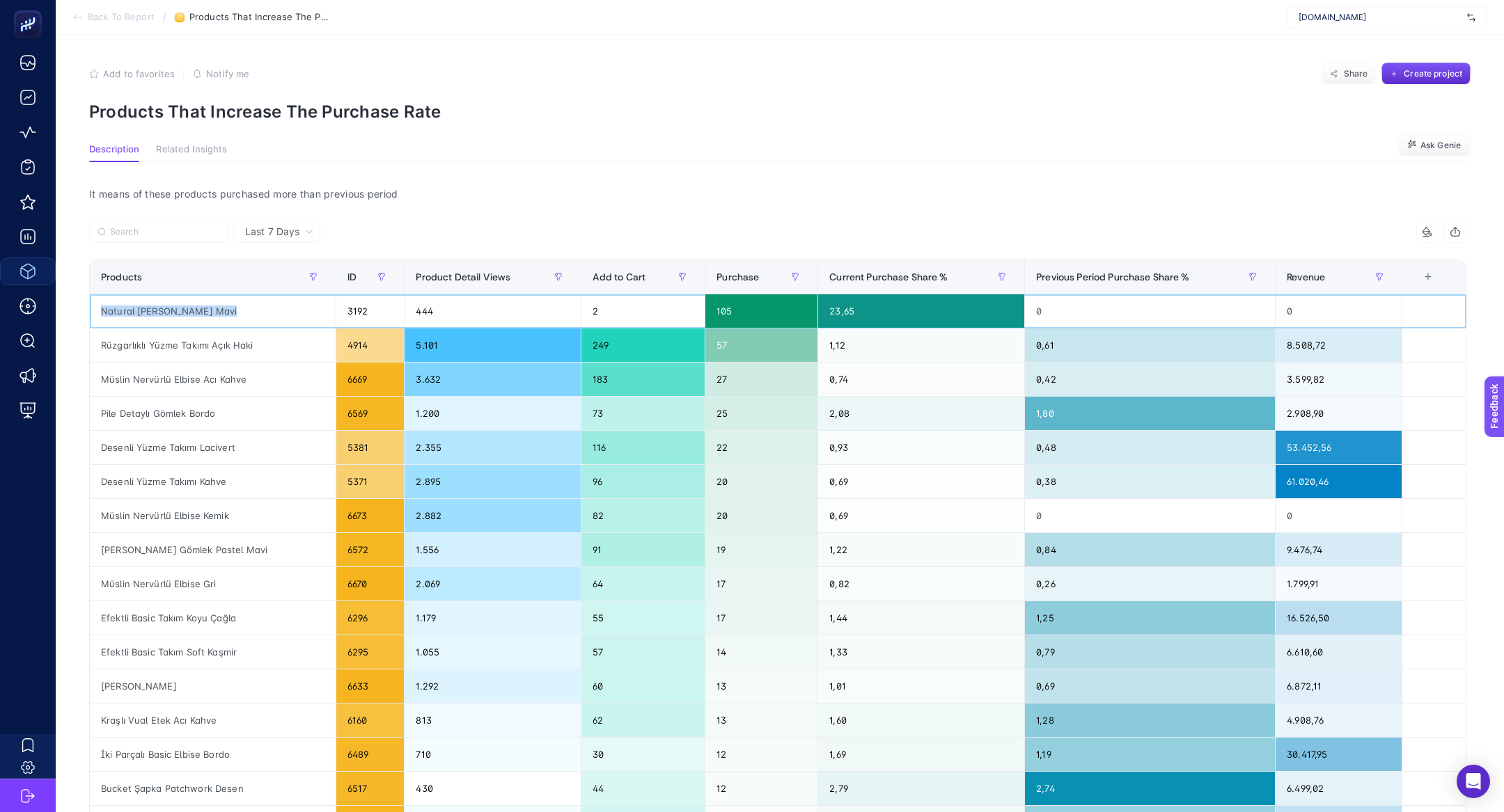
click at [150, 307] on div "Natural [PERSON_NAME] Mavi" at bounding box center [213, 311] width 245 height 34
click at [150, 306] on div "Natural [PERSON_NAME] Mavi" at bounding box center [213, 311] width 245 height 34
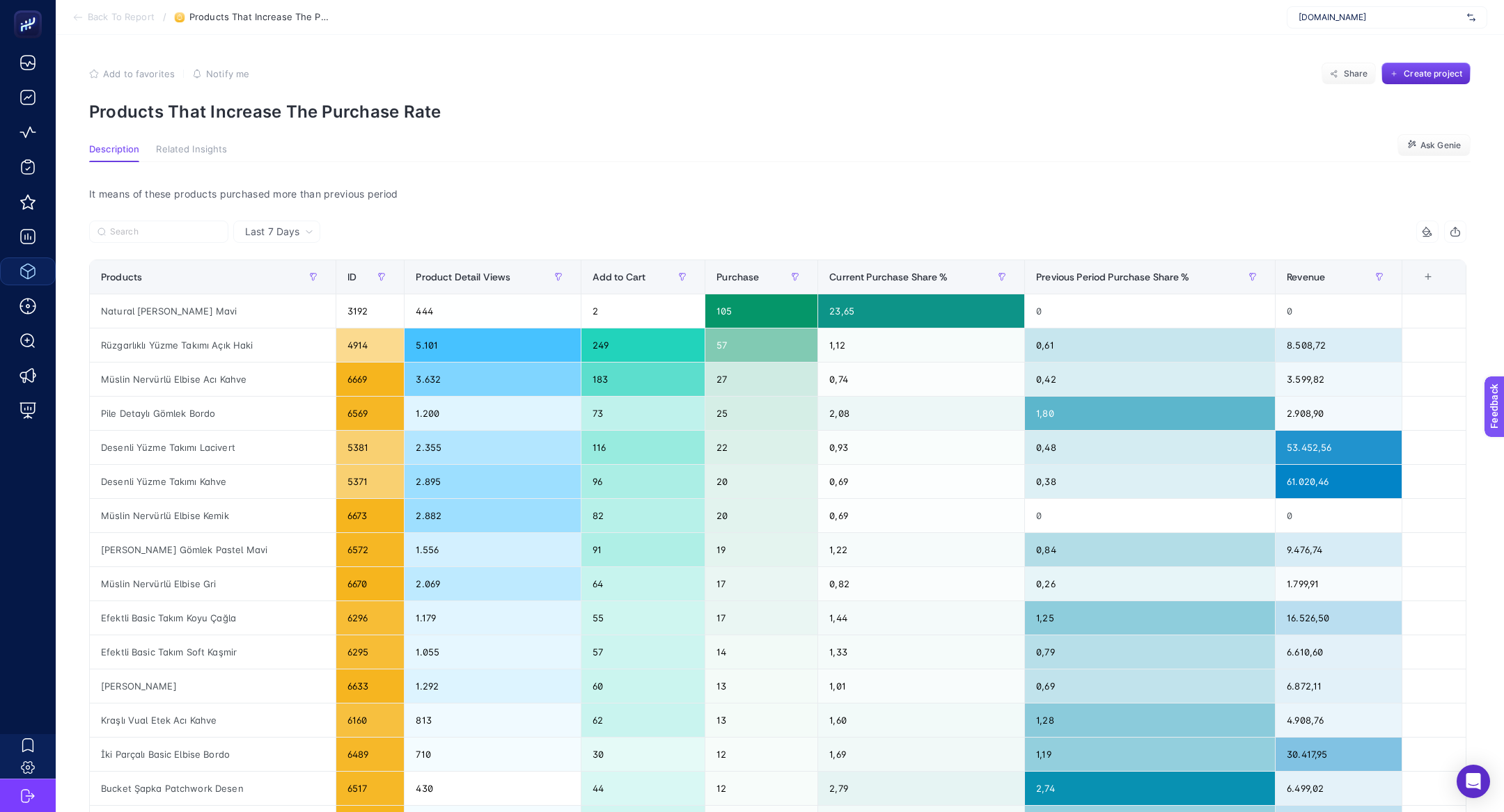
click at [101, 17] on span "Back To Report" at bounding box center [121, 17] width 67 height 11
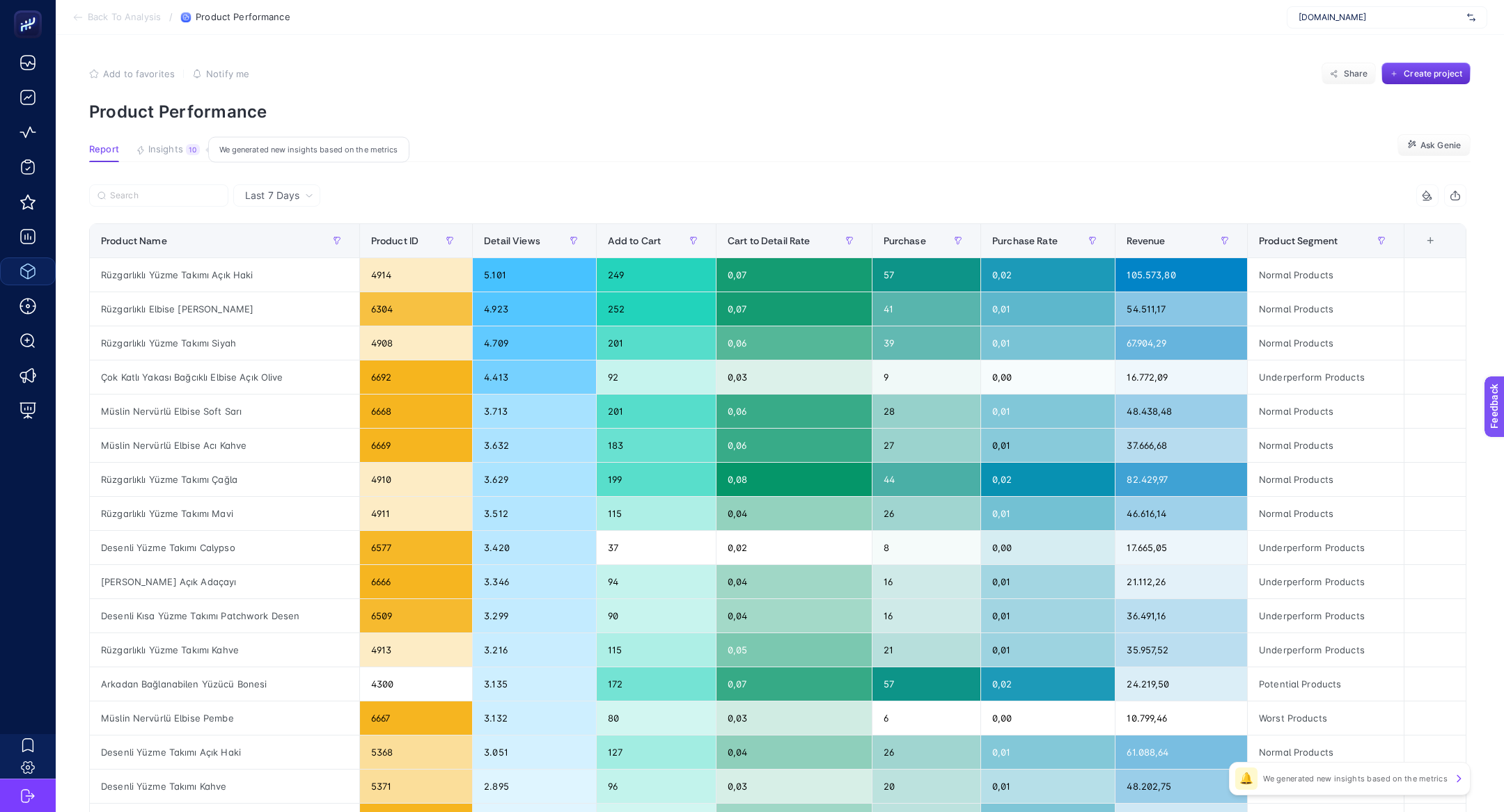
click at [176, 156] on button "Insights 10 We generated new insights based on the metrics" at bounding box center [168, 153] width 64 height 18
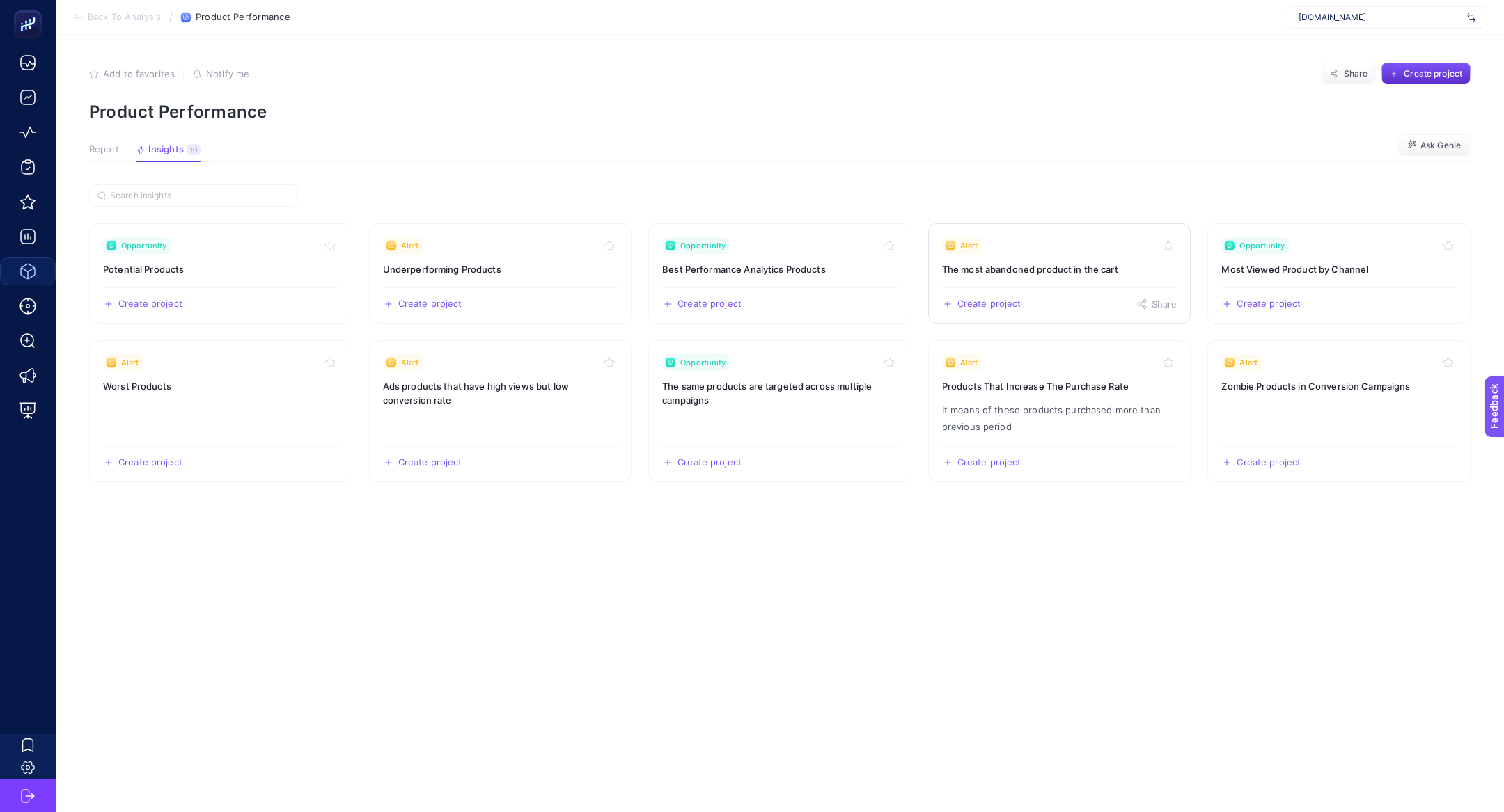
click at [1065, 258] on link "Alert The most abandoned product in the cart Create project Share" at bounding box center [1060, 273] width 263 height 100
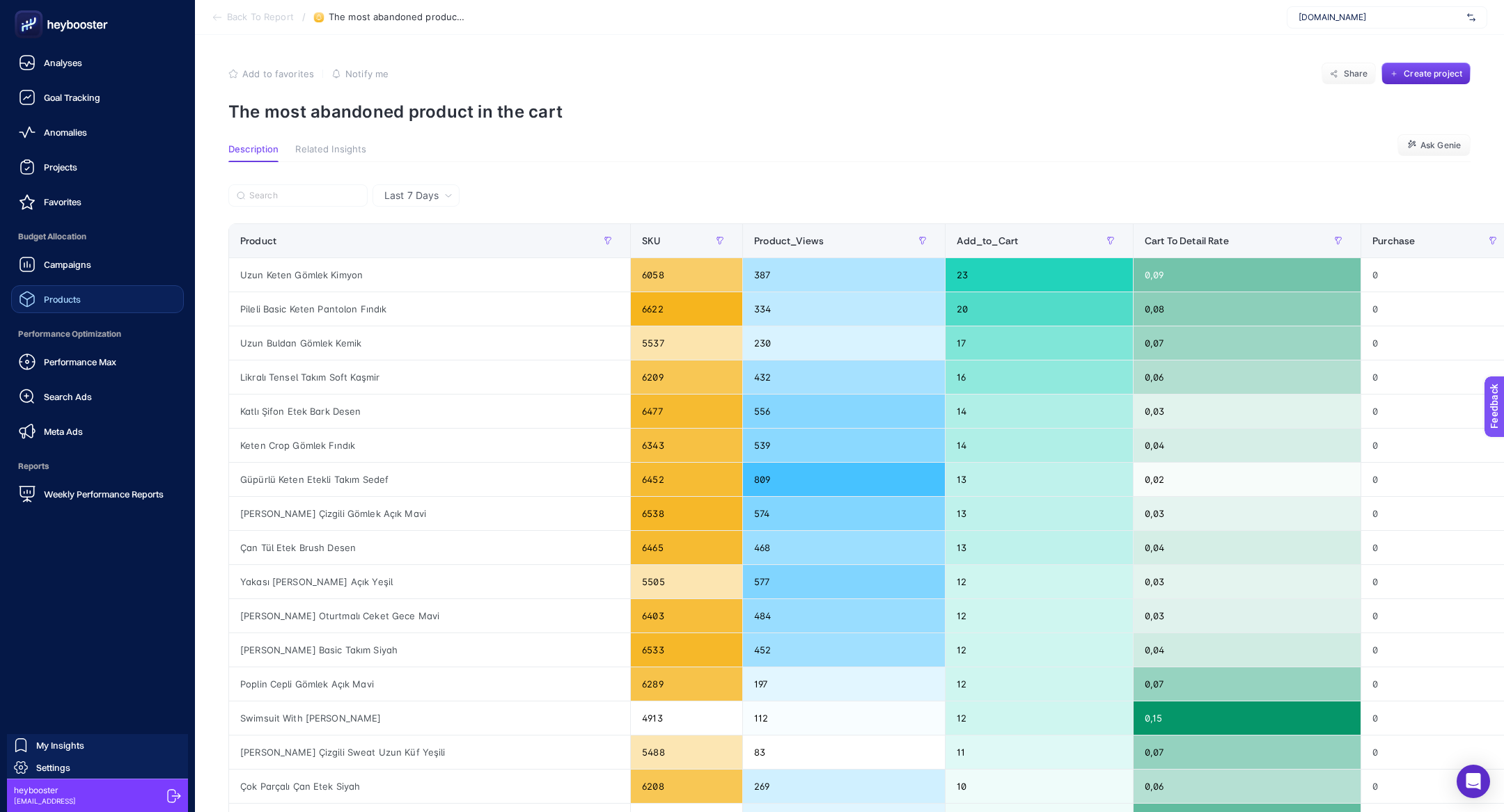
click at [126, 313] on ul "Analyses Goal Tracking Anomalies Projects Favorites Budget Allocation Campaigns…" at bounding box center [97, 278] width 172 height 459
click at [122, 306] on link "Products" at bounding box center [97, 299] width 172 height 28
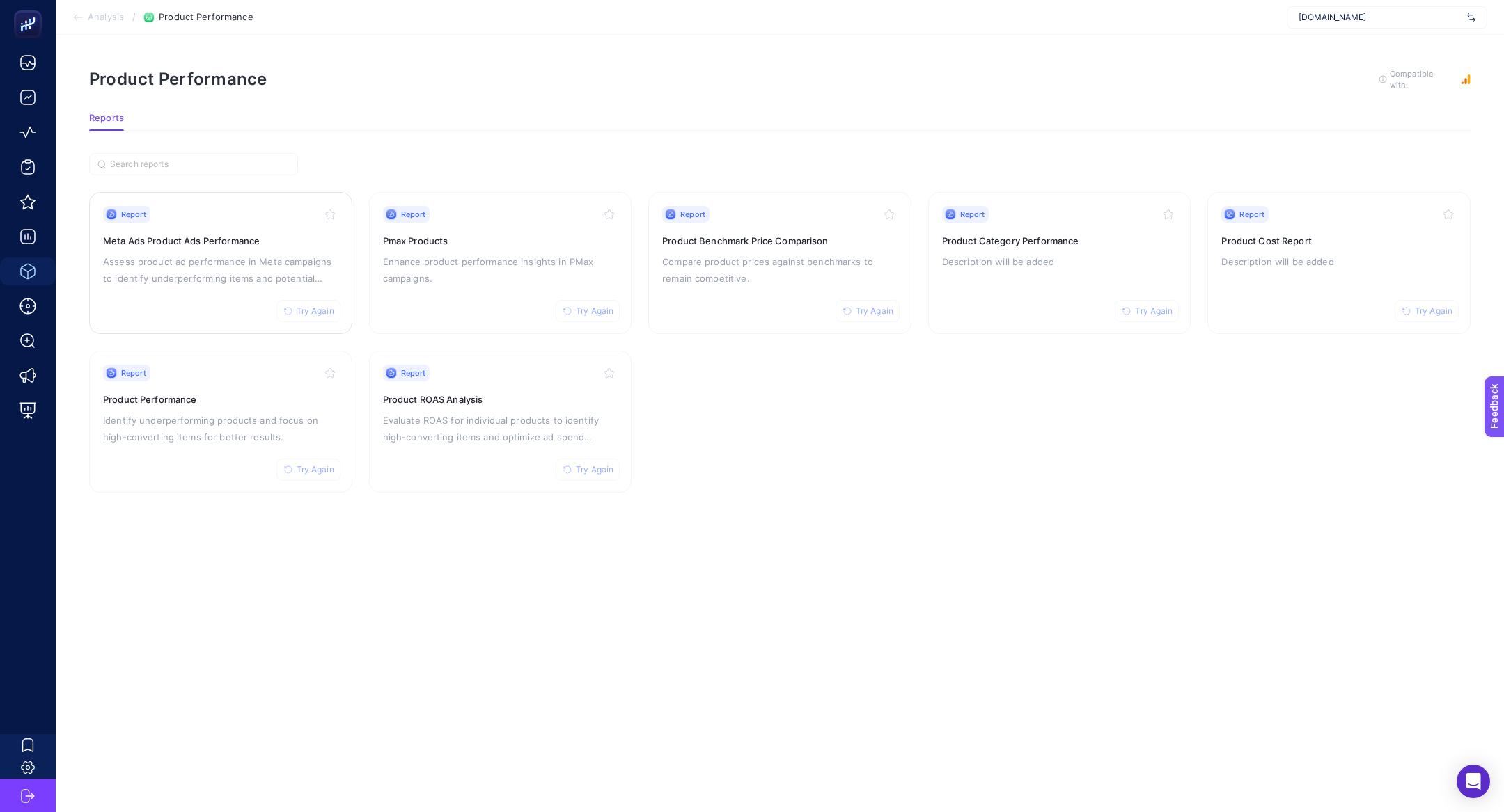
click at [224, 288] on div "Report Try Again Meta Ads Product Ads Performance Assess product ad performance…" at bounding box center [221, 263] width 235 height 114
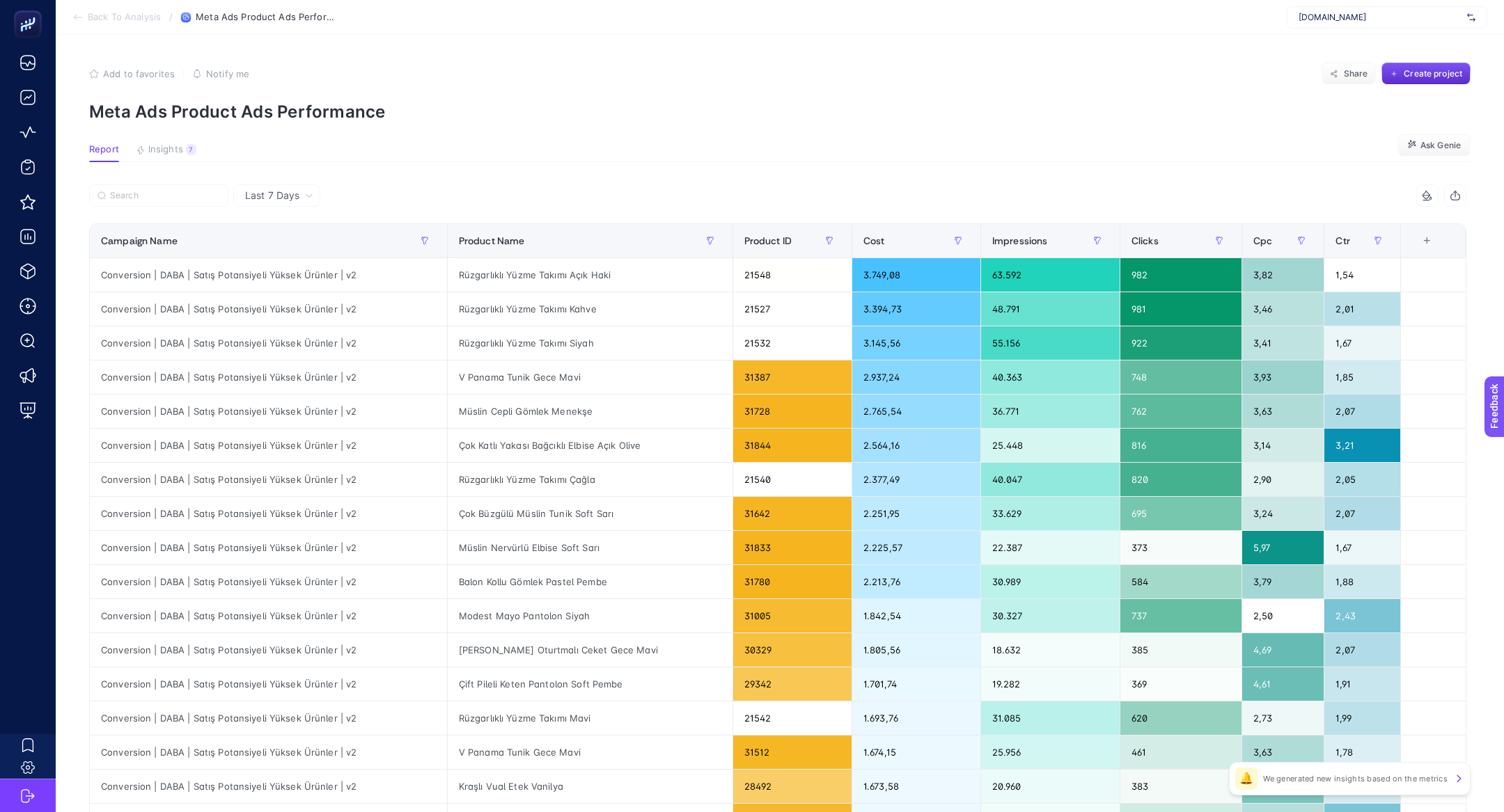
click at [177, 140] on article "Add to favorites false Notify me Share Create project Meta Ads Product Ads Perf…" at bounding box center [779, 579] width 1448 height 1088
click at [177, 138] on article "Add to favorites false Notify me Share Create project Meta Ads Product Ads Perf…" at bounding box center [779, 579] width 1448 height 1088
click at [177, 144] on span "Insights" at bounding box center [166, 149] width 35 height 11
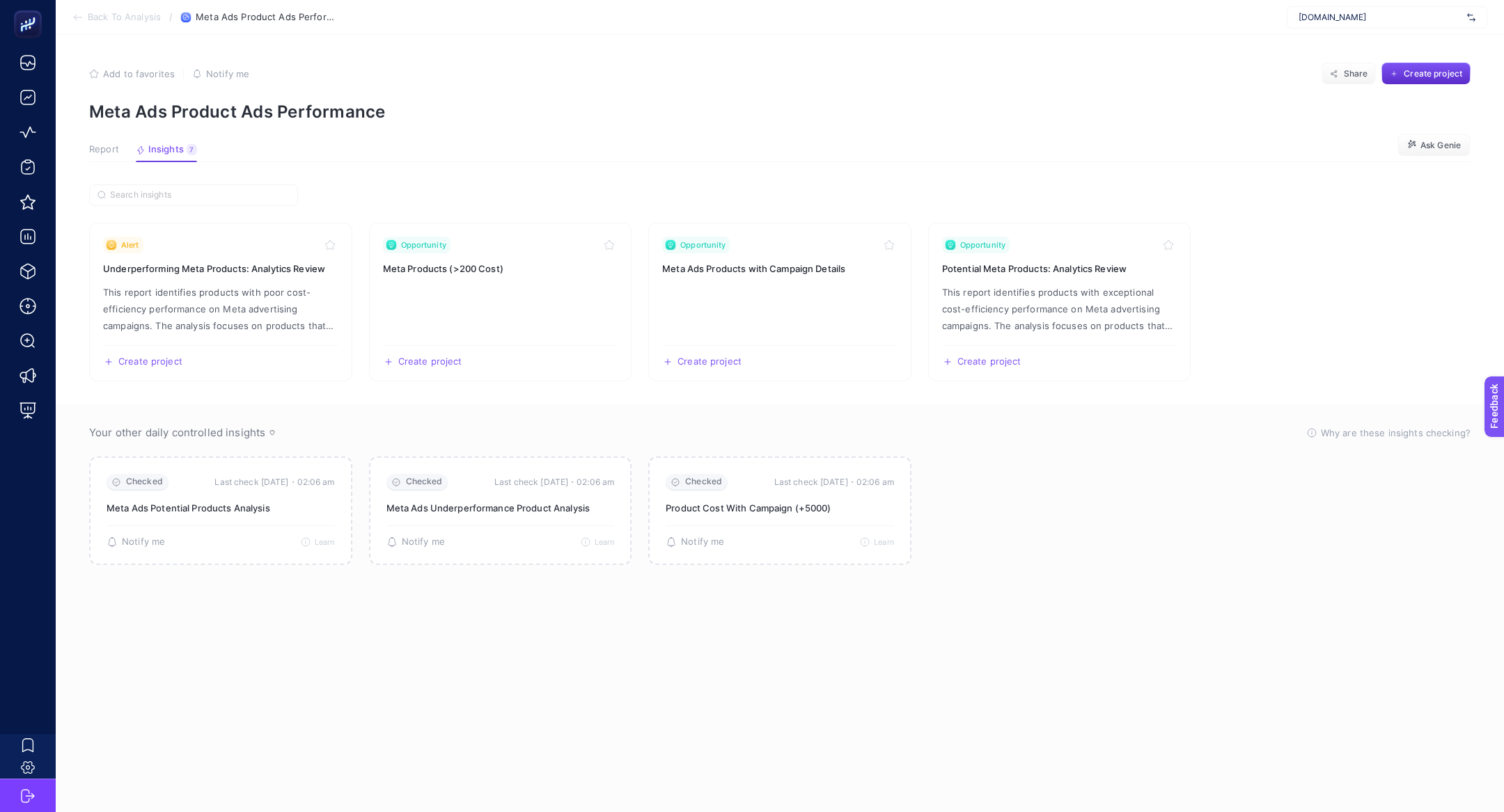
click at [136, 156] on button "Report" at bounding box center [167, 153] width 61 height 18
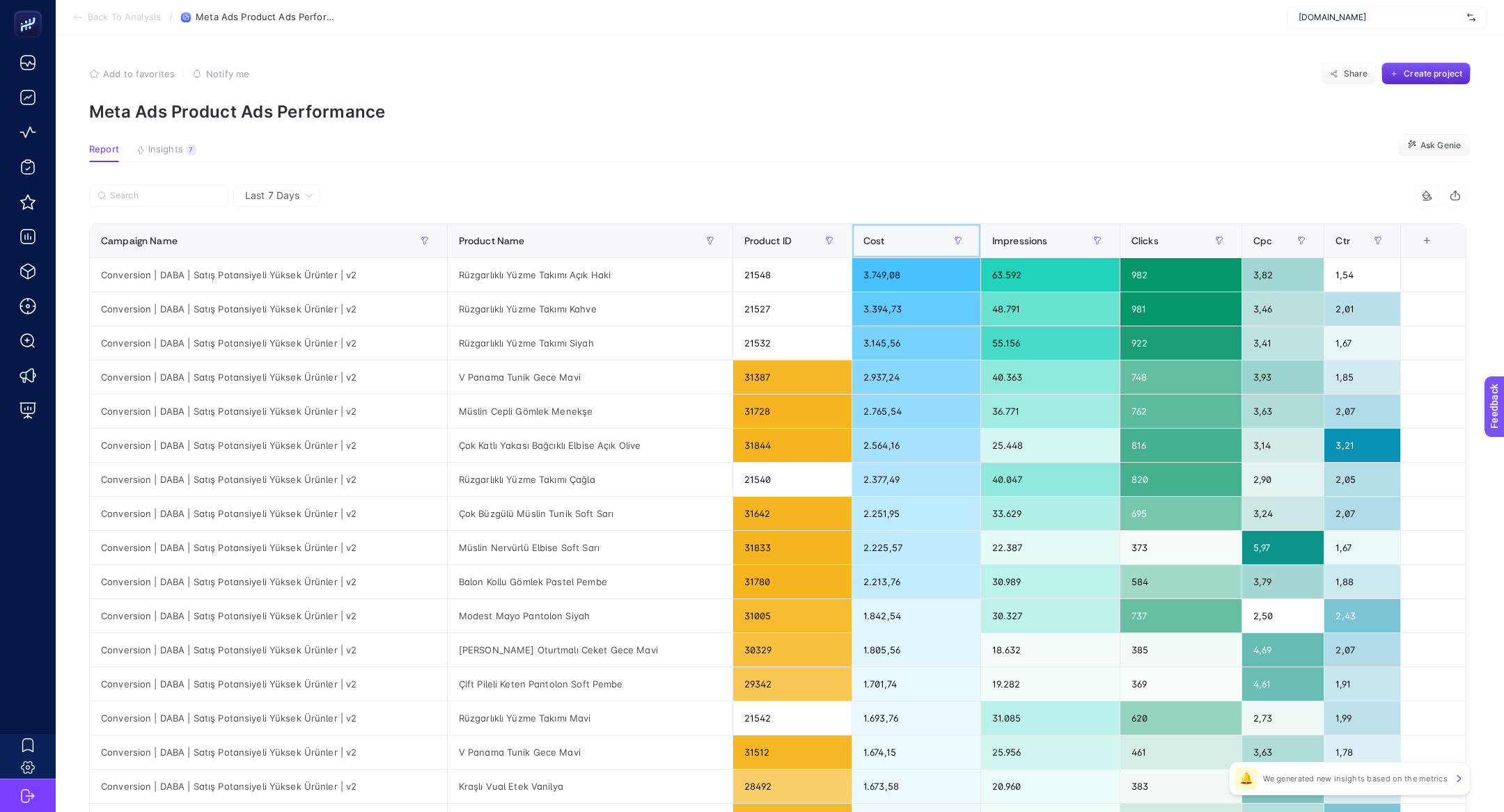
click at [871, 233] on div "Cost" at bounding box center [916, 241] width 106 height 23
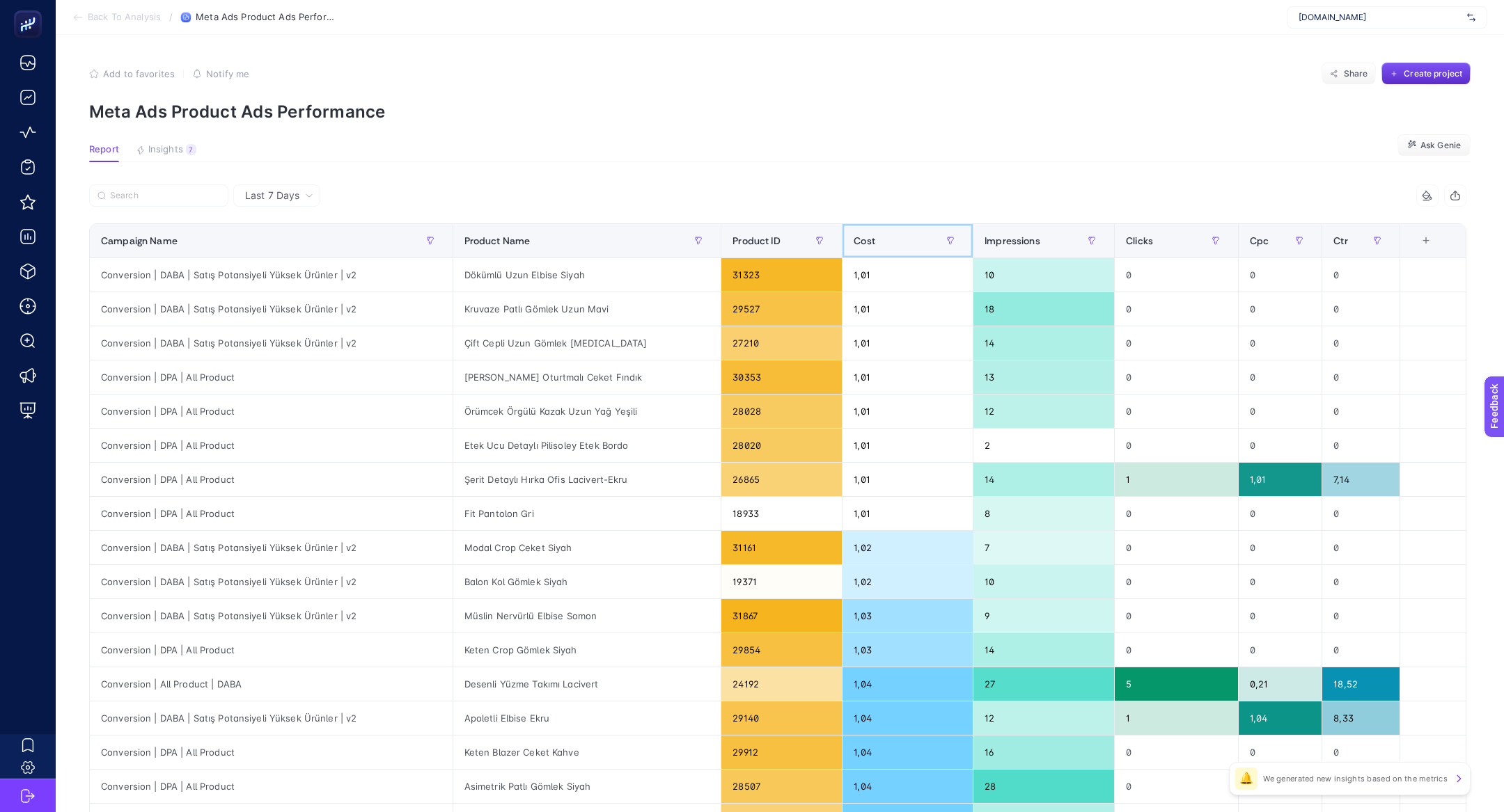
click at [871, 232] on div "Cost" at bounding box center [908, 241] width 108 height 23
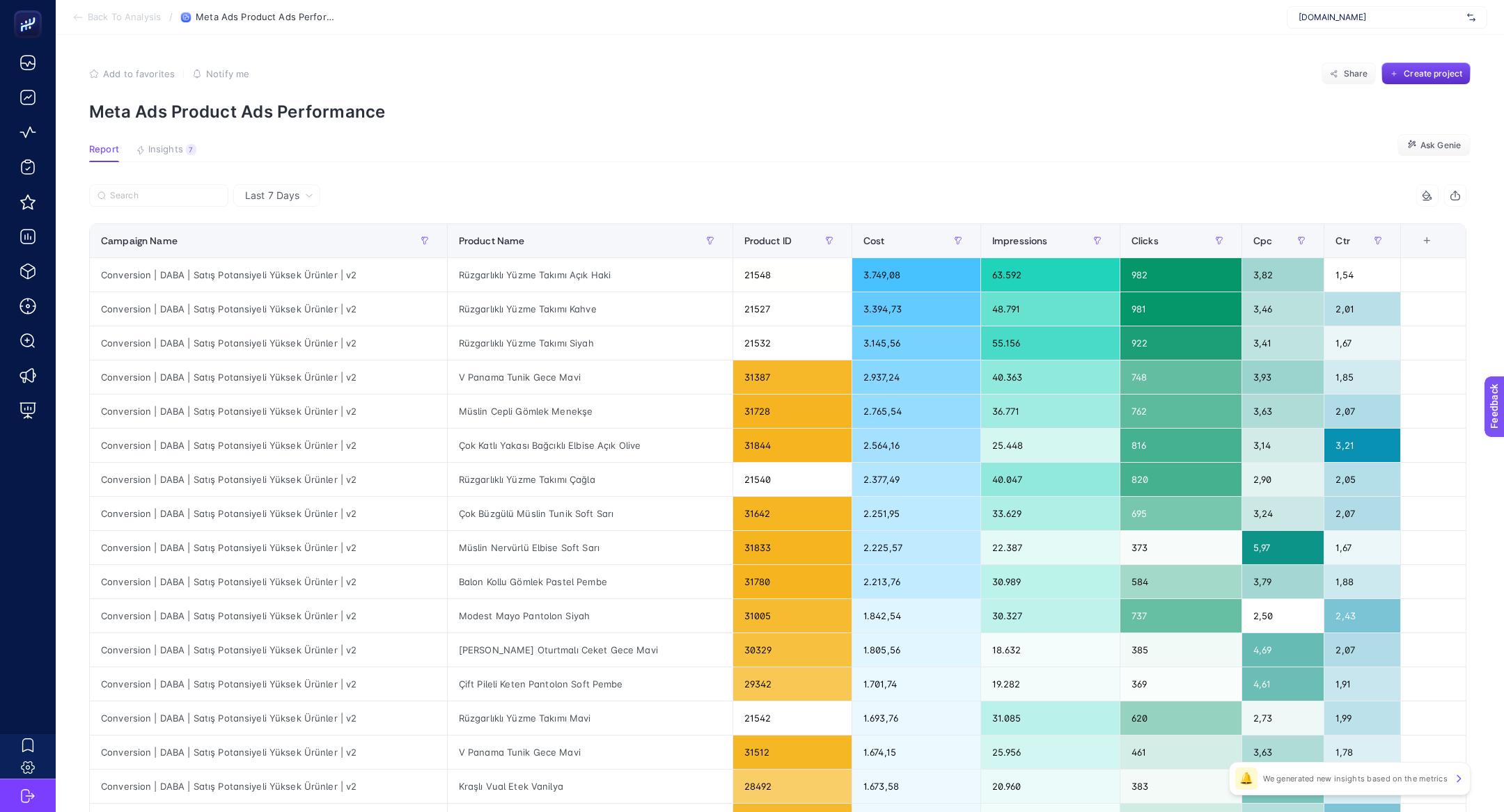
click at [183, 139] on article "Add to favorites false Notify me Share Create project Meta Ads Product Ads Perf…" at bounding box center [779, 579] width 1448 height 1088
click at [183, 145] on button "Insights 7 We generated new insights based on the metrics" at bounding box center [166, 153] width 61 height 18
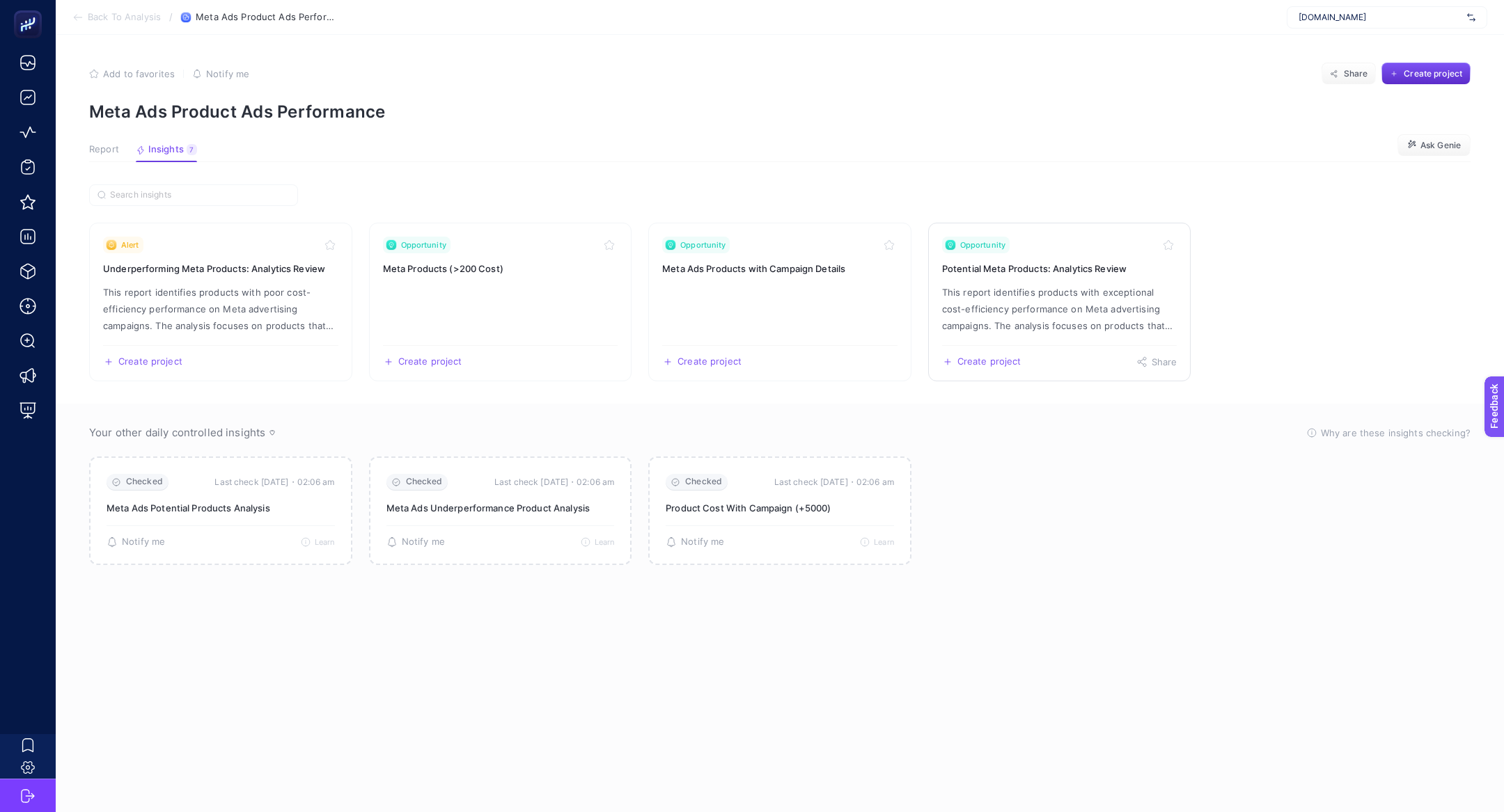
click at [1047, 272] on h3 "Potential Meta Products: Analytics Review" at bounding box center [1060, 268] width 235 height 14
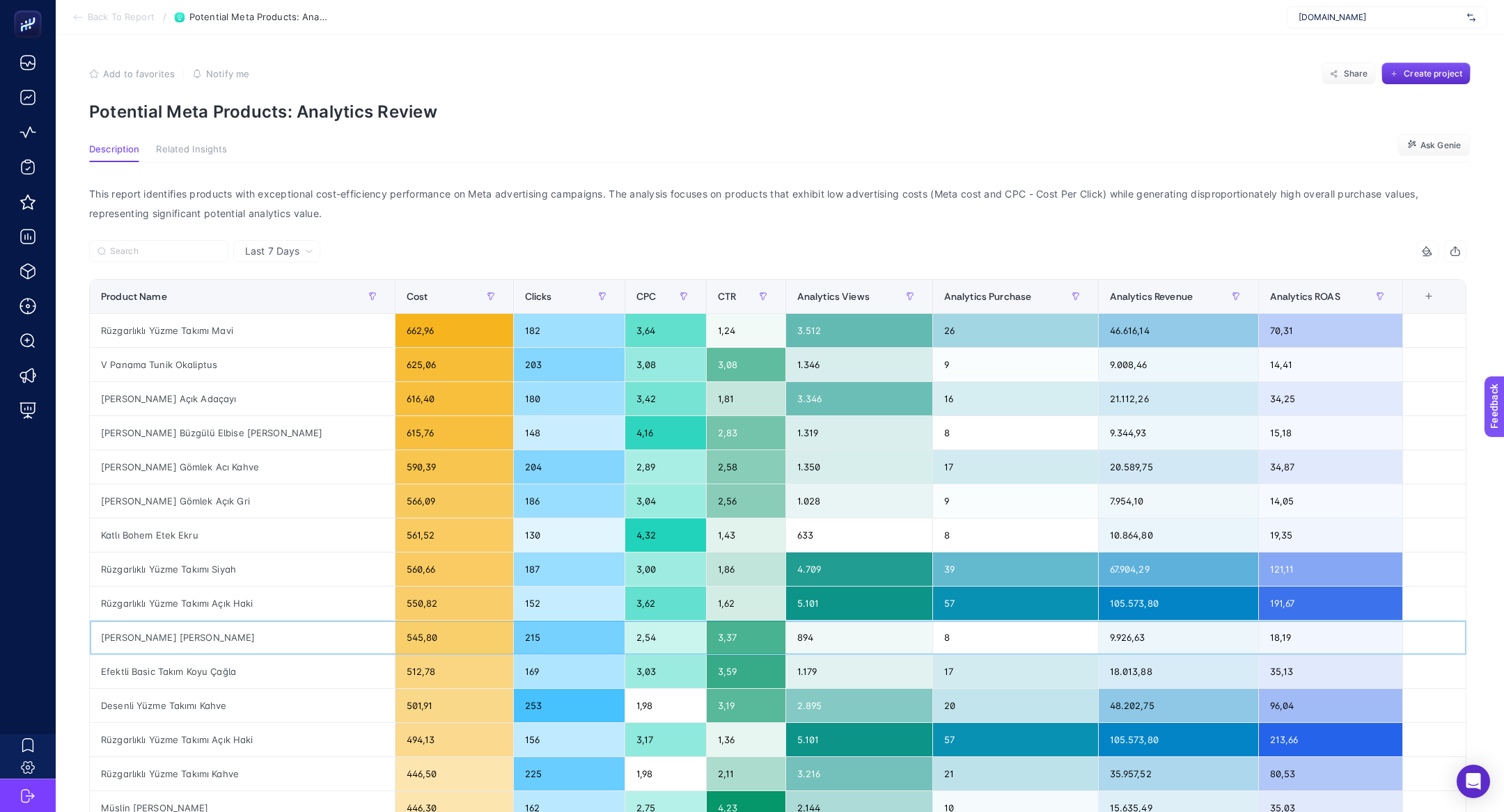
click at [246, 621] on div "[PERSON_NAME] [PERSON_NAME]" at bounding box center [243, 637] width 305 height 34
click at [1167, 288] on div "Analytics Revenue" at bounding box center [1178, 296] width 137 height 23
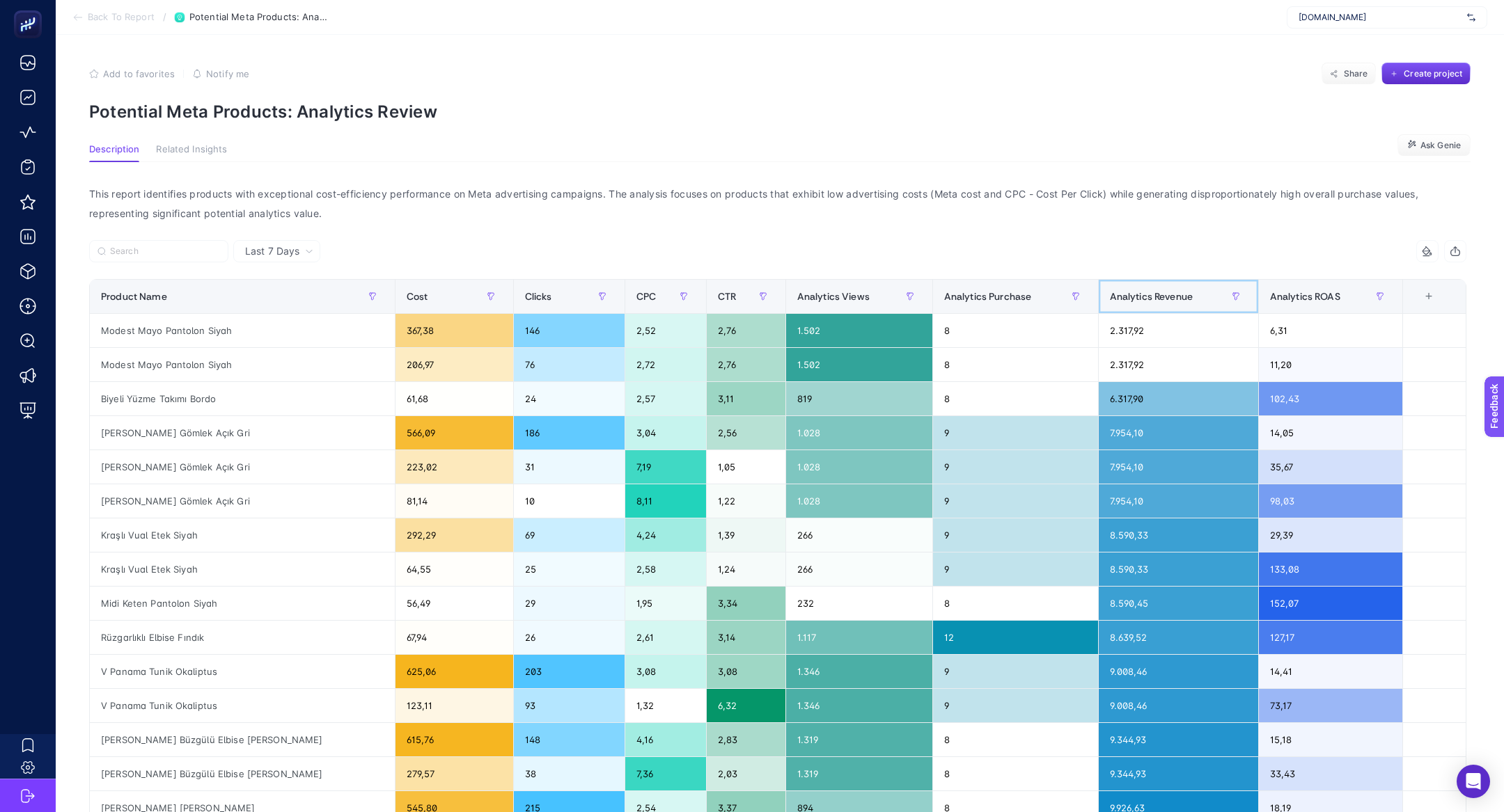
click at [1167, 288] on div "Analytics Revenue" at bounding box center [1178, 296] width 137 height 23
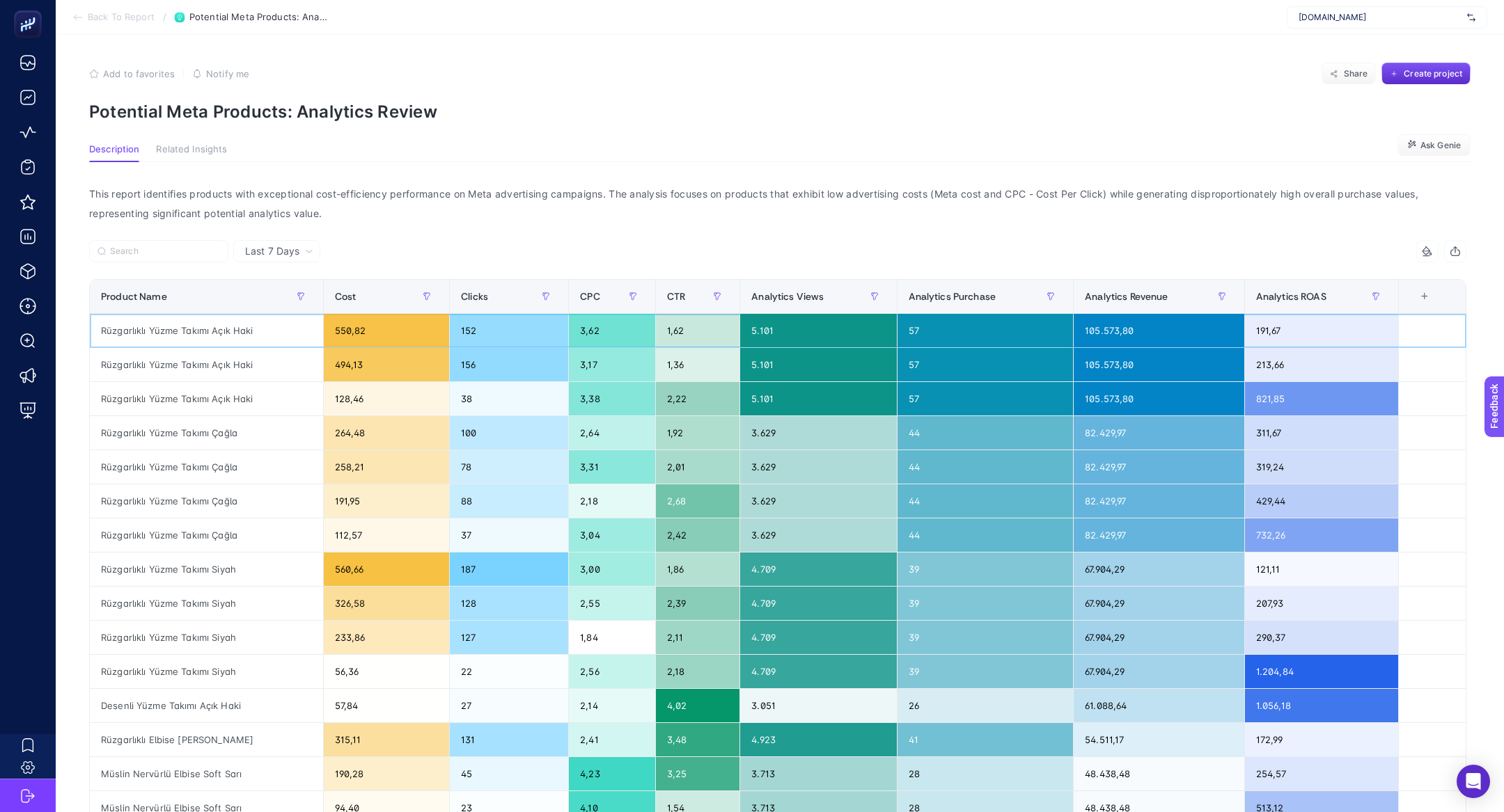
click at [221, 339] on div "Rüzgarlıklı Yüzme Takımı Açık Haki" at bounding box center [206, 331] width 233 height 34
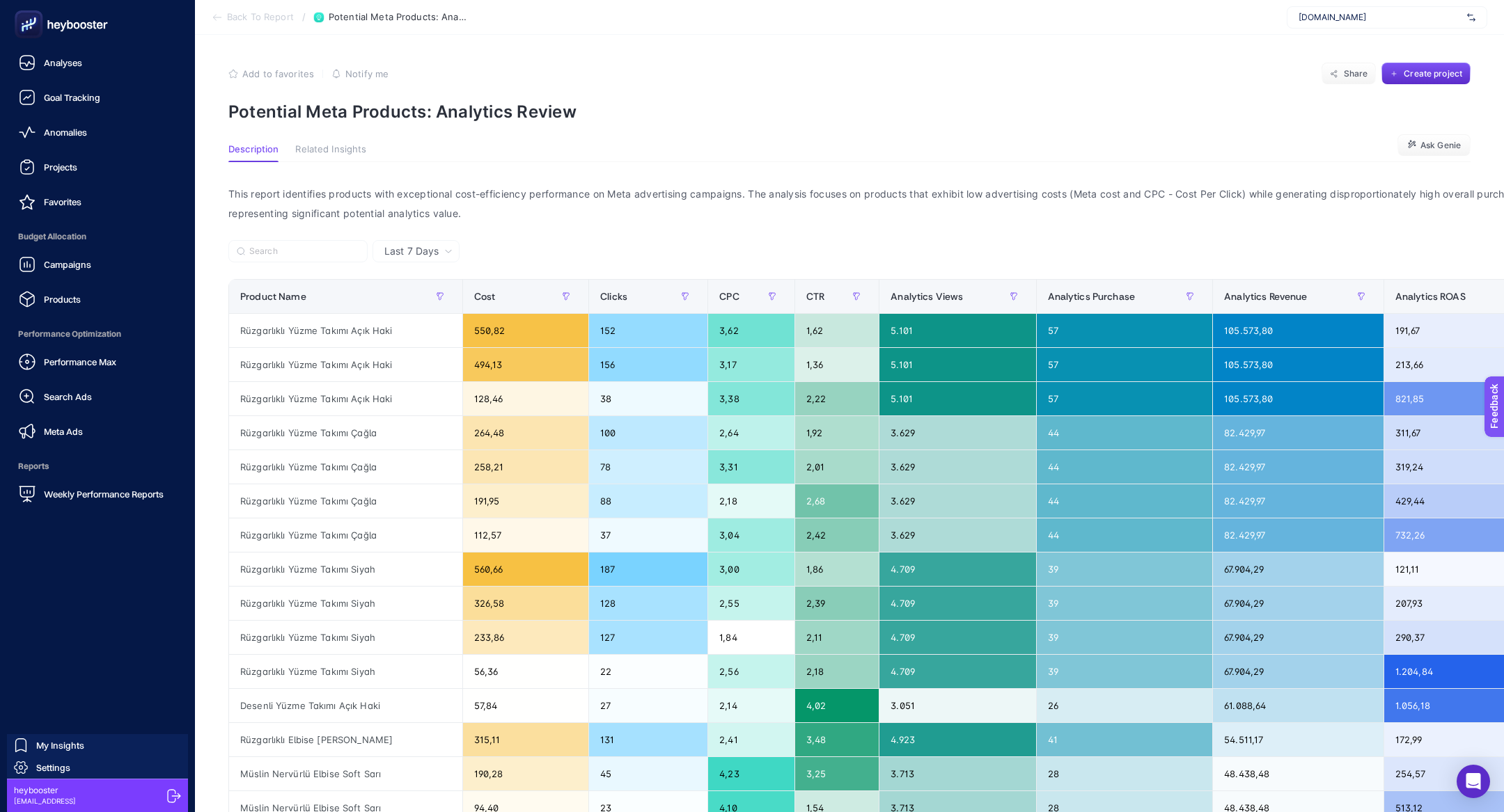
click at [40, 30] on rect at bounding box center [28, 24] width 28 height 28
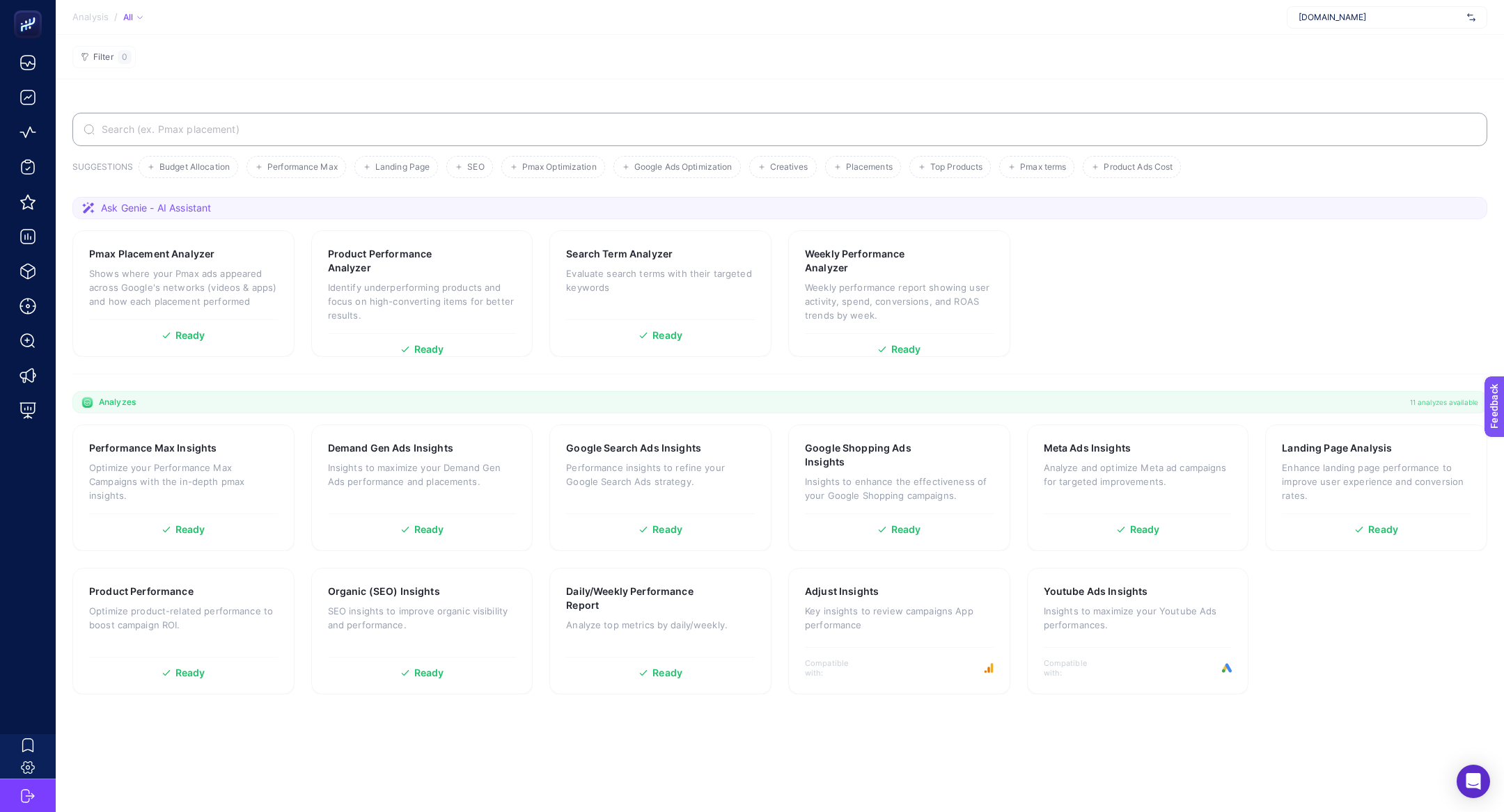
click at [288, 115] on label at bounding box center [779, 129] width 1415 height 34
click at [288, 124] on input "Search" at bounding box center [787, 129] width 1377 height 11
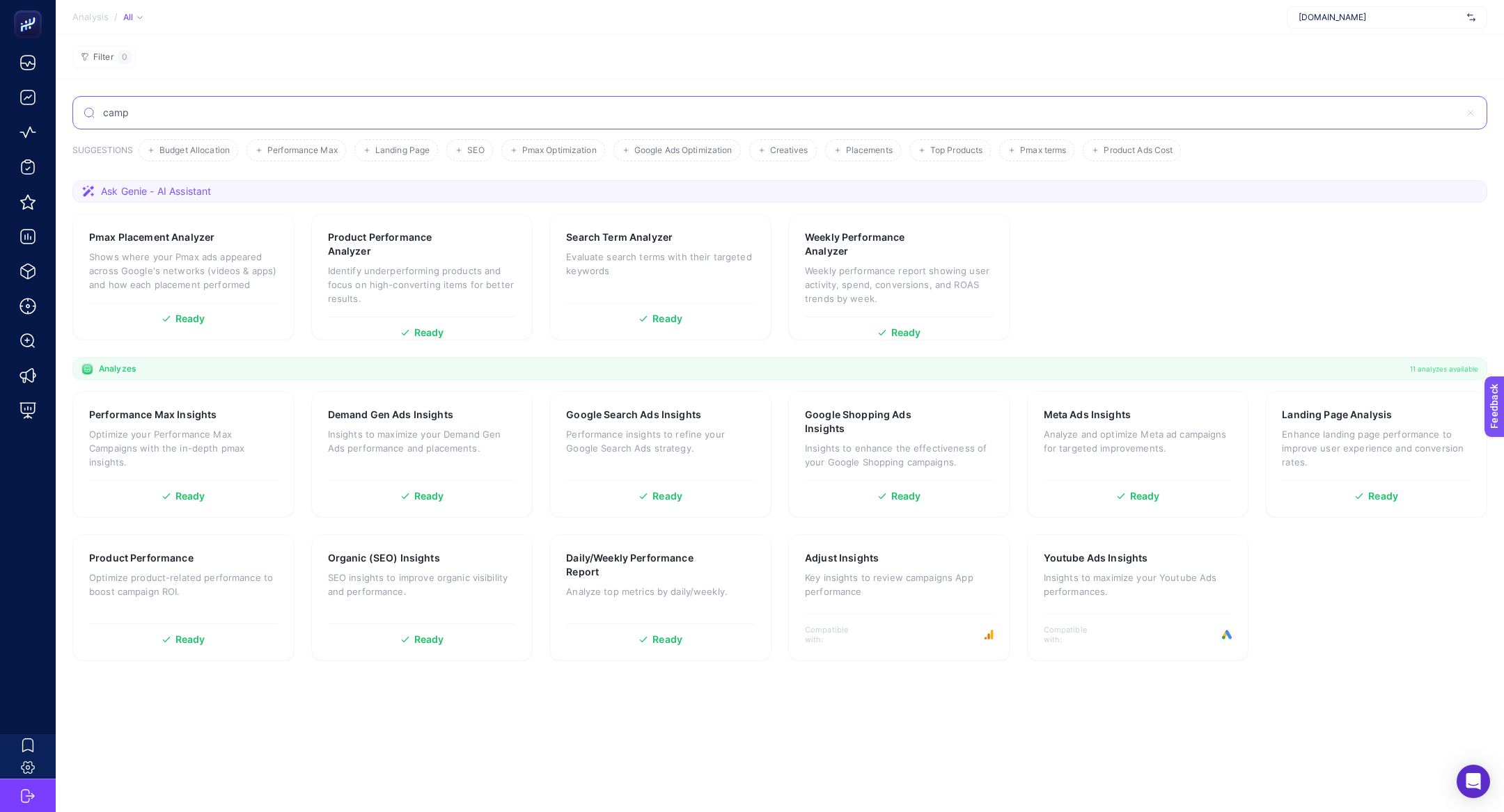
type input "camp"
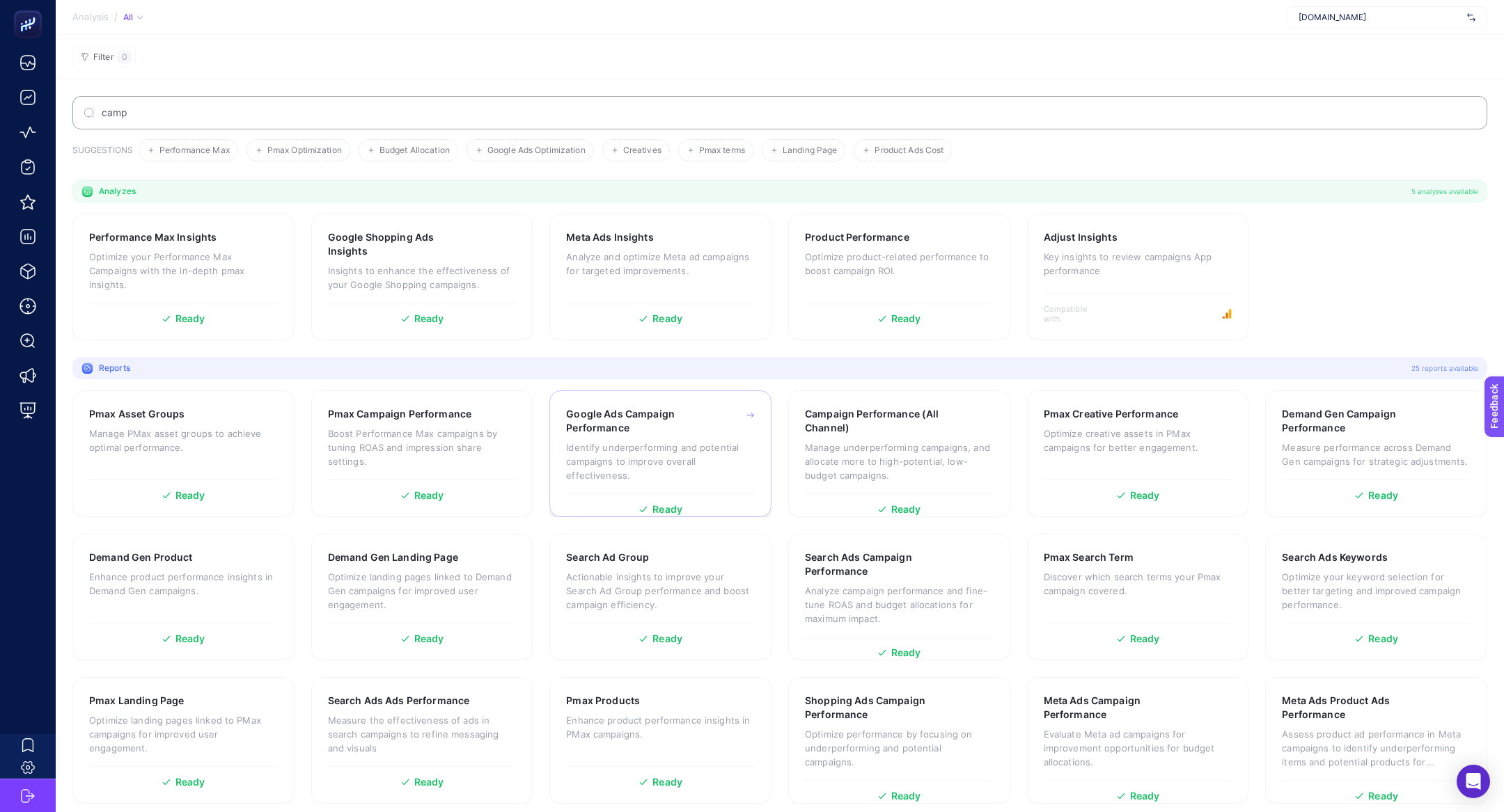
click at [684, 424] on h3 "Google Ads Campaign Performance" at bounding box center [638, 421] width 145 height 28
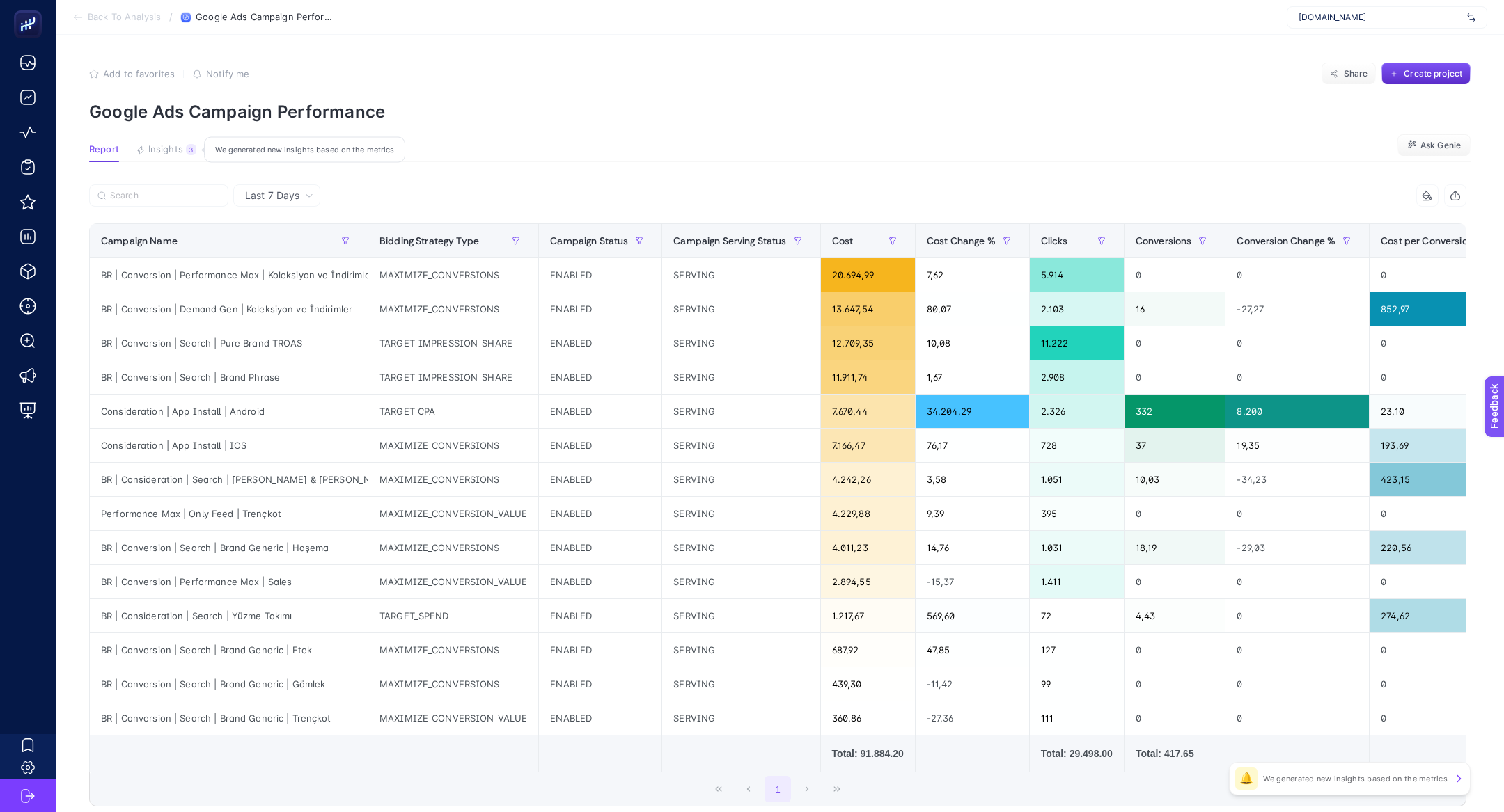
click at [168, 154] on span "Insights" at bounding box center [166, 149] width 35 height 11
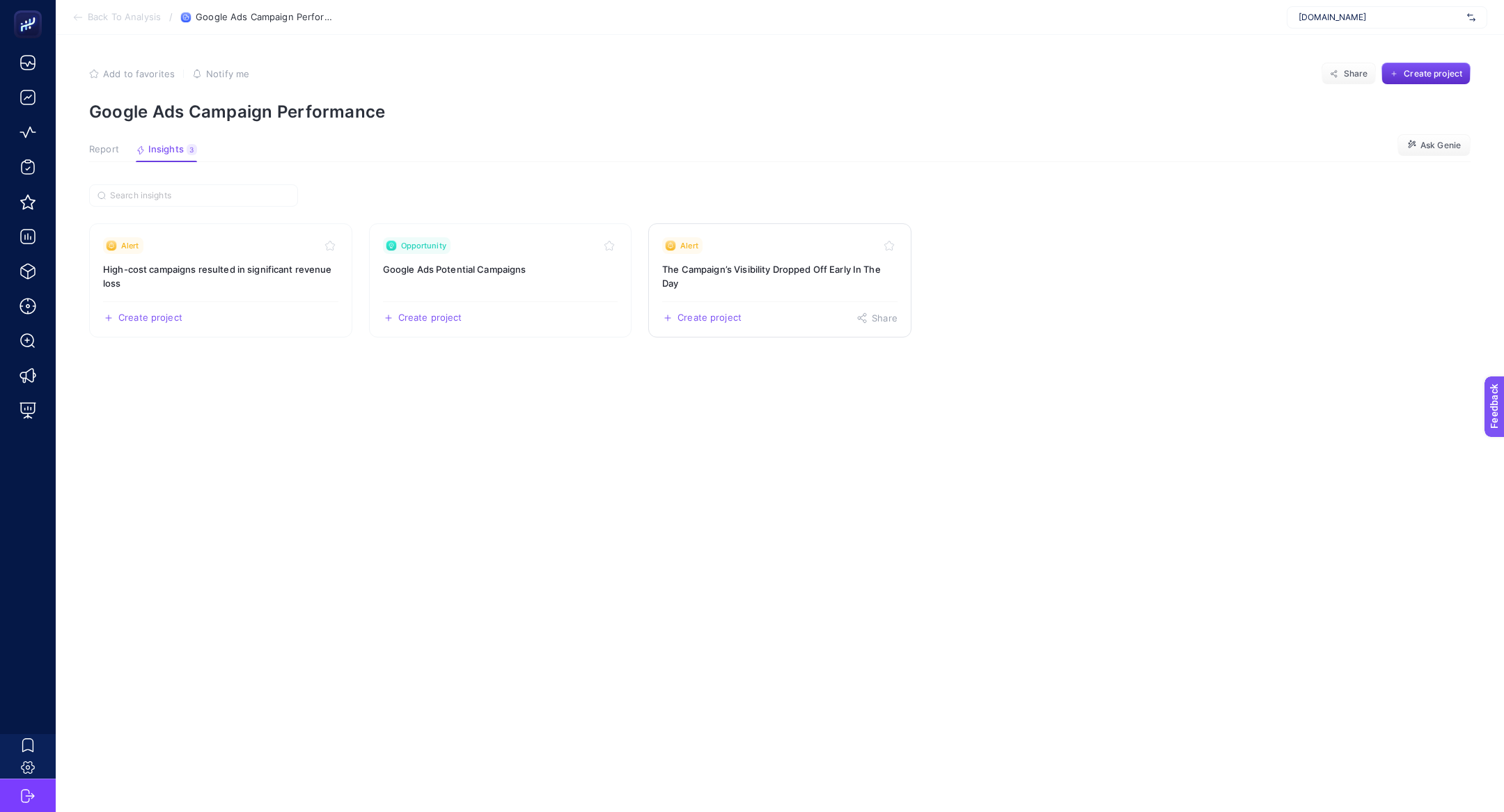
click at [821, 273] on h3 "The Campaign’s Visibility Dropped Off Early In The Day" at bounding box center [780, 276] width 235 height 28
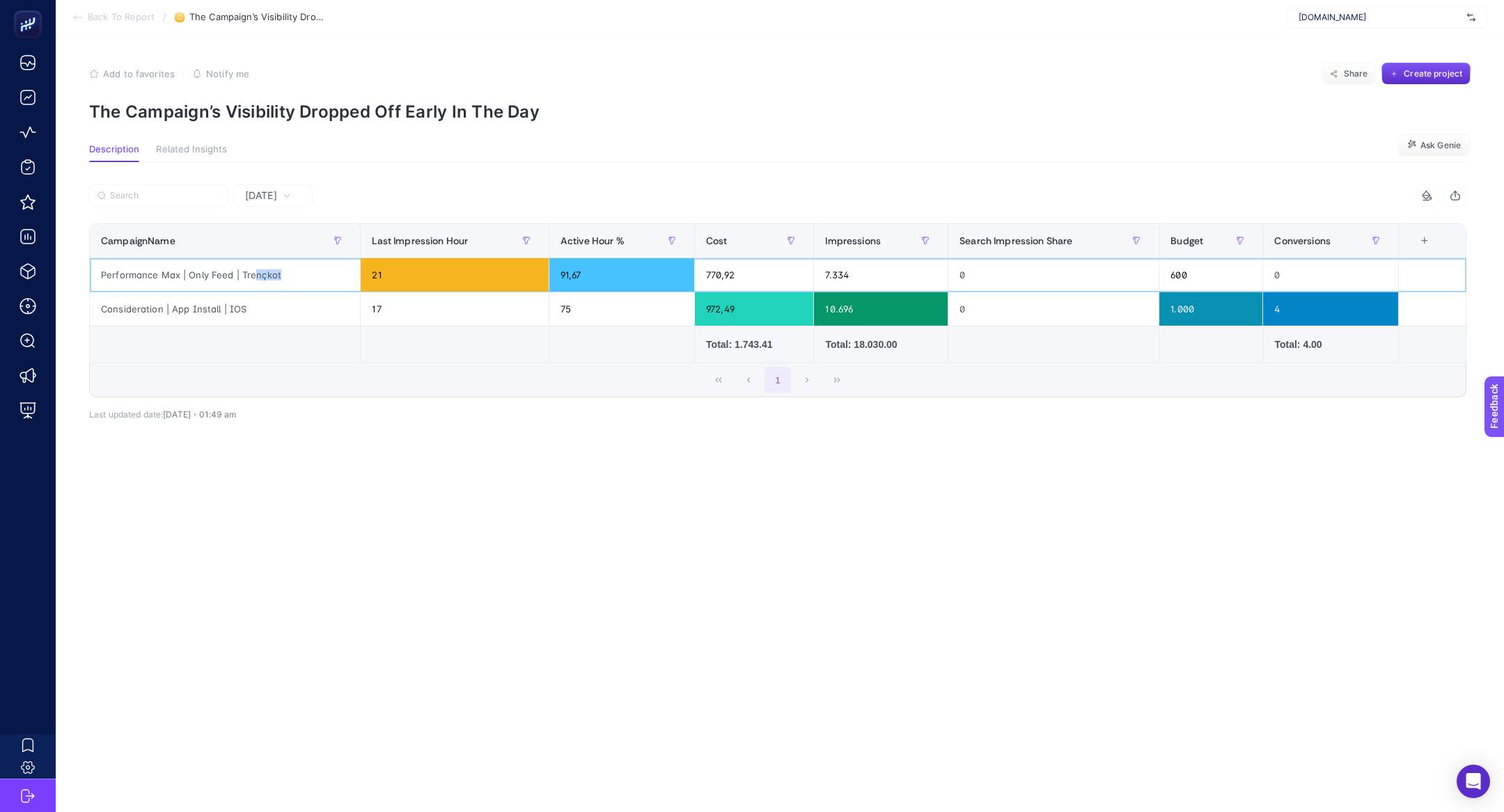
drag, startPoint x: 256, startPoint y: 275, endPoint x: 293, endPoint y: 277, distance: 37.1
click at [293, 277] on div "Performance Max | Only Feed | Trençkot" at bounding box center [225, 275] width 270 height 34
click at [264, 203] on div "[DATE]" at bounding box center [272, 196] width 80 height 23
click at [268, 254] on li "Last 7 Days" at bounding box center [272, 250] width 71 height 25
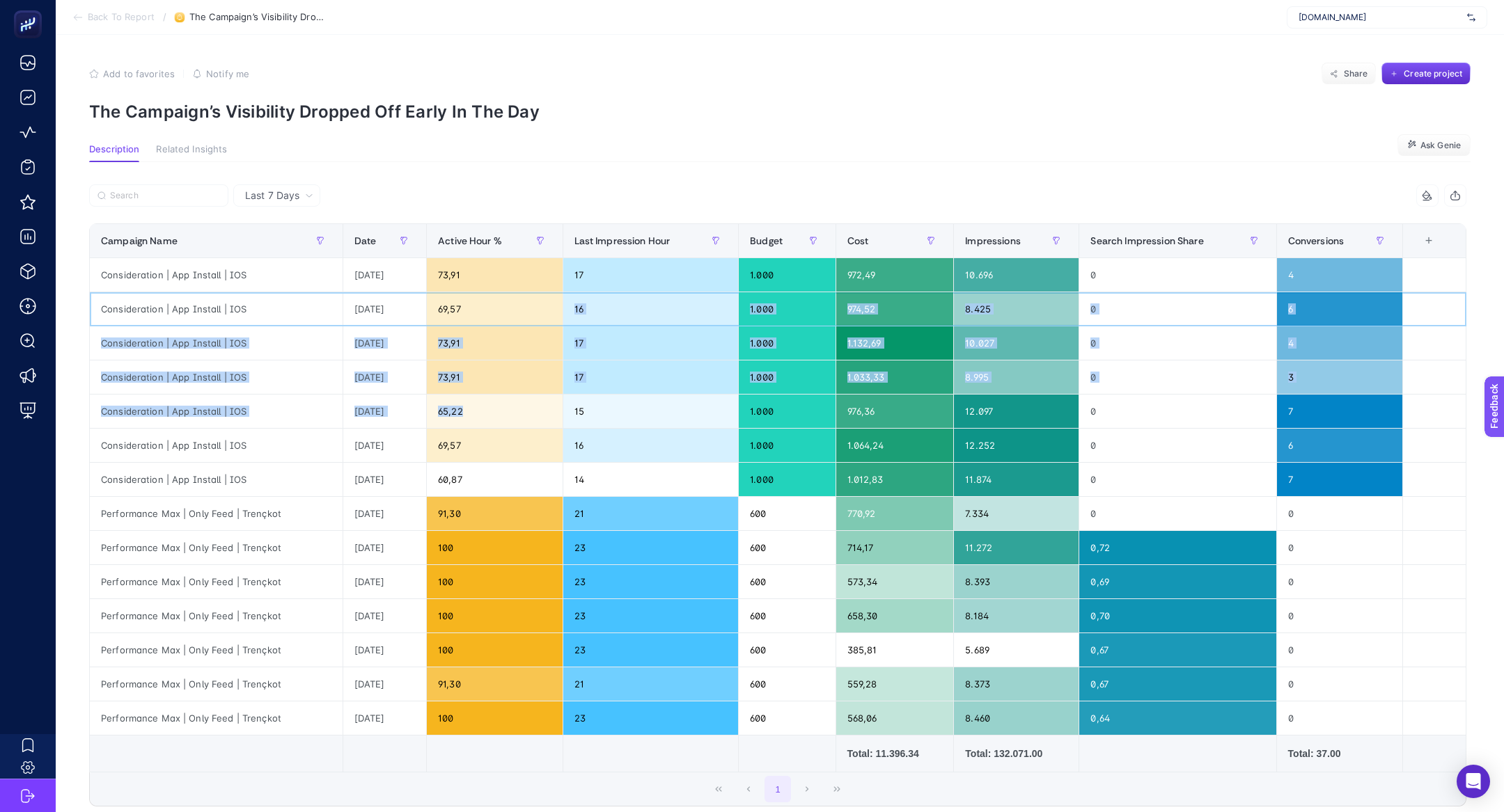
drag, startPoint x: 585, startPoint y: 294, endPoint x: 595, endPoint y: 394, distance: 100.5
click at [599, 396] on tbody "Consideration | App Install | IOS [DATE] 73,91 17 1.000 972,49 10.696 0 4 Consi…" at bounding box center [778, 497] width 1377 height 478
click at [779, 353] on div "1.000" at bounding box center [787, 343] width 96 height 34
drag, startPoint x: 578, startPoint y: 275, endPoint x: 626, endPoint y: 454, distance: 185.3
click at [626, 454] on tbody "Consideration | App Install | IOS [DATE] 73,91 17 1.000 972,49 10.696 0 4 Consi…" at bounding box center [778, 497] width 1377 height 478
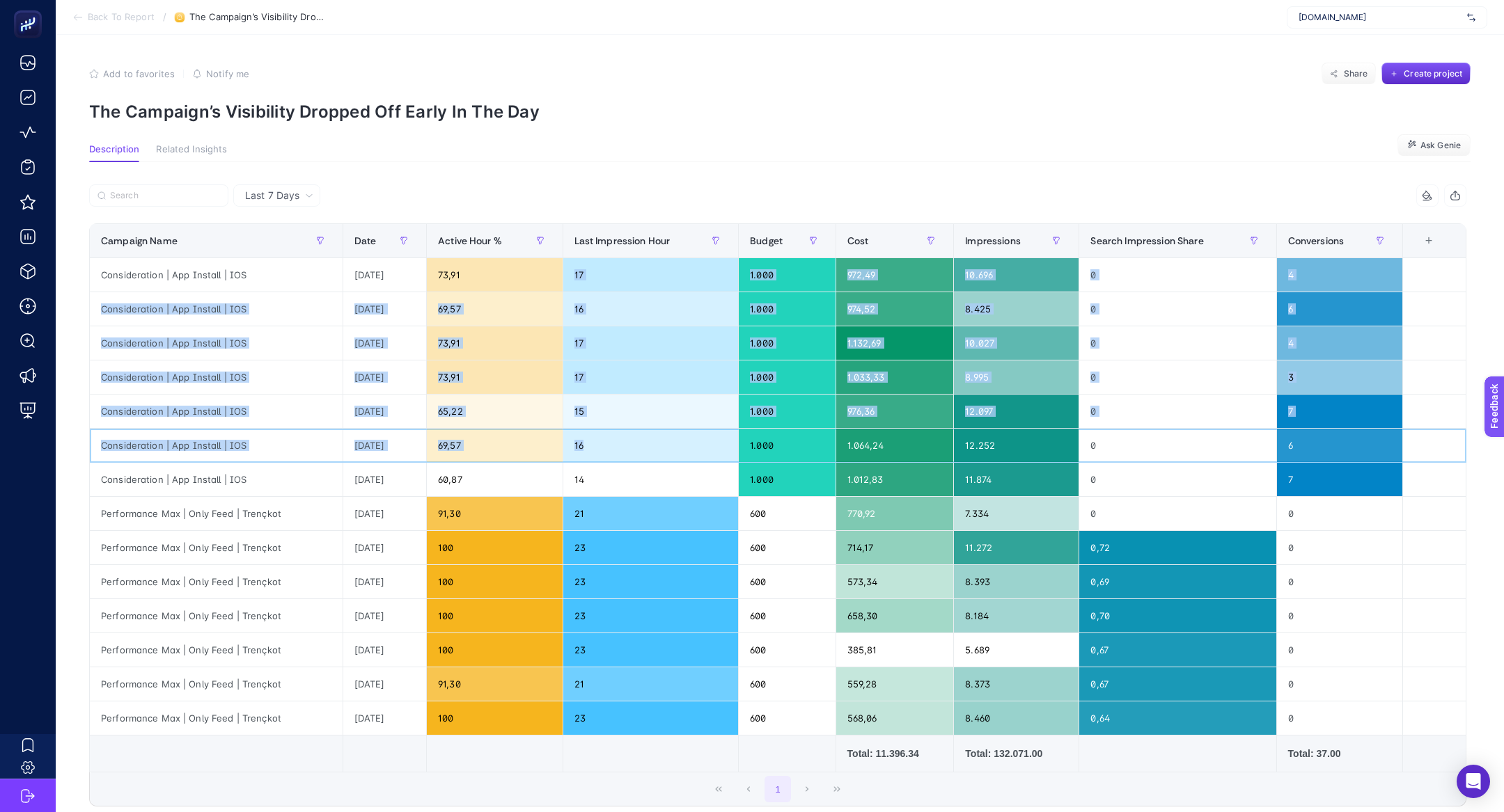
click at [626, 454] on div "16" at bounding box center [651, 445] width 175 height 34
drag, startPoint x: 626, startPoint y: 454, endPoint x: 577, endPoint y: 267, distance: 193.3
click at [577, 267] on tbody "Consideration | App Install | IOS [DATE] 73,91 17 1.000 972,49 10.696 0 4 Consi…" at bounding box center [778, 497] width 1377 height 478
click at [577, 267] on div "17" at bounding box center [651, 275] width 175 height 34
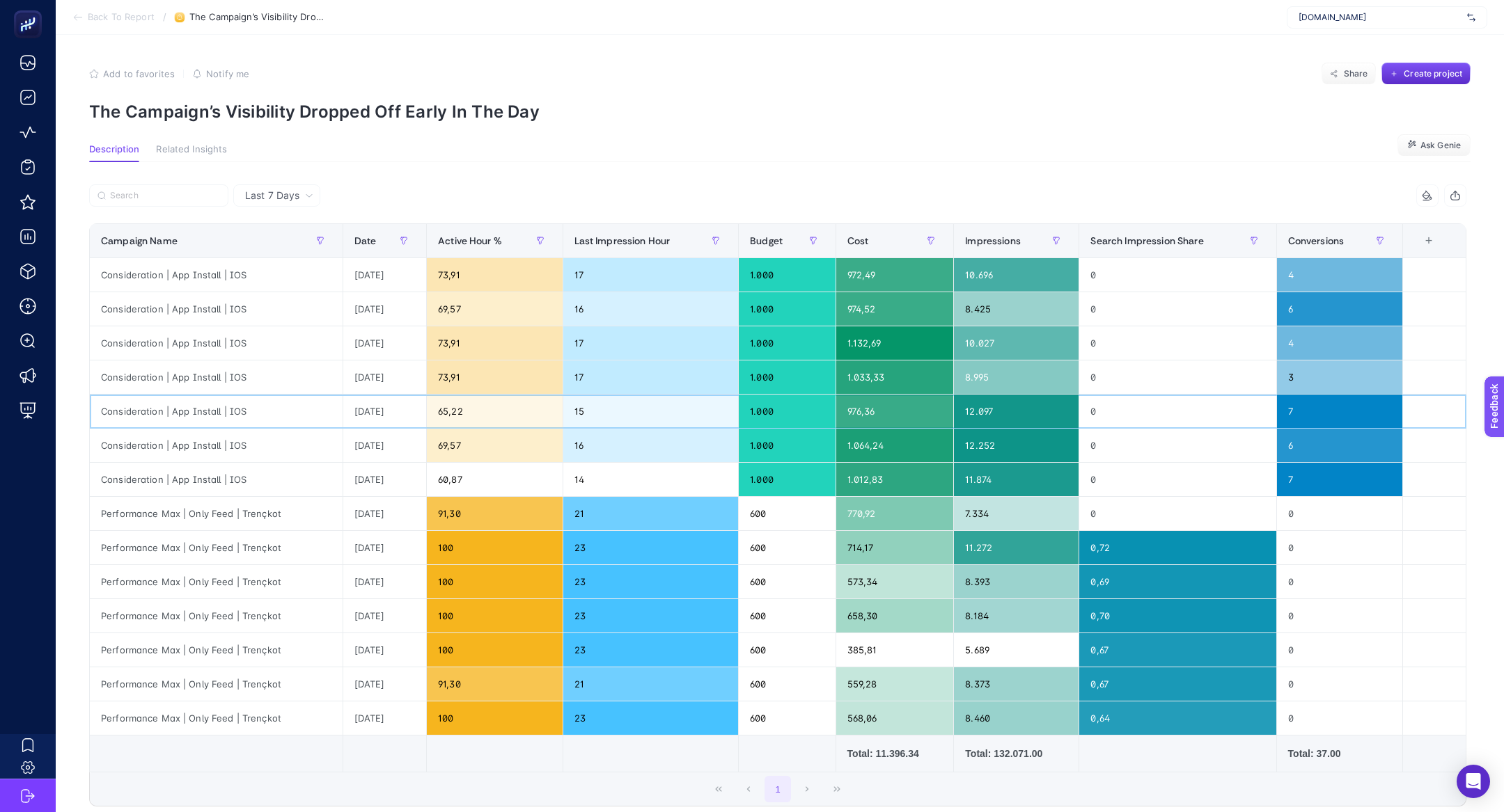
click at [360, 407] on div "[DATE]" at bounding box center [384, 411] width 83 height 34
drag, startPoint x: 388, startPoint y: 411, endPoint x: 811, endPoint y: 414, distance: 423.0
click at [811, 414] on tr "Consideration | App Install | IOS [DATE] 65,22 15 1.000 976,36 12.097 0 7" at bounding box center [778, 411] width 1377 height 34
drag, startPoint x: 1002, startPoint y: 412, endPoint x: 968, endPoint y: 406, distance: 34.5
click at [968, 407] on div "12.097" at bounding box center [1016, 411] width 125 height 34
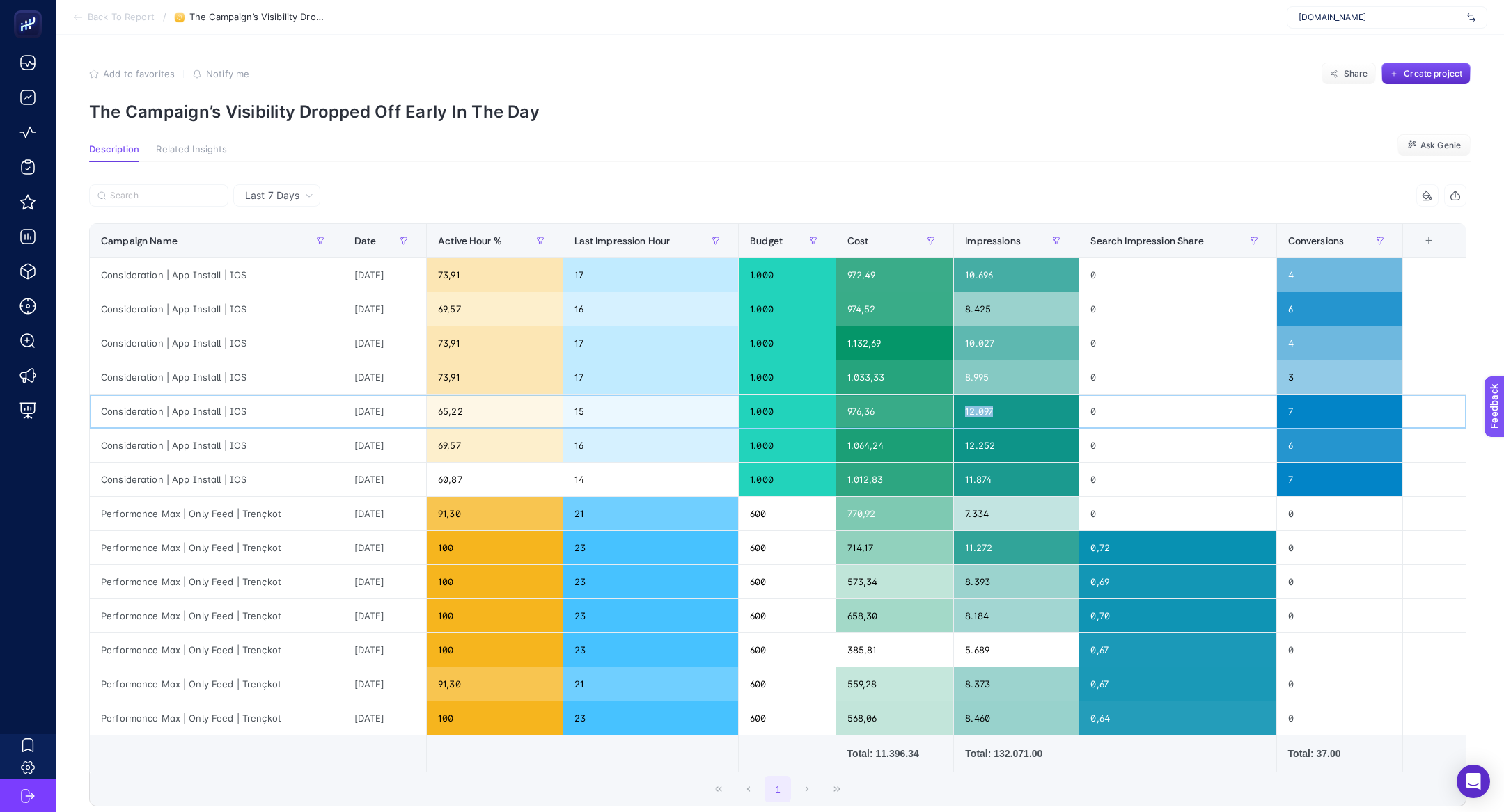
click at [968, 406] on div "12.097" at bounding box center [1016, 411] width 125 height 34
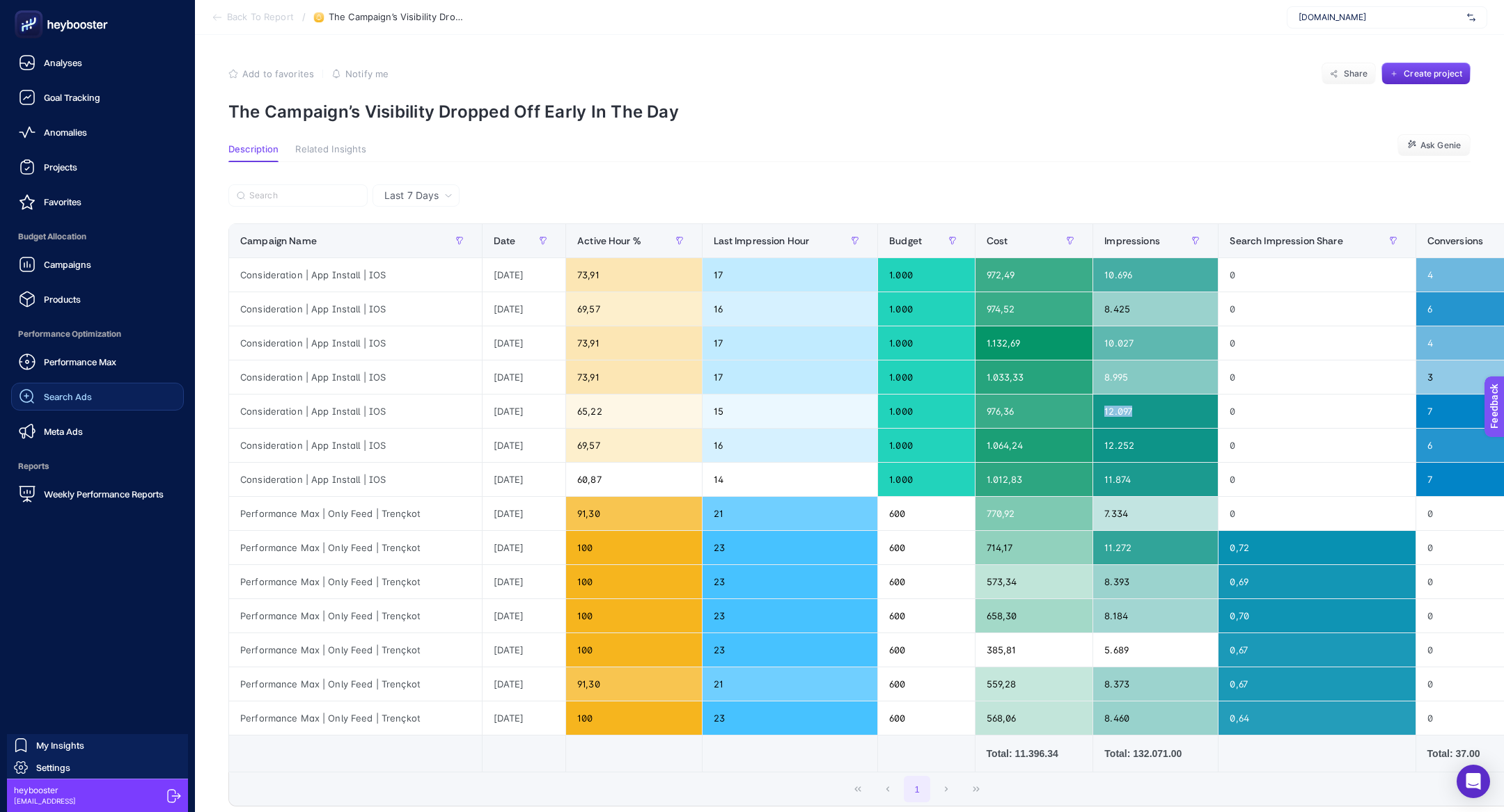
click at [86, 396] on span "Search Ads" at bounding box center [68, 397] width 48 height 11
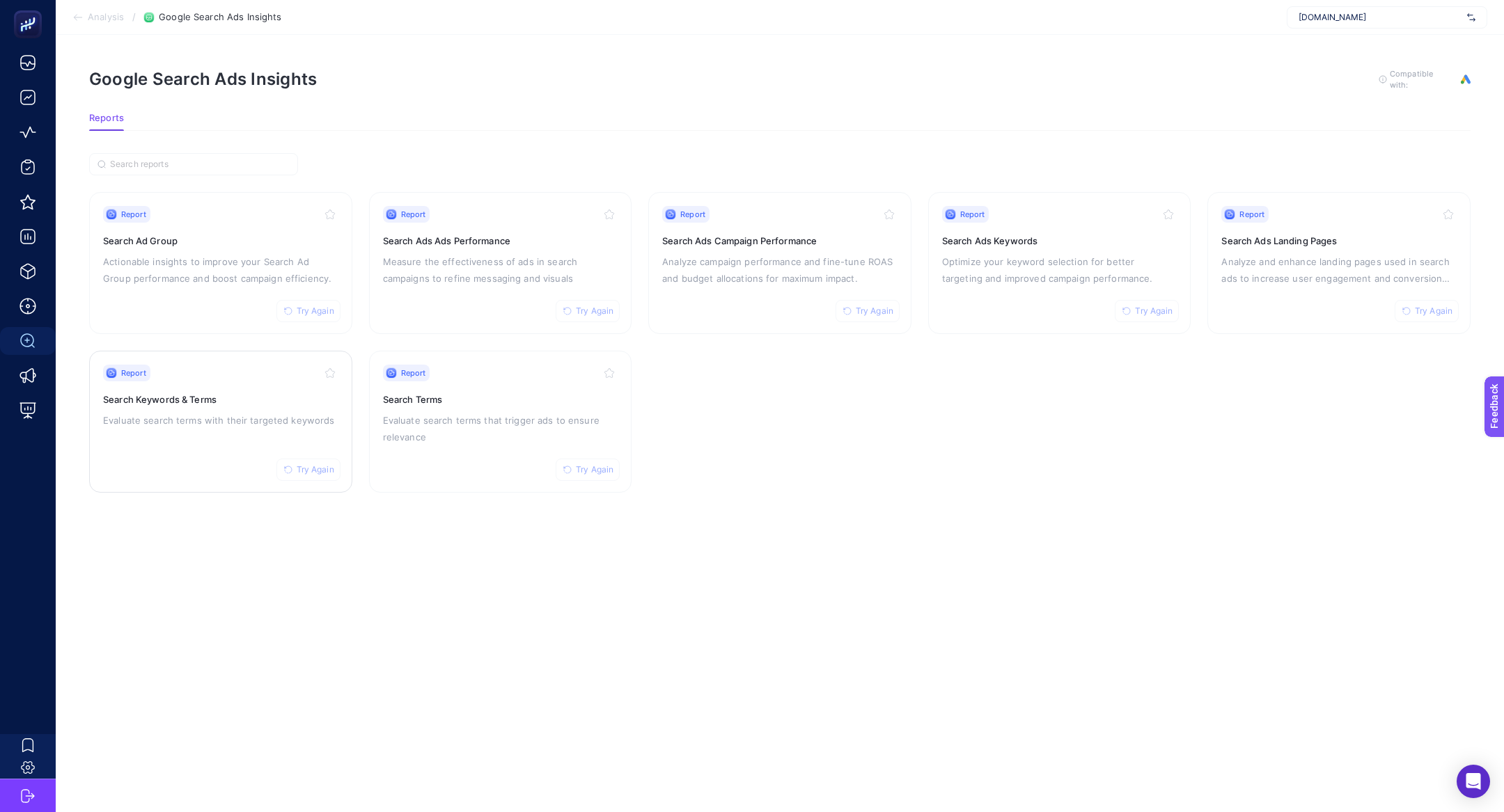
click at [262, 412] on p "Evaluate search terms with their targeted keywords" at bounding box center [221, 420] width 235 height 17
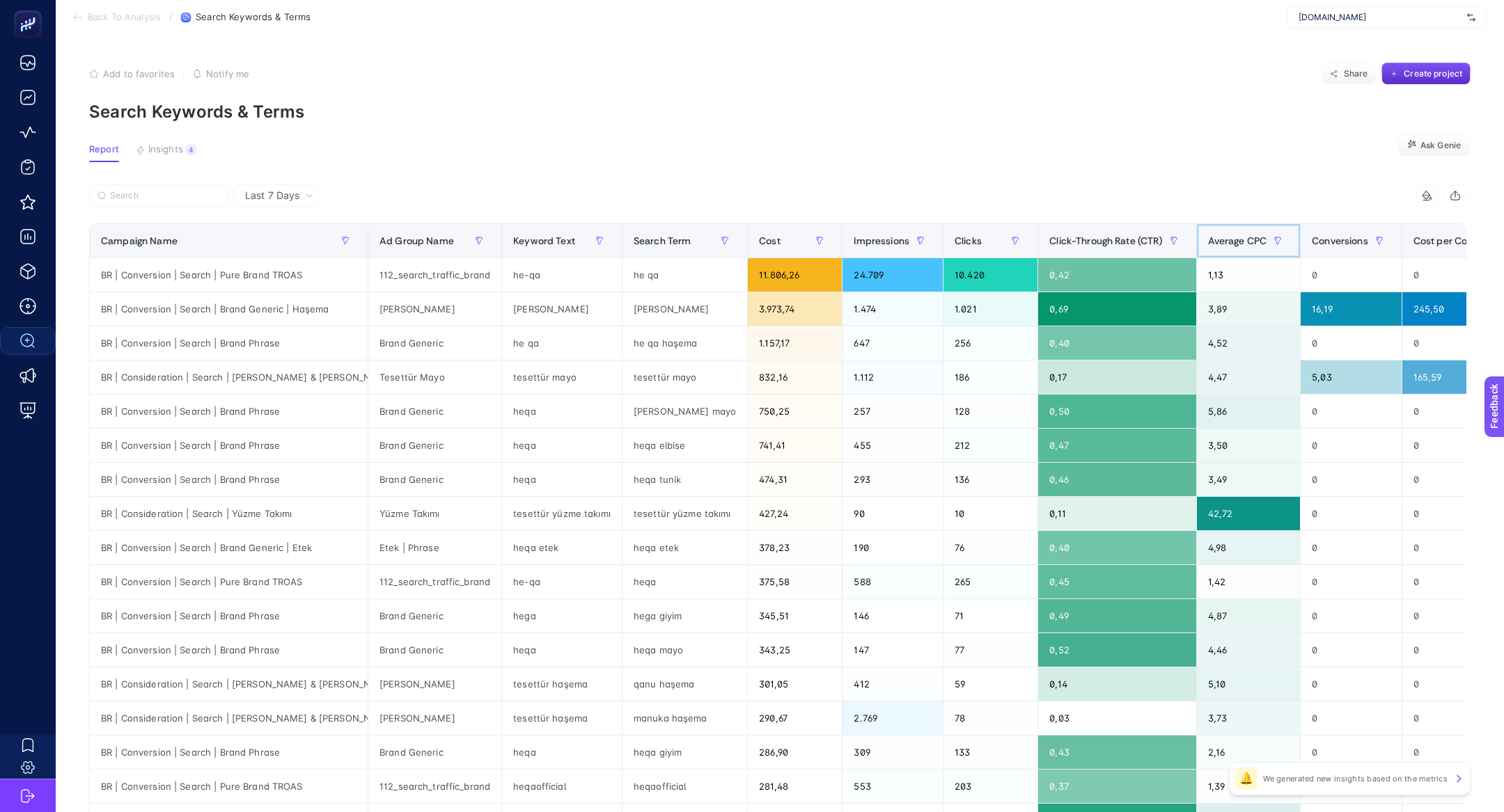
click at [1210, 237] on span "Average CPC" at bounding box center [1237, 240] width 59 height 11
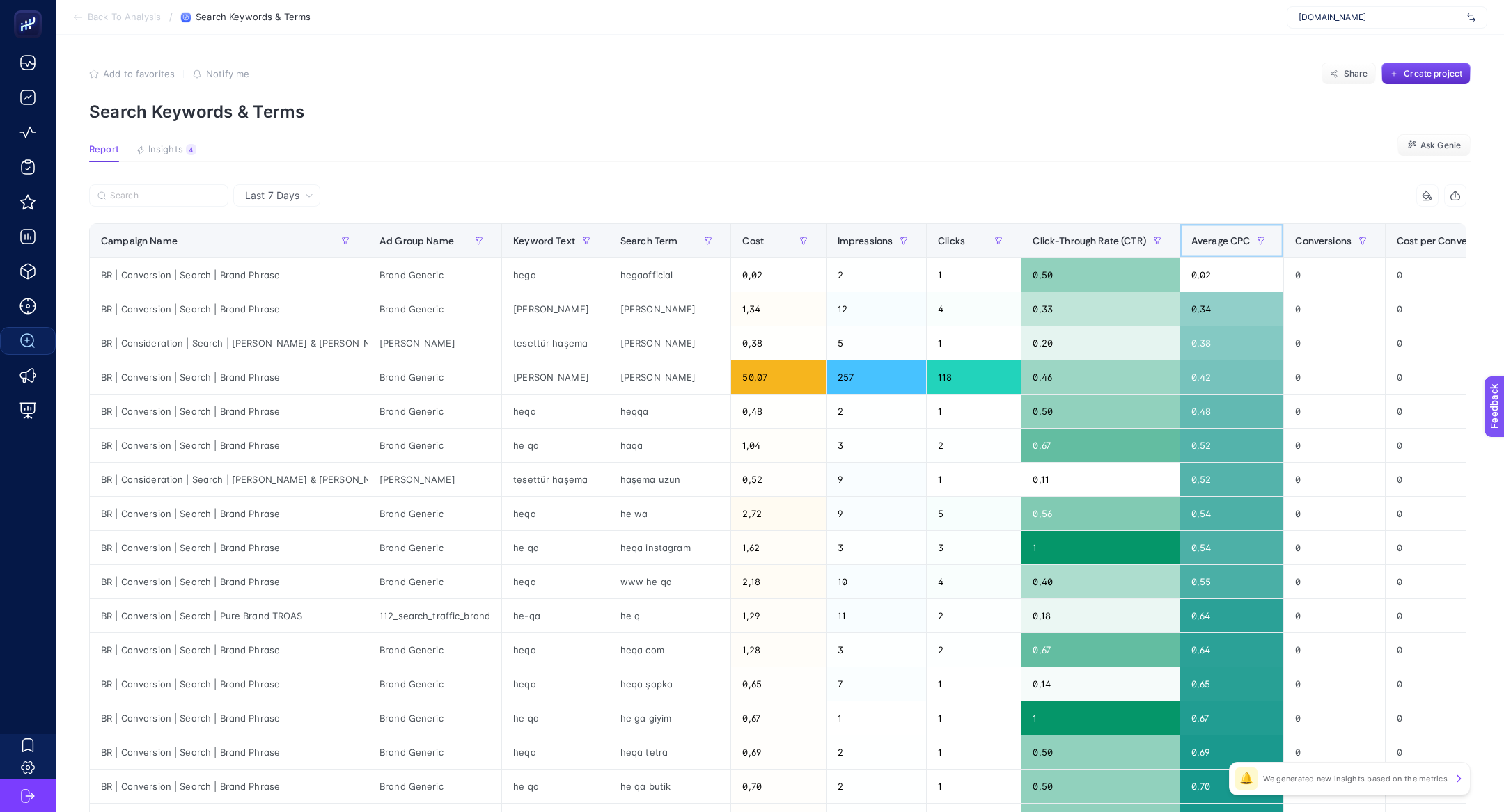
click at [1210, 237] on span "Average CPC" at bounding box center [1221, 240] width 59 height 11
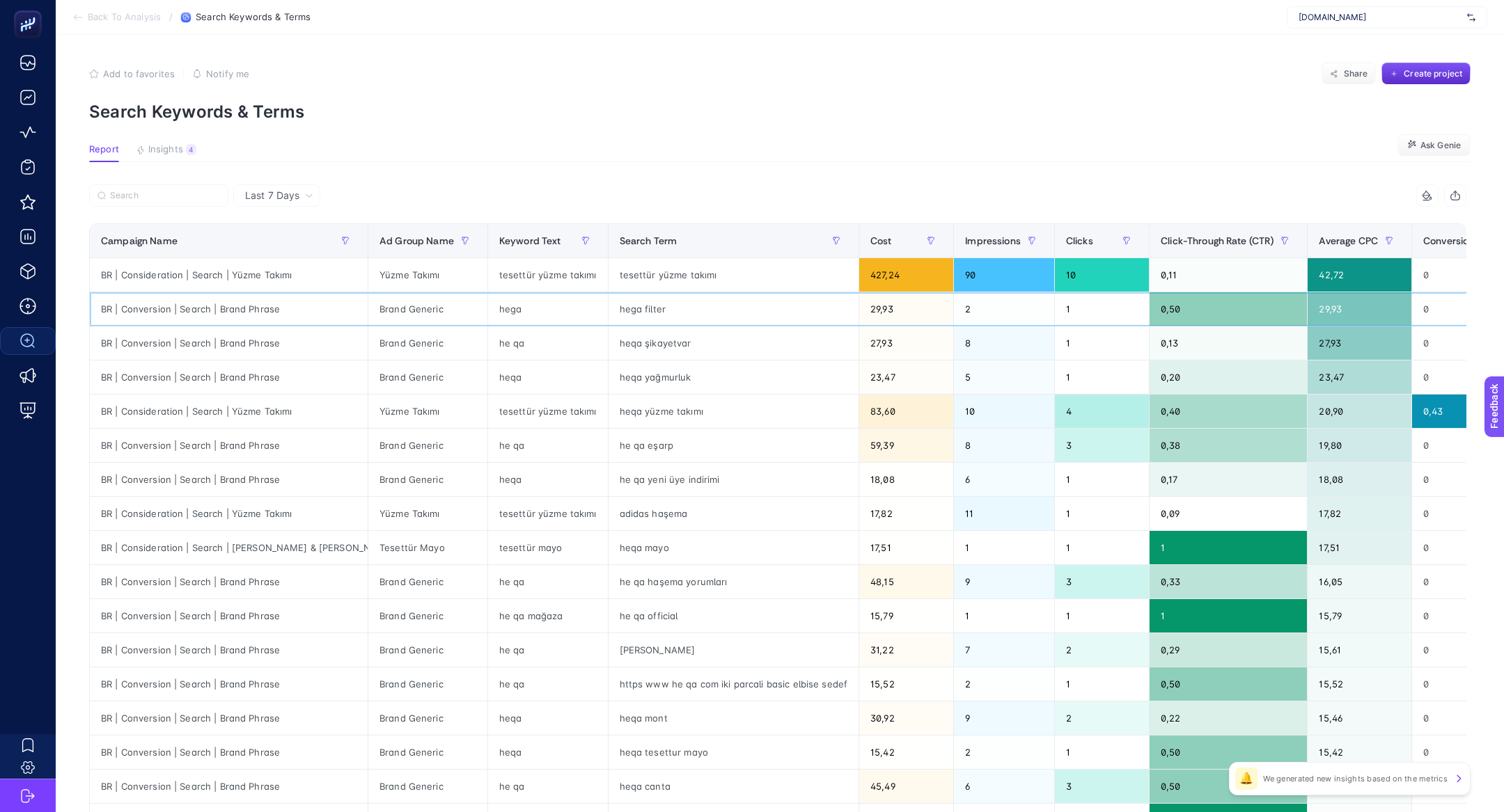
click at [619, 313] on div "hega filter" at bounding box center [733, 309] width 251 height 34
click at [508, 306] on div "hega" at bounding box center [548, 309] width 120 height 34
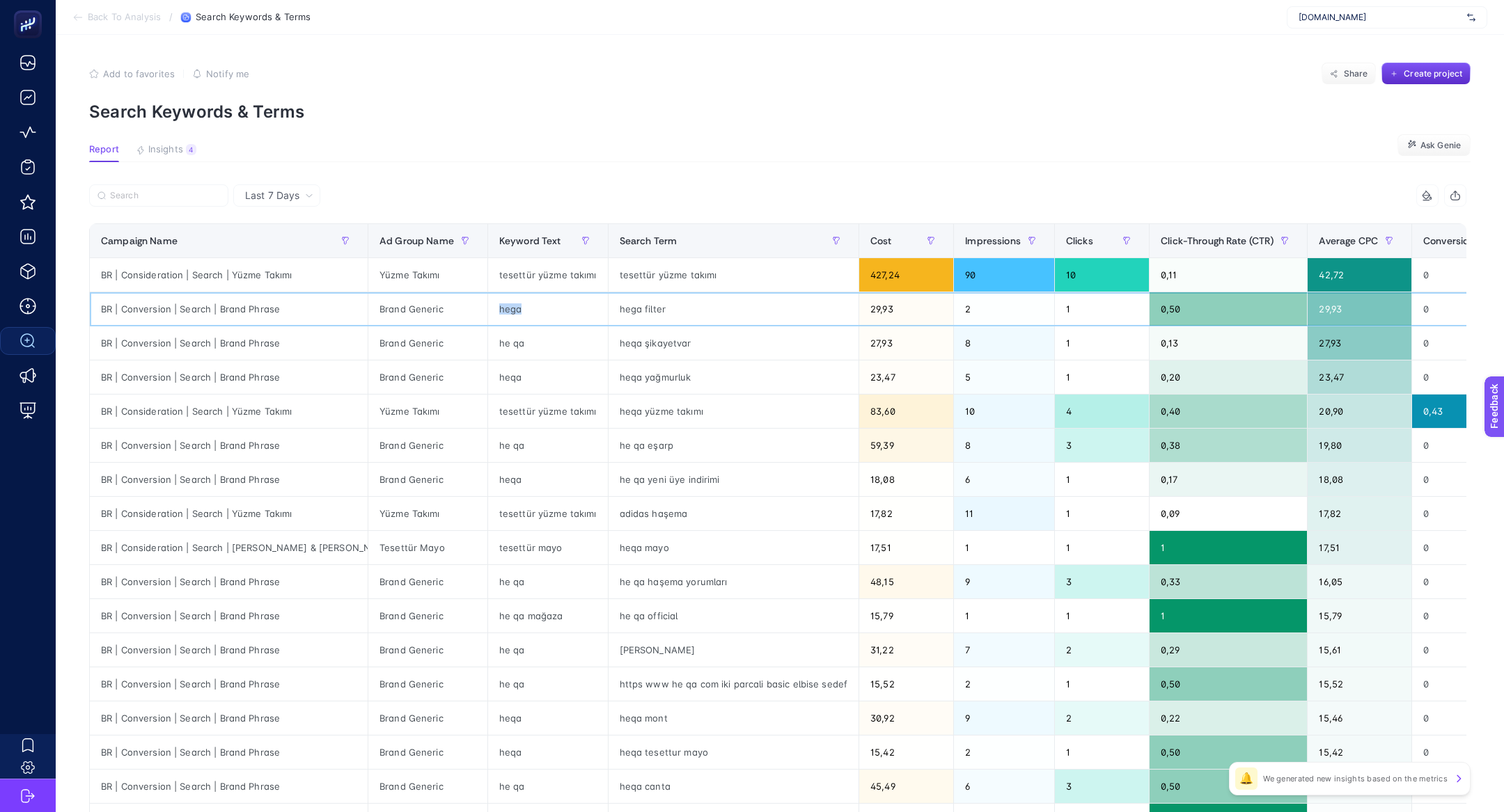
click at [508, 306] on div "hega" at bounding box center [548, 309] width 120 height 34
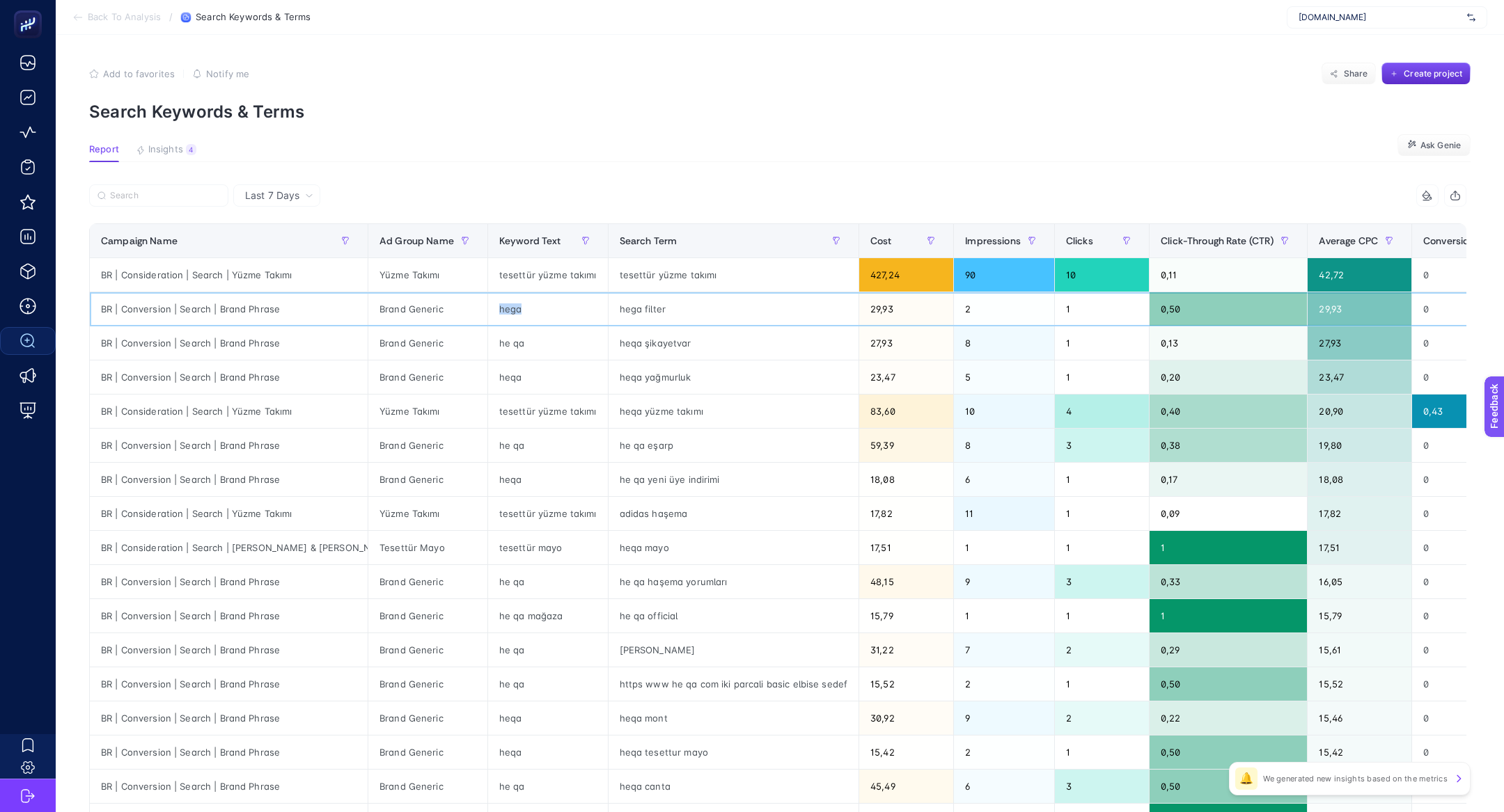
click at [529, 315] on div "hega" at bounding box center [548, 309] width 120 height 34
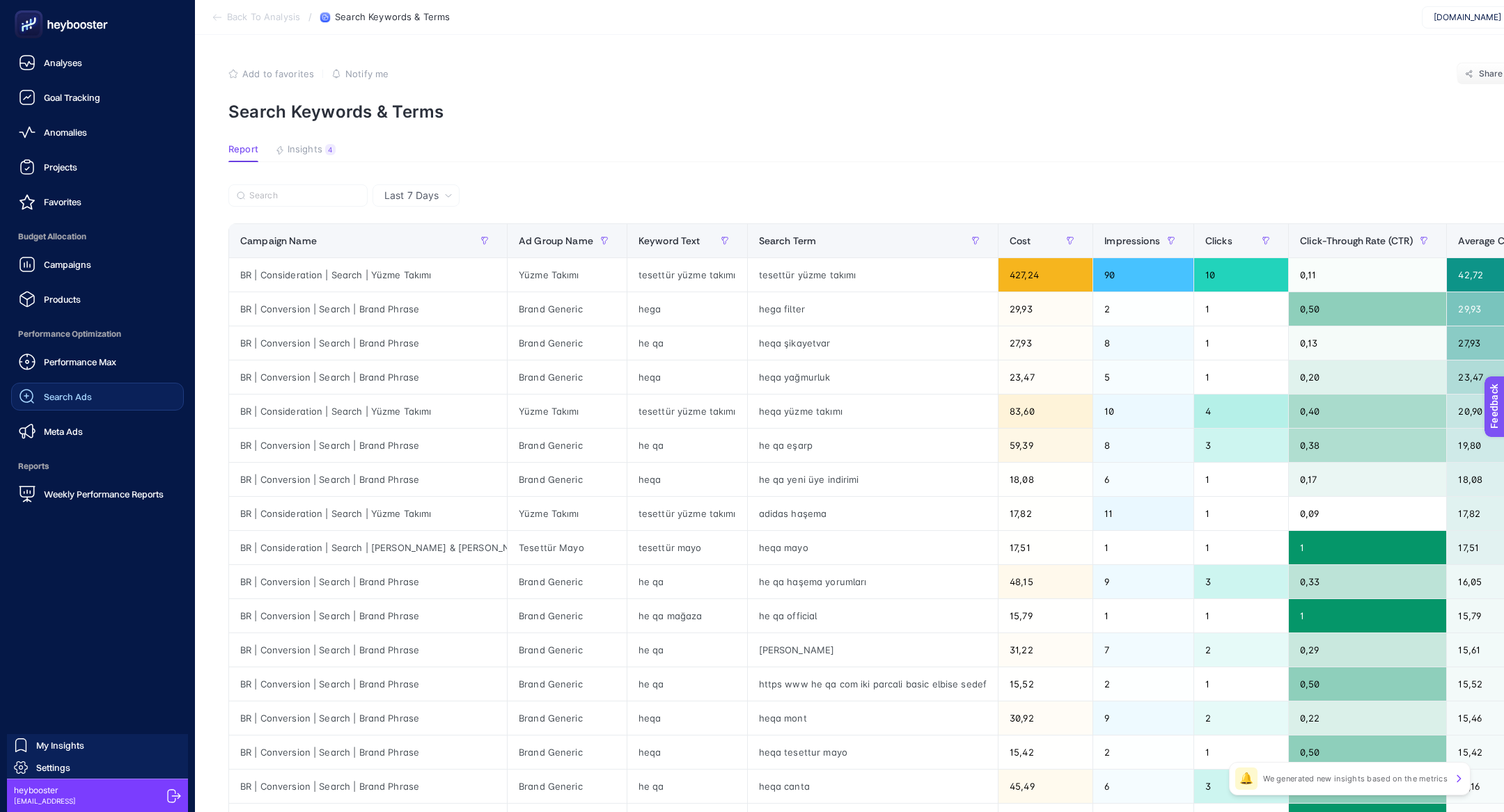
click at [64, 399] on span "Search Ads" at bounding box center [68, 397] width 48 height 11
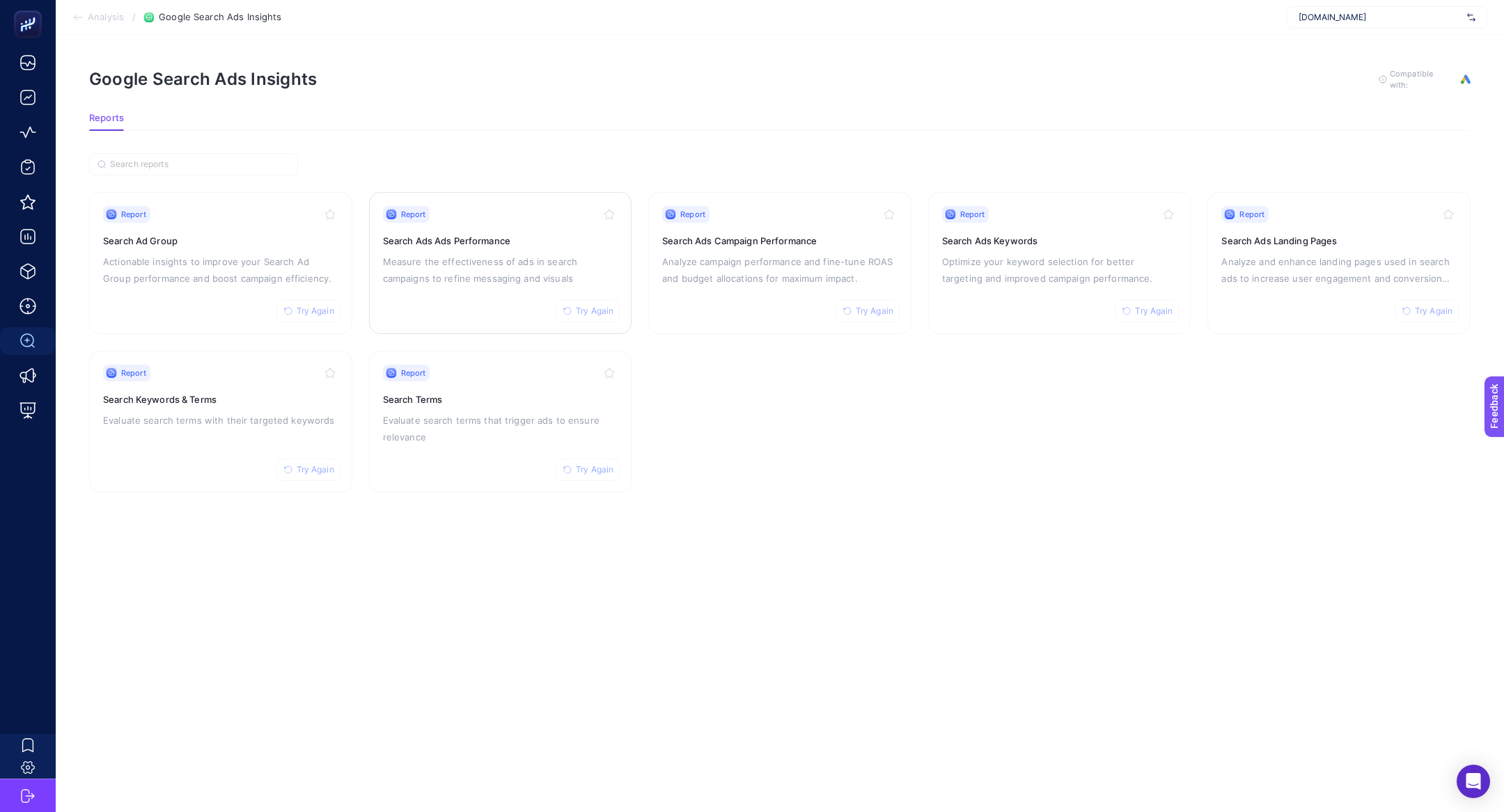
click at [424, 253] on p "Measure the effectiveness of ads in search campaigns to refine messaging and vi…" at bounding box center [500, 270] width 235 height 34
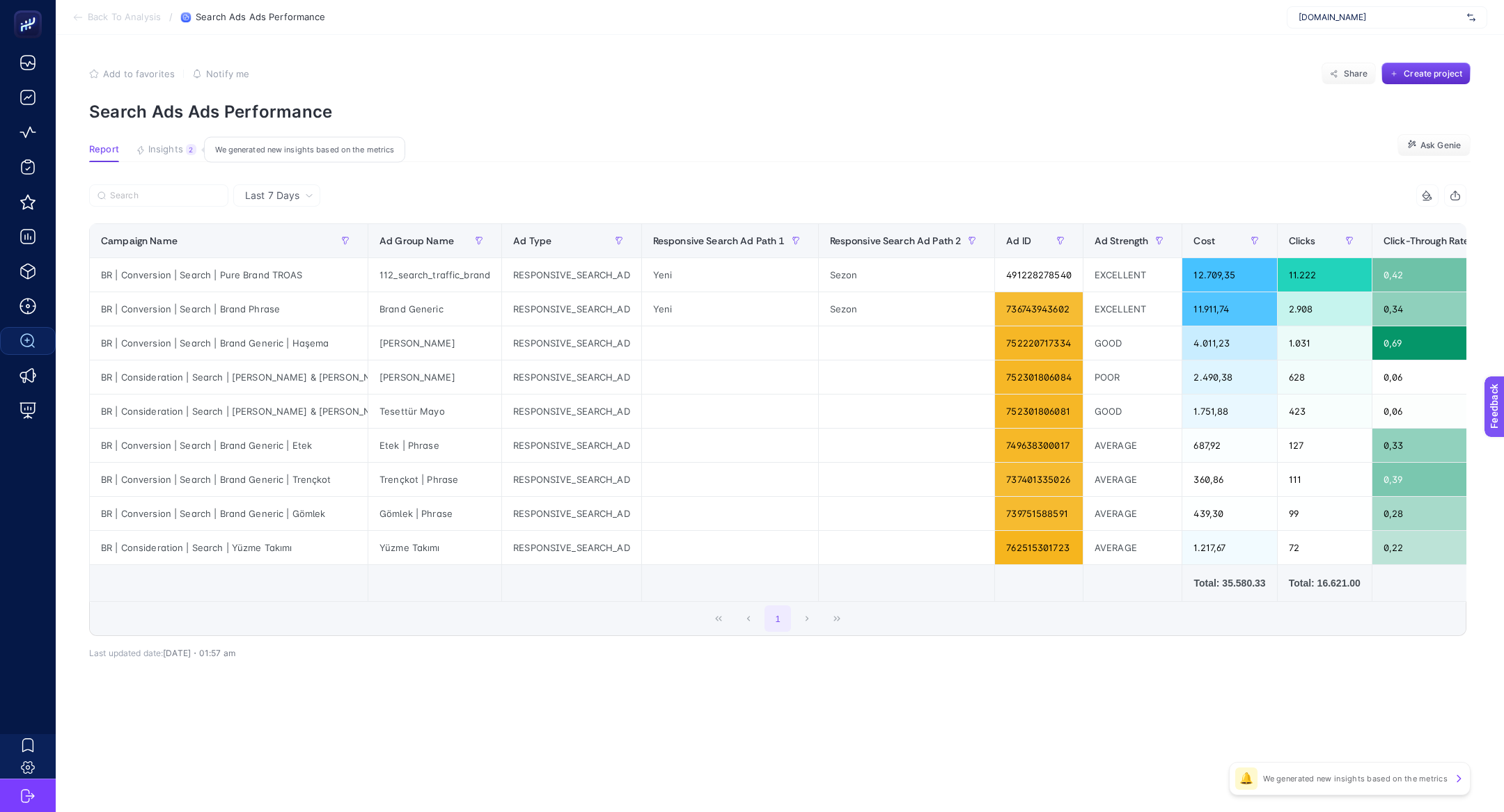
click at [163, 148] on span "Insights" at bounding box center [166, 149] width 35 height 11
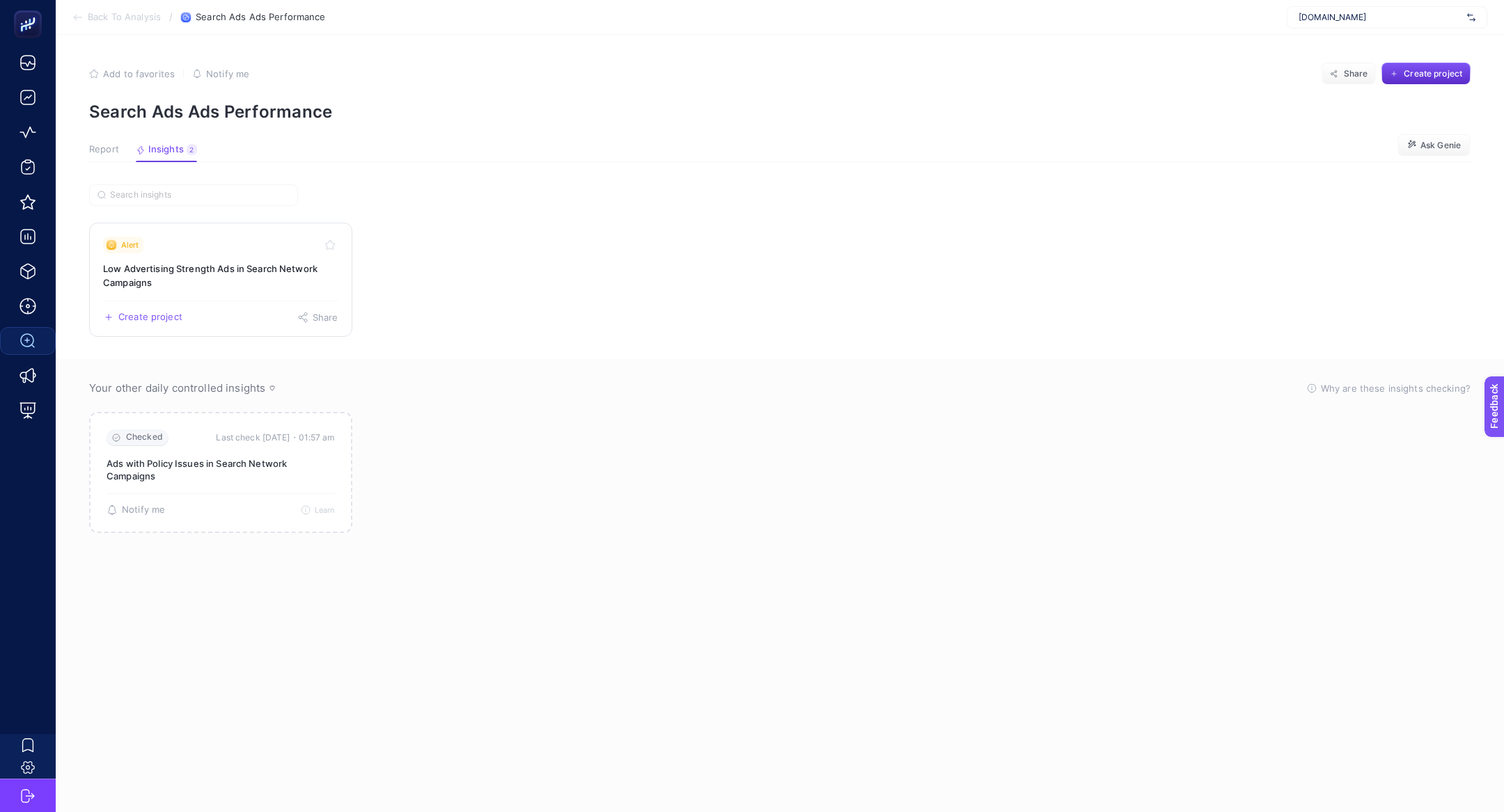
click at [240, 272] on h3 "Low Advertising Strength Ads in Search Network Campaigns" at bounding box center [221, 275] width 235 height 28
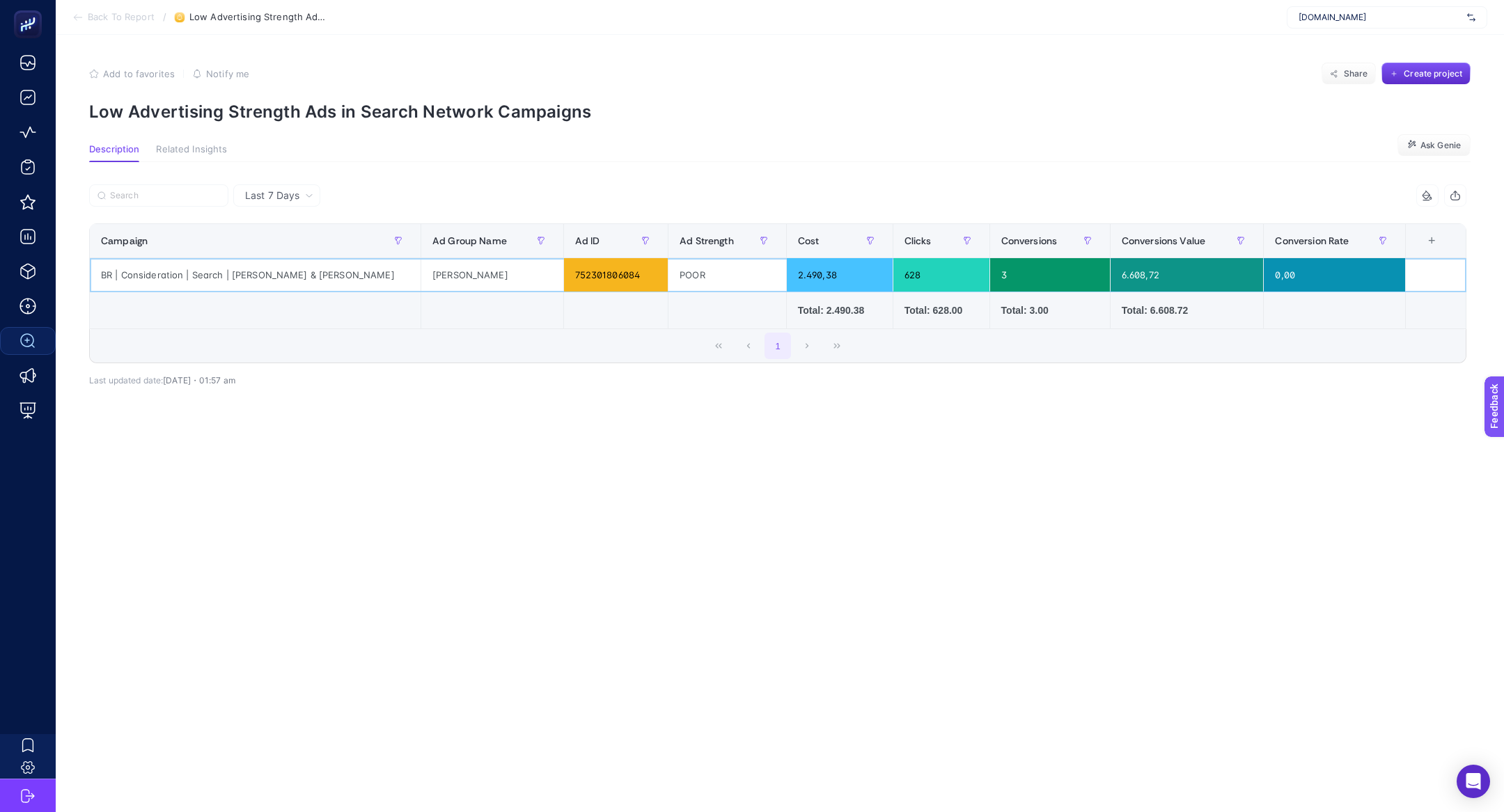
drag, startPoint x: 324, startPoint y: 277, endPoint x: 384, endPoint y: 279, distance: 60.0
click at [384, 279] on div "BR | Consideration | Search | [PERSON_NAME] & [PERSON_NAME]" at bounding box center [255, 275] width 331 height 34
click at [451, 284] on div "[PERSON_NAME]" at bounding box center [492, 275] width 142 height 34
click at [451, 282] on div "[PERSON_NAME]" at bounding box center [492, 275] width 142 height 34
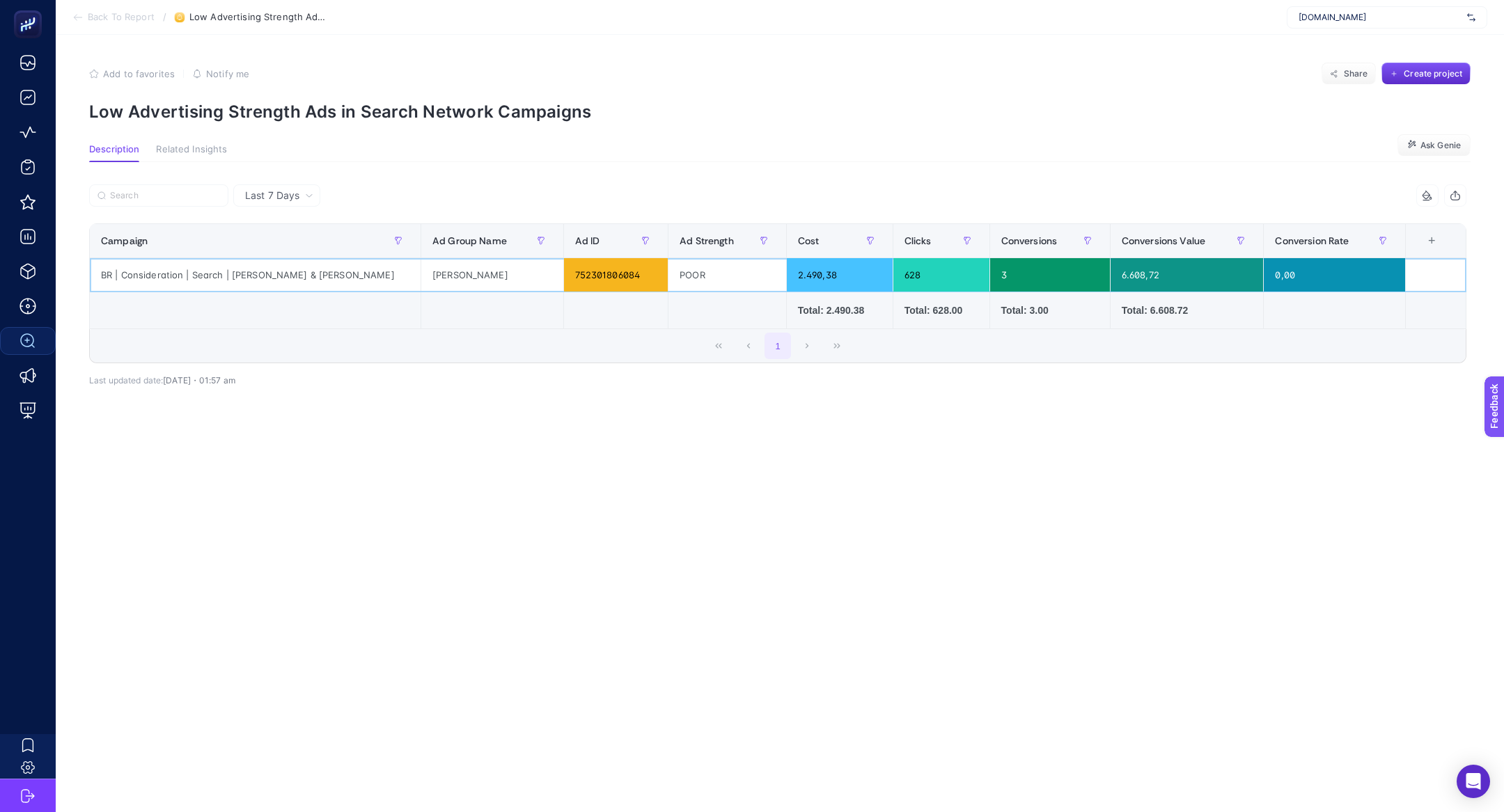
click at [451, 282] on div "[PERSON_NAME]" at bounding box center [492, 275] width 142 height 34
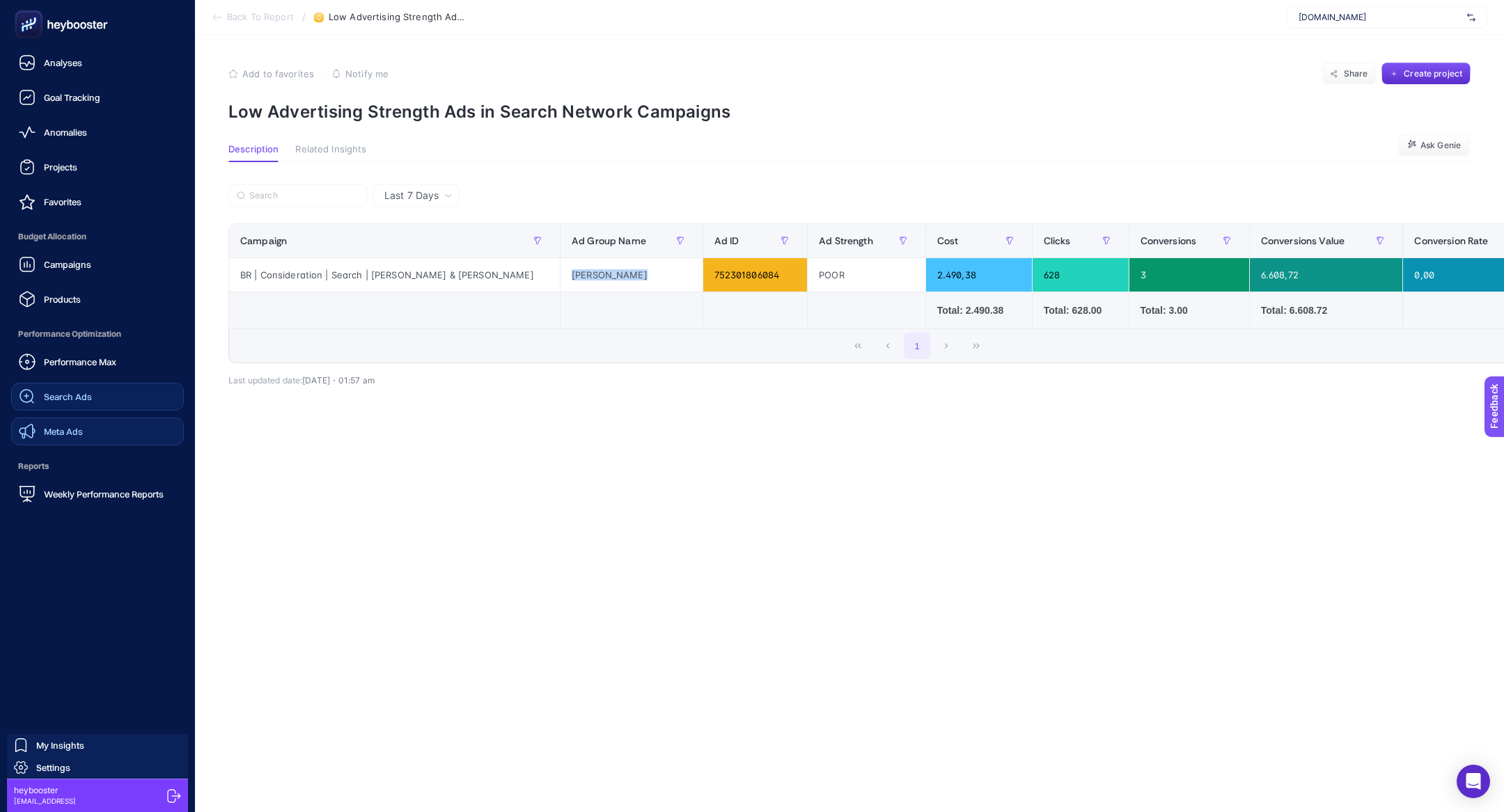
click at [85, 429] on link "Meta Ads" at bounding box center [97, 432] width 172 height 28
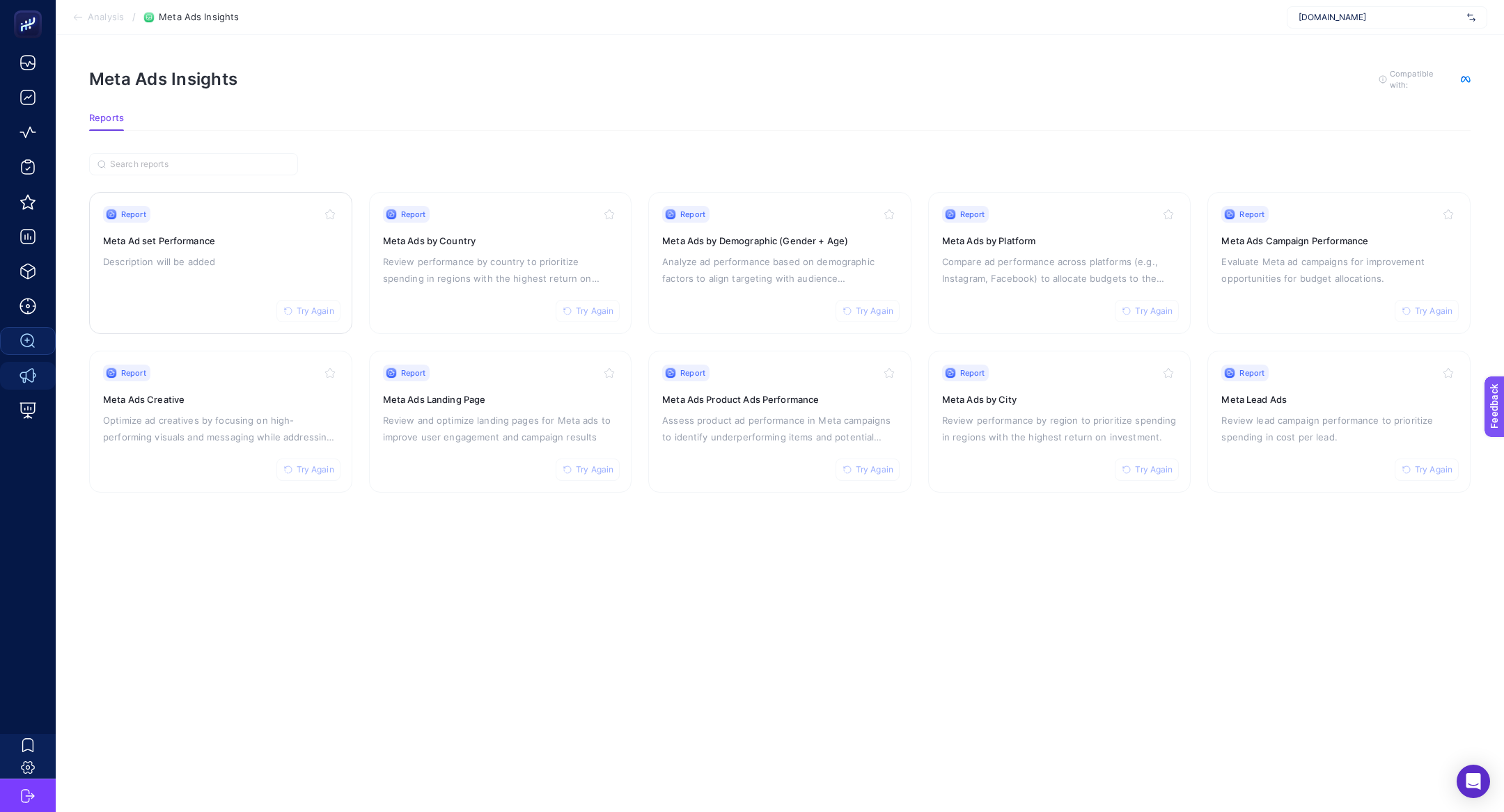
click at [232, 254] on p "Description will be added" at bounding box center [221, 261] width 235 height 17
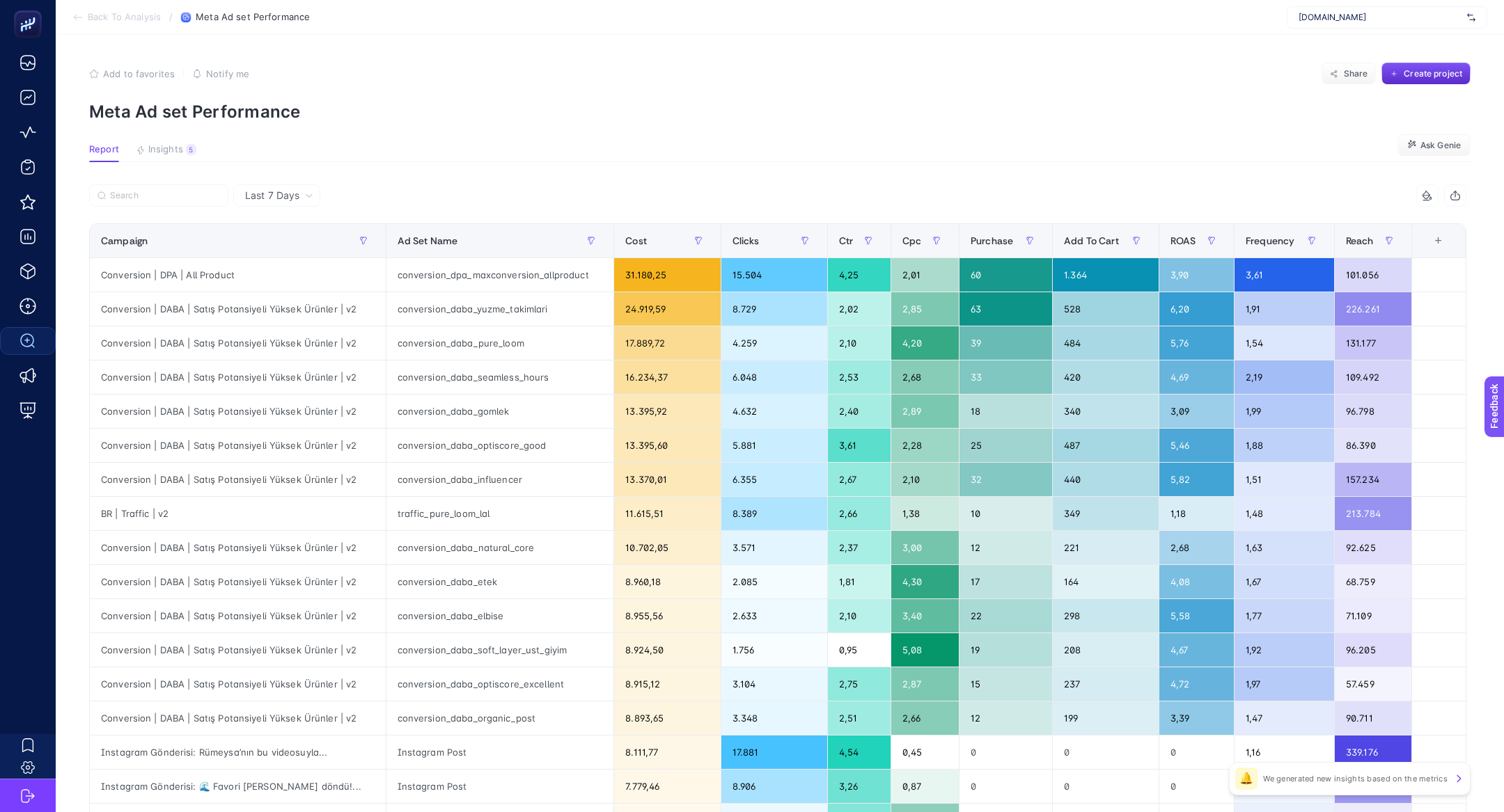
click at [158, 124] on article "Add to favorites false Notify me Share Create project Meta Ad set Performance R…" at bounding box center [779, 579] width 1448 height 1088
click at [167, 137] on article "Add to favorites false Notify me Share Create project Meta Ad set Performance R…" at bounding box center [779, 579] width 1448 height 1088
click at [186, 154] on div "5" at bounding box center [191, 149] width 10 height 11
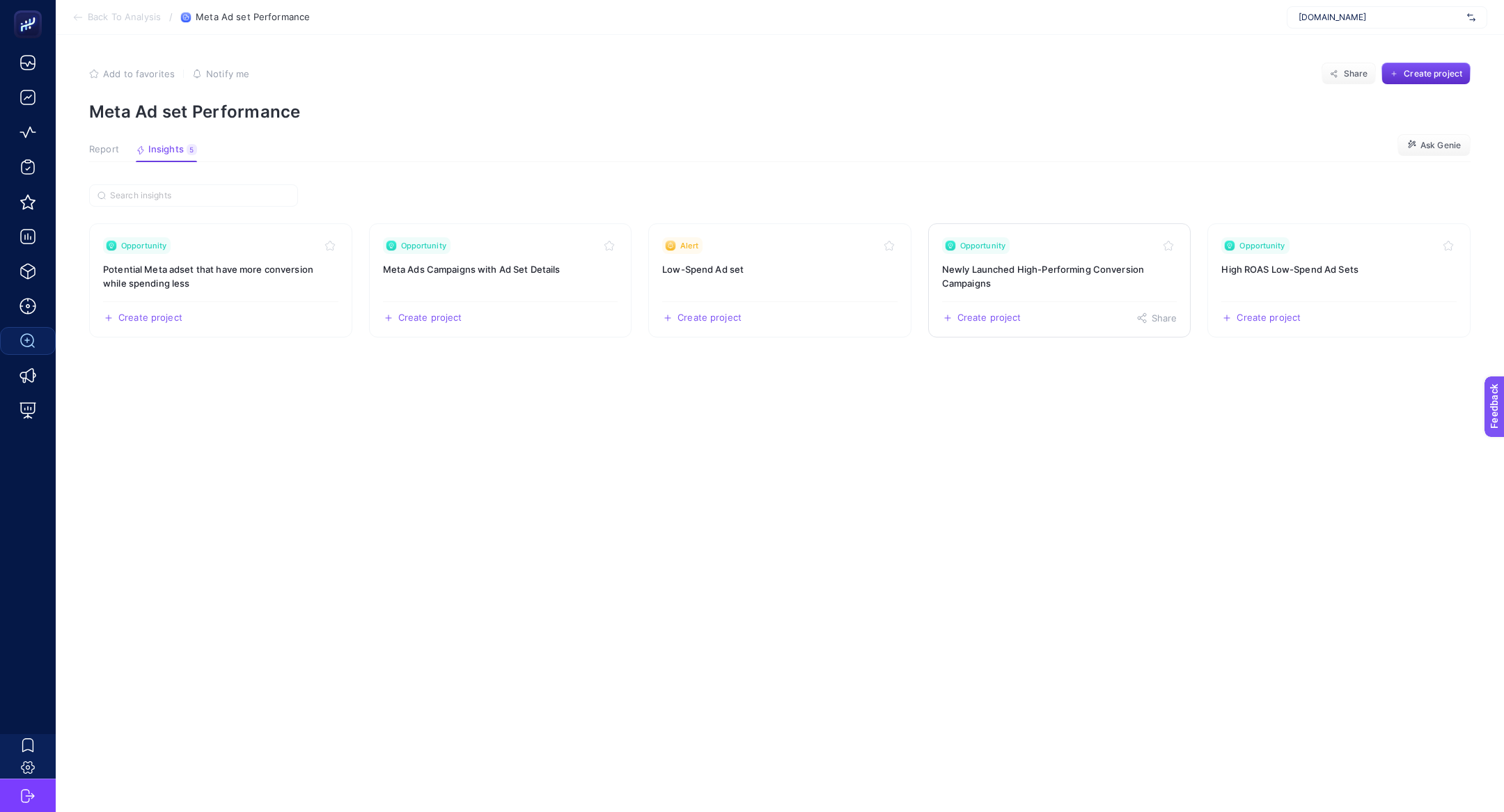
click at [1071, 275] on h3 "Newly Launched High-Performing Conversion Campaigns" at bounding box center [1060, 276] width 235 height 28
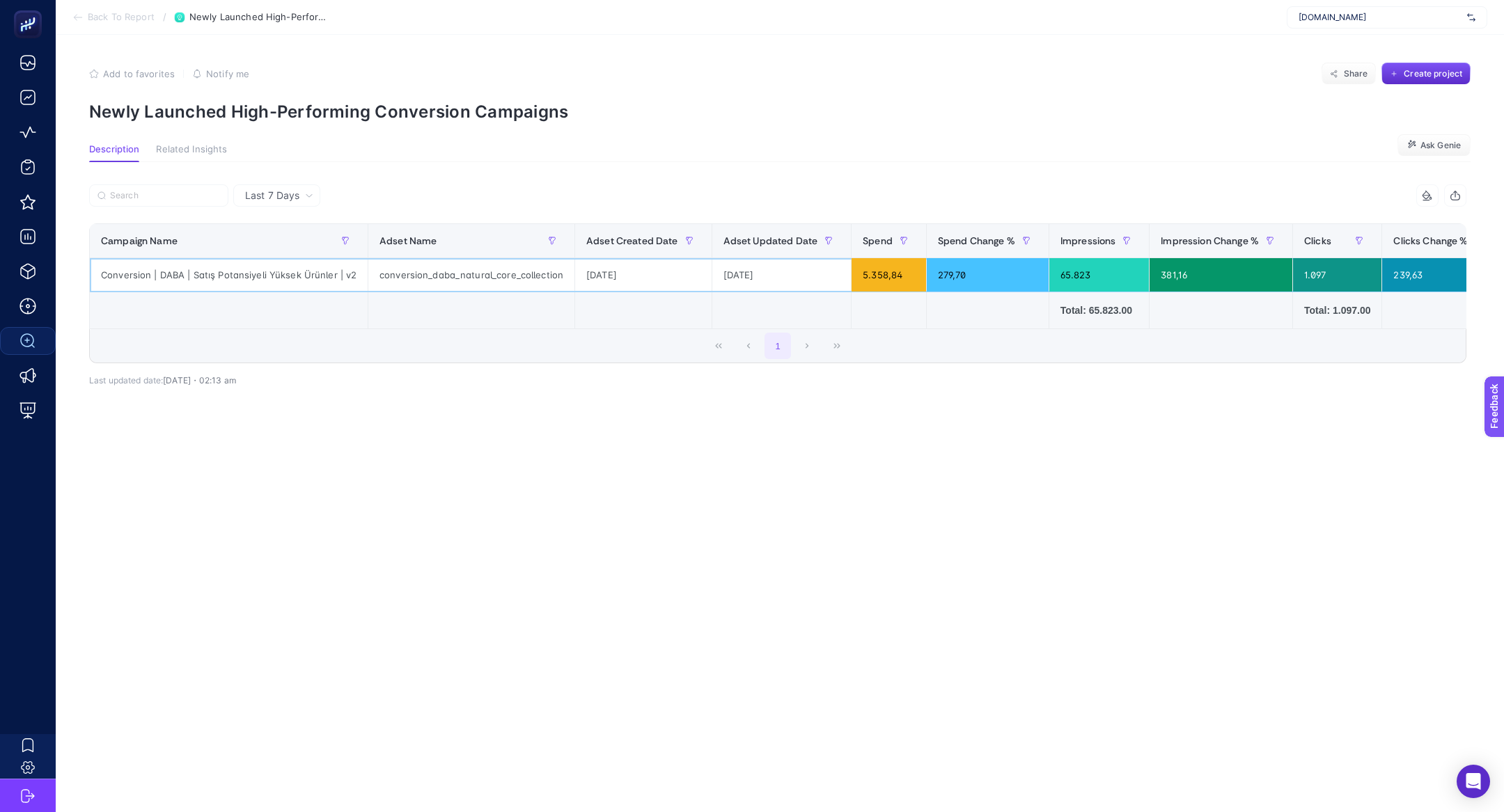
click at [468, 280] on div "conversion_daba_natural_core_collection" at bounding box center [471, 275] width 206 height 34
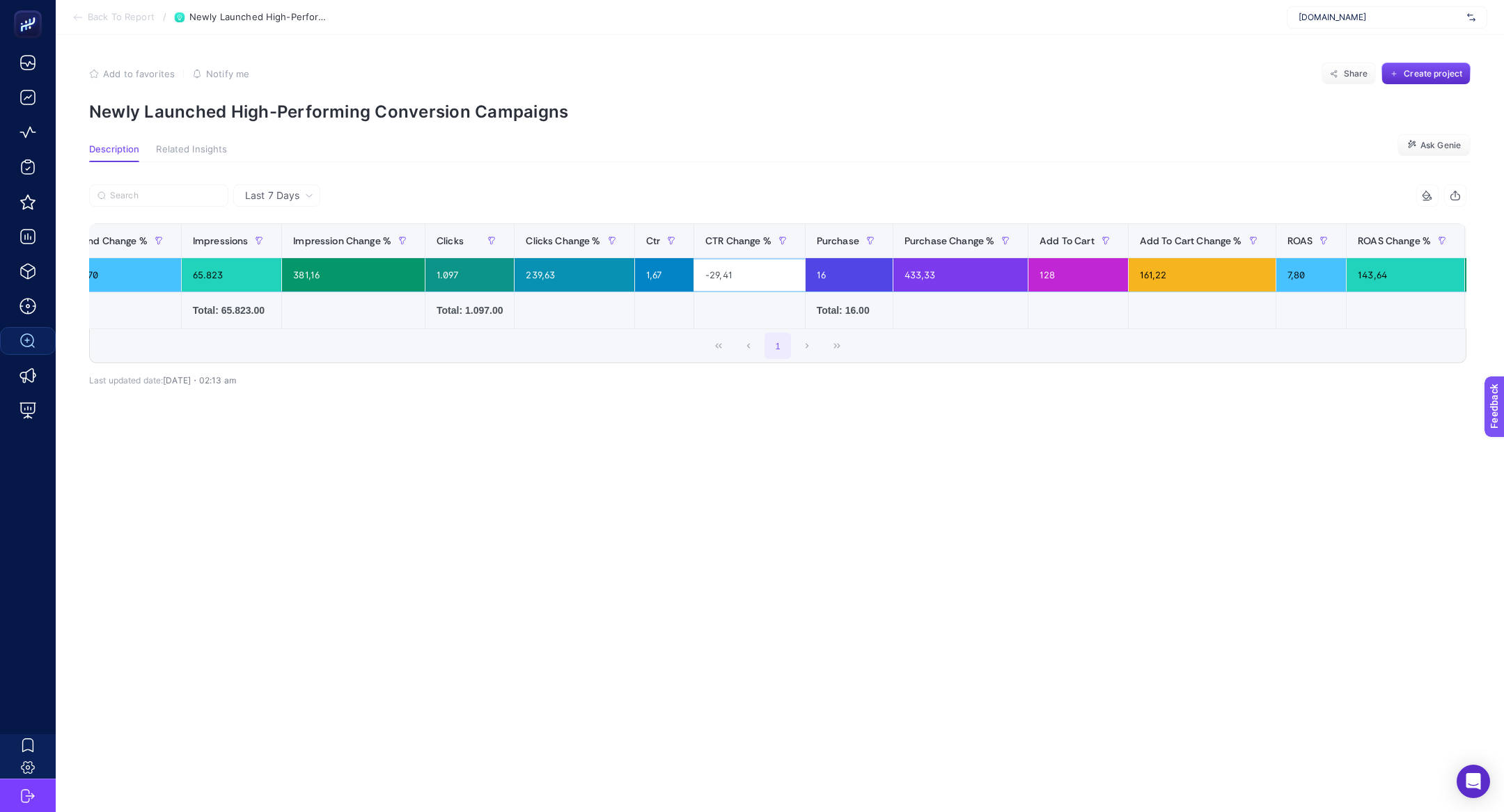
scroll to position [0, 870]
click at [1274, 278] on div "7,80" at bounding box center [1309, 275] width 70 height 34
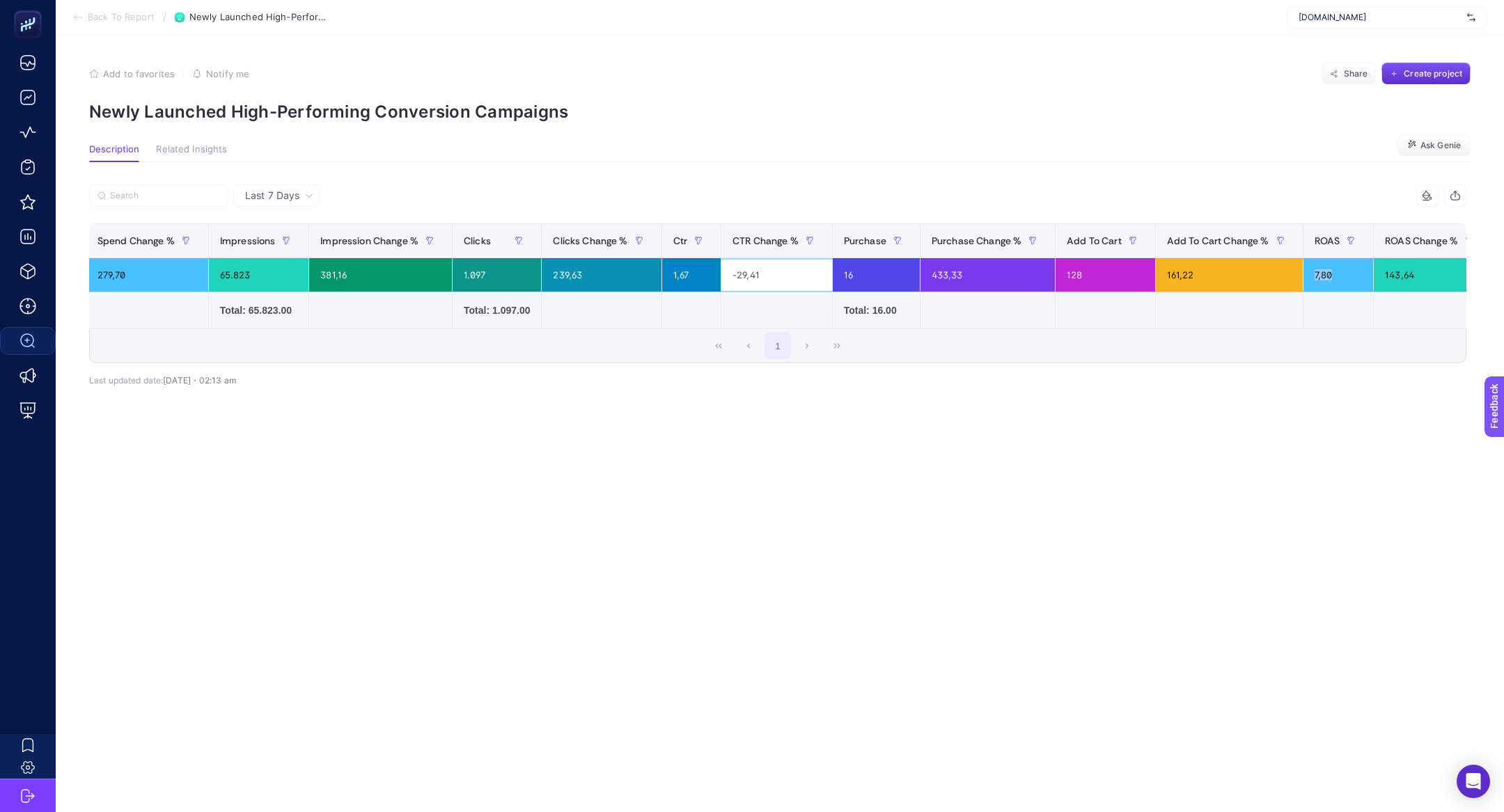
scroll to position [0, 863]
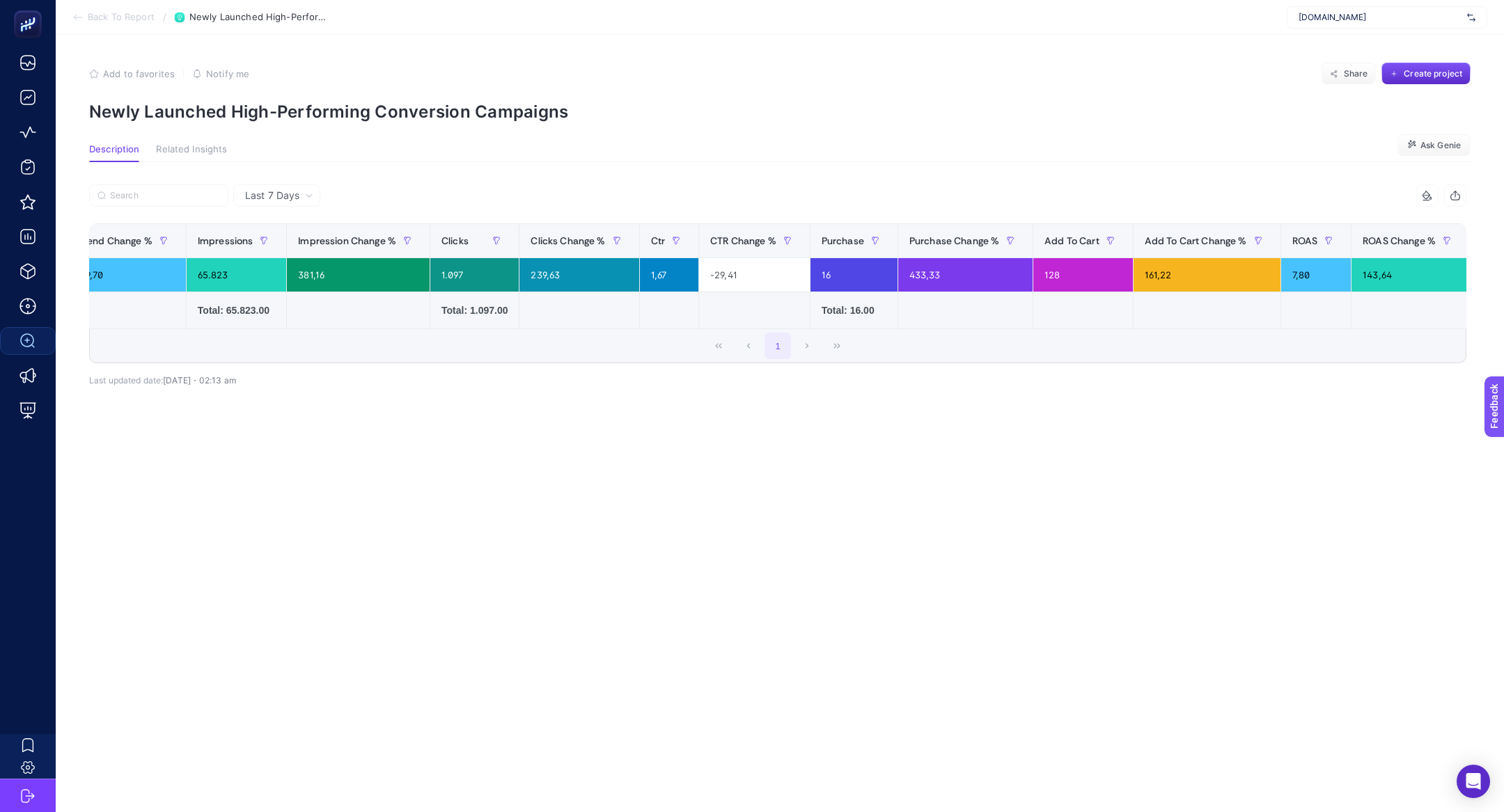
click at [84, 18] on li "Back To Report" at bounding box center [113, 17] width 82 height 11
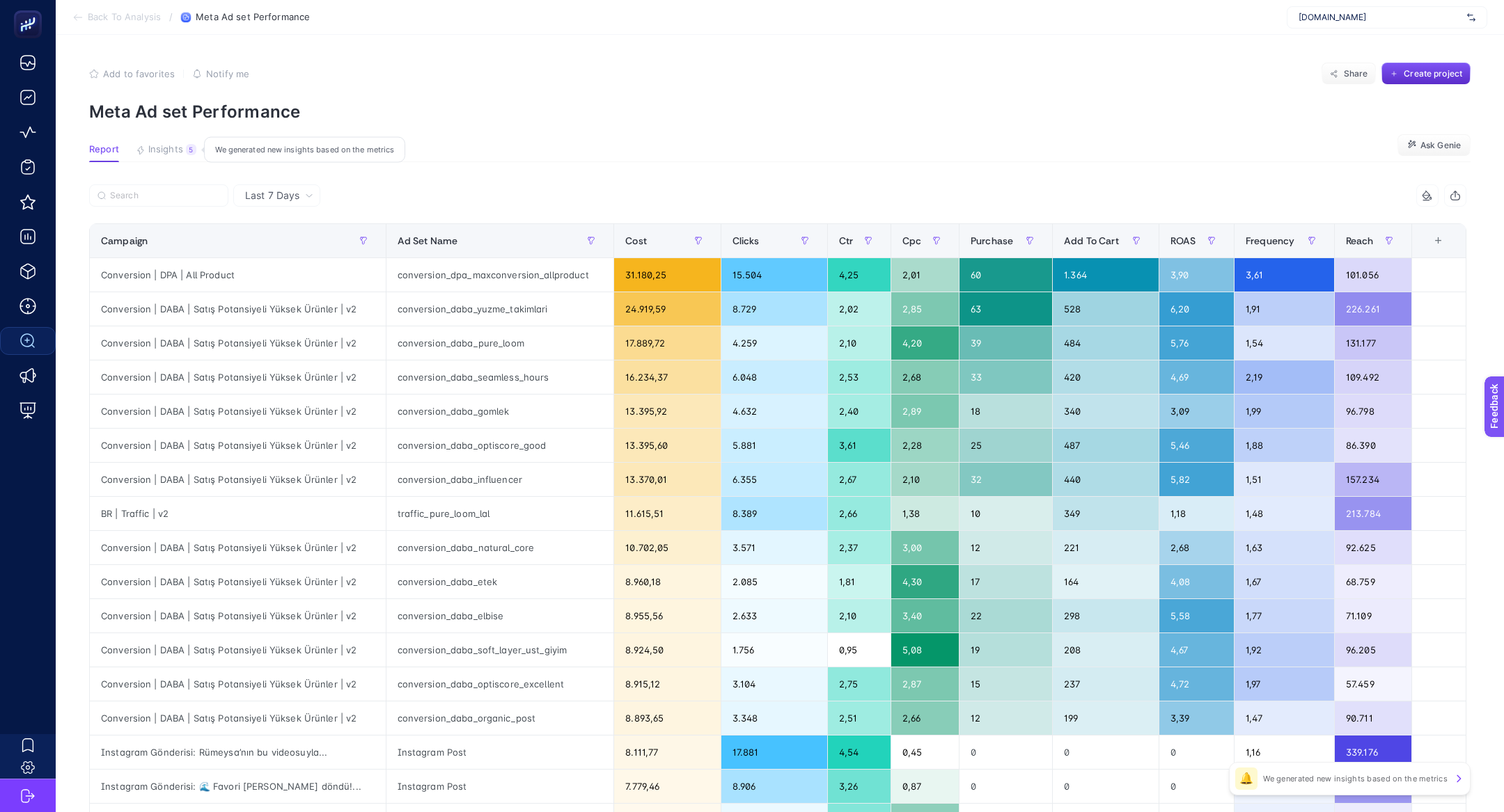
click at [159, 145] on span "Insights" at bounding box center [166, 149] width 35 height 11
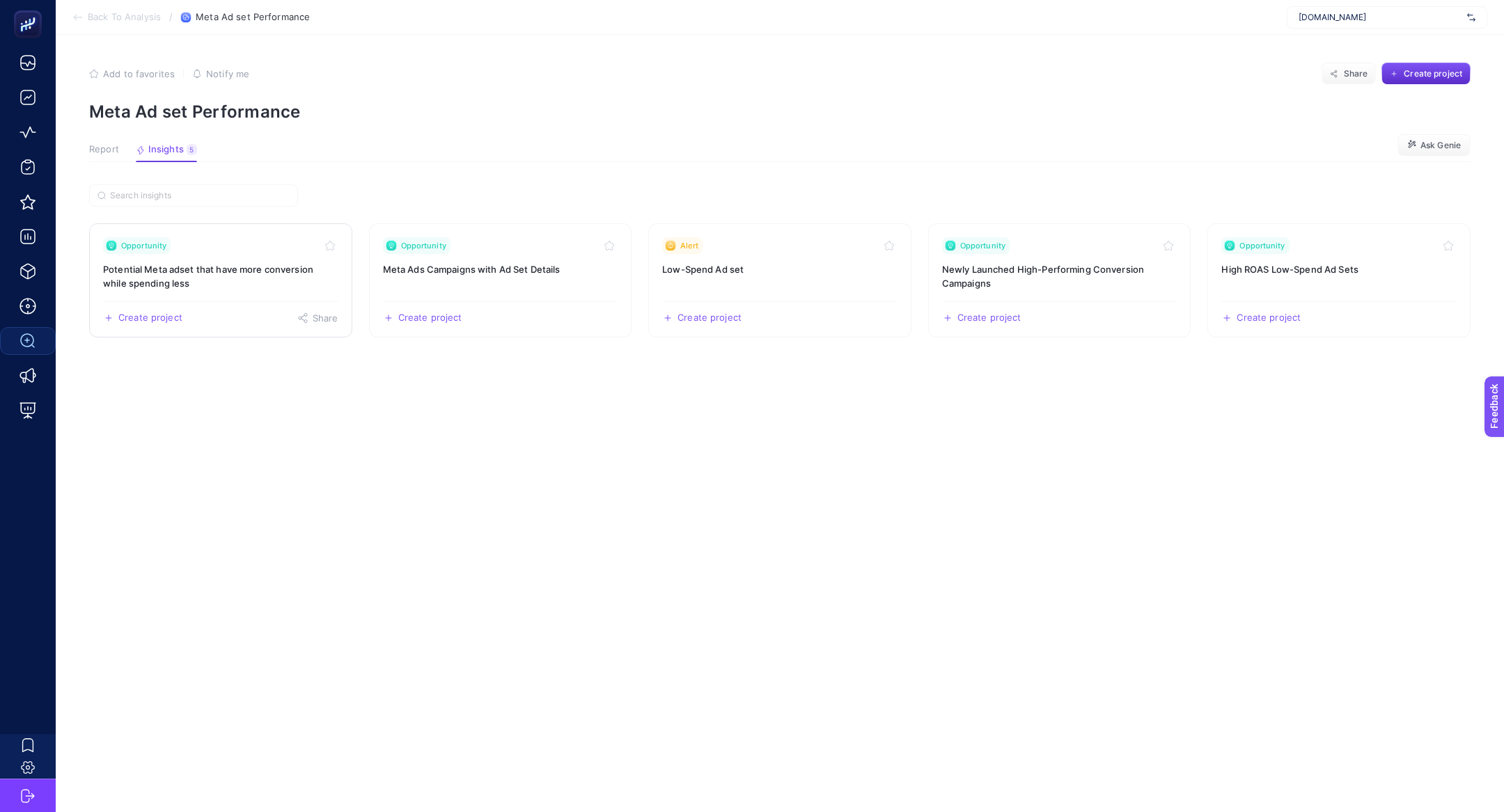
click at [219, 277] on h3 "Potential Meta adset that have more conversion while spending less" at bounding box center [221, 276] width 235 height 28
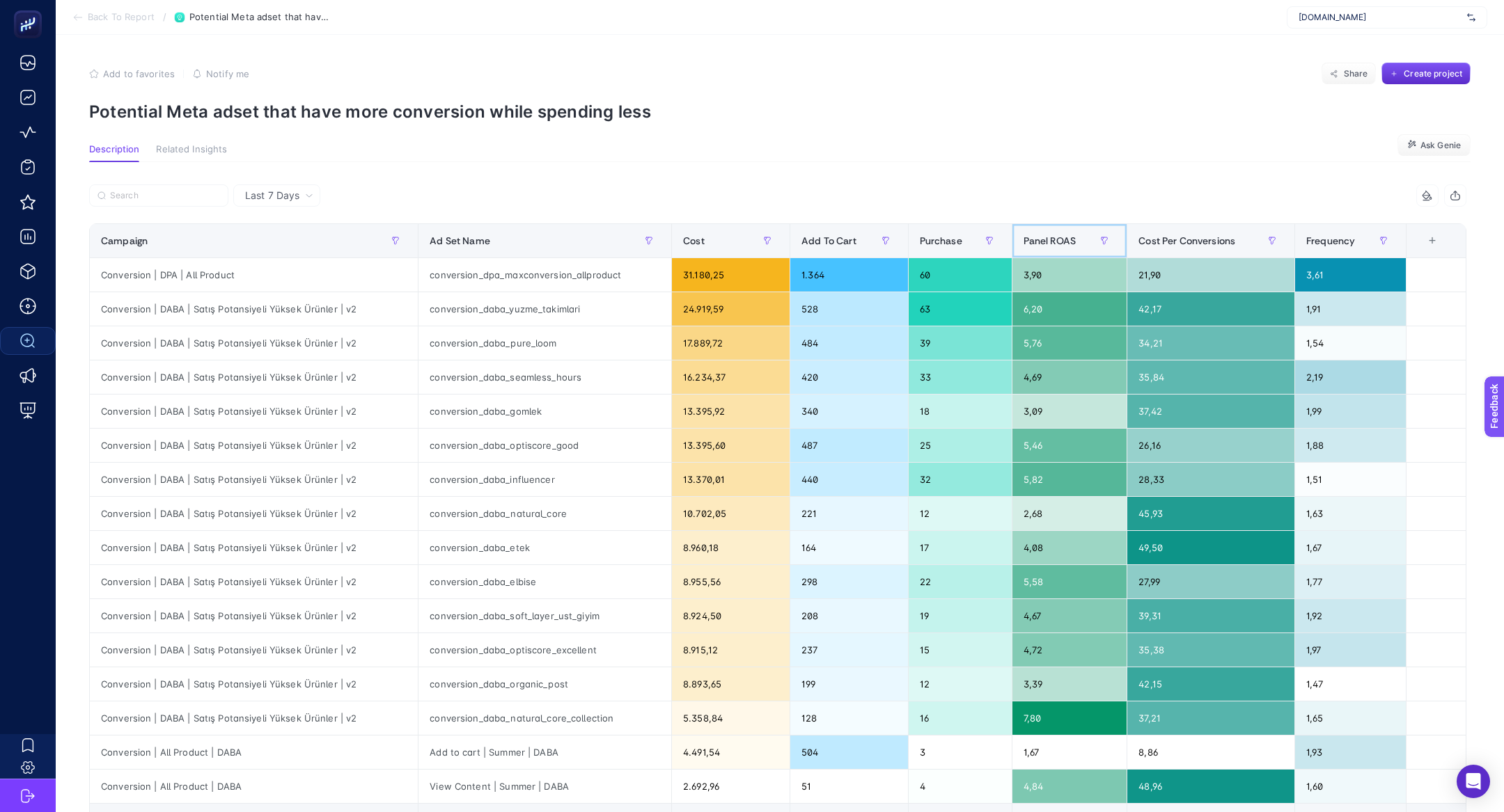
click at [1039, 244] on span "Panel ROAS" at bounding box center [1049, 240] width 52 height 11
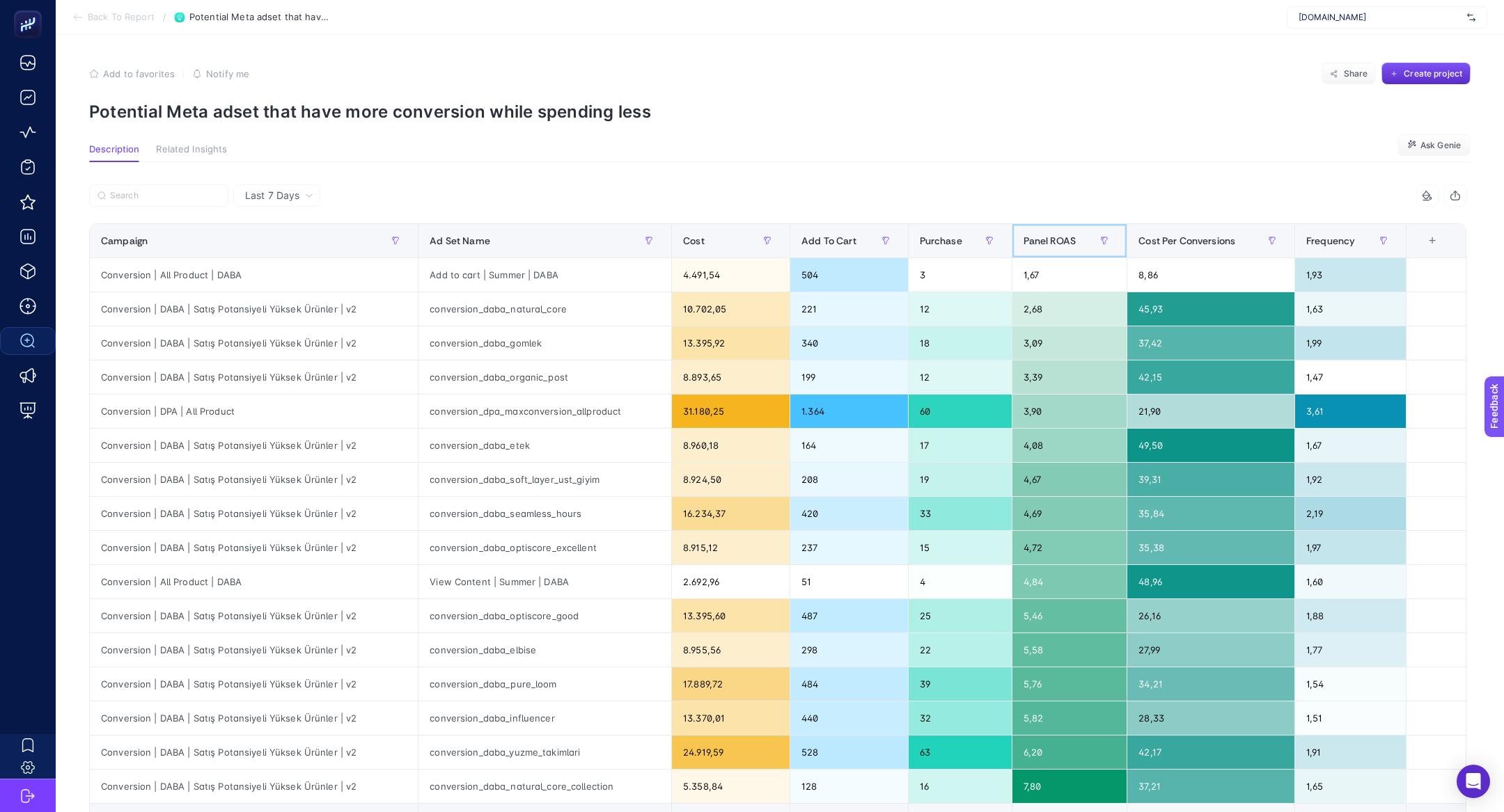
click at [1039, 244] on span "Panel ROAS" at bounding box center [1049, 240] width 52 height 11
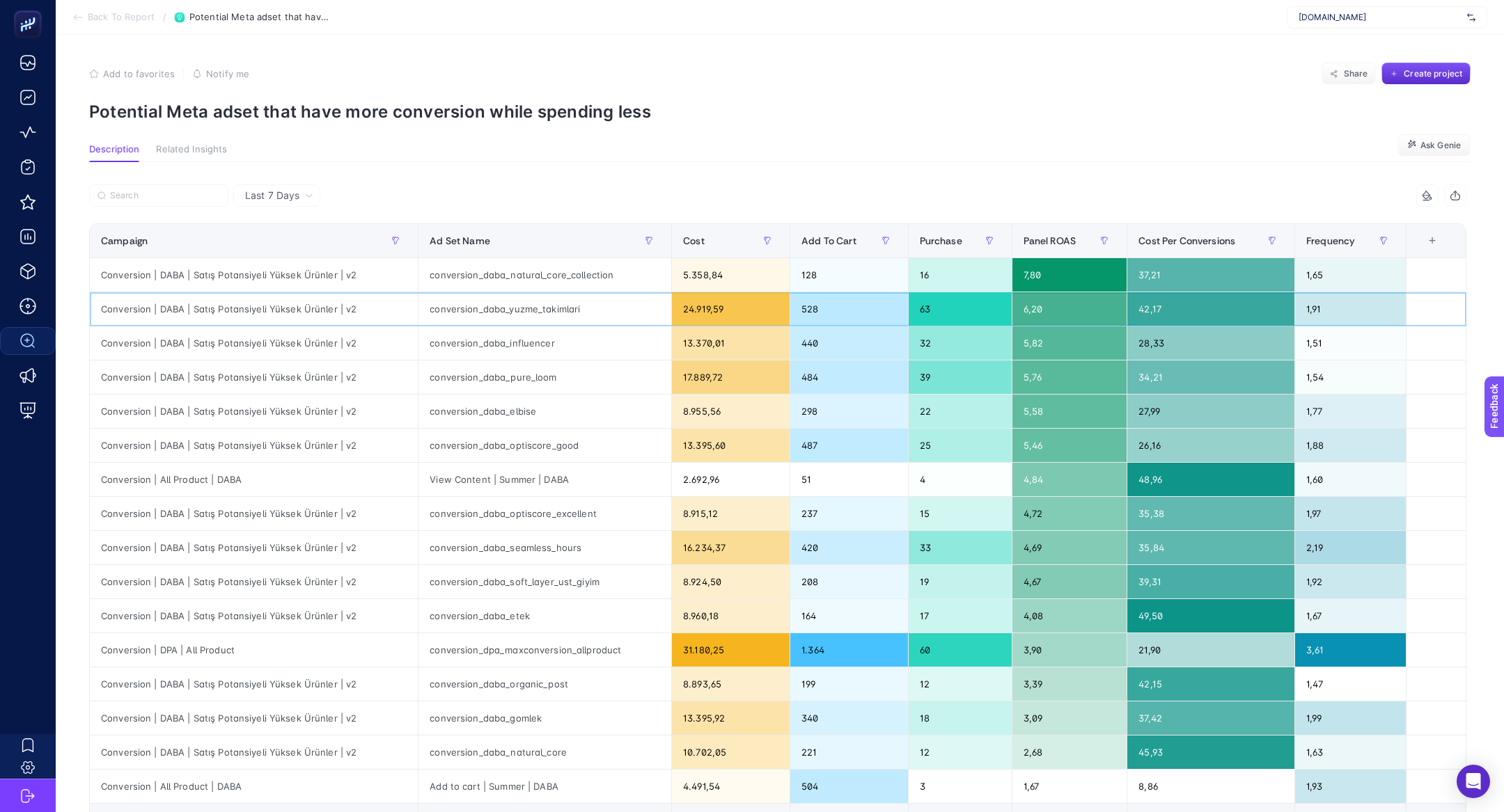
click at [443, 301] on div "conversion_daba_yuzme_takimlari" at bounding box center [545, 309] width 253 height 34
drag, startPoint x: 167, startPoint y: 100, endPoint x: 506, endPoint y: 103, distance: 339.0
click at [511, 105] on section "Add to favorites false Notify me Share Create project Potential Meta adset that…" at bounding box center [779, 92] width 1381 height 59
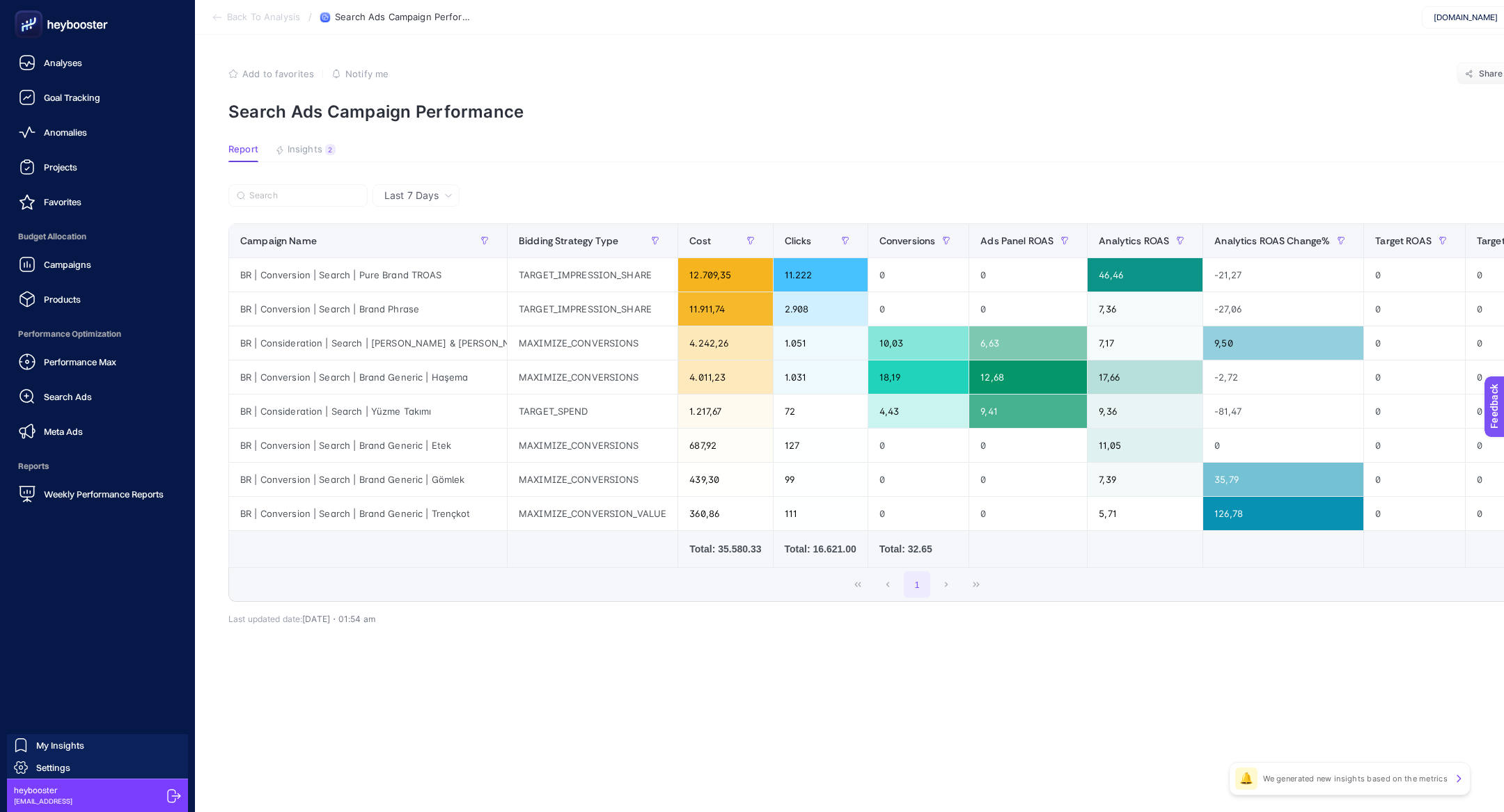
click at [93, 314] on ul "Analyses Goal Tracking Anomalies Projects Favorites Budget Allocation Campaigns…" at bounding box center [97, 278] width 172 height 459
click at [85, 296] on link "Products" at bounding box center [97, 299] width 172 height 28
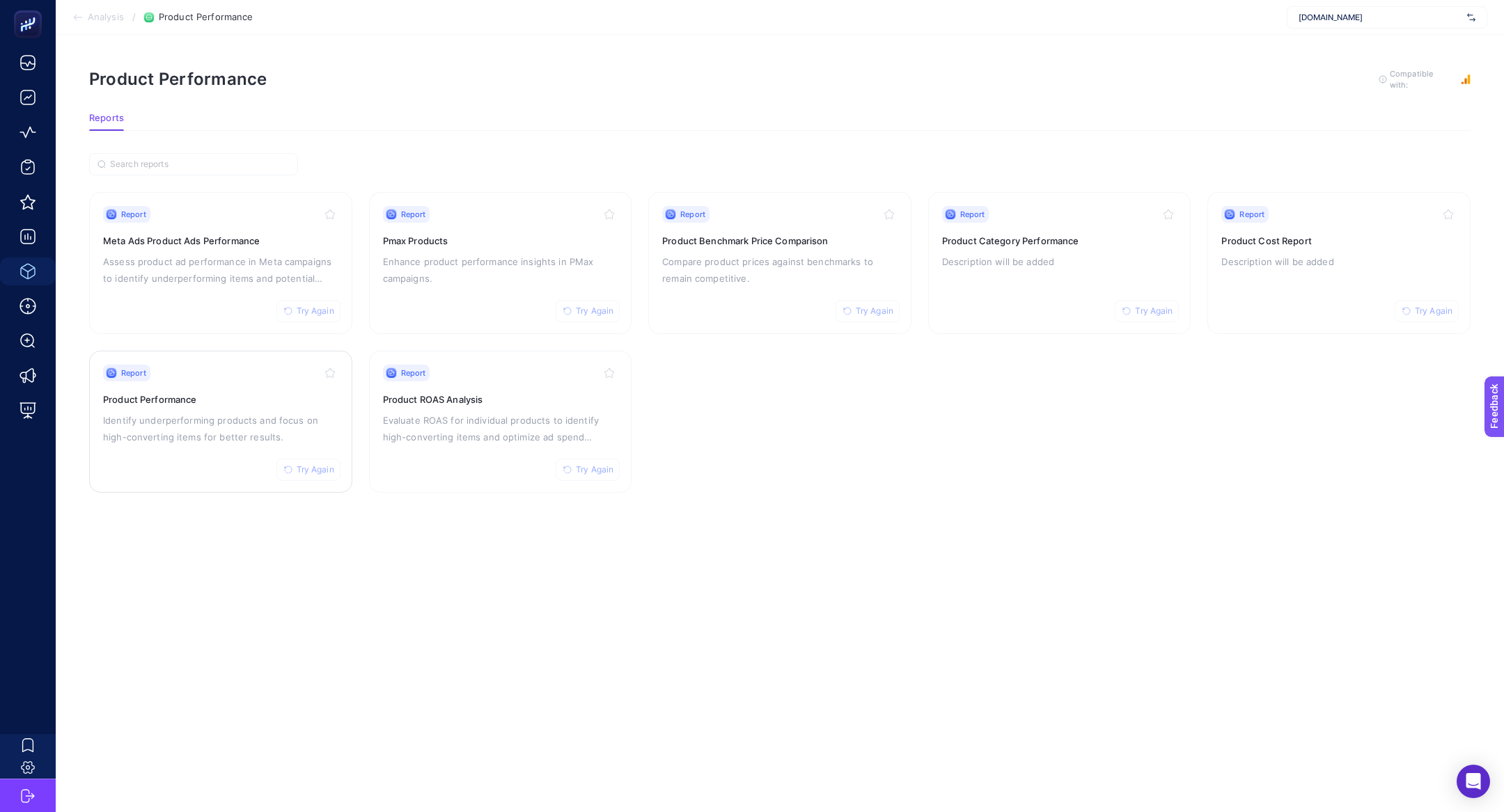
click at [224, 423] on p "Identify underperforming products and focus on high-converting items for better…" at bounding box center [221, 429] width 235 height 34
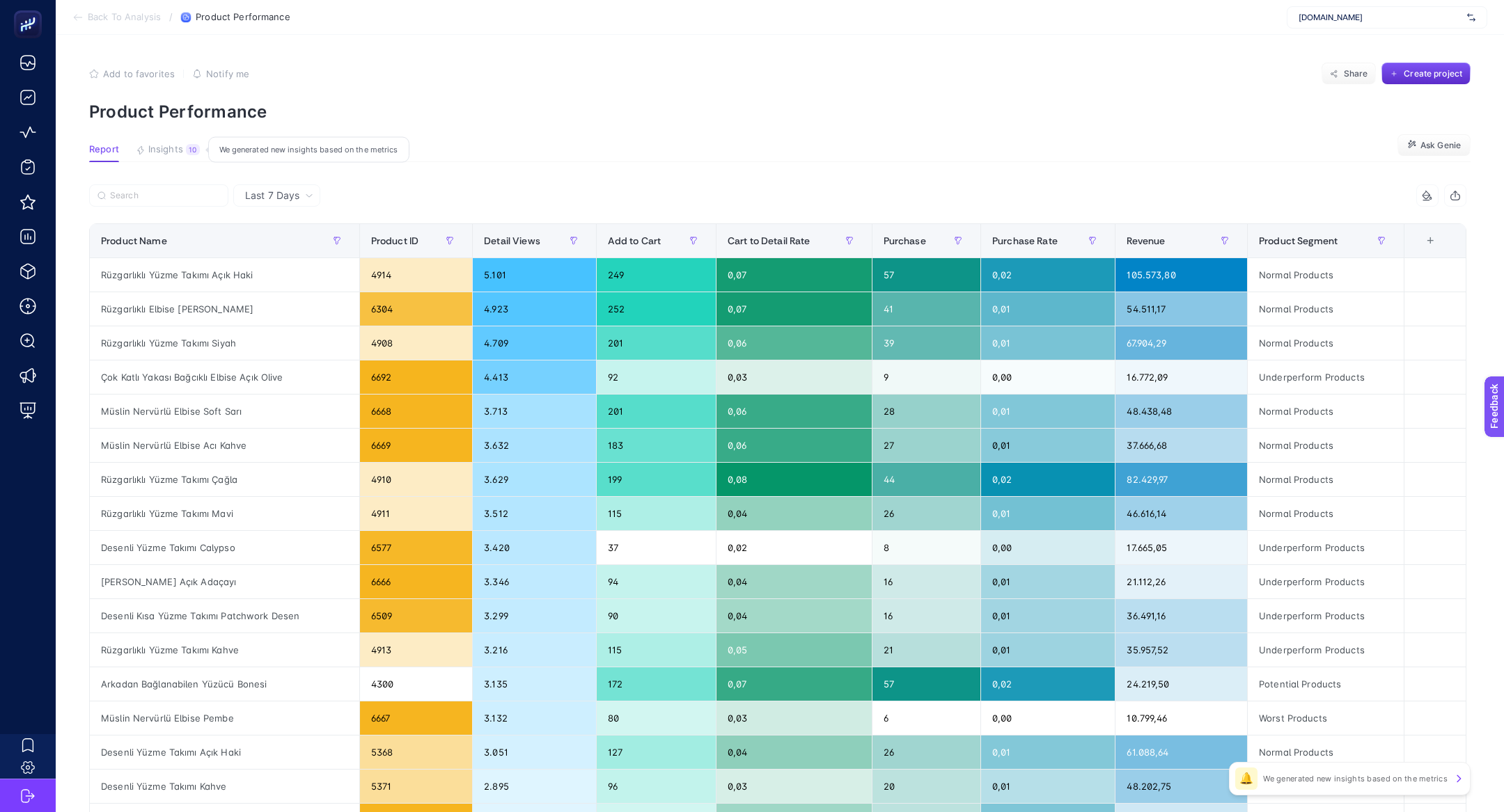
click at [170, 150] on span "Insights" at bounding box center [166, 149] width 35 height 11
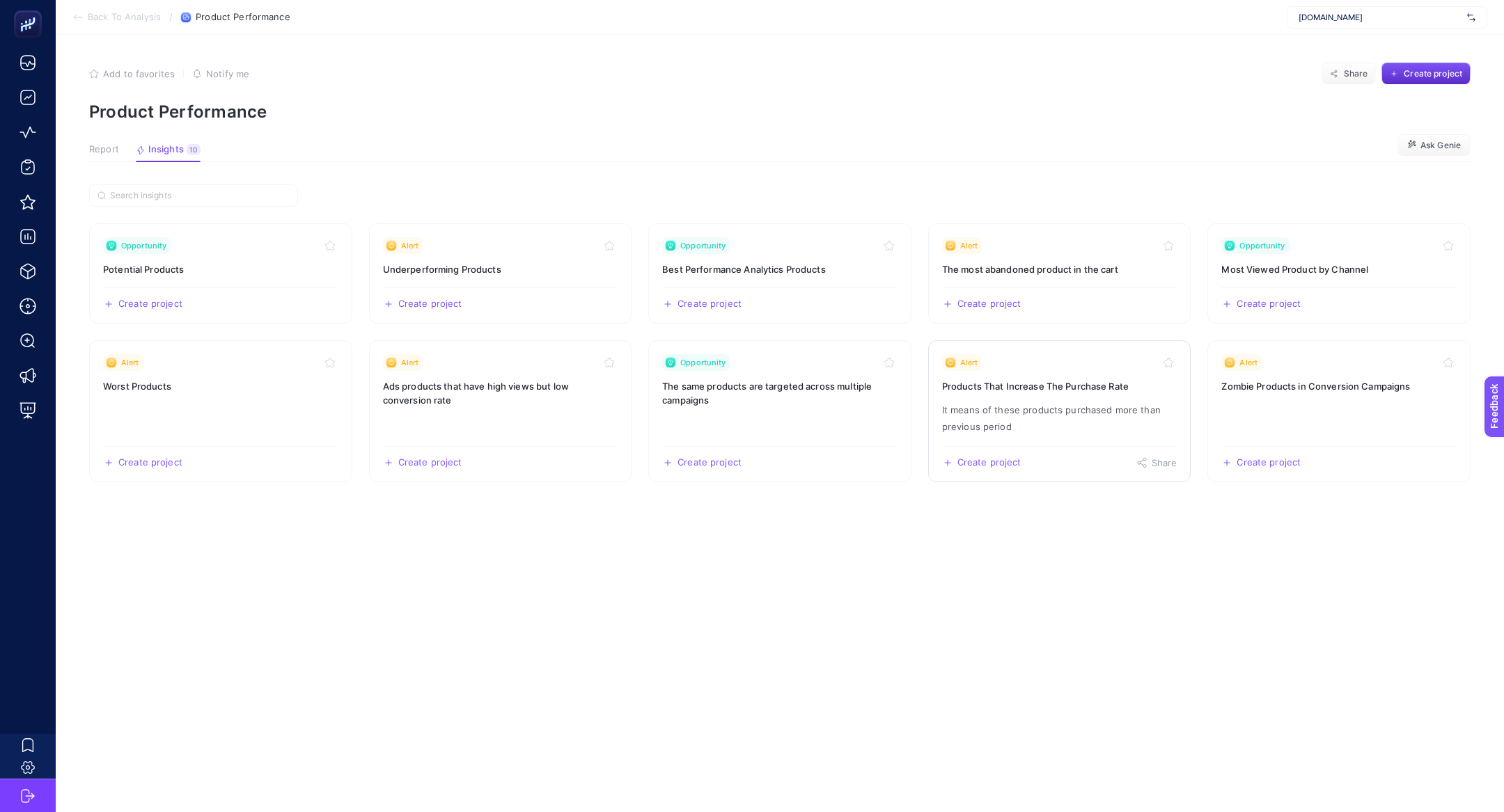
click at [1019, 418] on p "It means of these products purchased more than previous period" at bounding box center [1060, 418] width 235 height 34
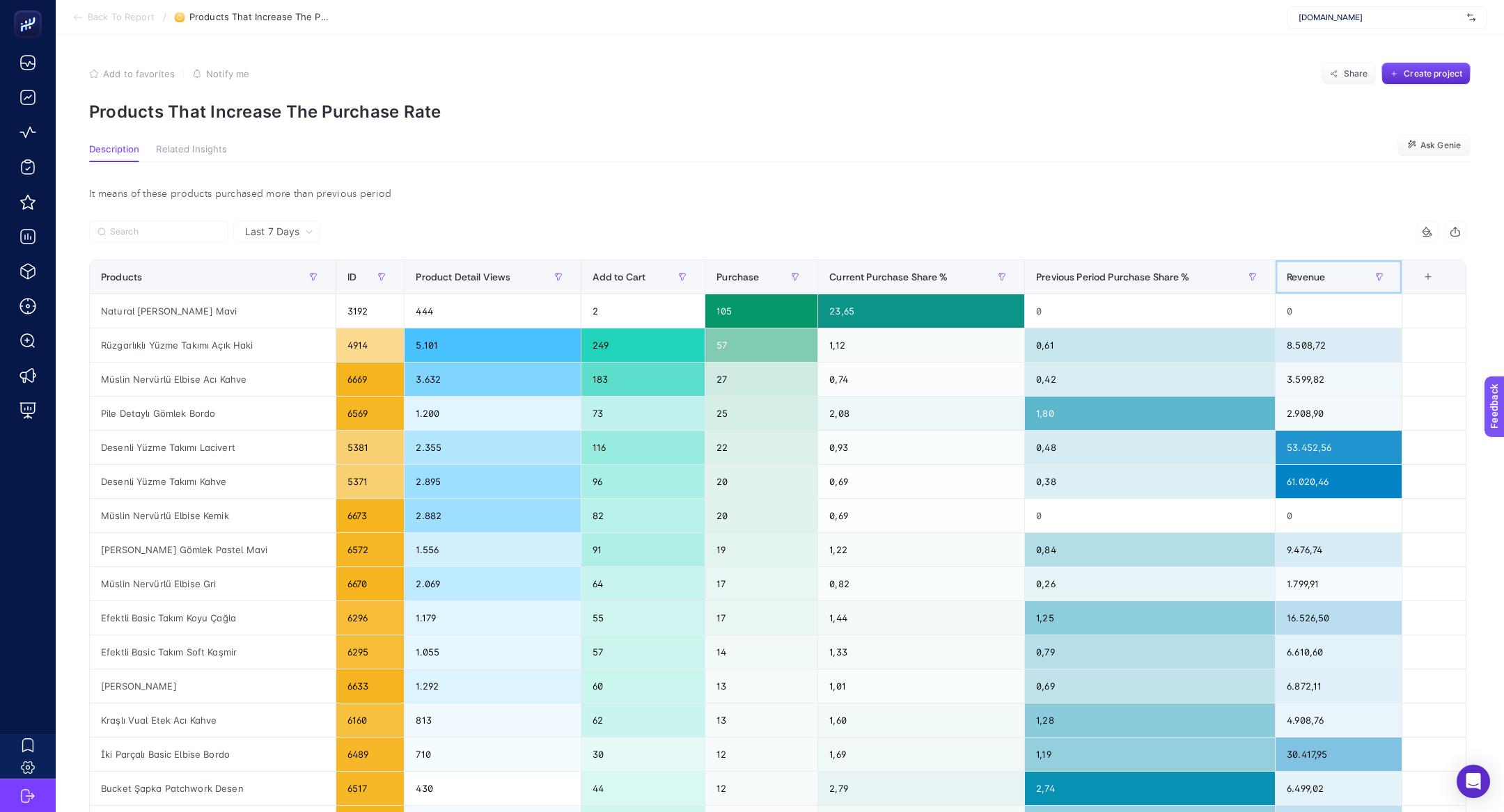
click at [1342, 283] on div "Revenue" at bounding box center [1339, 277] width 104 height 23
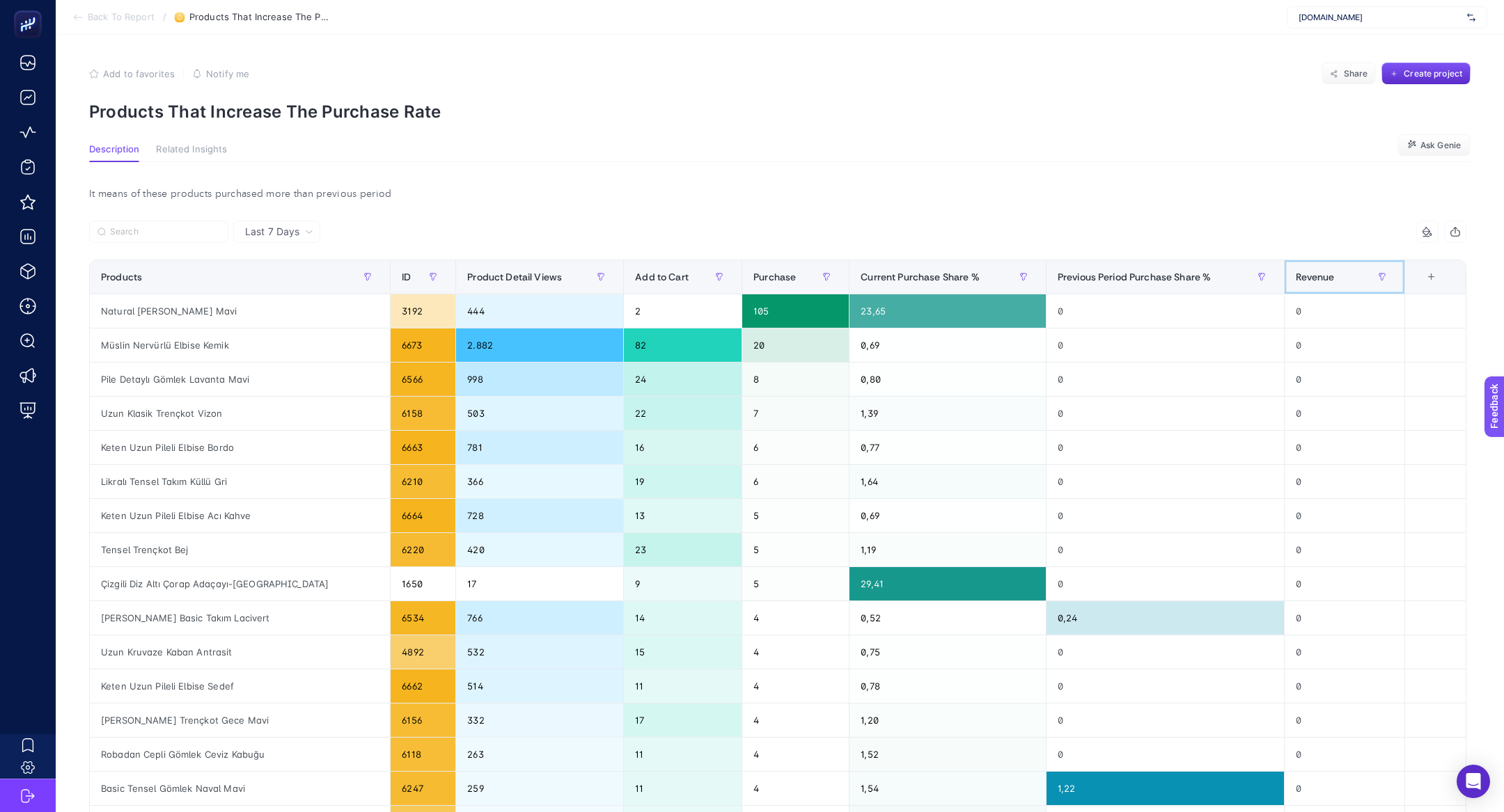
click at [1342, 283] on div "Revenue" at bounding box center [1344, 277] width 97 height 23
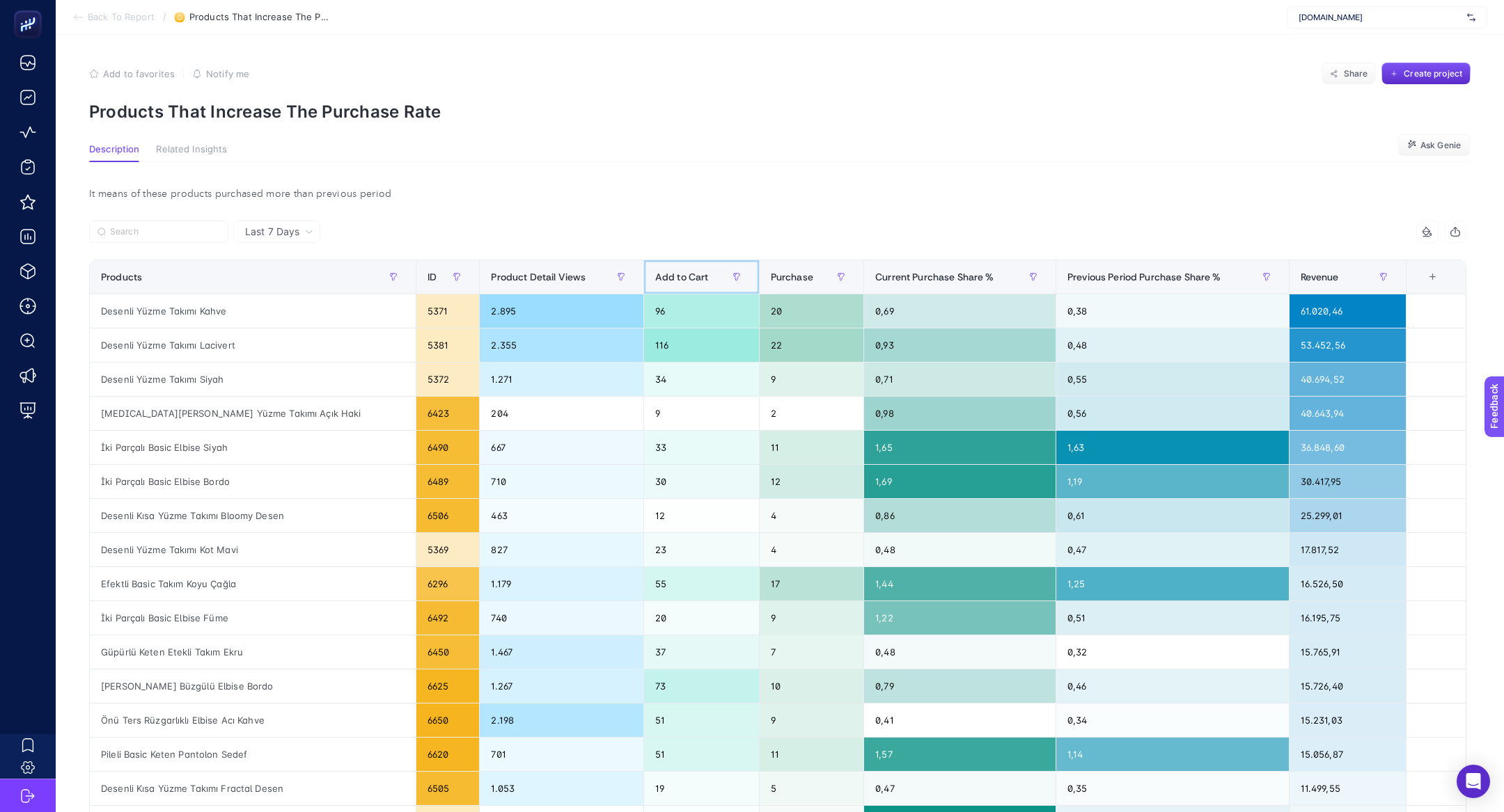
click at [753, 273] on span at bounding box center [756, 277] width 6 height 34
click at [771, 275] on span "Purchase" at bounding box center [792, 277] width 42 height 11
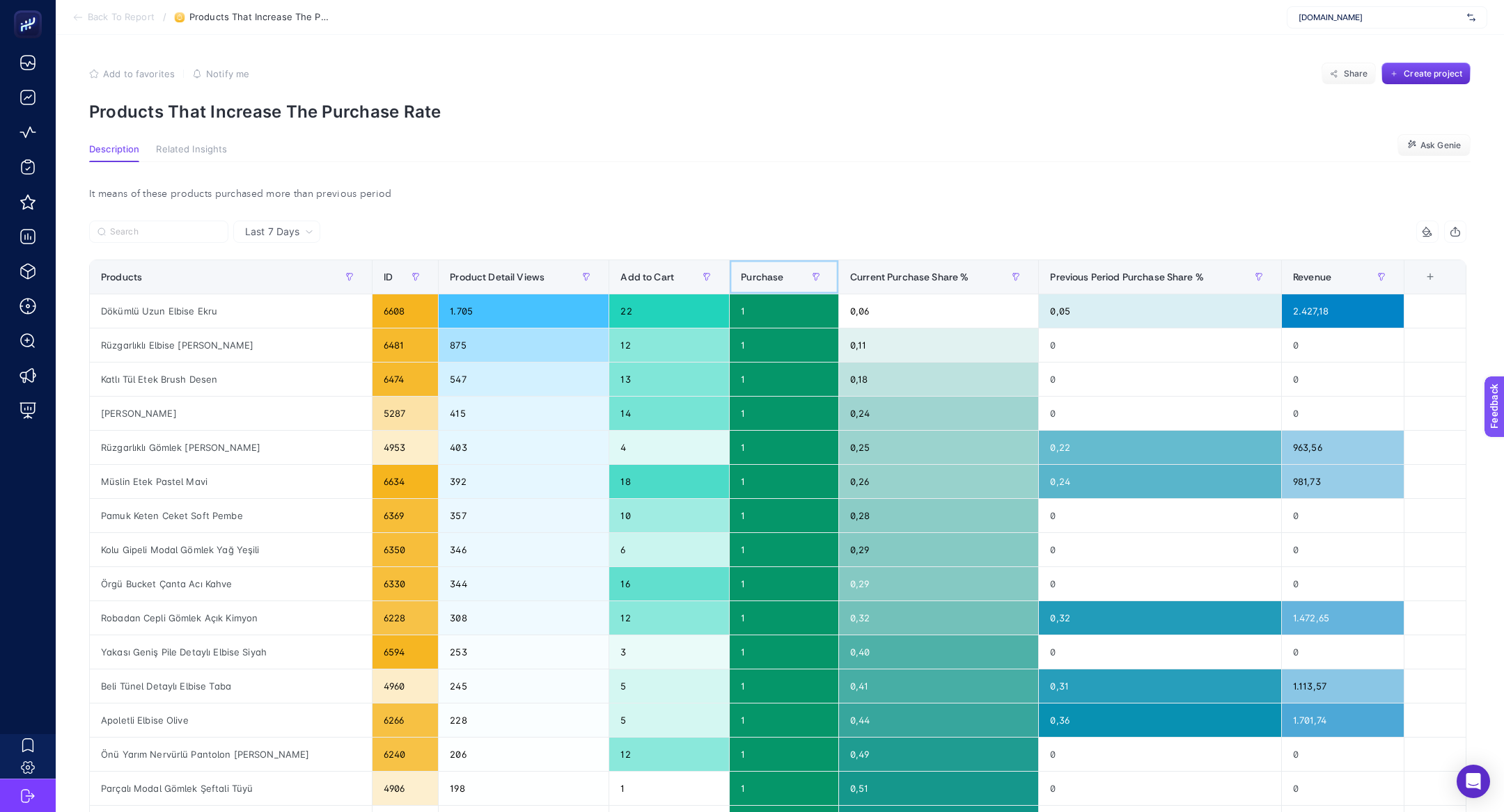
click at [741, 275] on span "Purchase" at bounding box center [762, 277] width 42 height 11
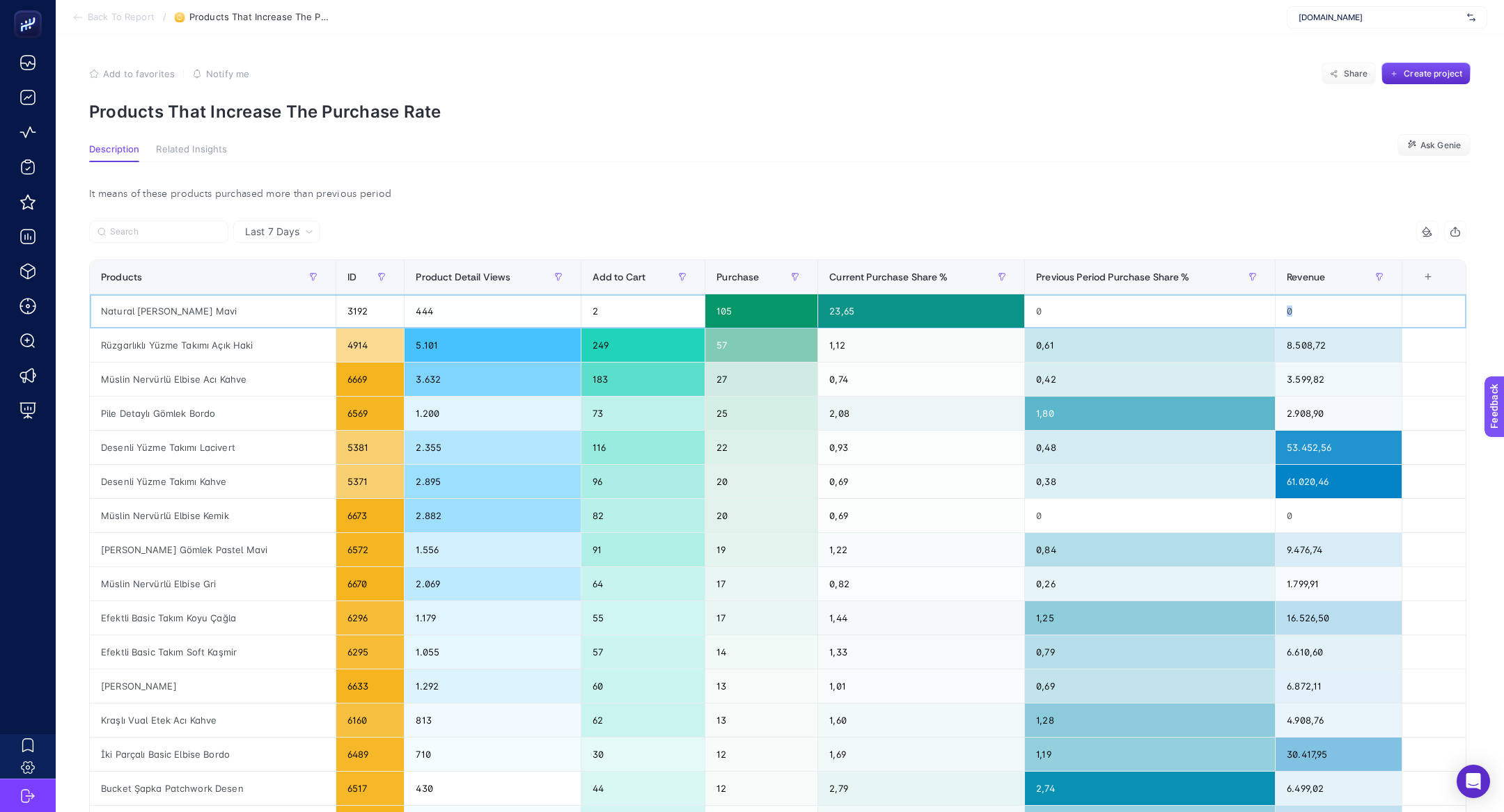
drag, startPoint x: 1308, startPoint y: 315, endPoint x: 1262, endPoint y: 313, distance: 46.0
click at [1262, 363] on tr "Natural [PERSON_NAME] Mavi 3192 444 2 105 23,65 0 0" at bounding box center [778, 380] width 1377 height 34
click at [159, 315] on div "Natural [PERSON_NAME] Mavi" at bounding box center [213, 311] width 245 height 34
click at [159, 314] on div "Natural [PERSON_NAME] Mavi" at bounding box center [213, 311] width 245 height 34
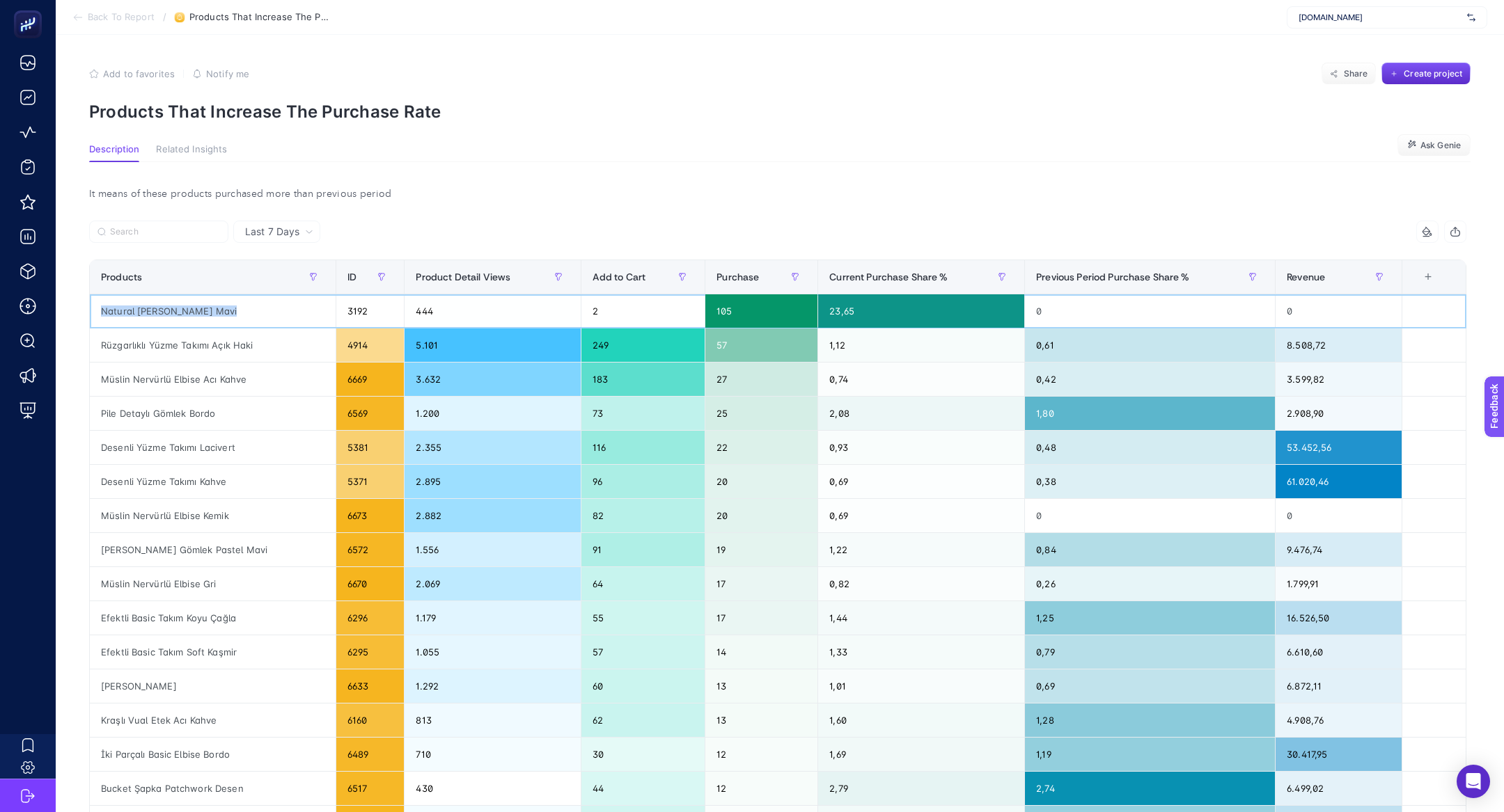
click at [159, 314] on div "Natural [PERSON_NAME] Mavi" at bounding box center [213, 311] width 245 height 34
drag, startPoint x: 585, startPoint y: 316, endPoint x: 597, endPoint y: 316, distance: 12.0
click at [597, 316] on div "2" at bounding box center [644, 311] width 124 height 34
click at [85, 16] on li "Back To Report" at bounding box center [113, 17] width 82 height 11
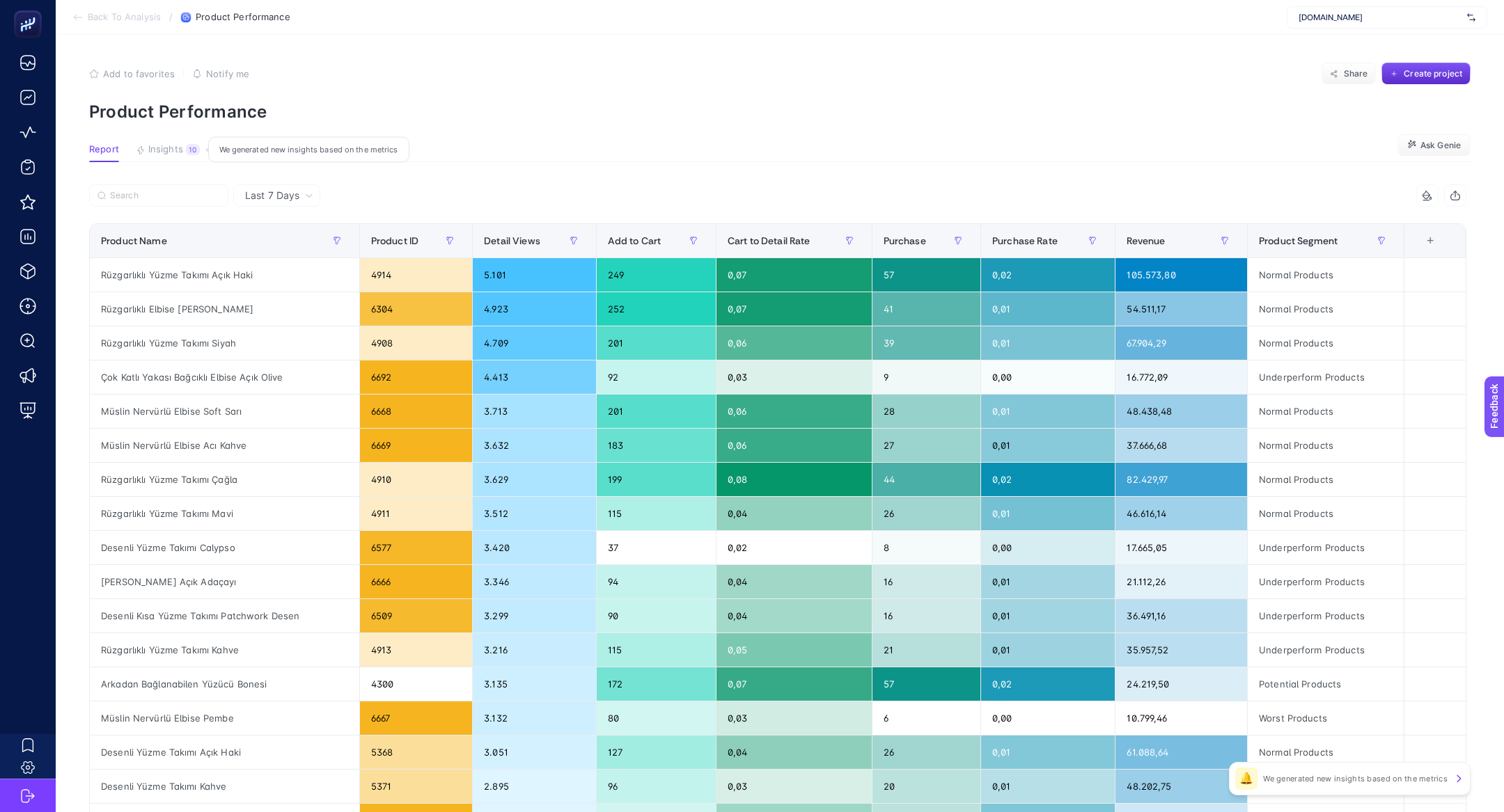
click at [169, 156] on button "Insights 10 We generated new insights based on the metrics" at bounding box center [168, 153] width 64 height 18
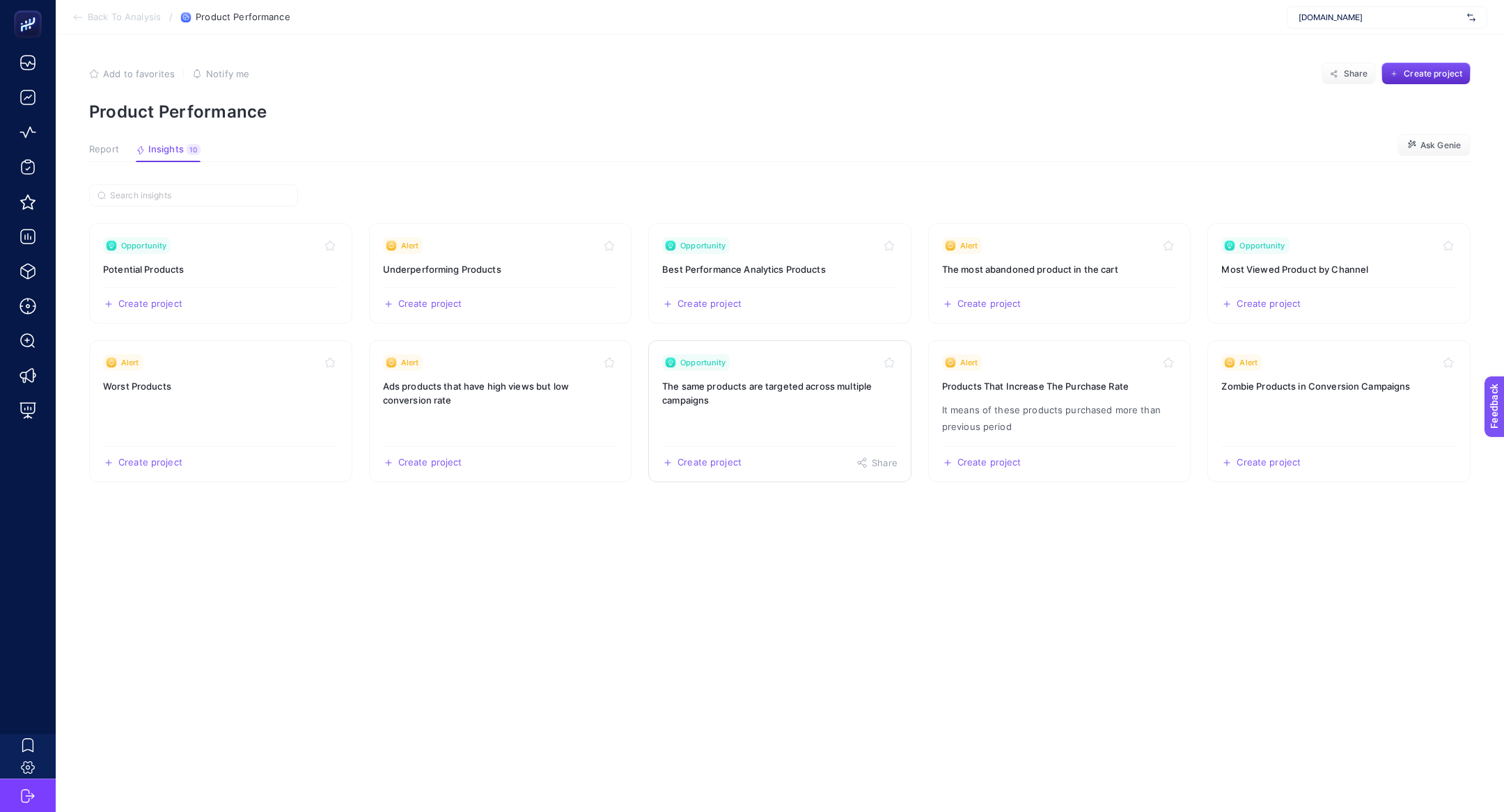
click at [823, 396] on h3 "The same products are targeted across multiple campaigns" at bounding box center [780, 394] width 235 height 28
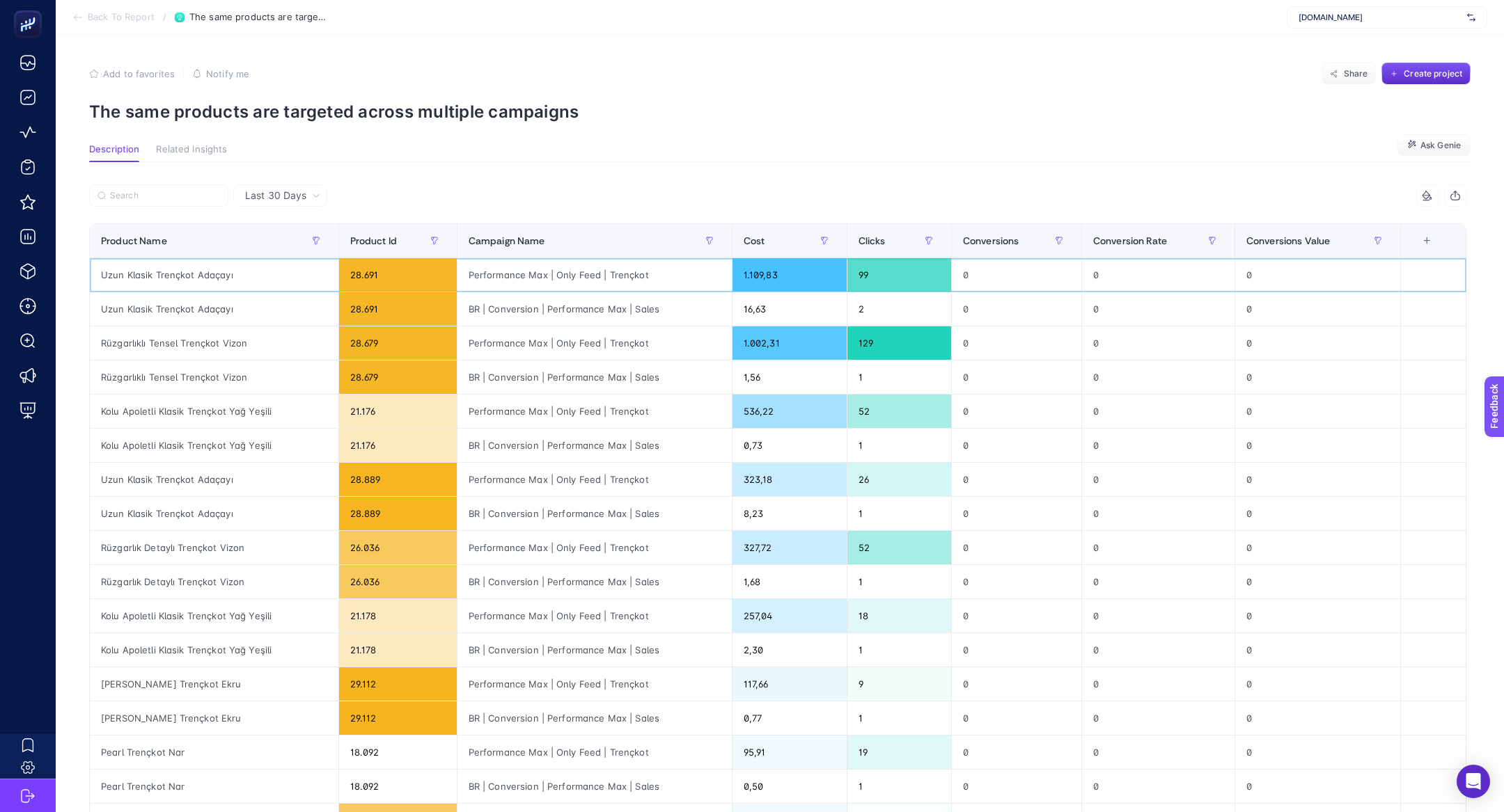
click at [223, 272] on div "Uzun Klasik Trençkot Adaçayı" at bounding box center [214, 275] width 248 height 34
click at [518, 318] on div "BR | Conversion | Performance Max | Sales" at bounding box center [595, 309] width 275 height 34
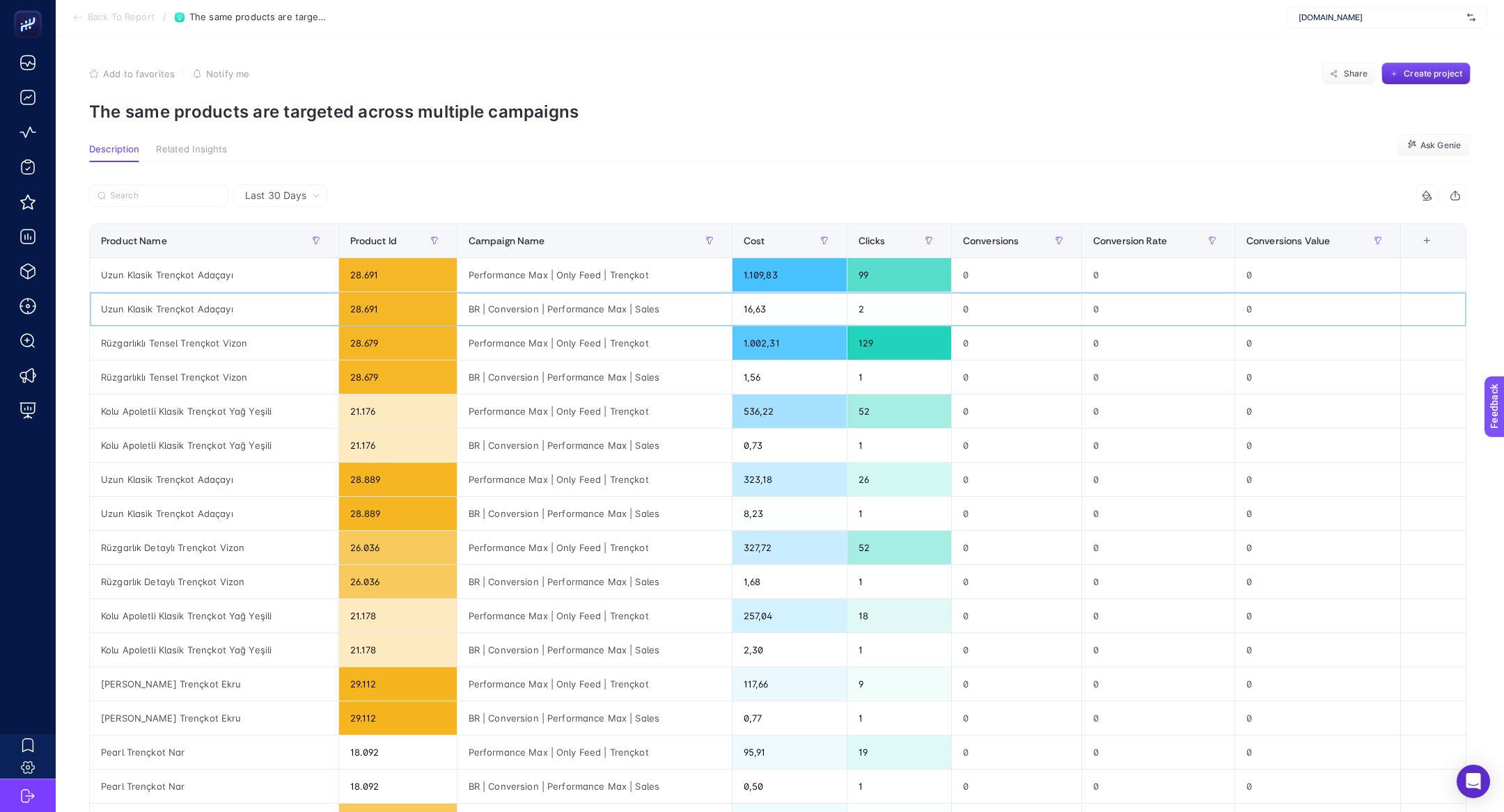
click at [518, 318] on div "BR | Conversion | Performance Max | Sales" at bounding box center [595, 309] width 275 height 34
click at [518, 317] on div "BR | Conversion | Performance Max | Sales" at bounding box center [595, 309] width 275 height 34
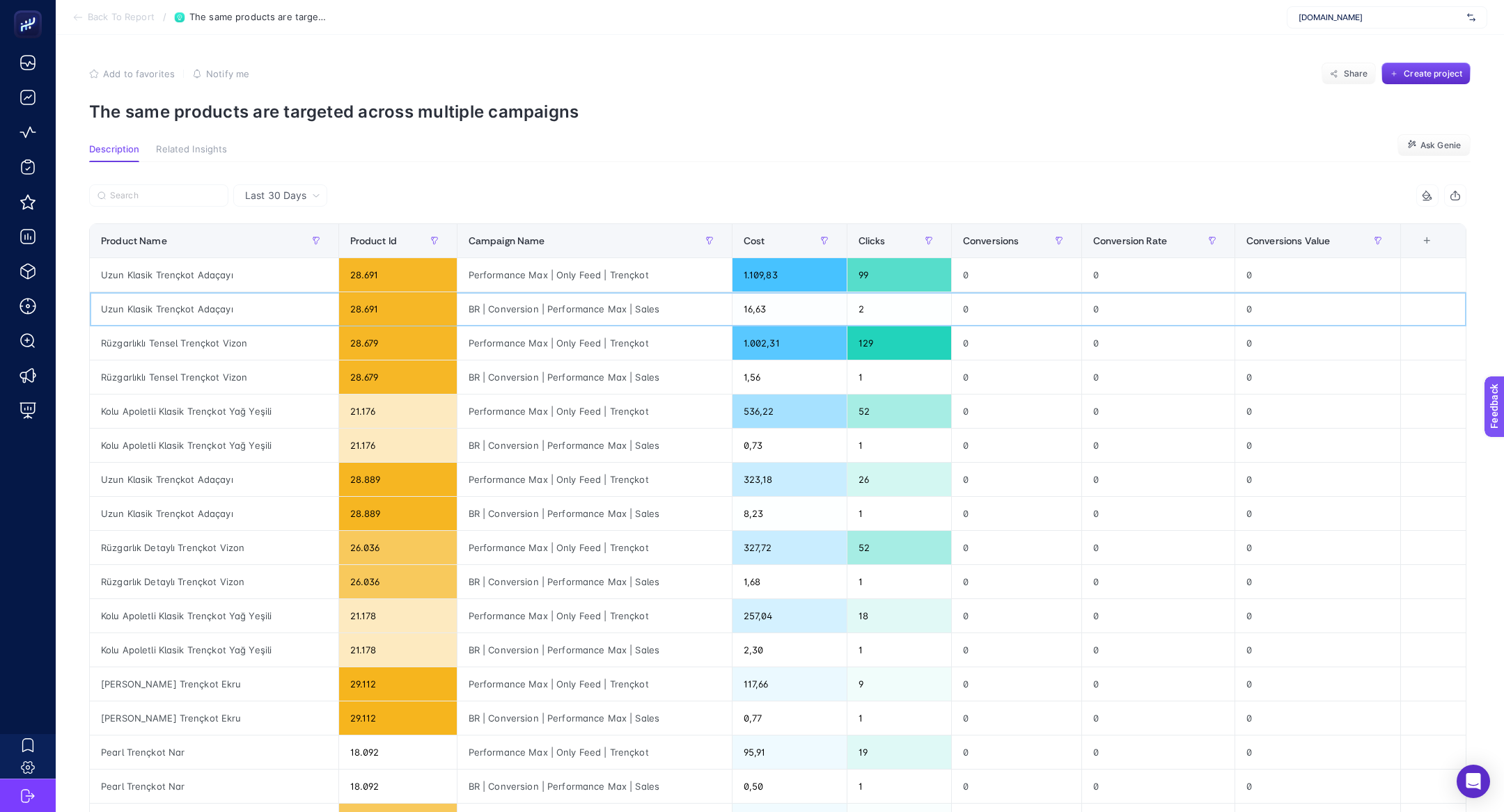
click at [639, 298] on div "BR | Conversion | Performance Max | Sales" at bounding box center [595, 309] width 275 height 34
click at [191, 269] on div "Uzun Klasik Trençkot Adaçayı" at bounding box center [214, 275] width 248 height 34
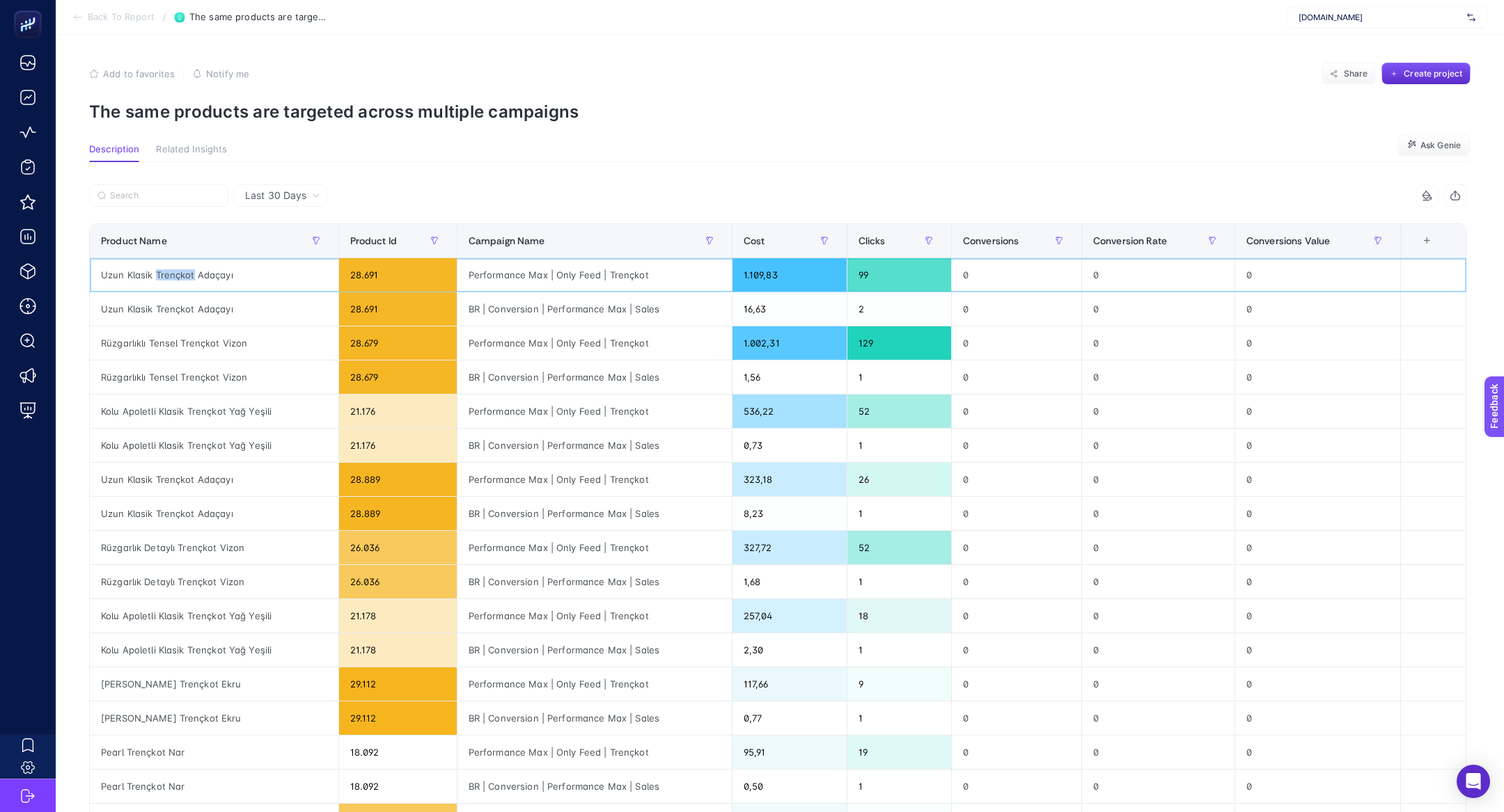
click at [191, 269] on div "Uzun Klasik Trençkot Adaçayı" at bounding box center [214, 275] width 248 height 34
click at [790, 281] on div "1.109,83" at bounding box center [790, 275] width 114 height 34
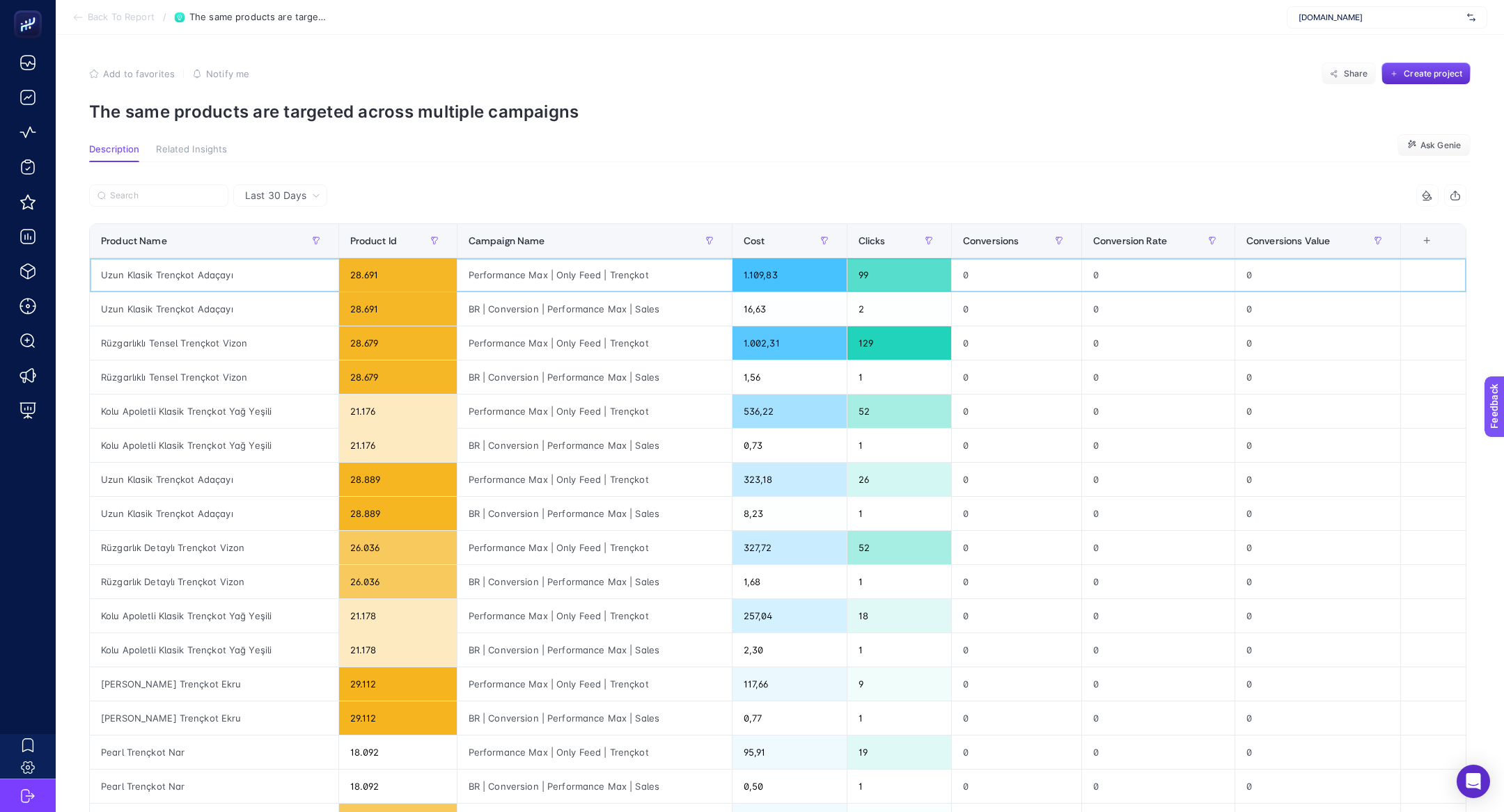
click at [790, 281] on div "1.109,83" at bounding box center [790, 275] width 114 height 34
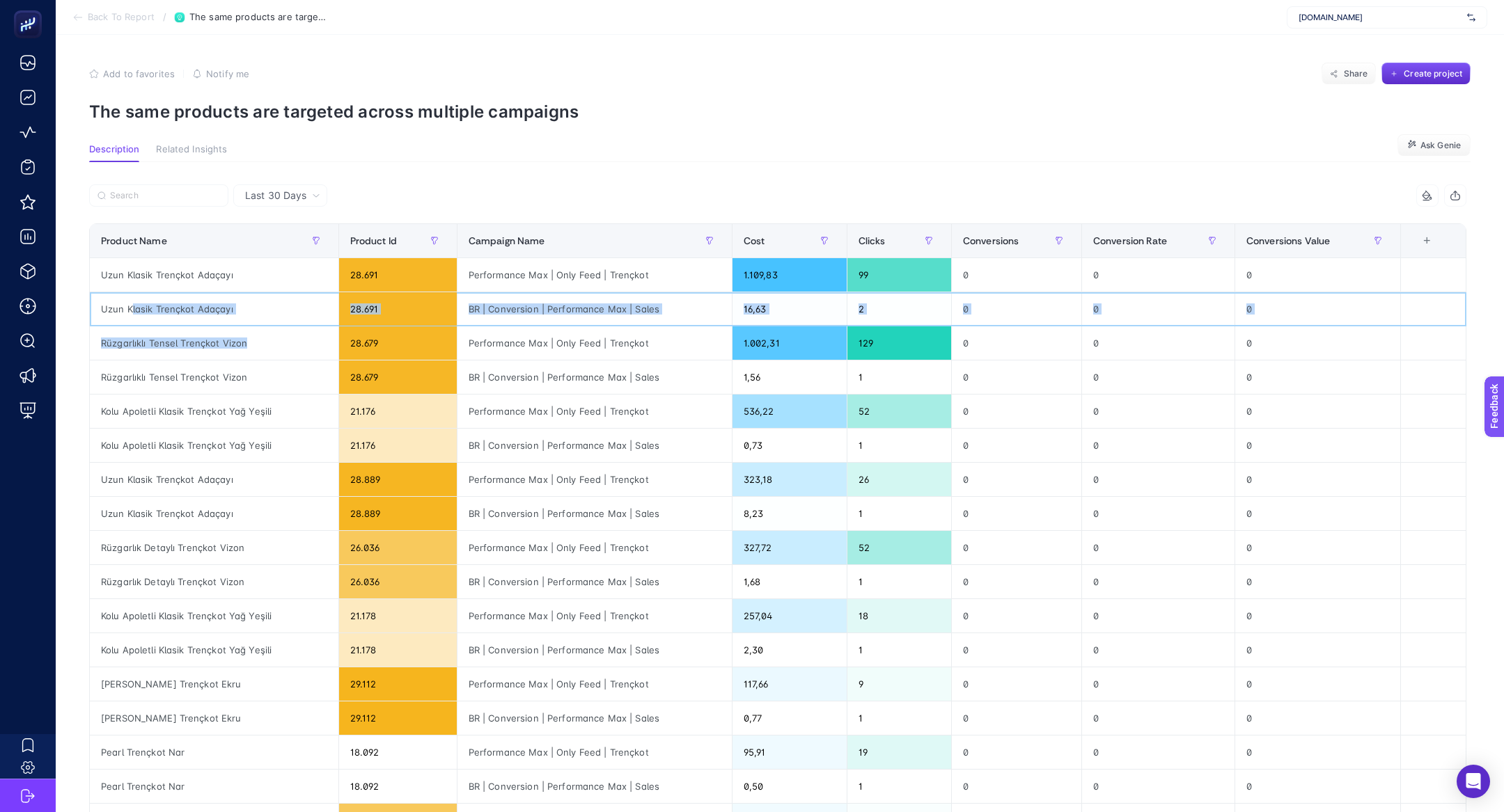
drag, startPoint x: 130, startPoint y: 307, endPoint x: 431, endPoint y: 337, distance: 302.5
click at [431, 337] on tbody "Uzun Klasik Trençkot Adaçayı 28.691 Performance Max | Only Feed | Trençkot 1.10…" at bounding box center [778, 600] width 1377 height 682
click at [224, 312] on div "Uzun Klasik Trençkot Adaçayı" at bounding box center [214, 309] width 248 height 34
click at [430, 310] on div "28.691" at bounding box center [397, 309] width 118 height 34
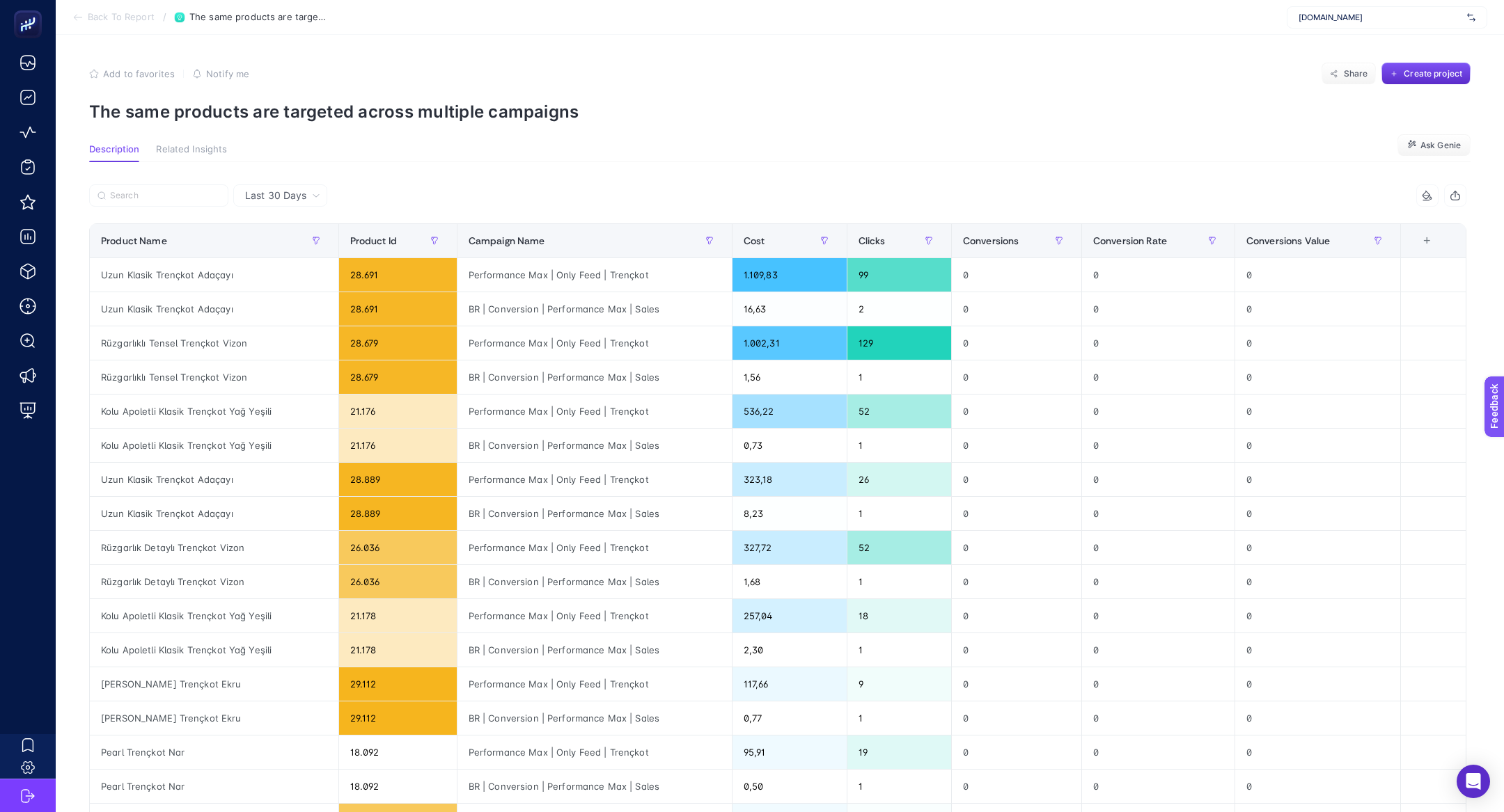
click at [275, 195] on span "Last 30 Days" at bounding box center [276, 195] width 61 height 14
click at [278, 248] on li "Last 7 Days" at bounding box center [280, 250] width 85 height 25
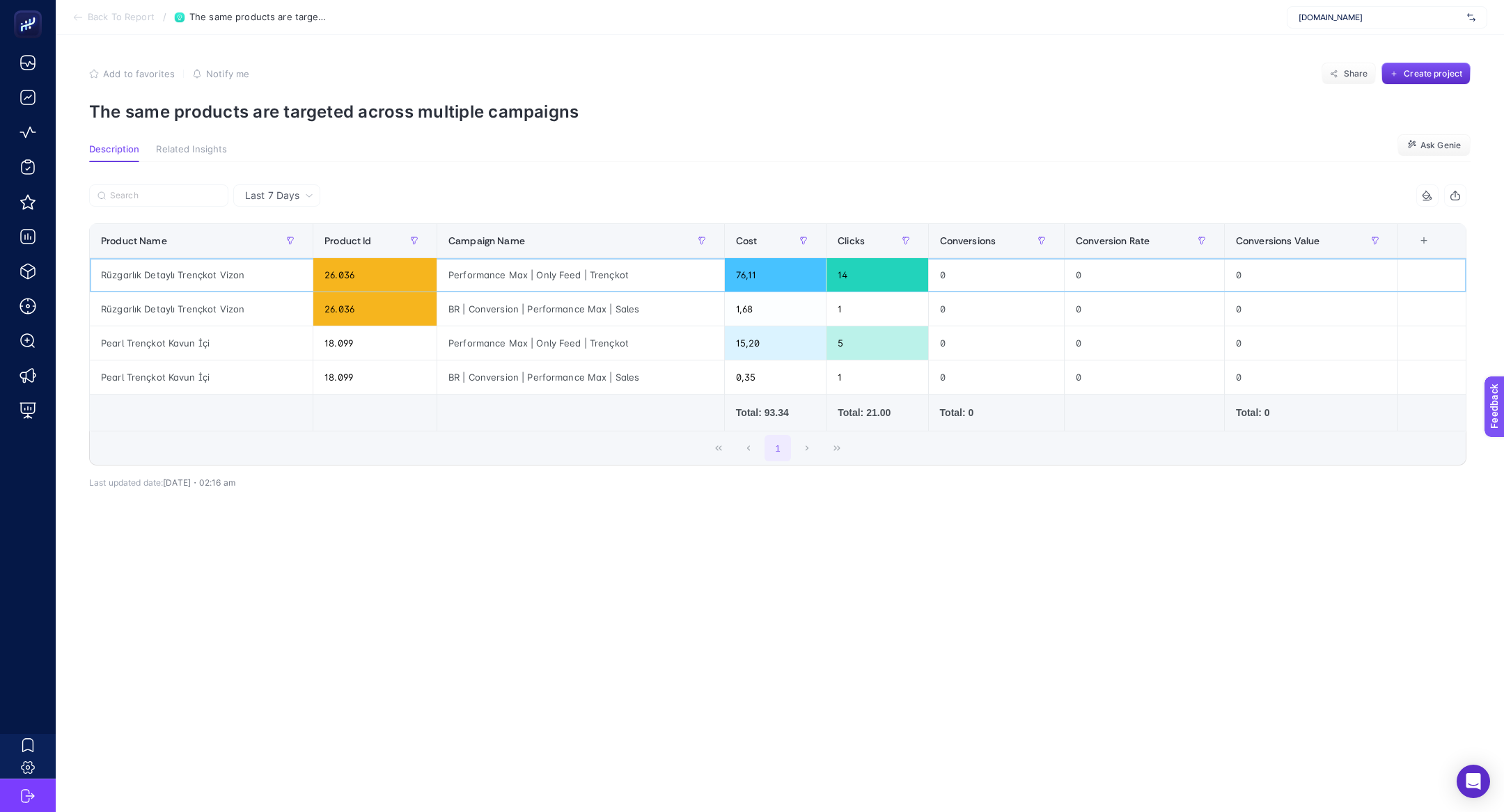
drag, startPoint x: 215, startPoint y: 275, endPoint x: 231, endPoint y: 322, distance: 49.6
click at [230, 322] on tbody "Rüzgarlık Detaylı Trençkot Vizon 26.036 Performance Max | Only Feed | Trençkot …" at bounding box center [778, 326] width 1377 height 137
drag, startPoint x: 210, startPoint y: 340, endPoint x: 232, endPoint y: 380, distance: 45.7
click at [232, 380] on tbody "Rüzgarlık Detaylı Trençkot Vizon 26.036 Performance Max | Only Feed | Trençkot …" at bounding box center [778, 326] width 1377 height 137
click at [232, 380] on div "Pearl Trençkot Kavun İçi" at bounding box center [201, 378] width 223 height 34
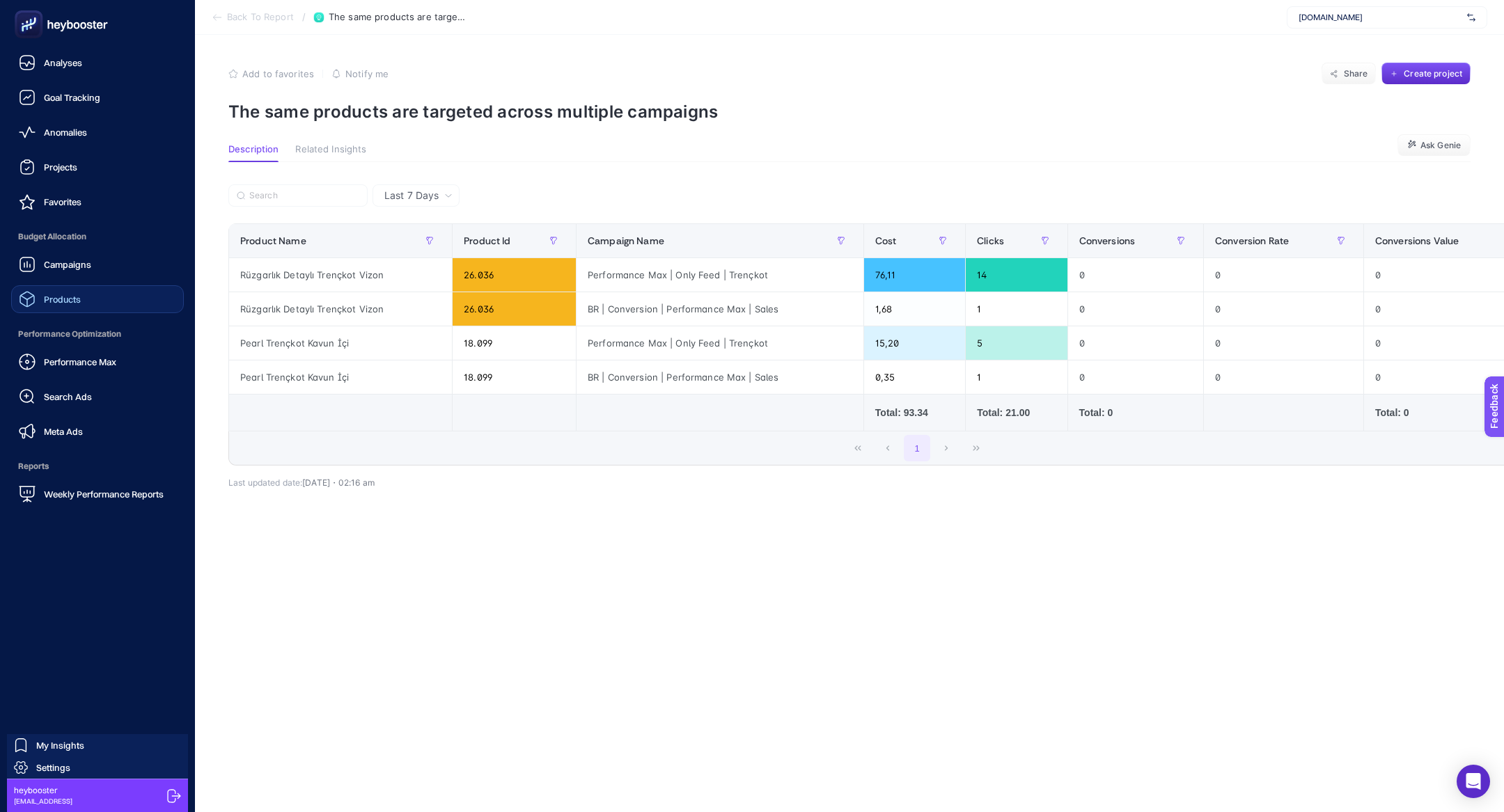
click at [62, 303] on span "Products" at bounding box center [62, 299] width 37 height 11
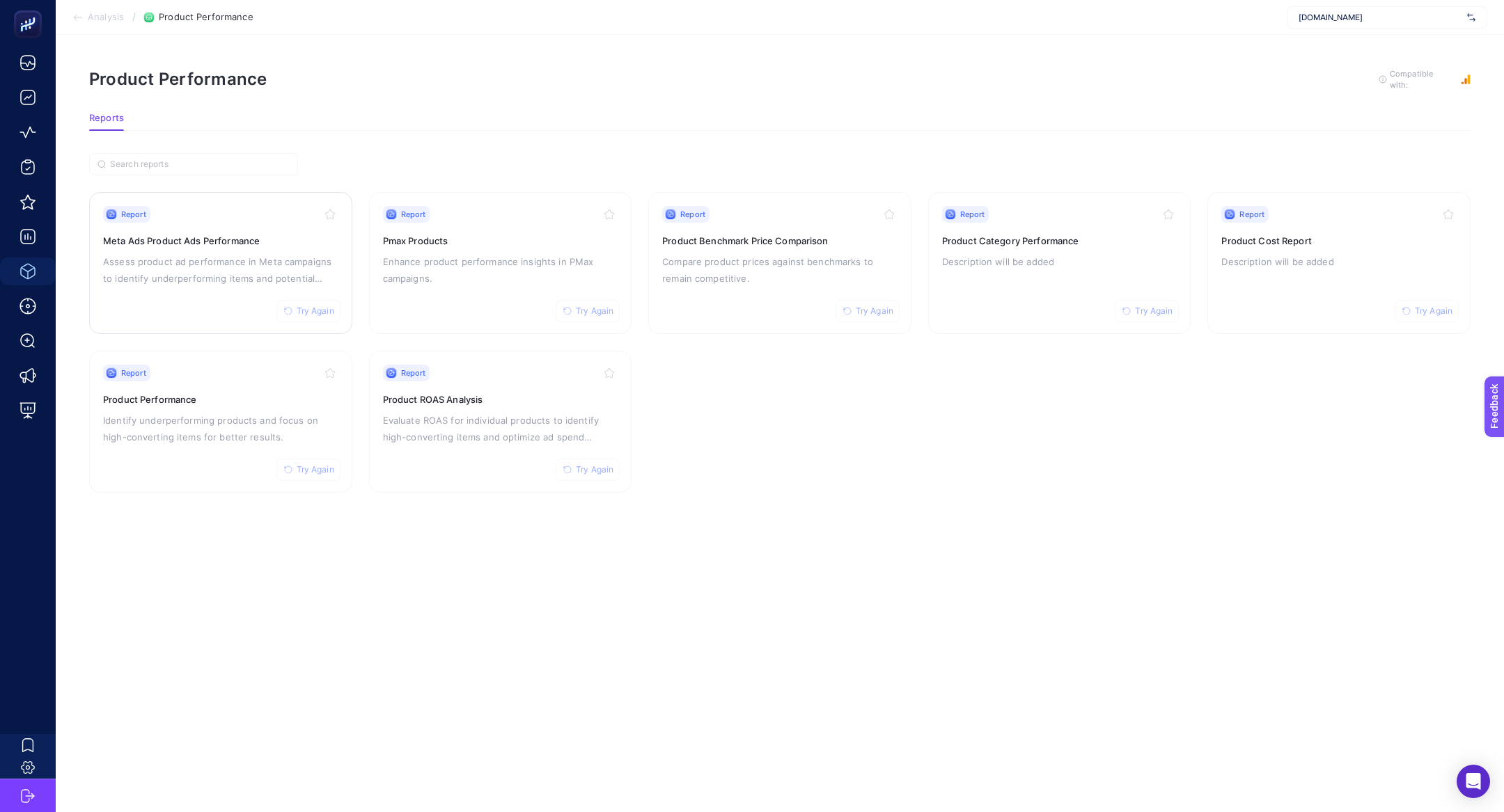
click at [130, 245] on div "Report Try Again Meta Ads Product Ads Performance Assess product ad performance…" at bounding box center [221, 263] width 235 height 114
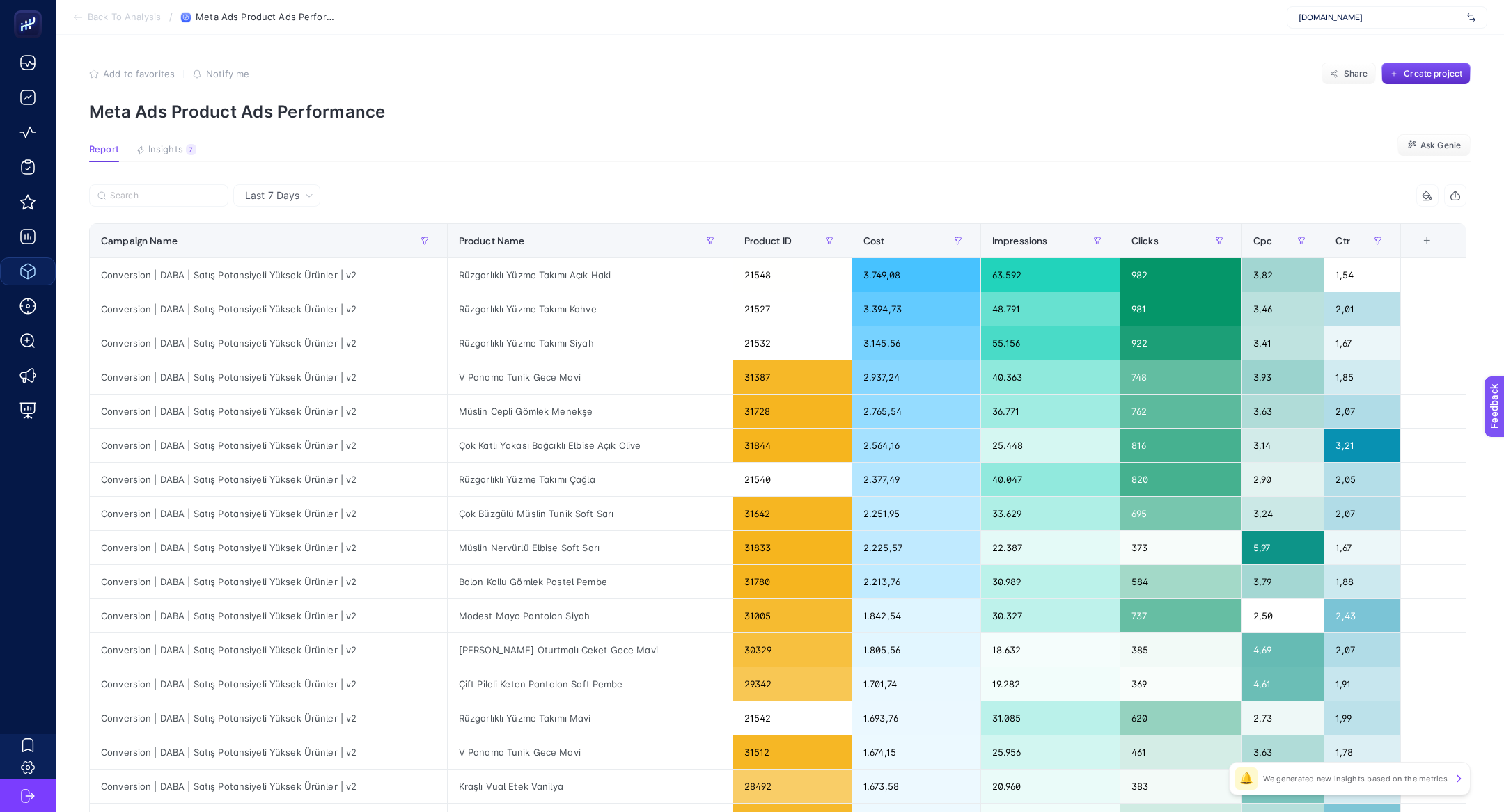
click at [154, 142] on article "Add to favorites false Notify me Share Create project Meta Ads Product Ads Perf…" at bounding box center [779, 579] width 1448 height 1088
click at [177, 155] on span "Insights" at bounding box center [166, 149] width 35 height 11
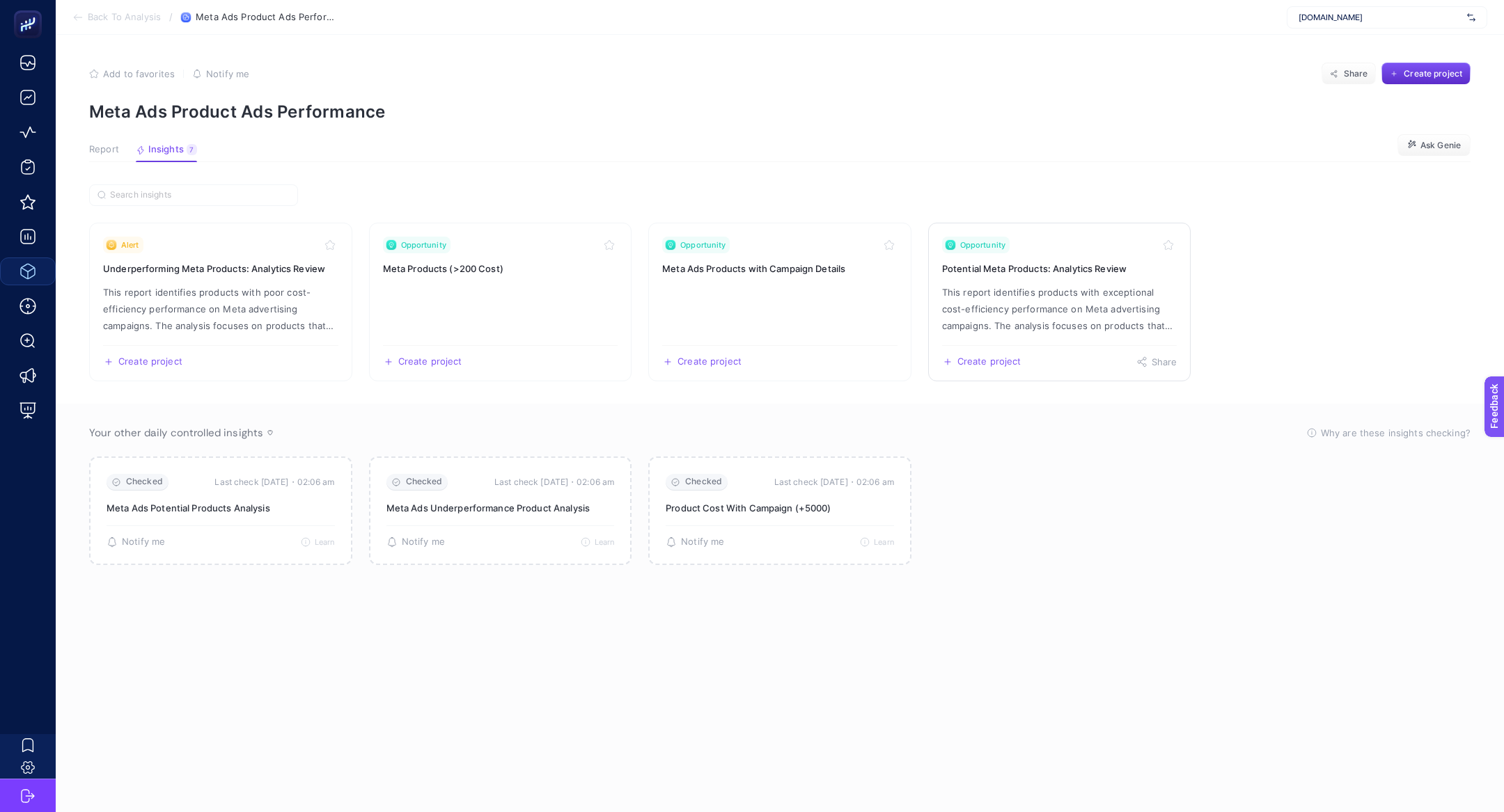
click at [1097, 302] on p "This report identifies products with exceptional cost-efficiency performance on…" at bounding box center [1060, 309] width 235 height 50
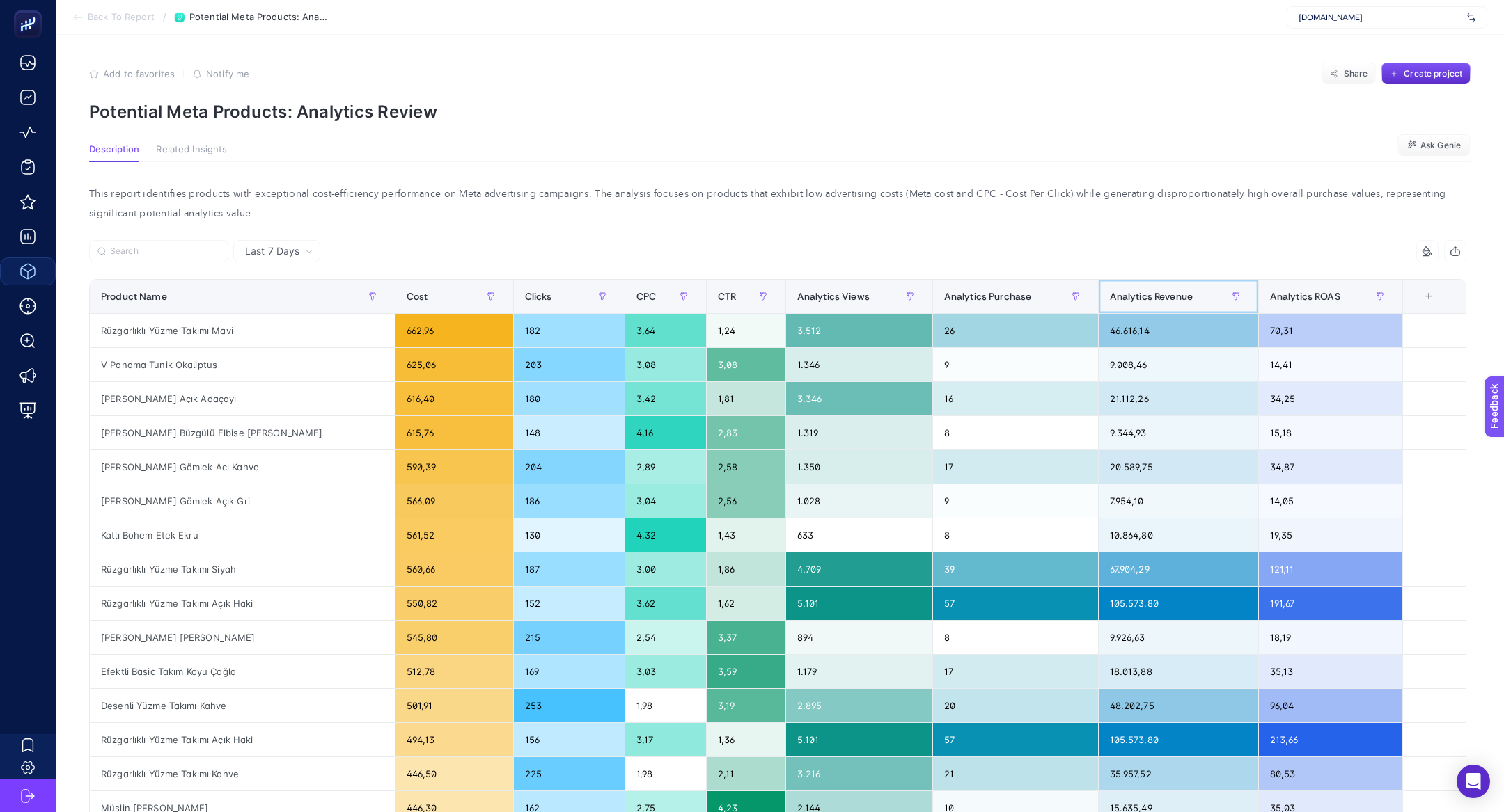
click at [1135, 296] on span "Analytics Revenue" at bounding box center [1150, 296] width 83 height 11
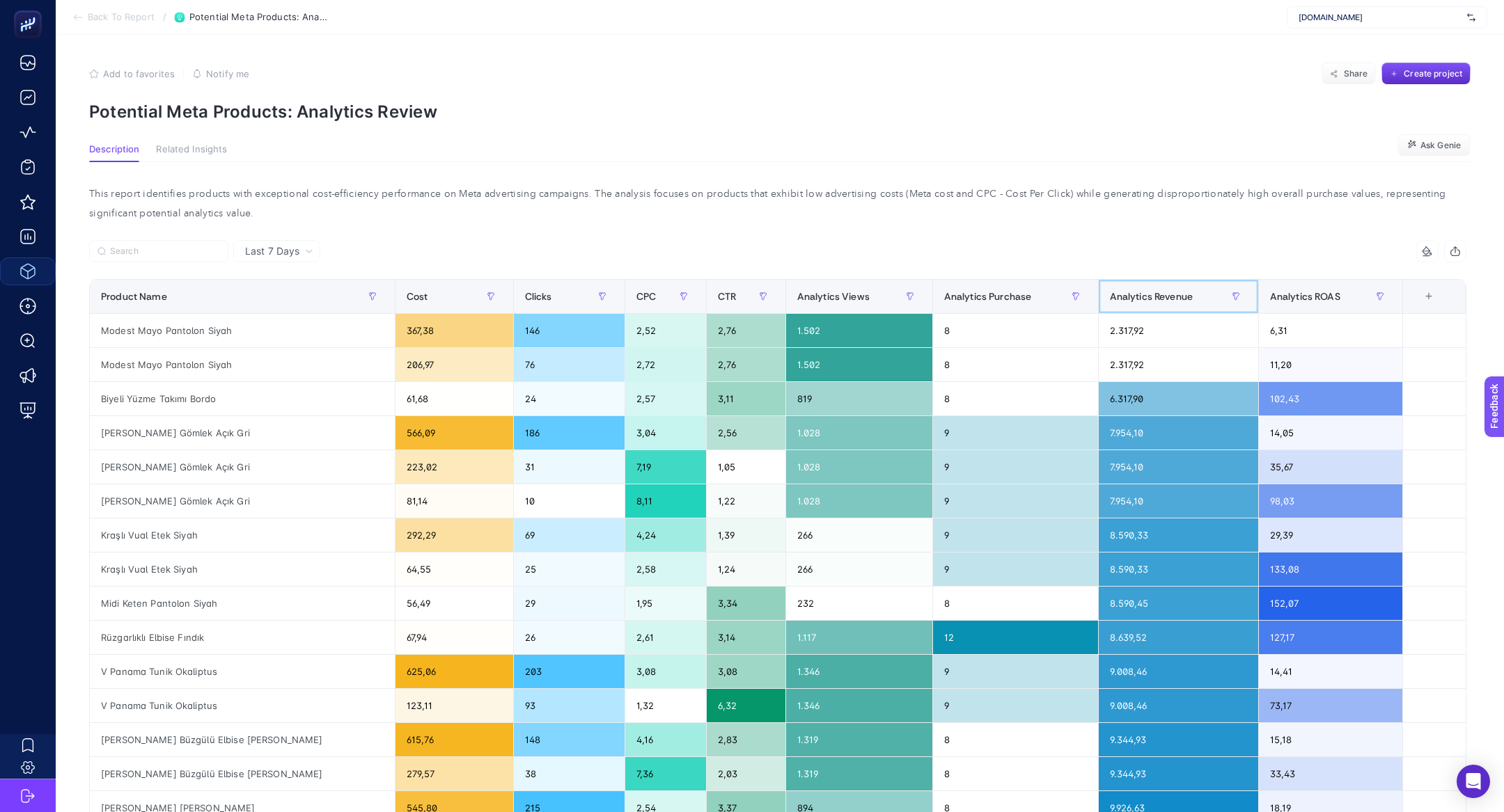
click at [1135, 296] on span "Analytics Revenue" at bounding box center [1150, 296] width 83 height 11
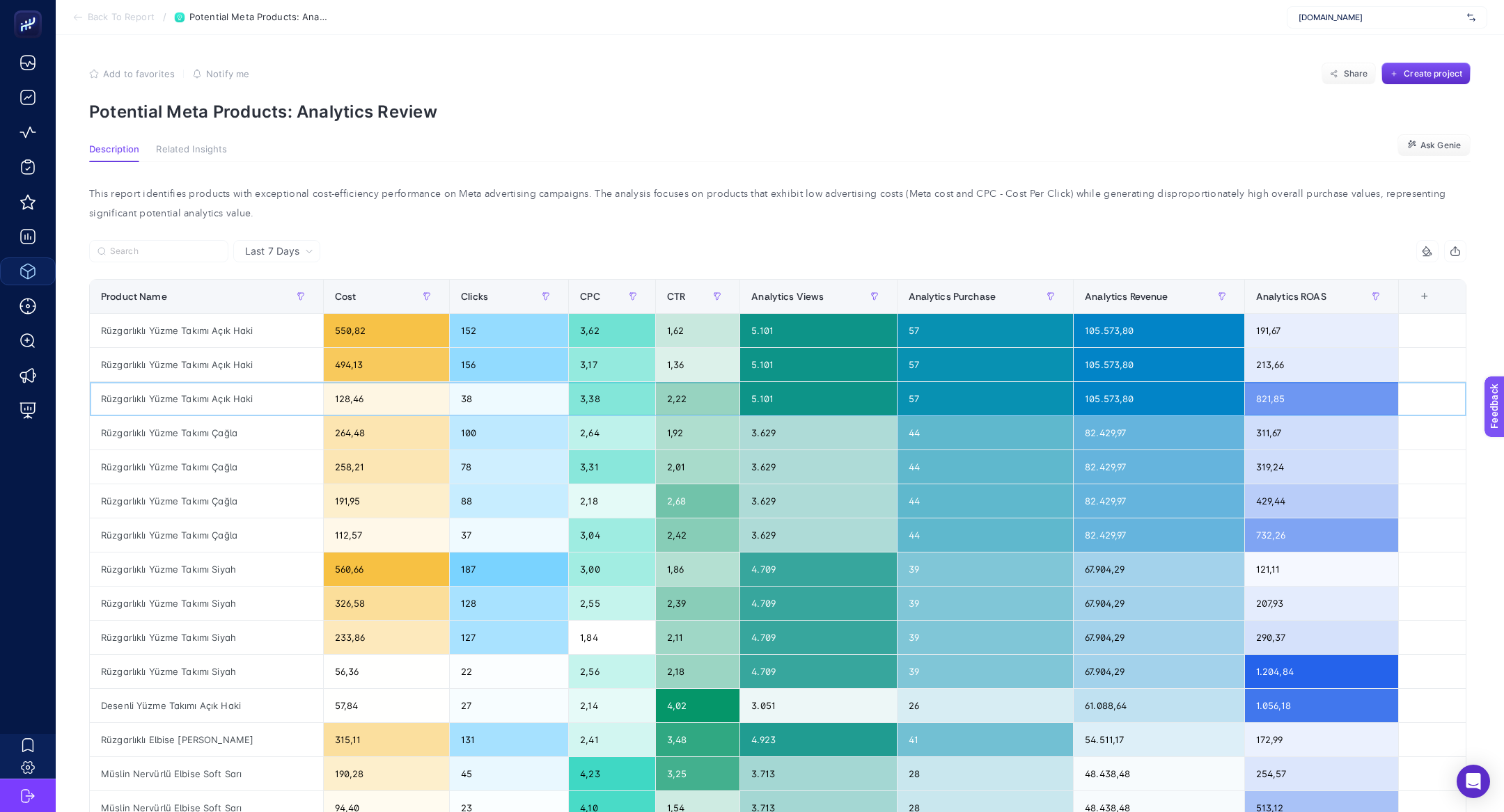
click at [347, 399] on div "128,46" at bounding box center [386, 399] width 126 height 34
drag, startPoint x: 156, startPoint y: 393, endPoint x: 248, endPoint y: 410, distance: 93.6
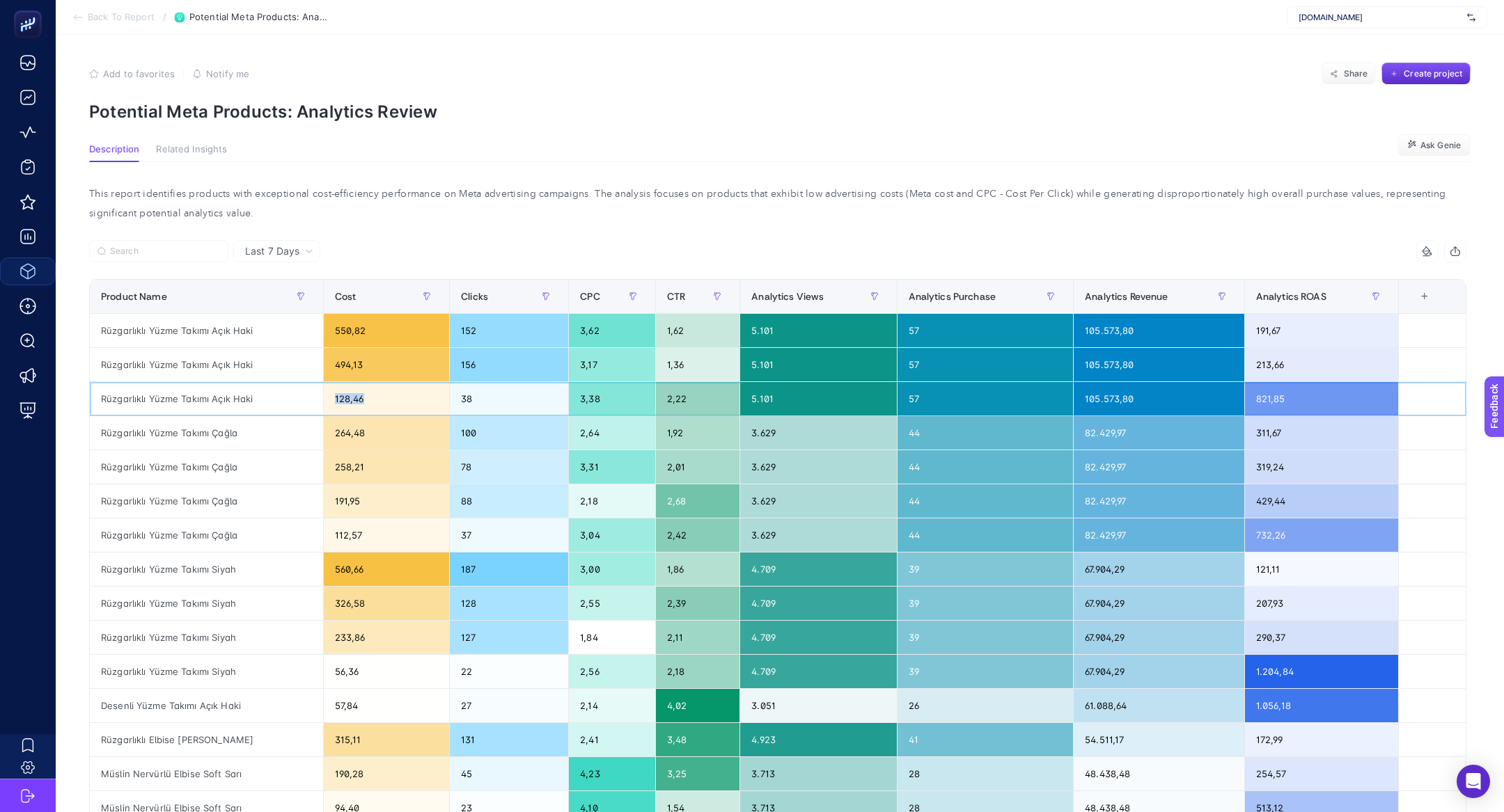
click at [248, 410] on div "Rüzgarlıklı Yüzme Takımı Açık Haki" at bounding box center [206, 399] width 233 height 34
click at [202, 394] on div "Rüzgarlıklı Yüzme Takımı Açık Haki" at bounding box center [206, 399] width 233 height 34
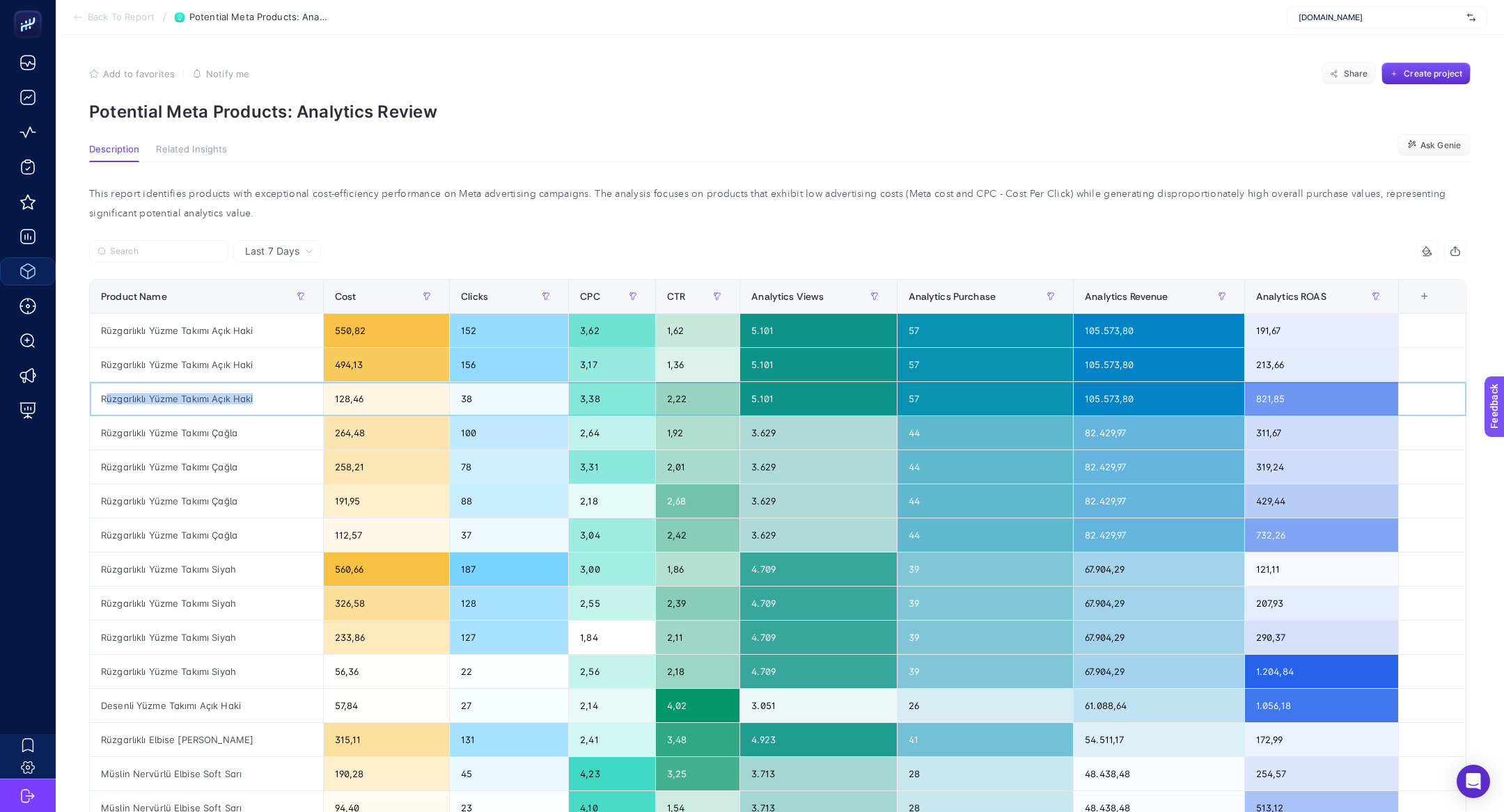
copy tr "Rüzgarlıklı Yüzme Takımı Açık Haki"
click at [722, 195] on div "This report identifies products with exceptional cost-efficiency performance on…" at bounding box center [778, 204] width 1400 height 39
click at [1302, 291] on span "Analytics ROAS" at bounding box center [1291, 296] width 70 height 11
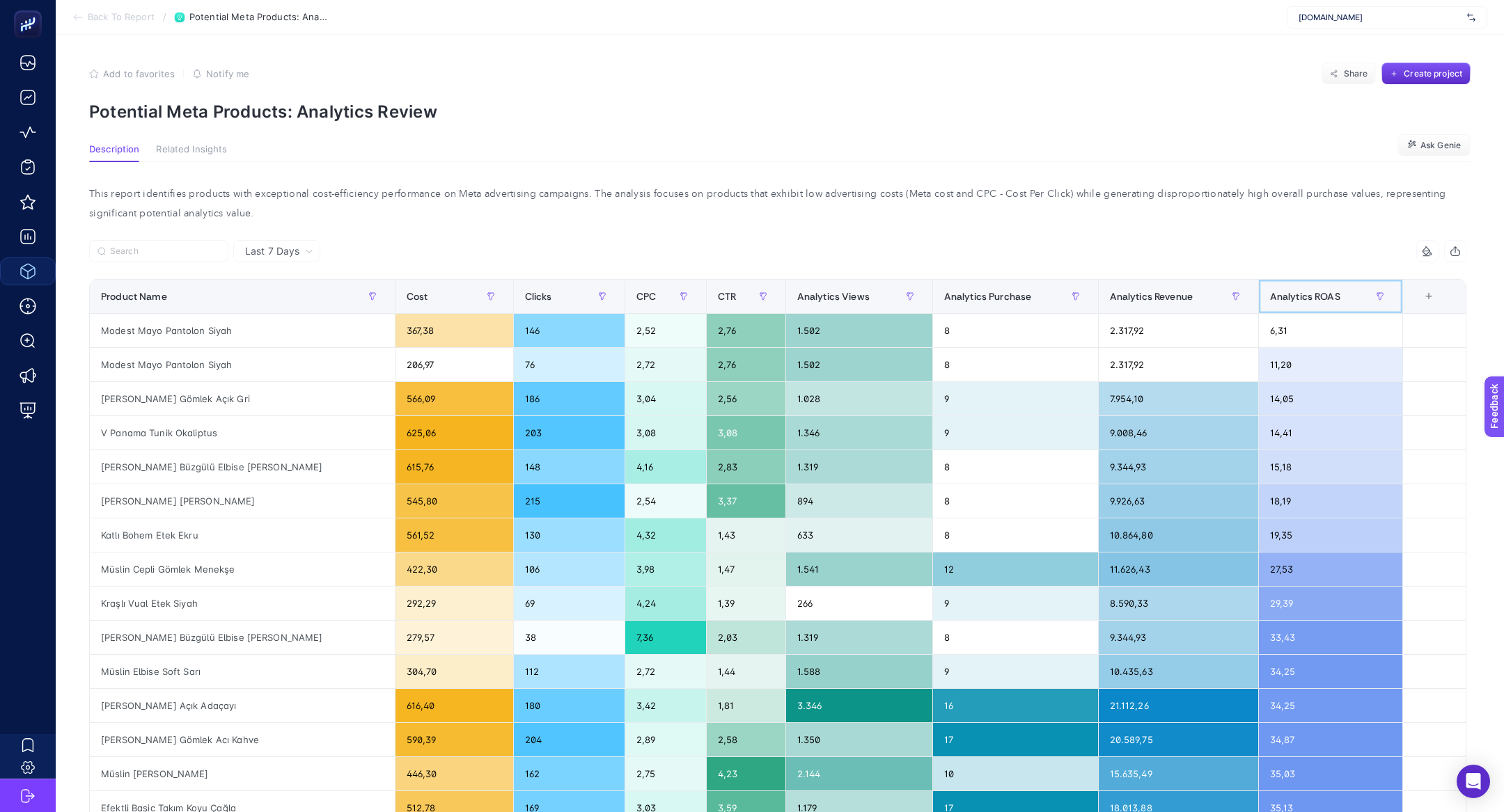
click at [1302, 291] on span "Analytics ROAS" at bounding box center [1305, 296] width 70 height 11
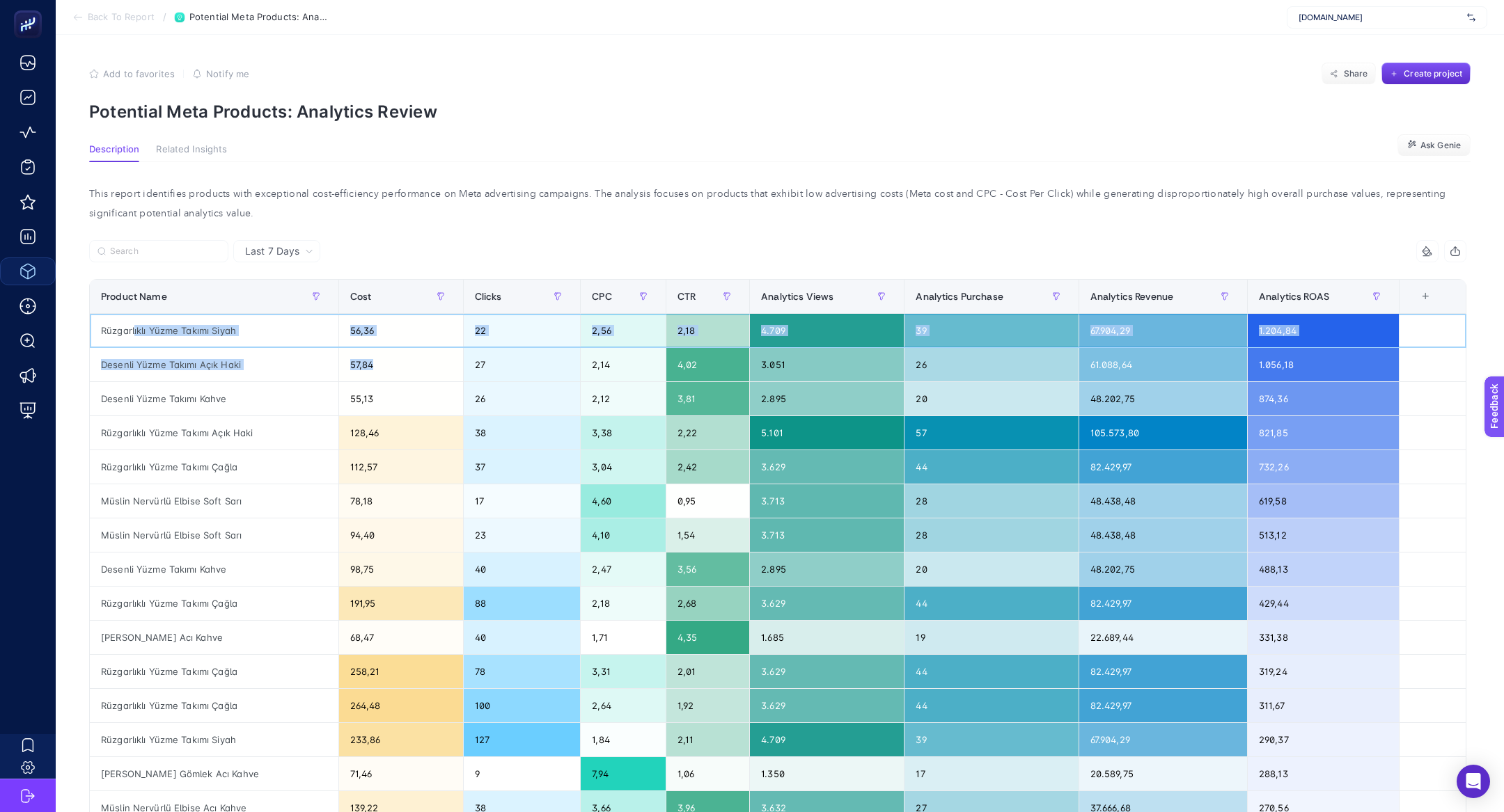
drag, startPoint x: 131, startPoint y: 333, endPoint x: 501, endPoint y: 359, distance: 370.9
click at [514, 354] on tbody "Rüzgarlıklı Yüzme Takımı Siyah 56,36 22 2,56 2,18 4.709 39 67.904,29 1.204,84 D…" at bounding box center [778, 655] width 1377 height 682
click at [501, 359] on div "27" at bounding box center [522, 365] width 117 height 34
click at [347, 326] on div "56,36" at bounding box center [401, 331] width 124 height 34
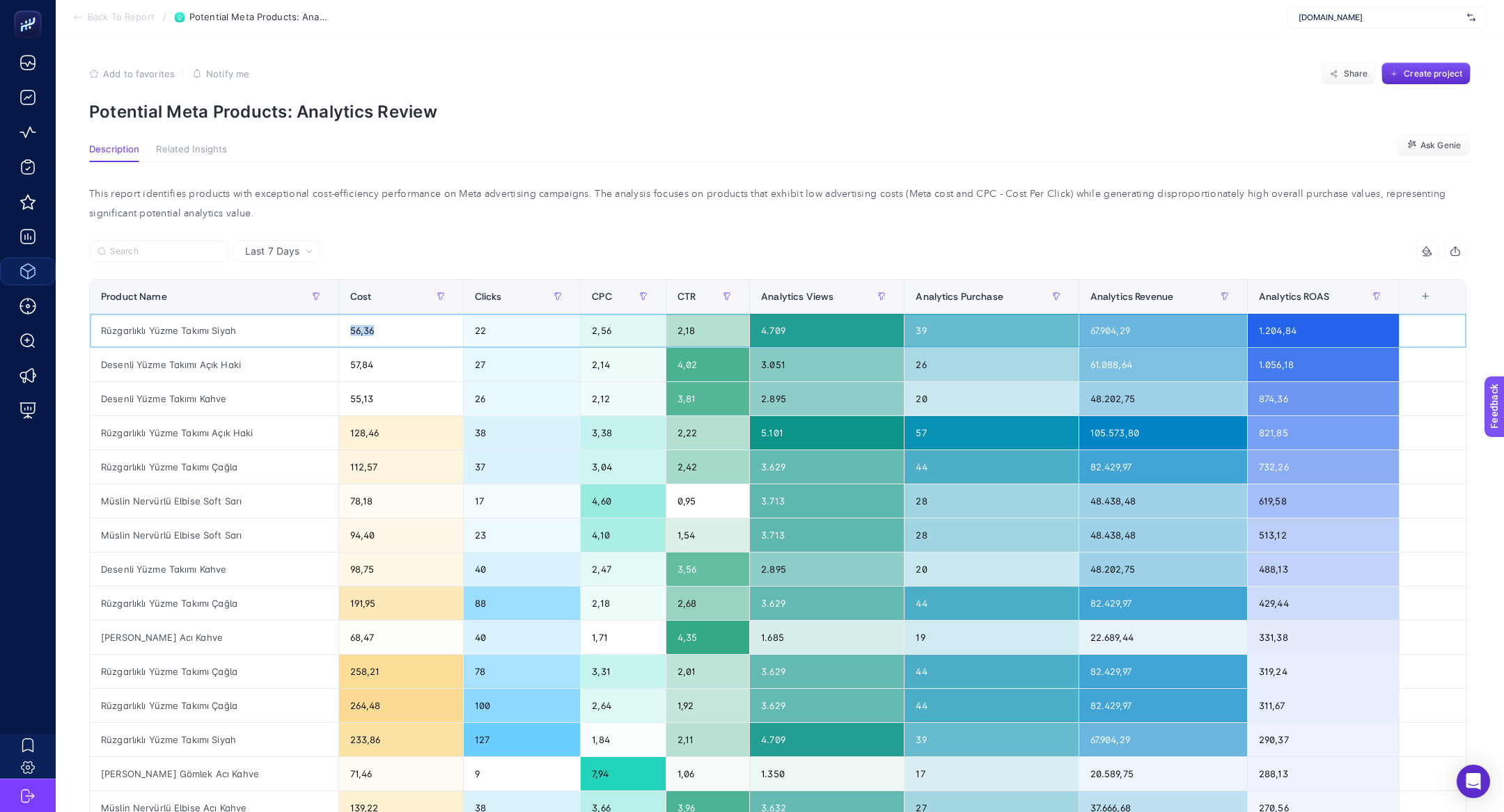
click at [347, 326] on div "56,36" at bounding box center [401, 331] width 124 height 34
click at [199, 339] on div "Rüzgarlıklı Yüzme Takımı Siyah" at bounding box center [214, 331] width 248 height 34
click at [188, 328] on div "Rüzgarlıklı Yüzme Takımı Siyah" at bounding box center [214, 331] width 248 height 34
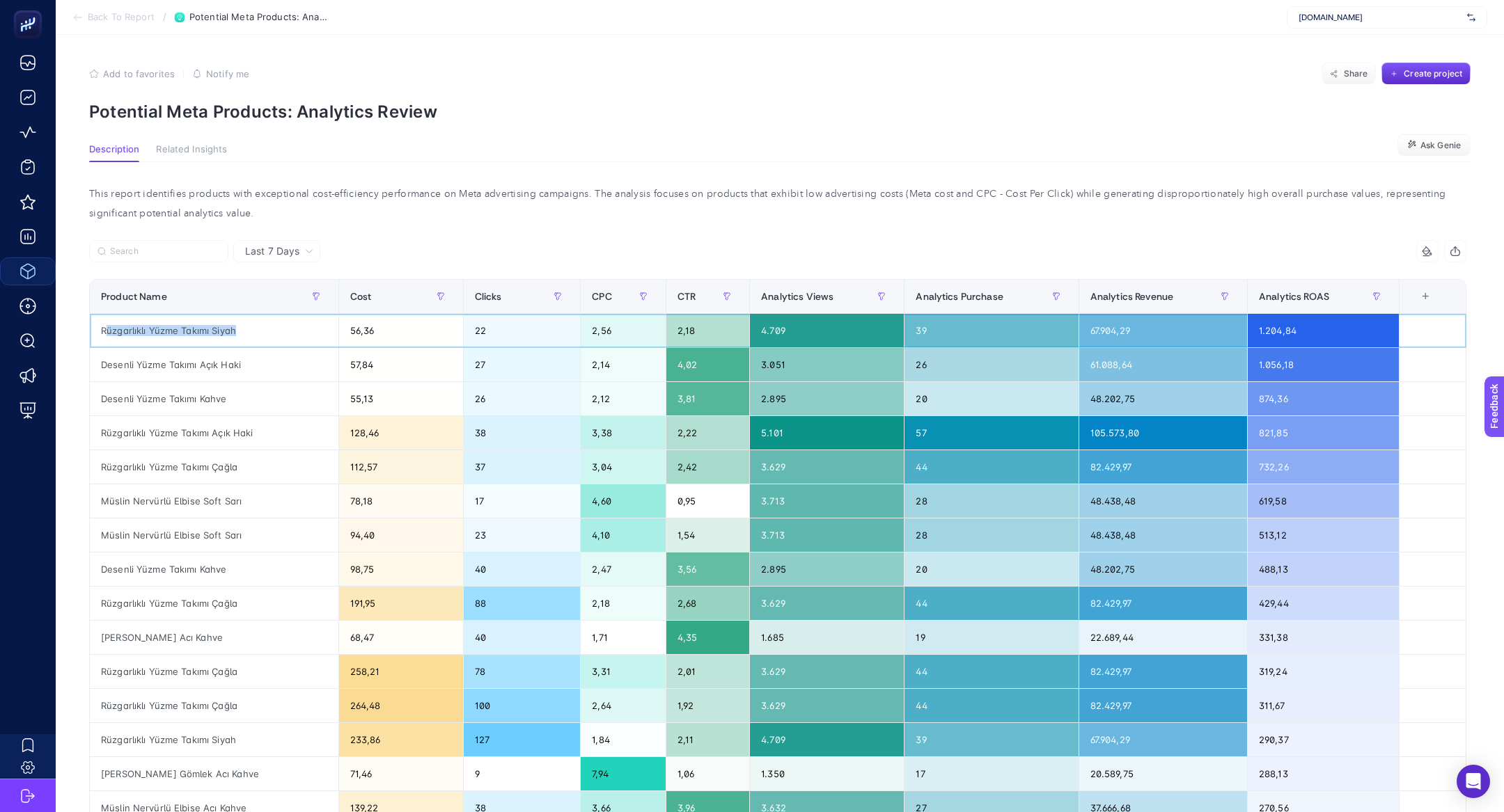
click at [188, 328] on div "Rüzgarlıklı Yüzme Takımı Siyah" at bounding box center [214, 331] width 248 height 34
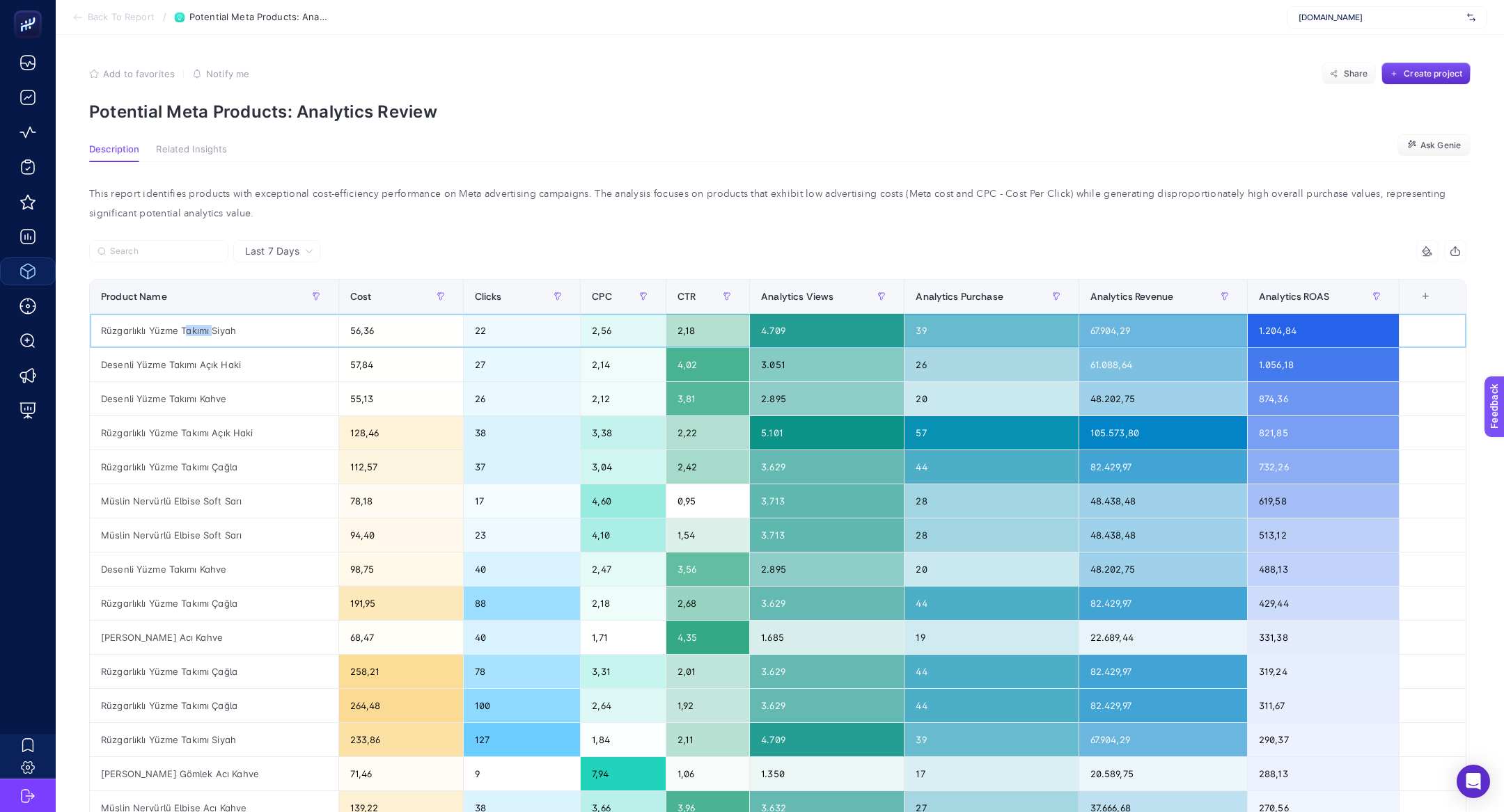
click at [188, 328] on div "Rüzgarlıklı Yüzme Takımı Siyah" at bounding box center [214, 331] width 248 height 34
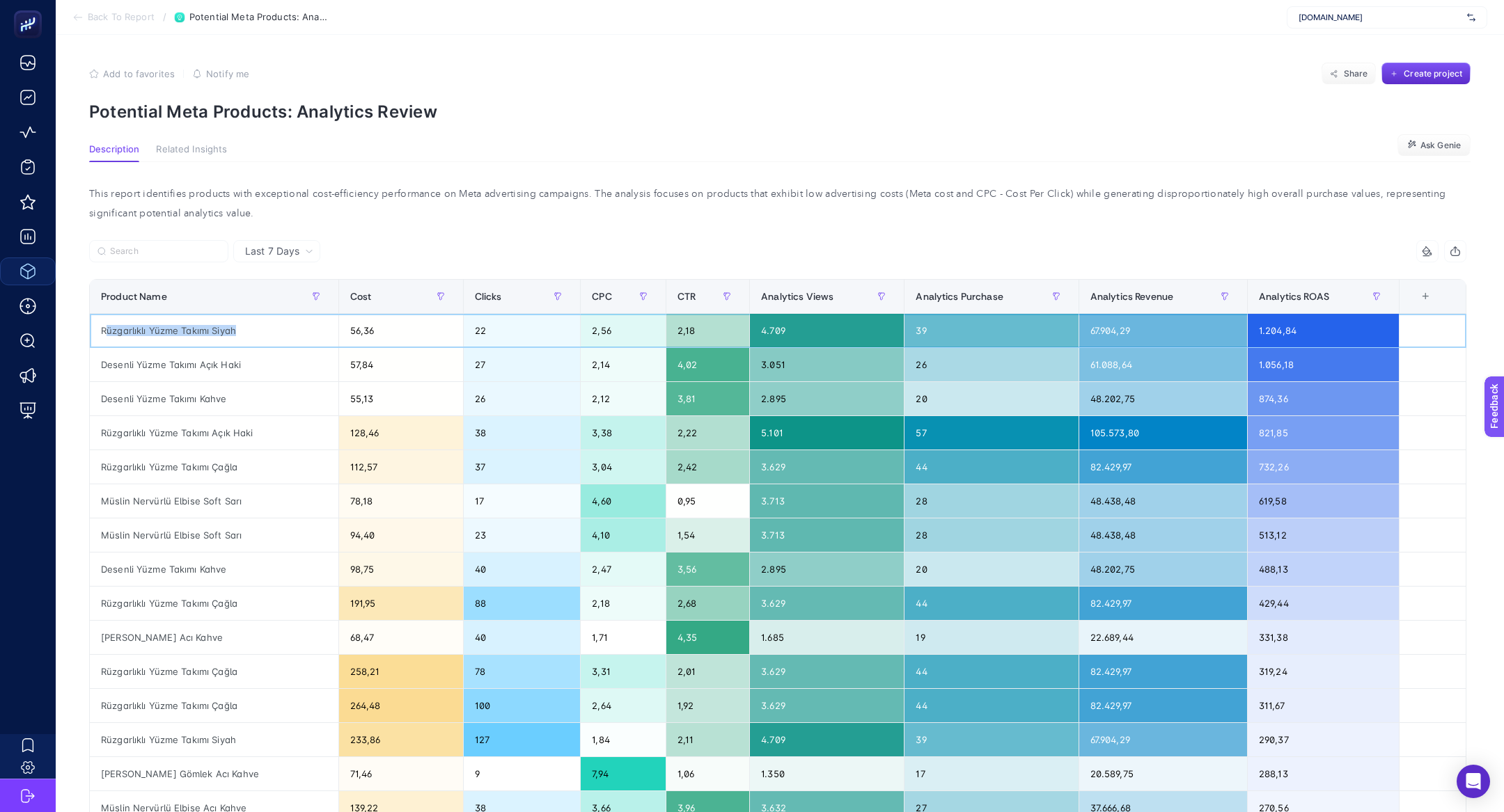
copy tr "Rüzgarlıklı Yüzme Takımı Siyah"
click at [248, 214] on div "This report identifies products with exceptional cost-efficiency performance on…" at bounding box center [778, 204] width 1400 height 39
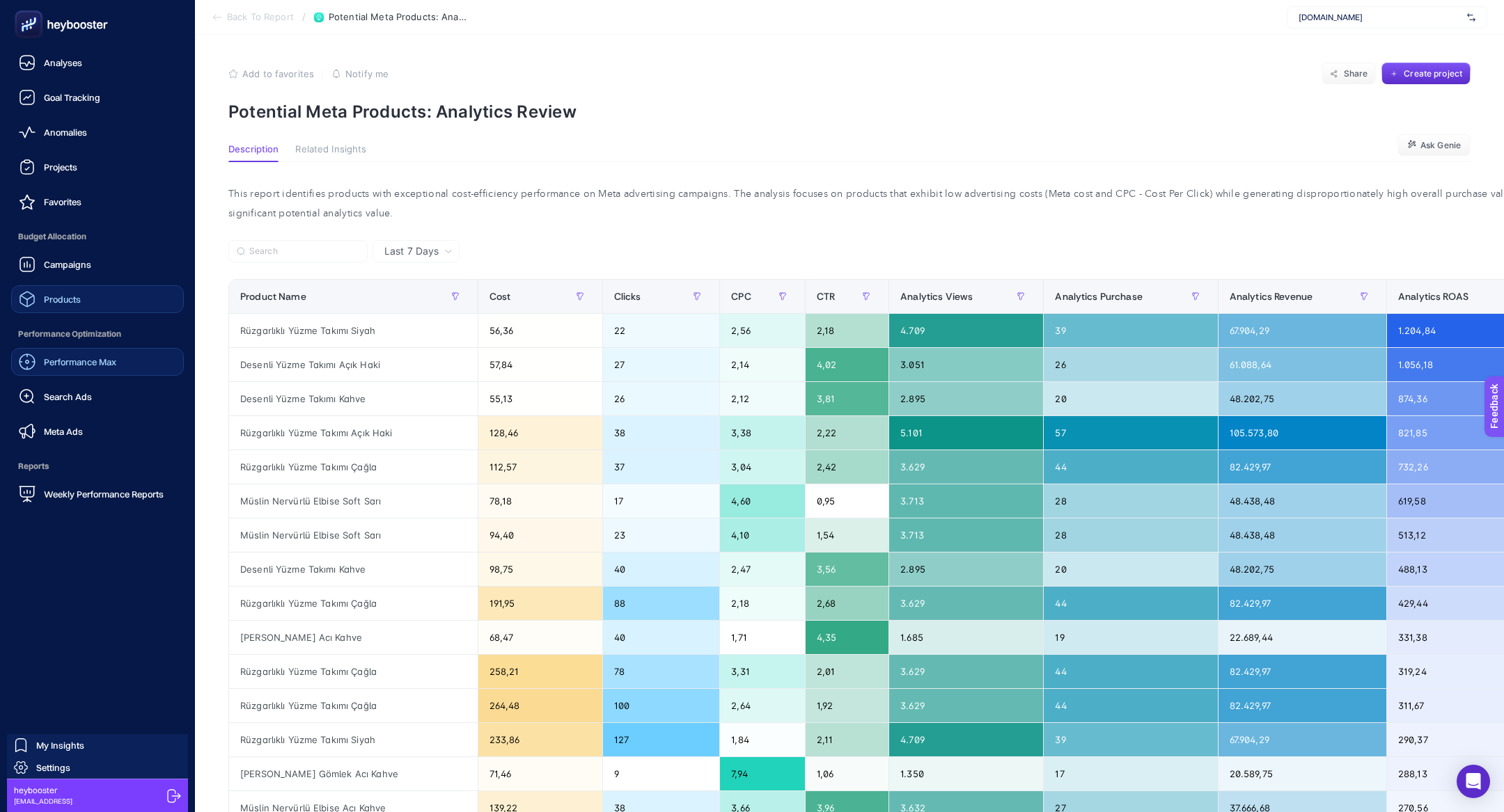
click at [133, 359] on link "Performance Max" at bounding box center [97, 362] width 172 height 28
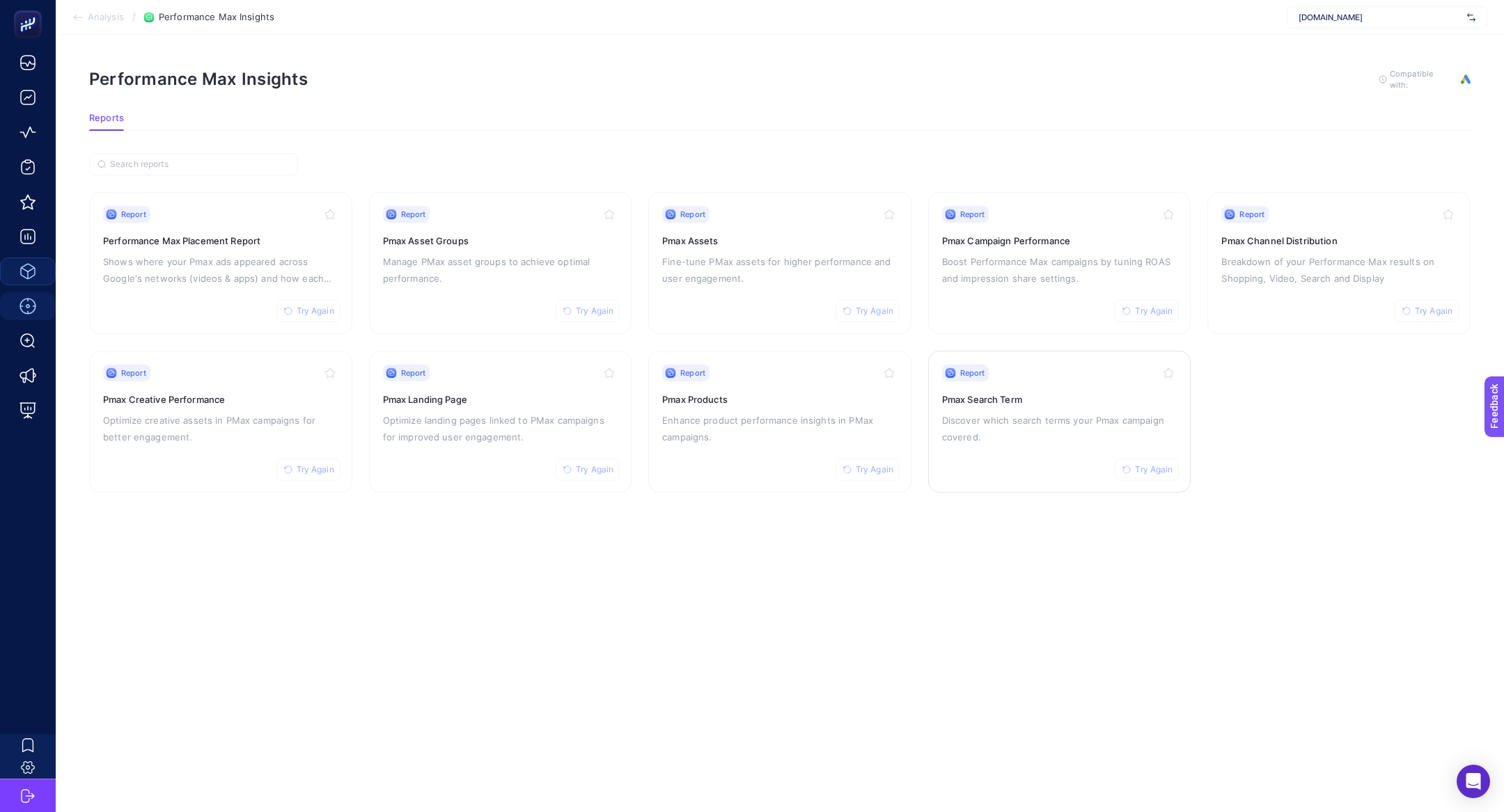
click at [1028, 406] on div "Report Try Again Pmax Search Term Discover which search terms your Pmax campaig…" at bounding box center [1060, 421] width 235 height 114
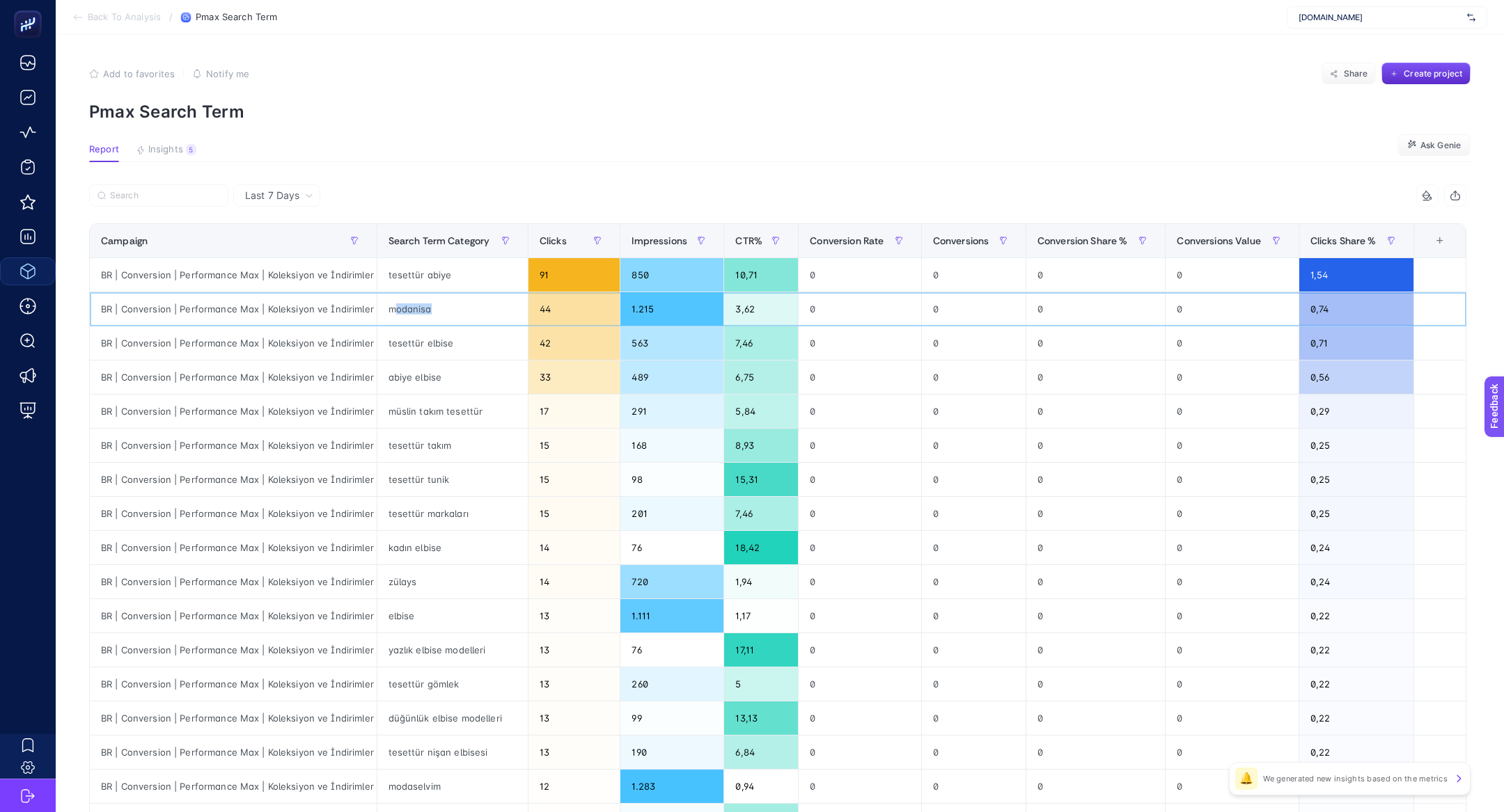
drag, startPoint x: 398, startPoint y: 311, endPoint x: 427, endPoint y: 316, distance: 29.4
click at [427, 316] on div "modanisa" at bounding box center [453, 309] width 150 height 34
drag, startPoint x: 394, startPoint y: 583, endPoint x: 419, endPoint y: 585, distance: 25.1
click at [419, 585] on div "zülays" at bounding box center [453, 582] width 150 height 34
drag, startPoint x: 411, startPoint y: 781, endPoint x: 427, endPoint y: 781, distance: 16.0
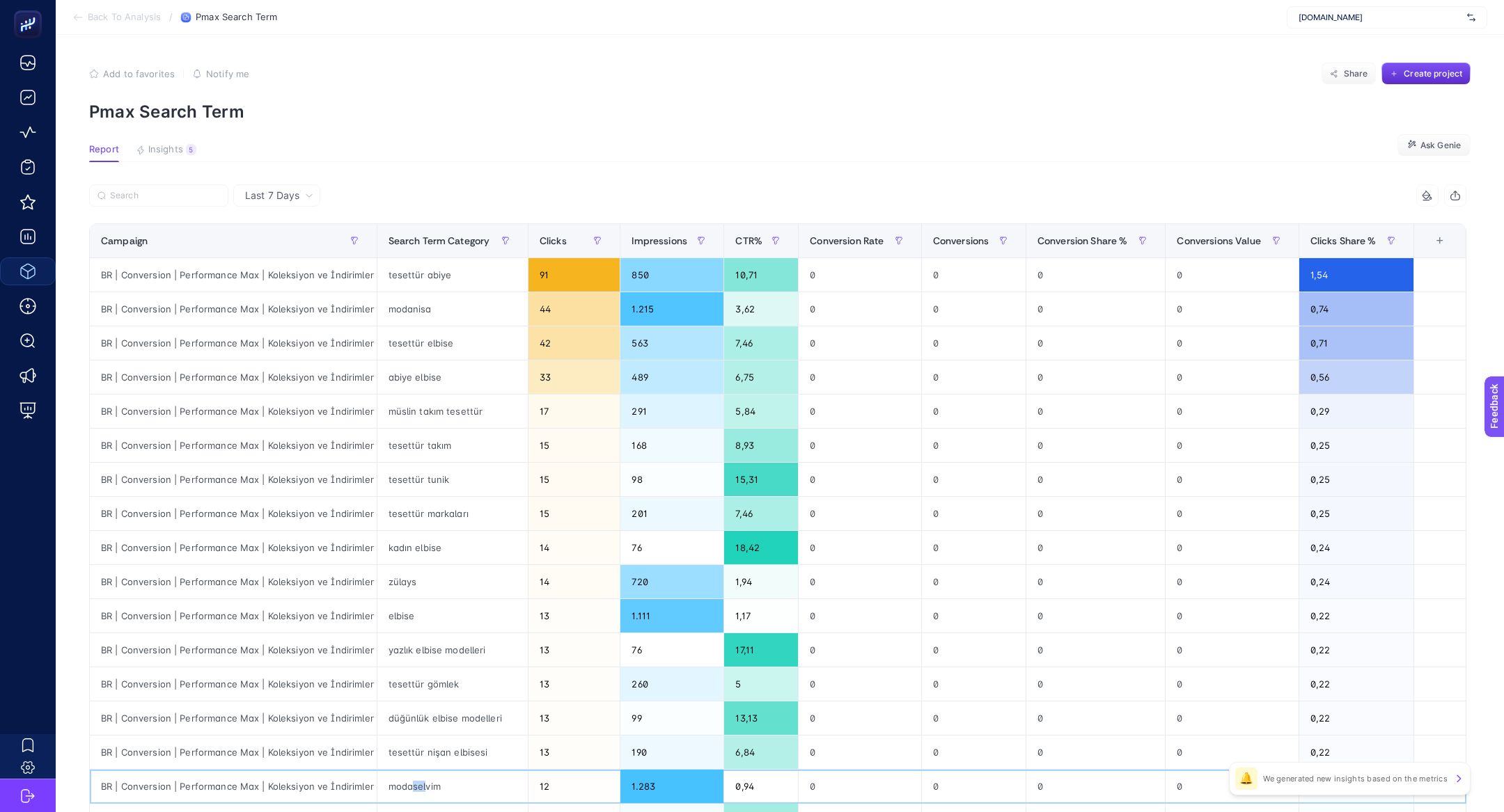
click at [427, 781] on div "modaselvim" at bounding box center [453, 786] width 150 height 34
drag, startPoint x: 391, startPoint y: 314, endPoint x: 428, endPoint y: 313, distance: 37.0
click at [428, 313] on div "modanisa" at bounding box center [453, 309] width 150 height 34
click at [386, 306] on div "modanisa" at bounding box center [453, 309] width 150 height 34
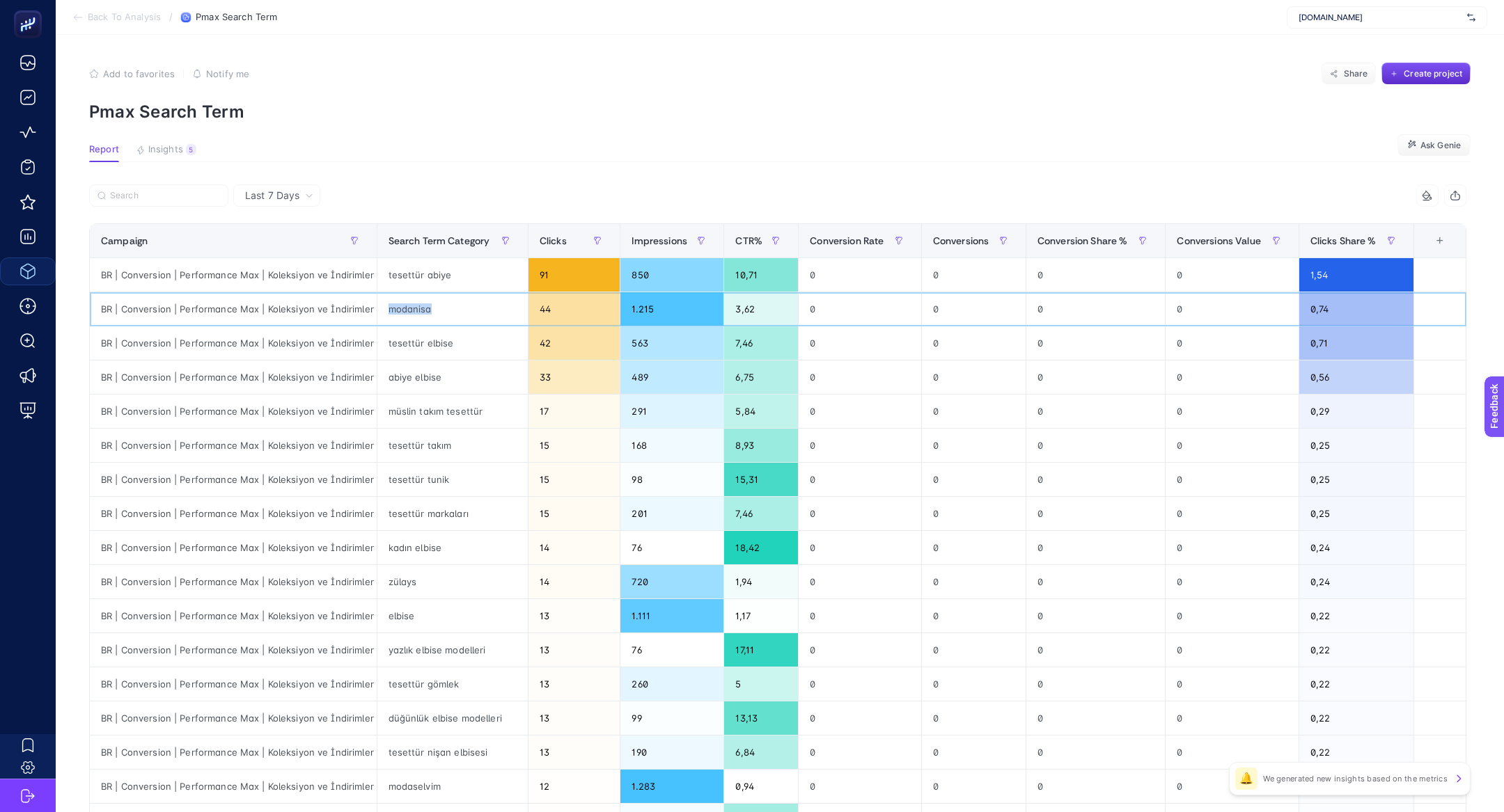
click at [386, 306] on div "modanisa" at bounding box center [453, 309] width 150 height 34
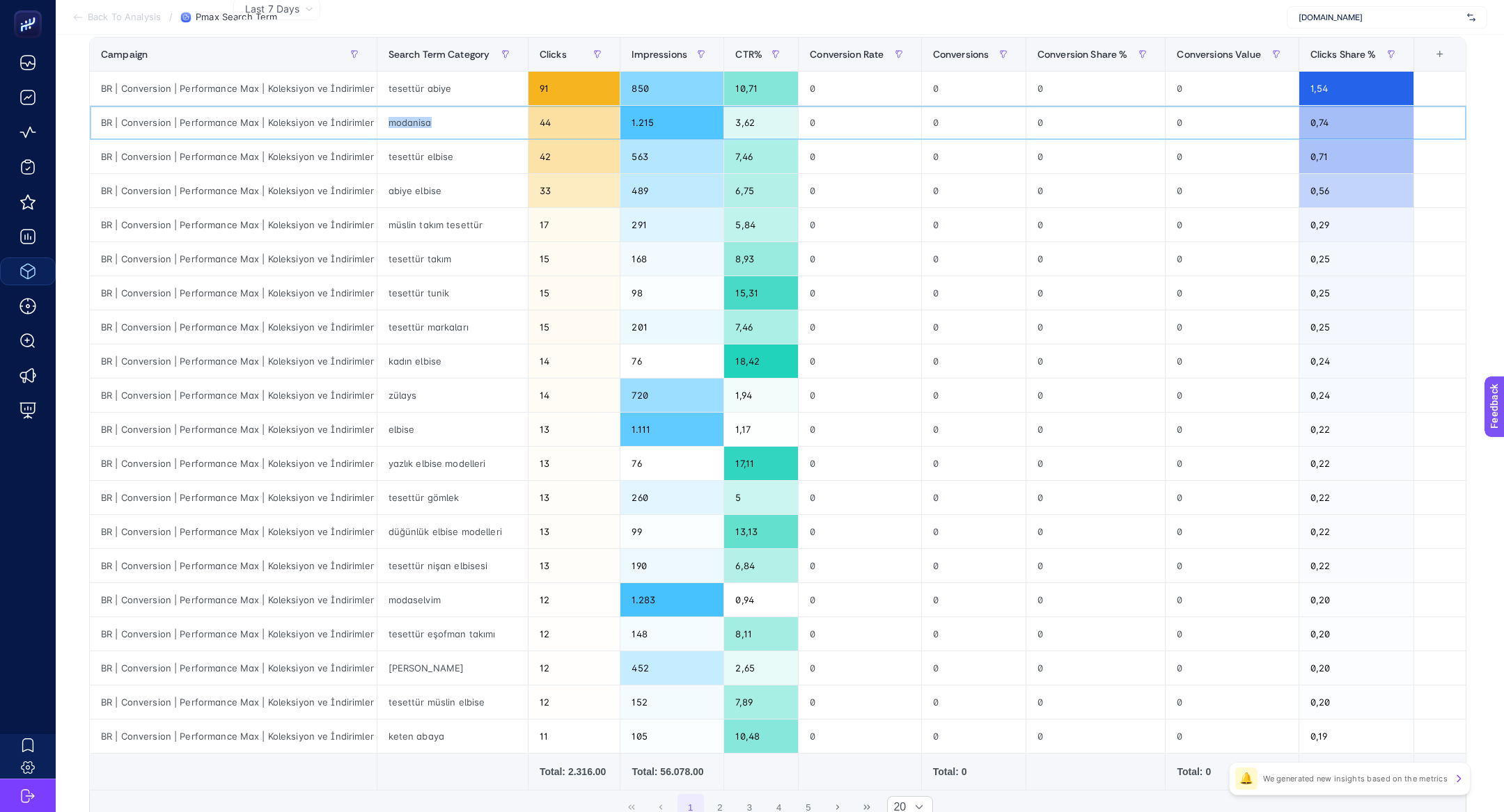
scroll to position [182, 0]
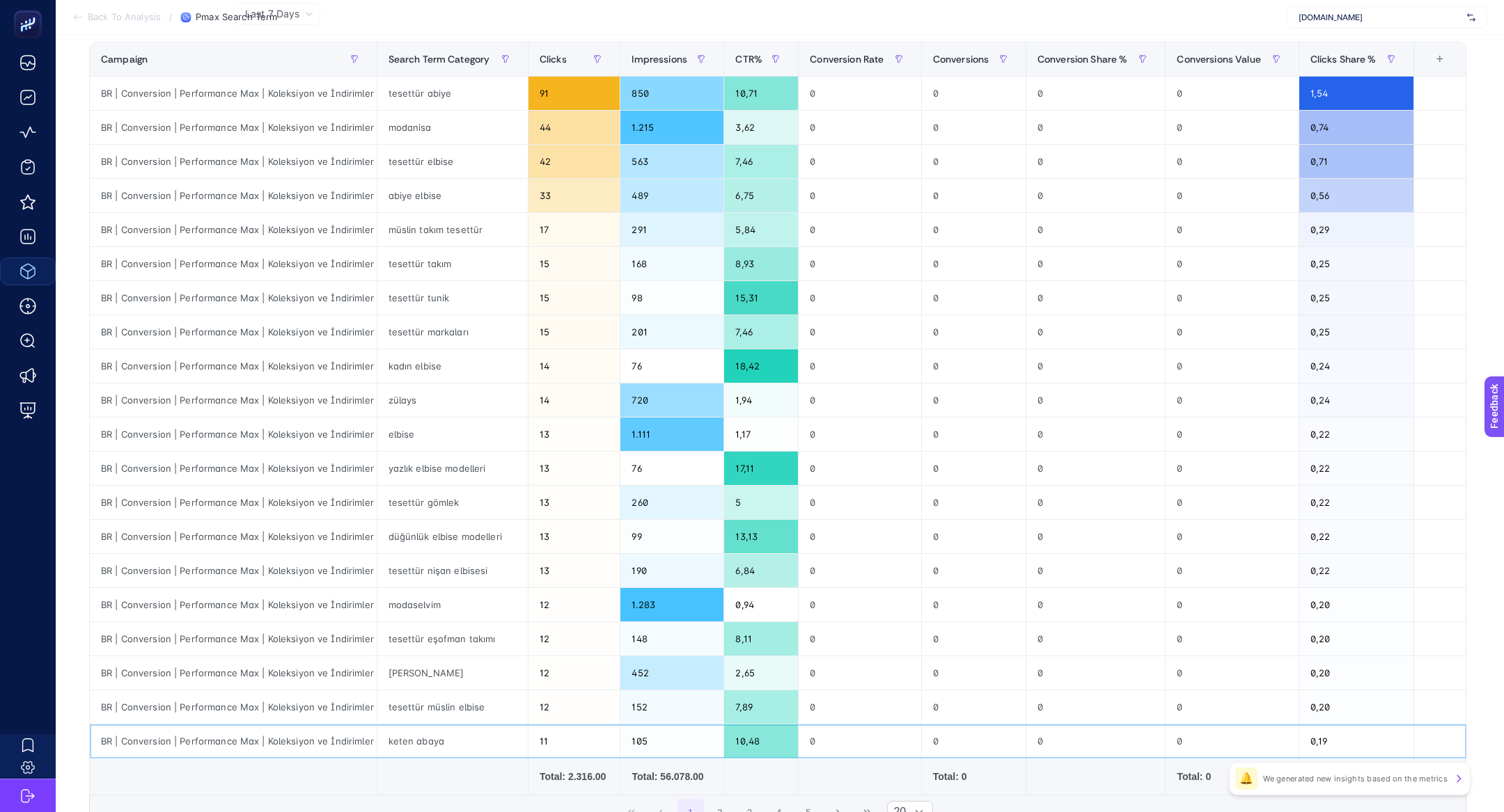
click at [414, 737] on div "keten abaya" at bounding box center [453, 741] width 150 height 34
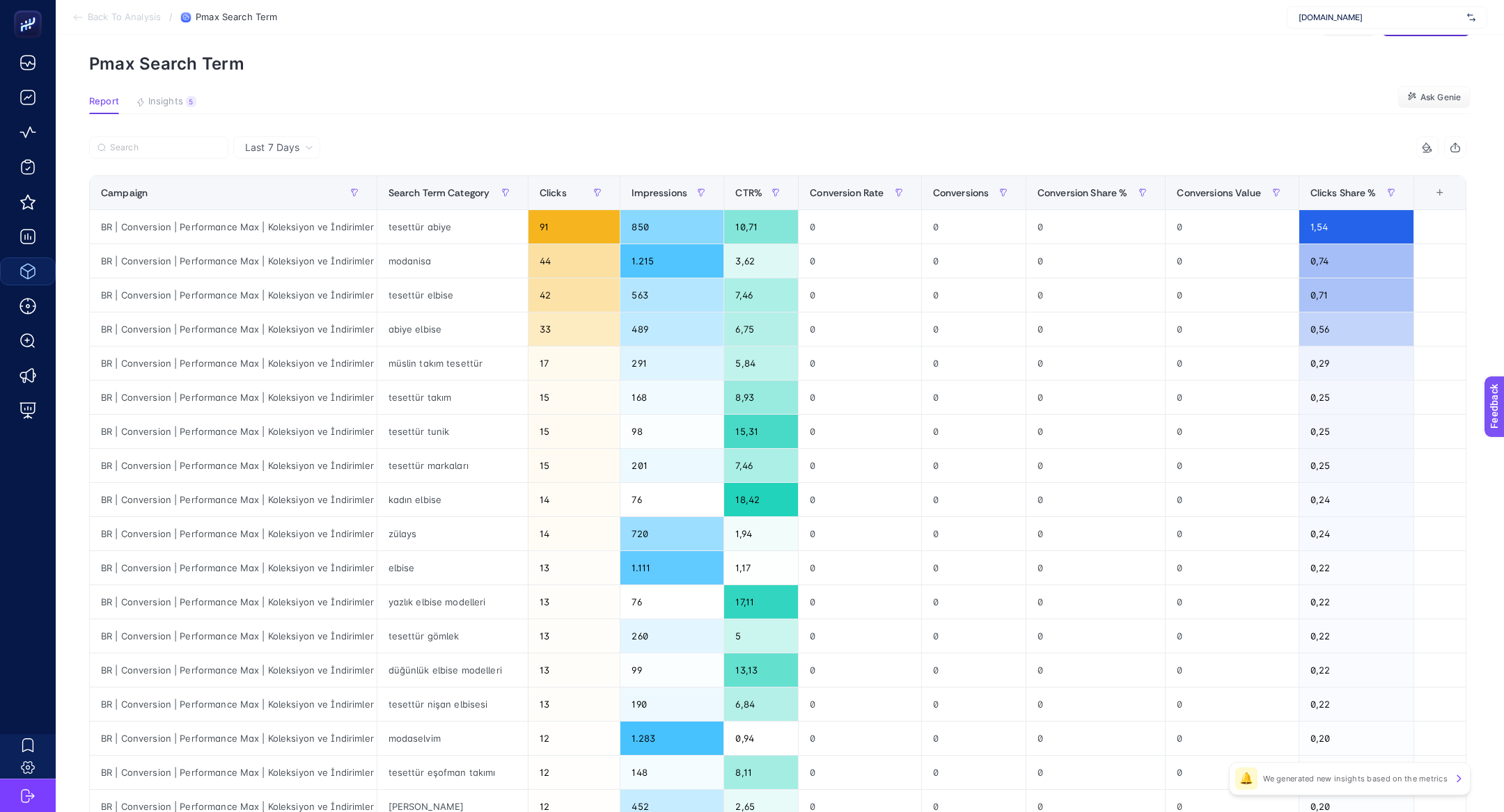
scroll to position [42, 0]
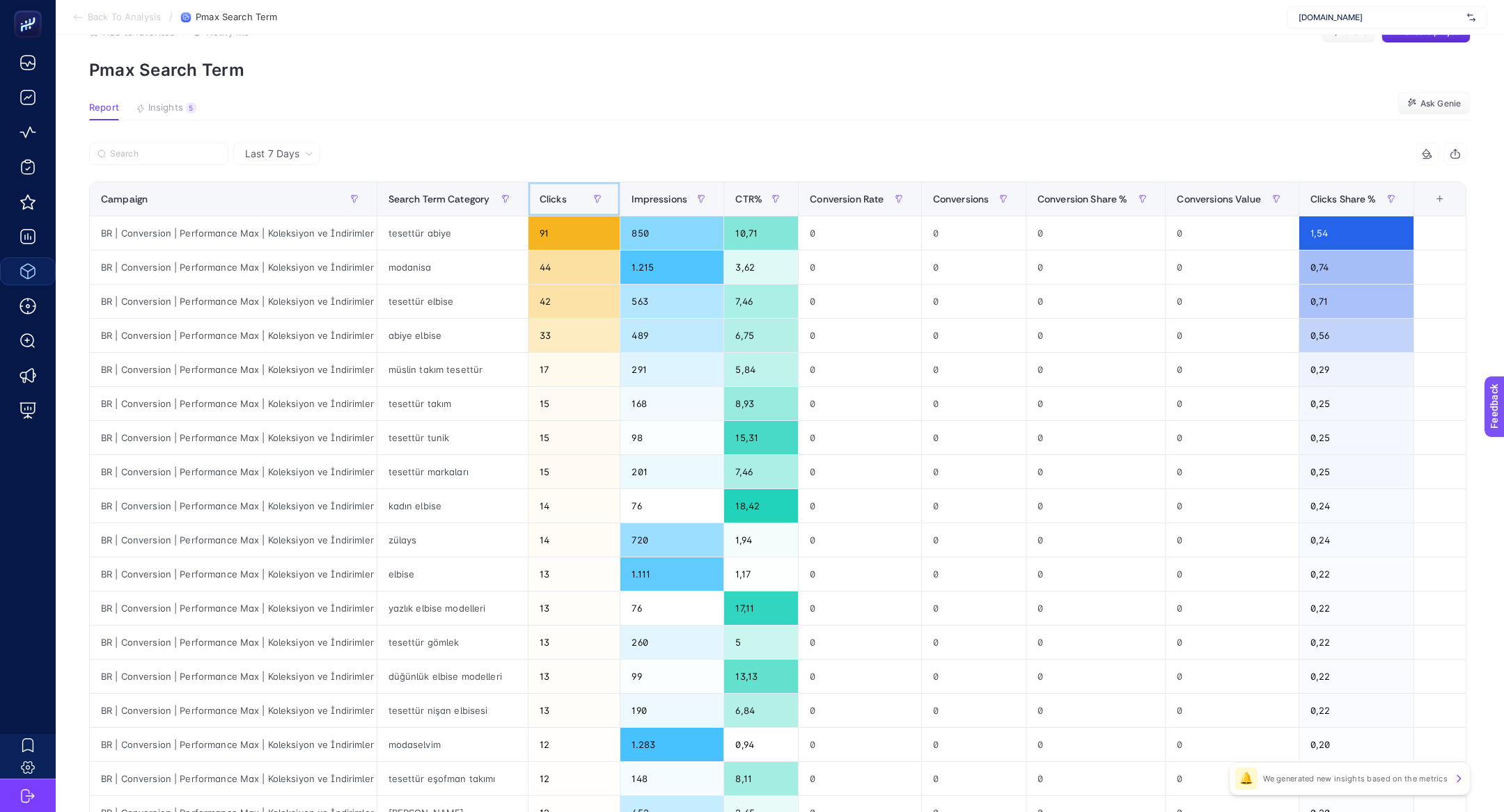
click at [543, 194] on span "Clicks" at bounding box center [553, 199] width 27 height 11
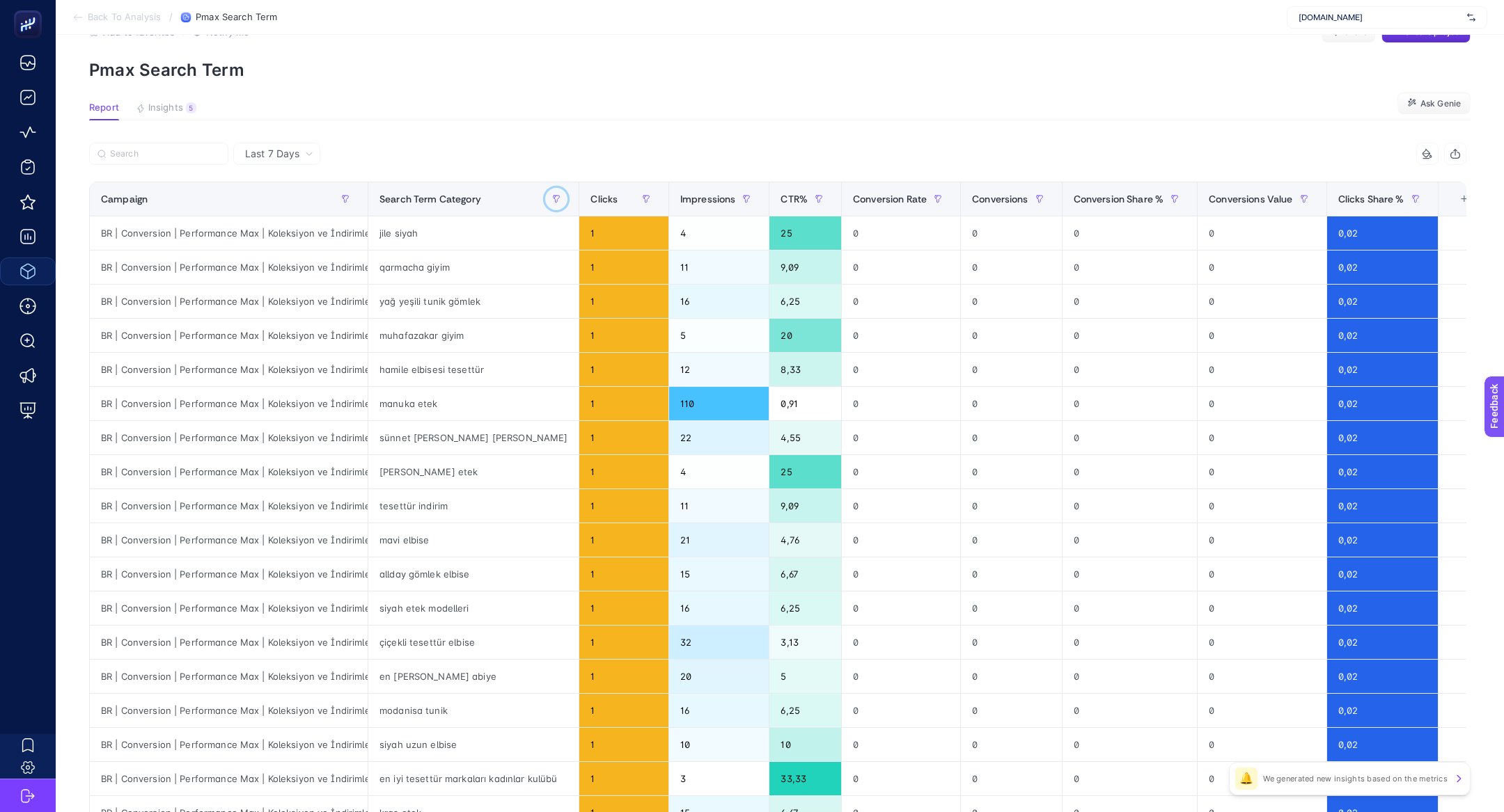
click at [545, 192] on button "button" at bounding box center [556, 199] width 23 height 23
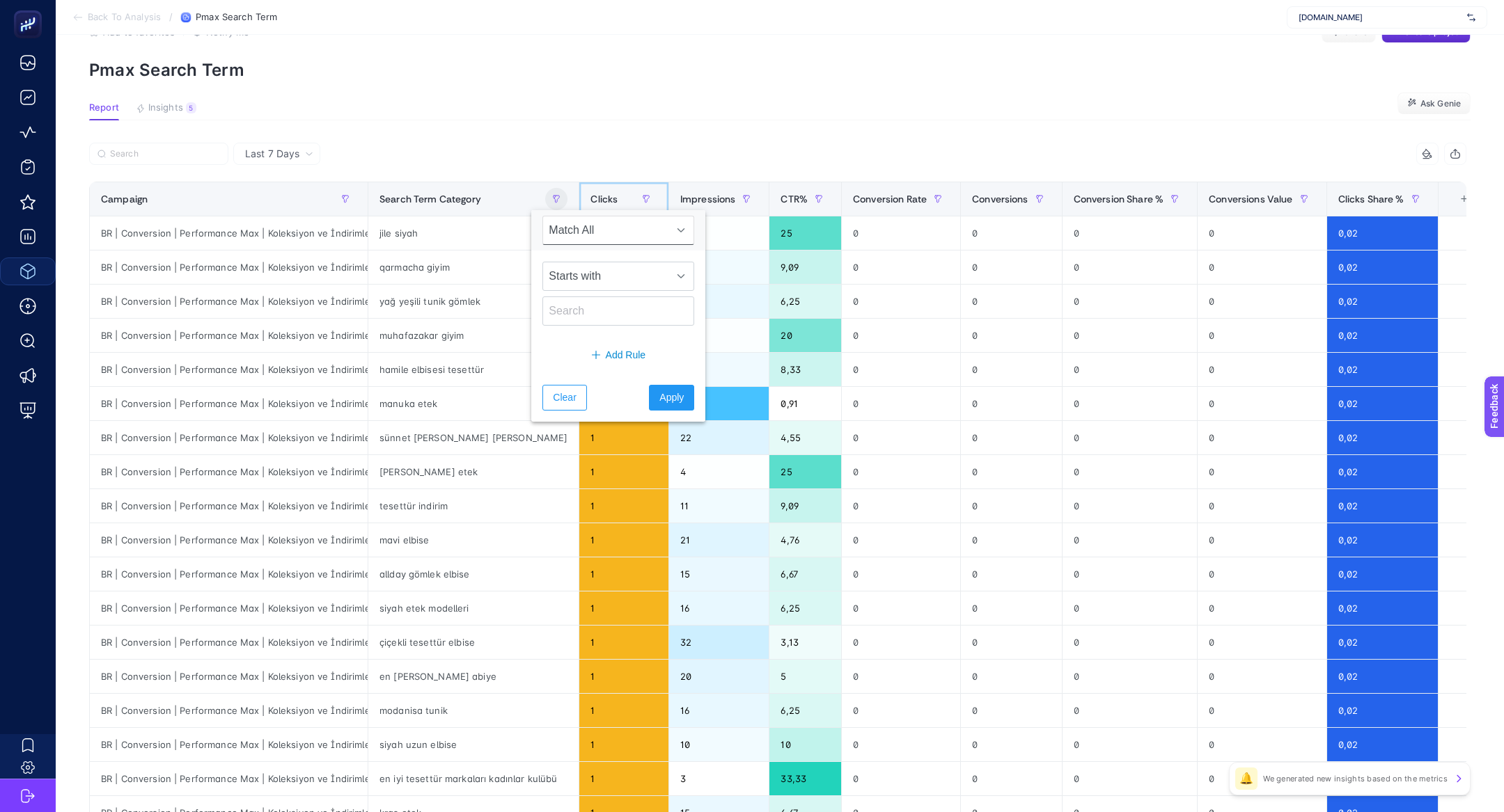
click at [590, 194] on span "Clicks" at bounding box center [603, 199] width 27 height 11
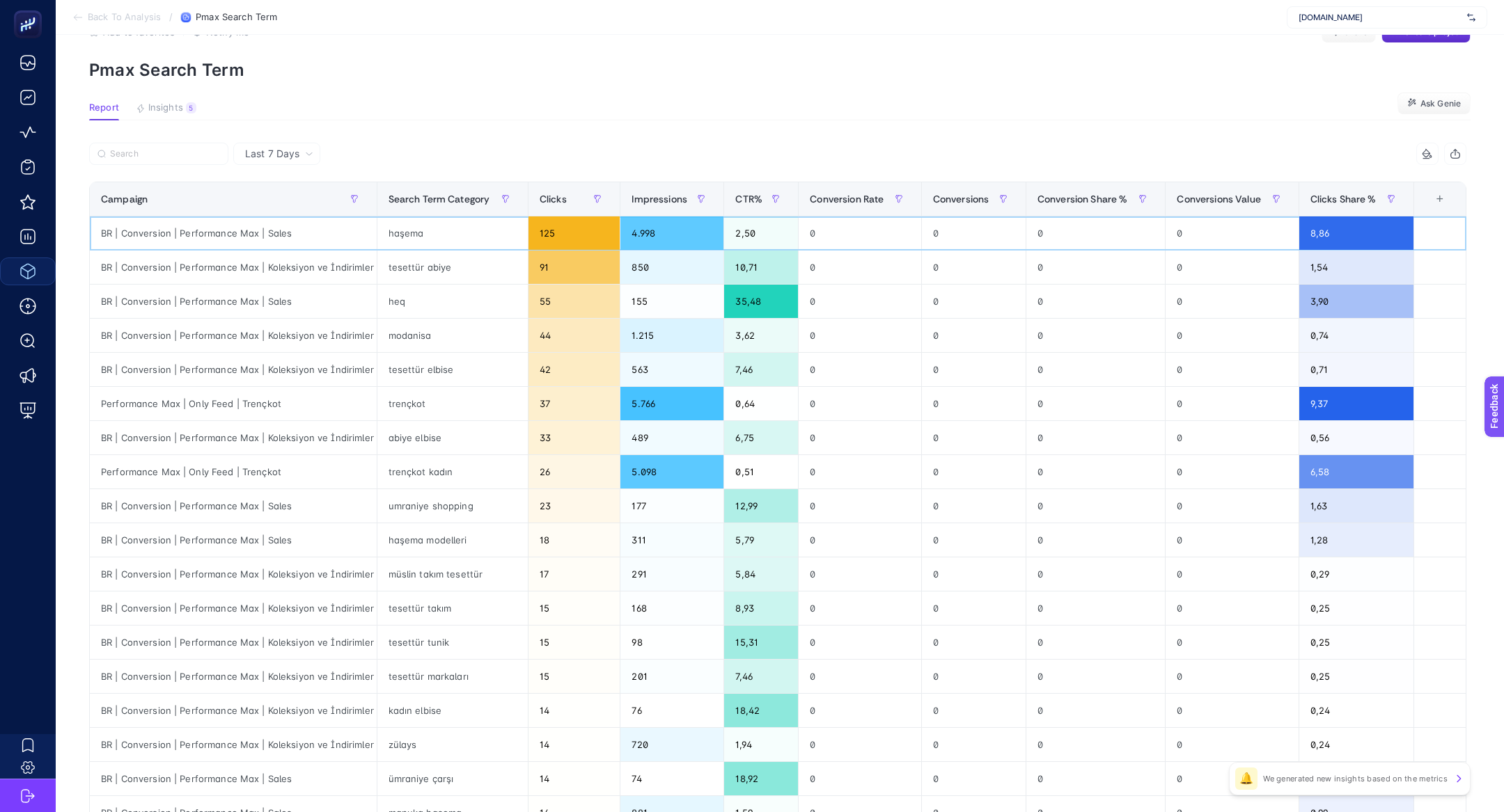
click at [397, 229] on div "haşema" at bounding box center [453, 233] width 150 height 34
click at [422, 260] on div "tesettür abiye" at bounding box center [453, 267] width 150 height 34
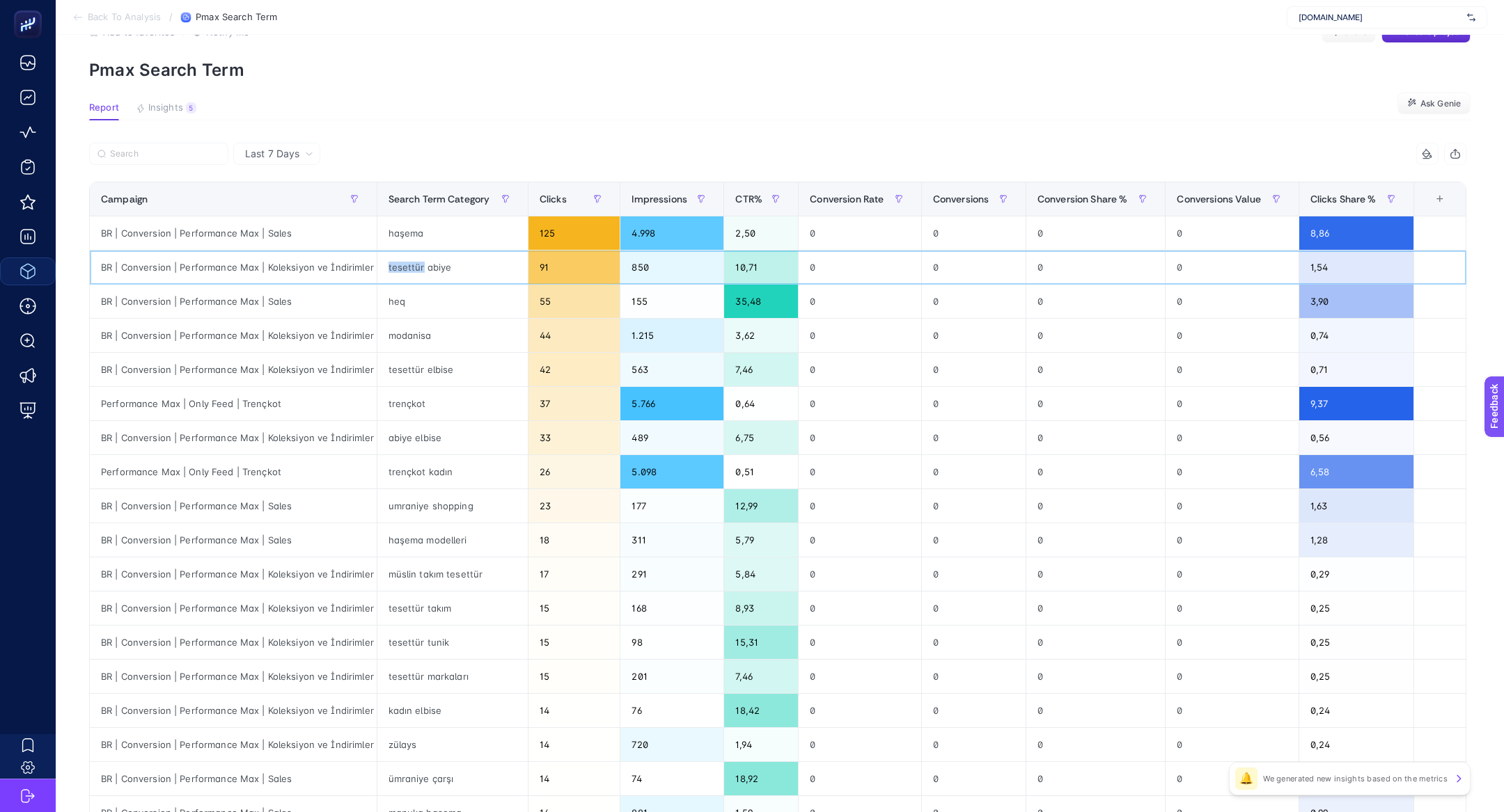
click at [422, 260] on div "tesettür abiye" at bounding box center [453, 267] width 150 height 34
click at [421, 510] on div "umraniye shopping" at bounding box center [453, 506] width 150 height 34
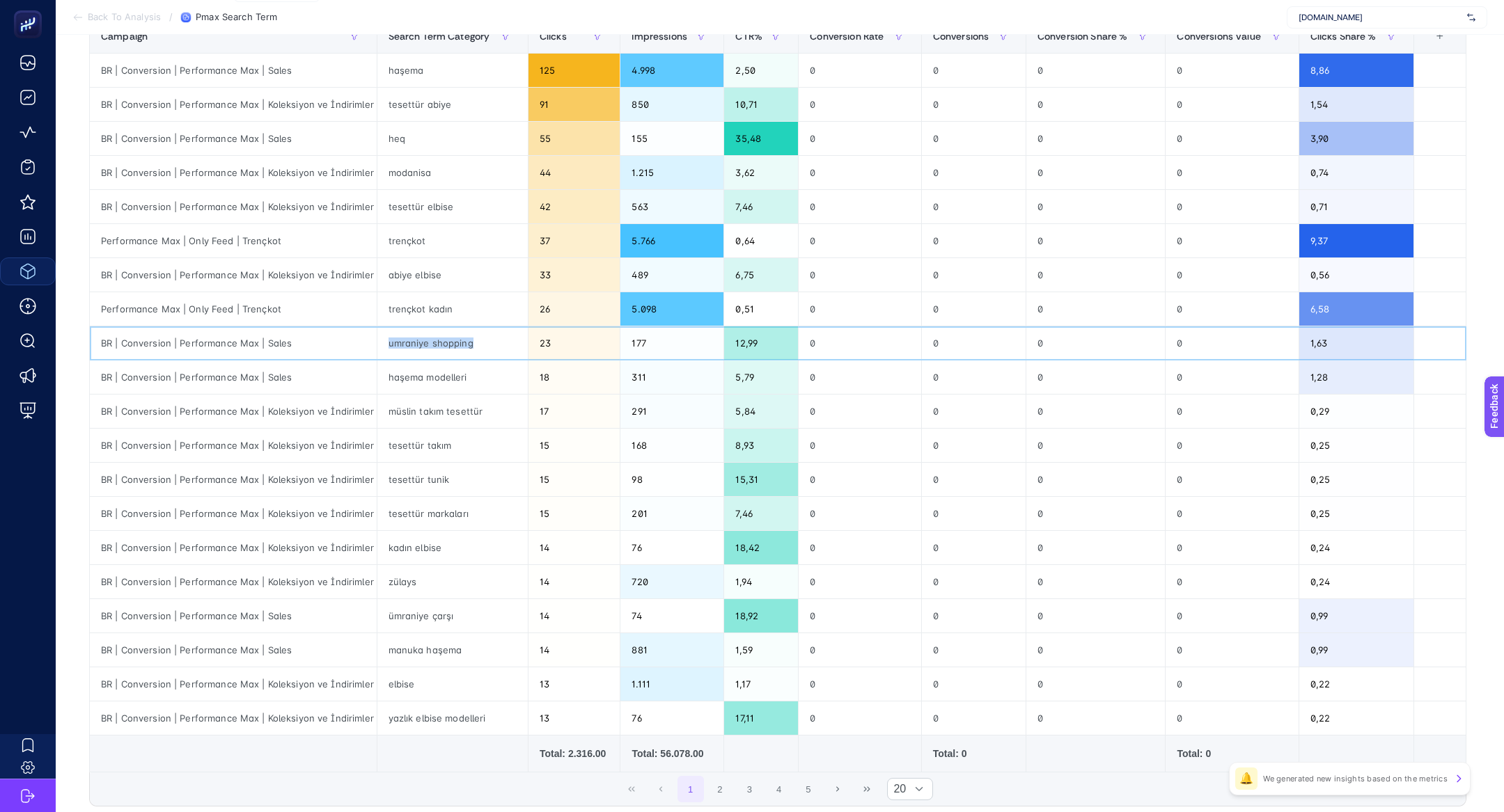
scroll to position [204, 0]
